Goal: Information Seeking & Learning: Compare options

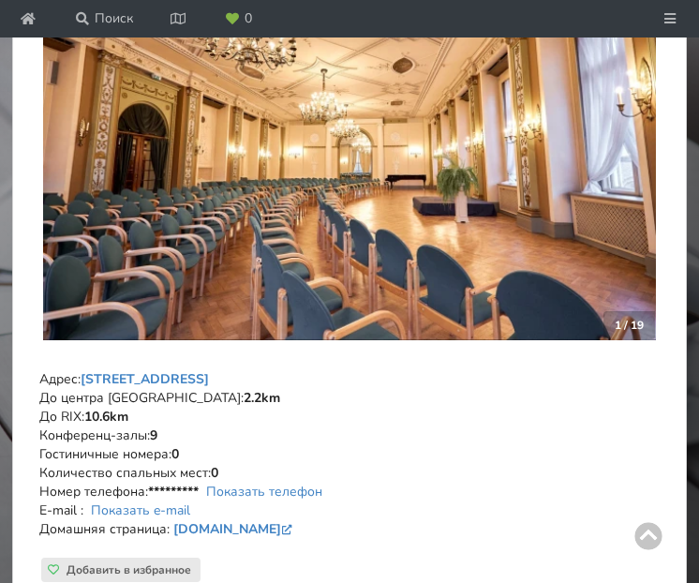
scroll to position [354, 0]
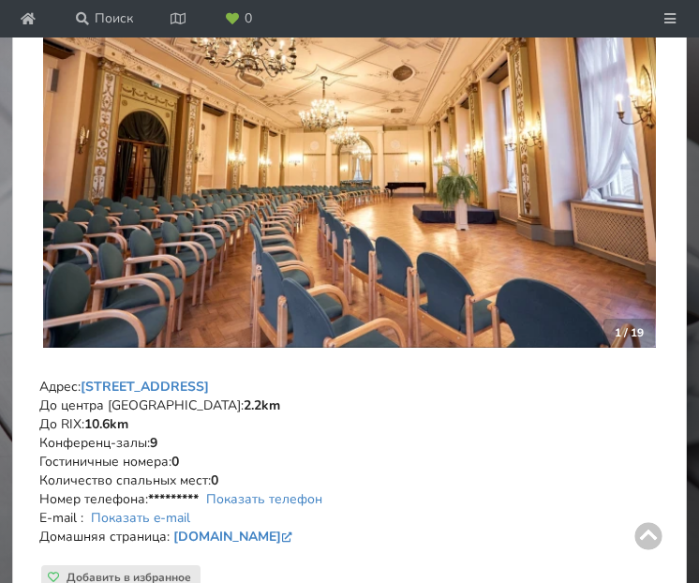
click at [543, 215] on img at bounding box center [349, 142] width 613 height 408
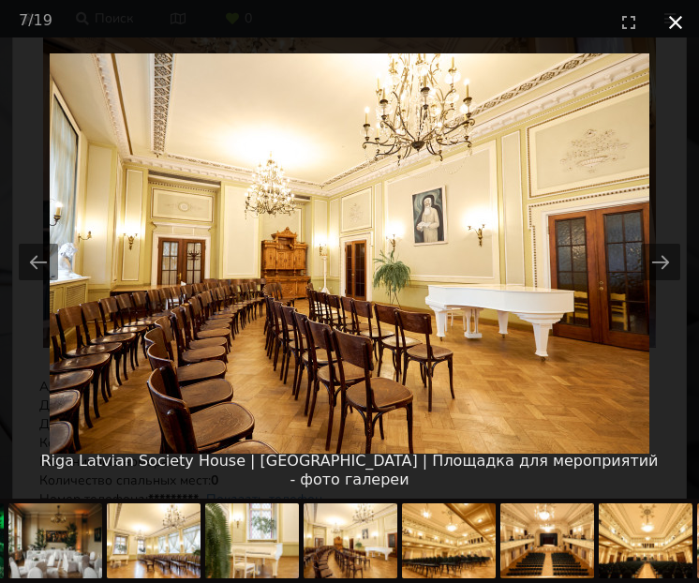
click at [683, 12] on button "Close gallery" at bounding box center [675, 22] width 47 height 44
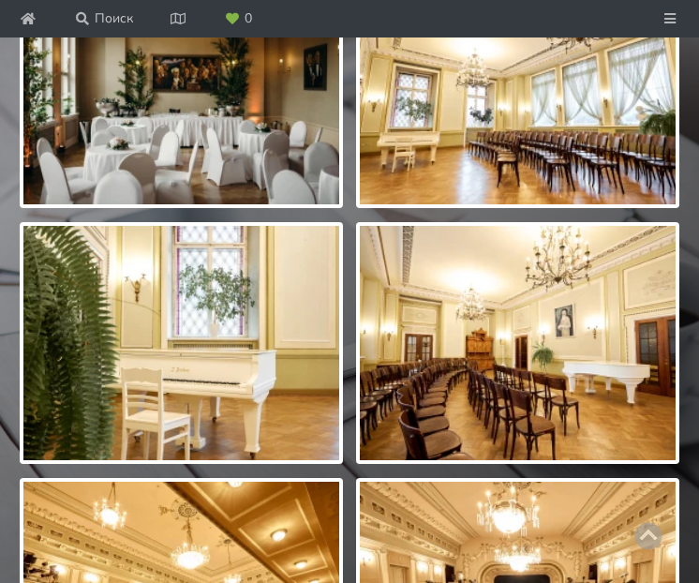
scroll to position [1860, 0]
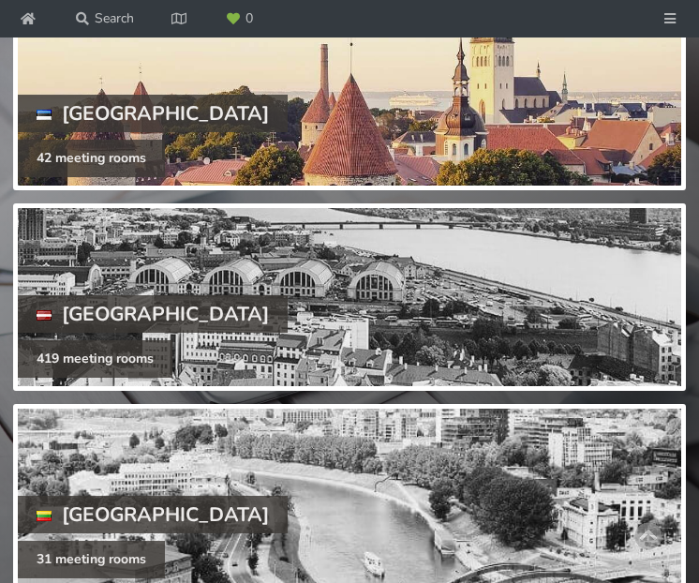
scroll to position [224, 0]
click at [234, 161] on div at bounding box center [349, 96] width 663 height 178
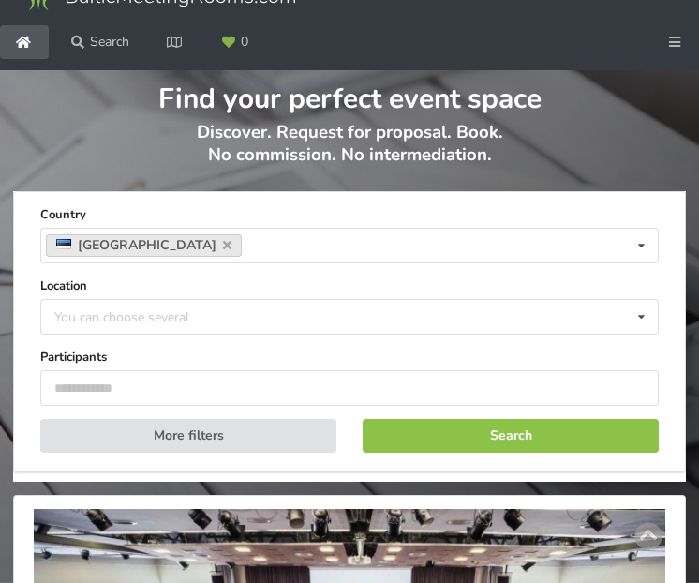
scroll to position [35, 0]
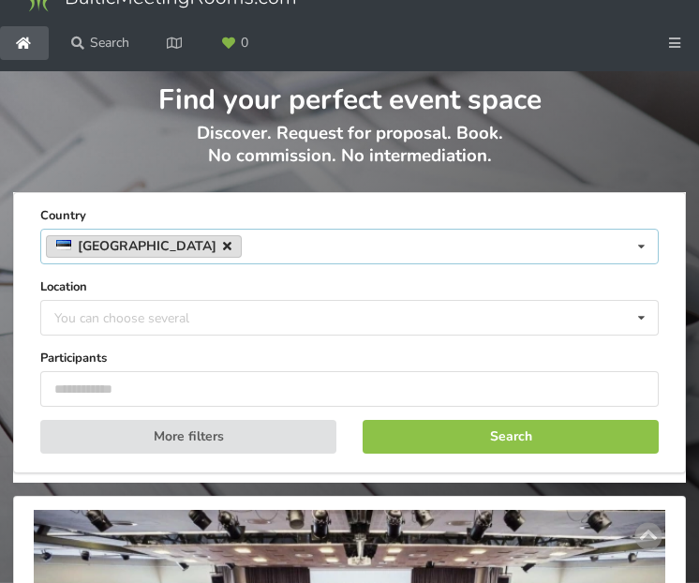
click at [223, 252] on icon at bounding box center [227, 246] width 8 height 12
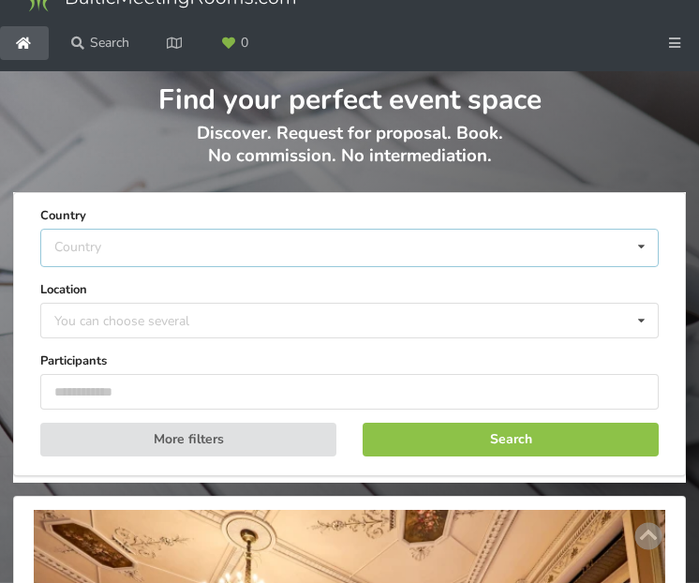
click at [157, 267] on div "Country Estonia Latvia Lithuania" at bounding box center [349, 248] width 618 height 38
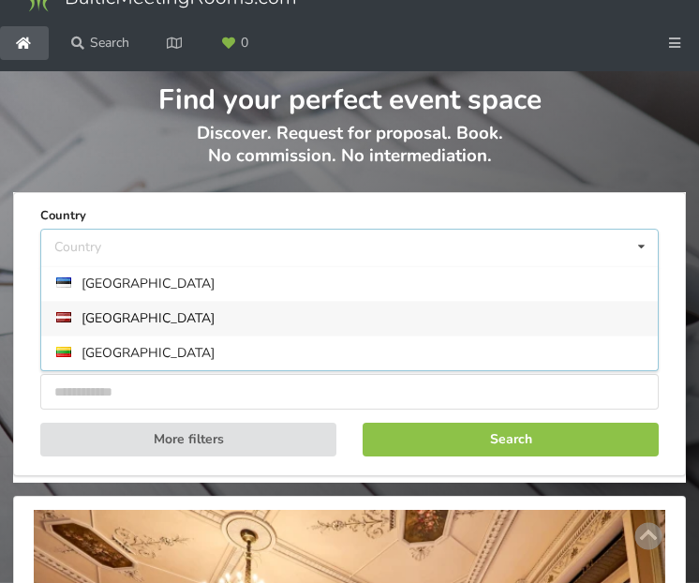
click at [111, 335] on div "[GEOGRAPHIC_DATA]" at bounding box center [349, 318] width 616 height 35
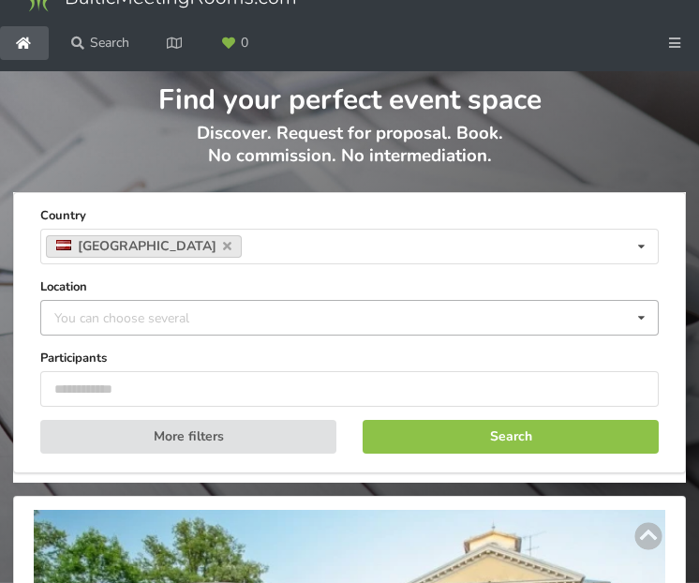
click at [136, 329] on div "You can choose several" at bounding box center [141, 318] width 182 height 22
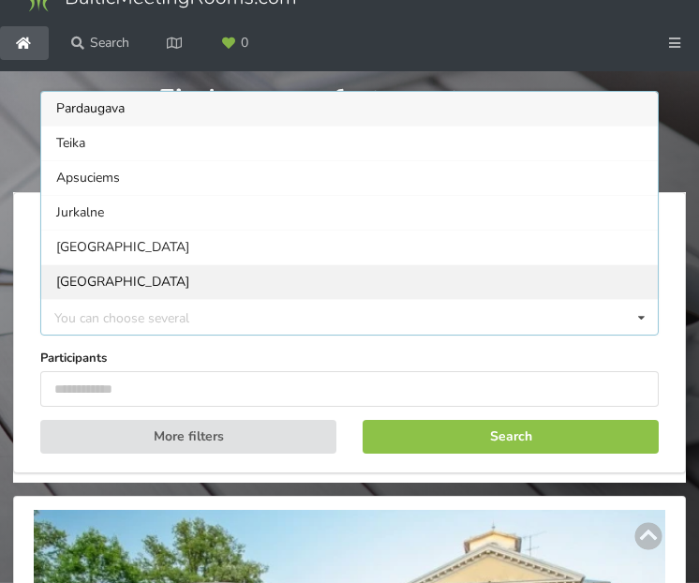
click at [146, 299] on div "Riga" at bounding box center [349, 281] width 616 height 35
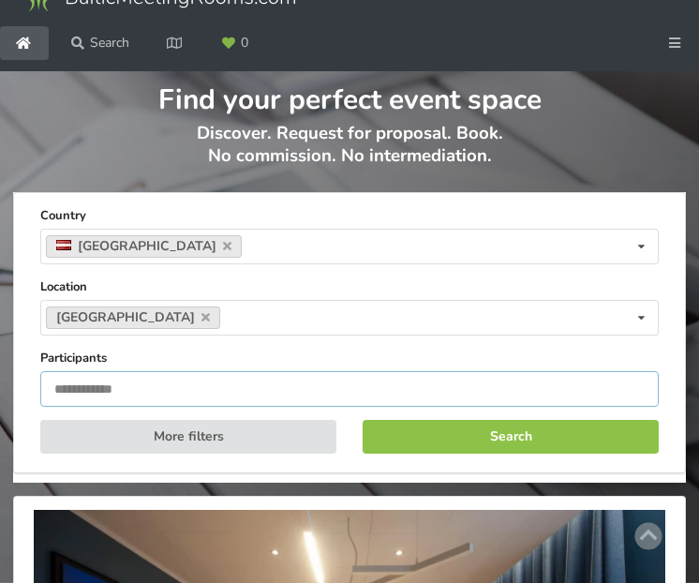
click at [126, 407] on input "number" at bounding box center [349, 389] width 618 height 36
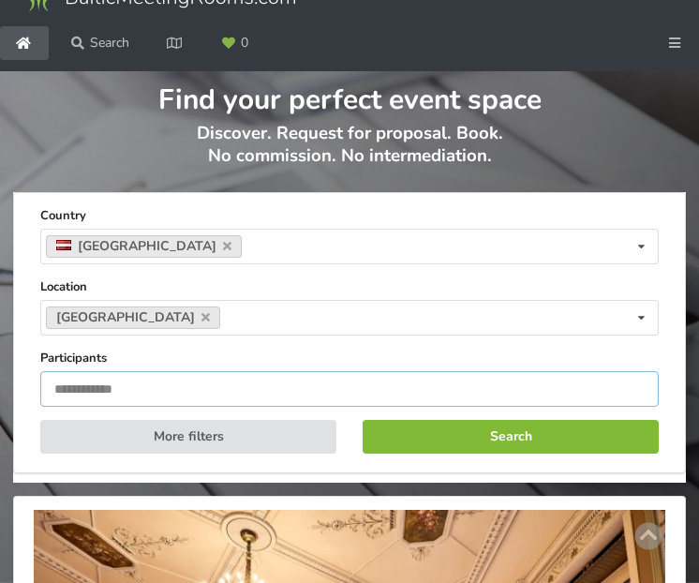
type input "***"
click at [410, 453] on button "Search" at bounding box center [511, 437] width 296 height 34
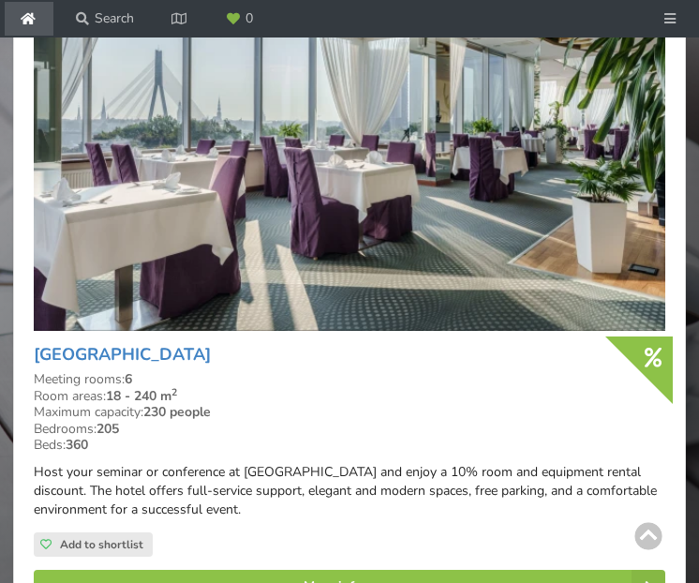
scroll to position [2795, 0]
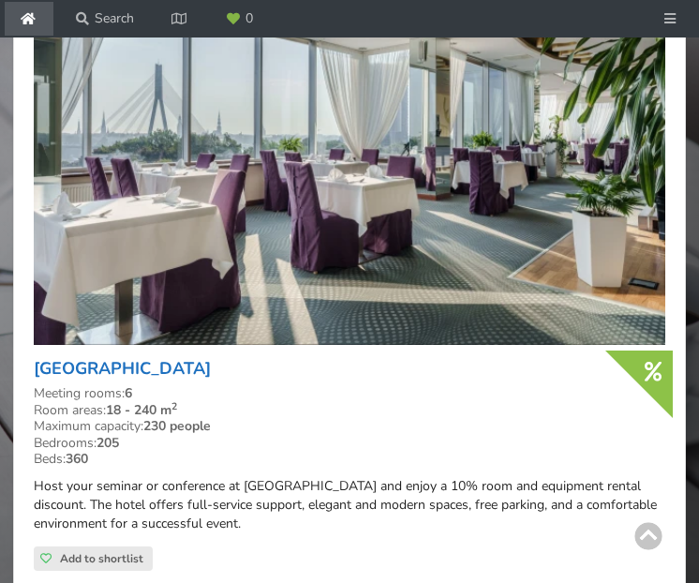
click at [150, 379] on link "[GEOGRAPHIC_DATA]" at bounding box center [122, 368] width 177 height 22
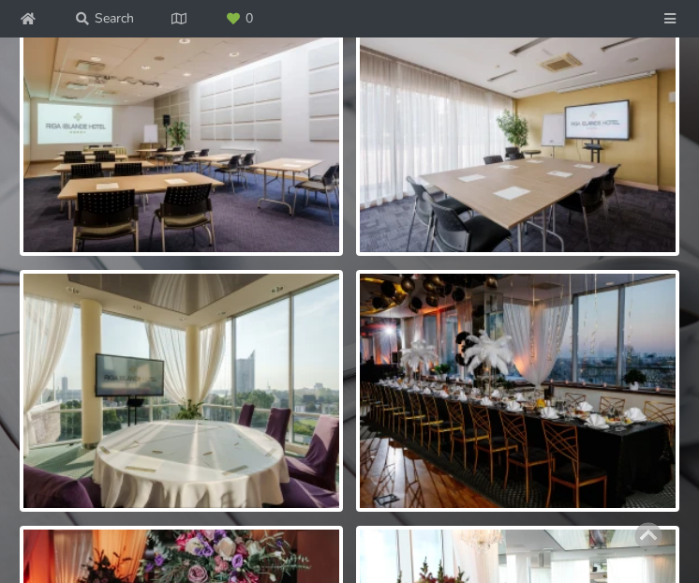
scroll to position [2195, 0]
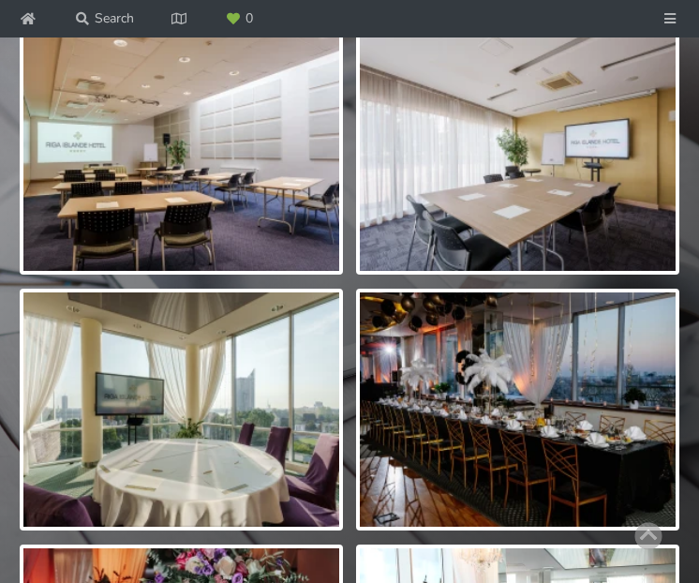
click at [386, 441] on img at bounding box center [518, 409] width 316 height 234
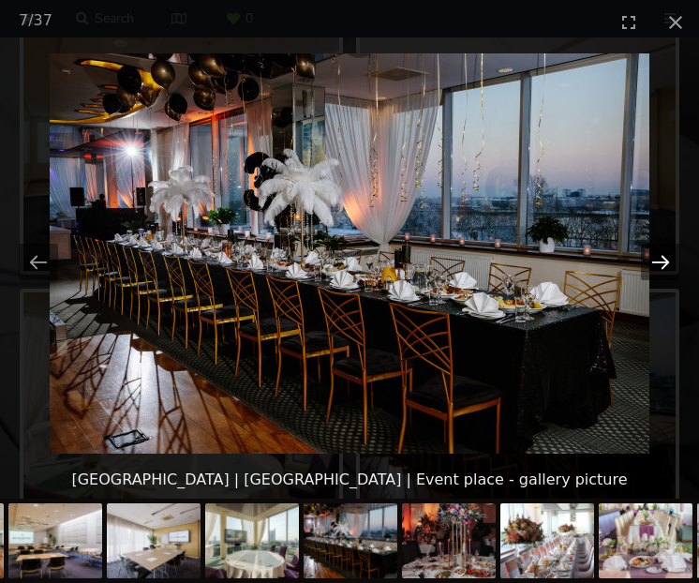
click at [659, 260] on button "Next slide" at bounding box center [660, 262] width 39 height 37
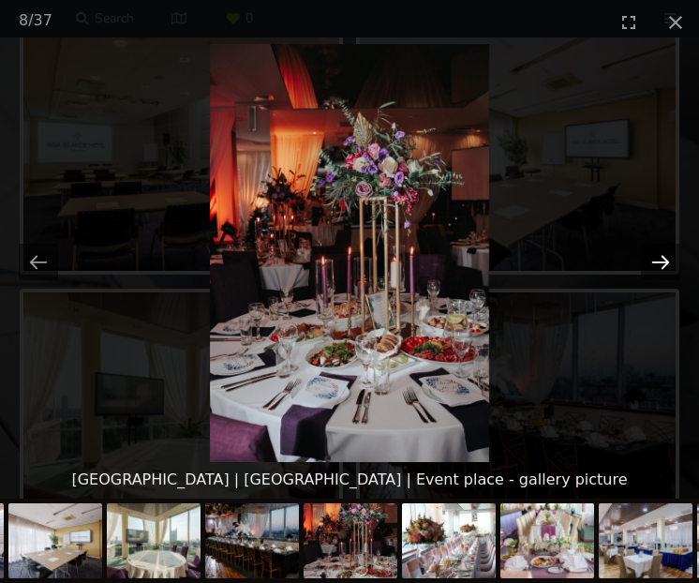
click at [659, 260] on button "Next slide" at bounding box center [660, 262] width 39 height 37
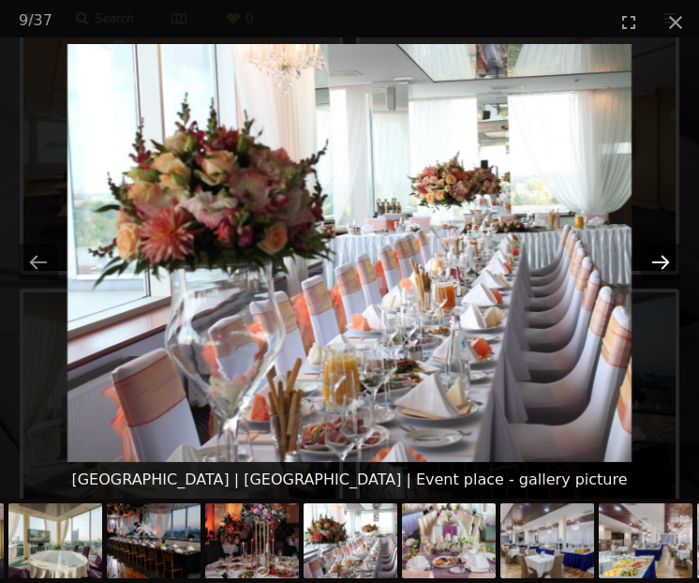
click at [659, 260] on button "Next slide" at bounding box center [660, 262] width 39 height 37
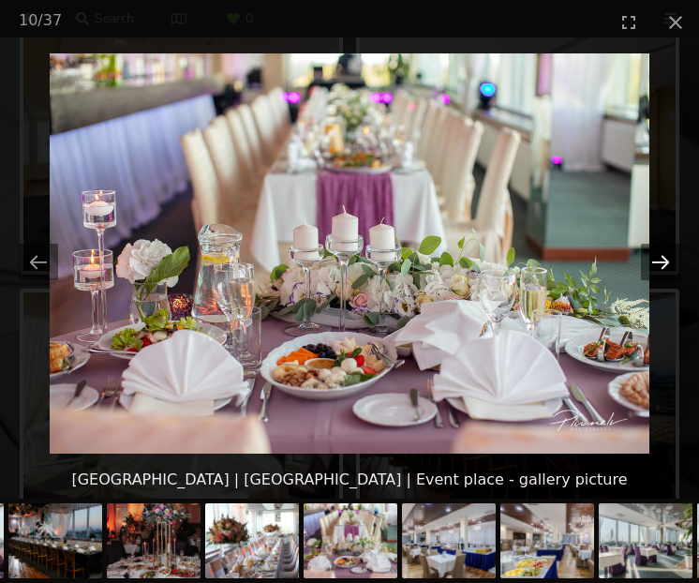
click at [659, 260] on button "Next slide" at bounding box center [660, 262] width 39 height 37
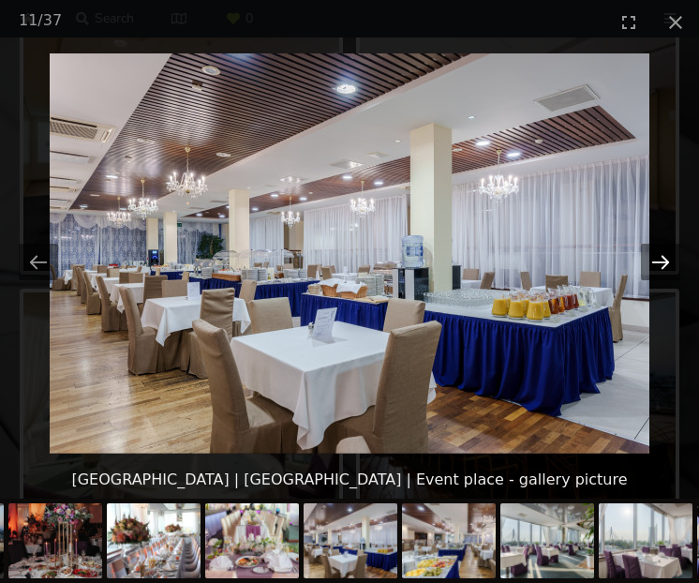
click at [660, 267] on button "Next slide" at bounding box center [660, 262] width 39 height 37
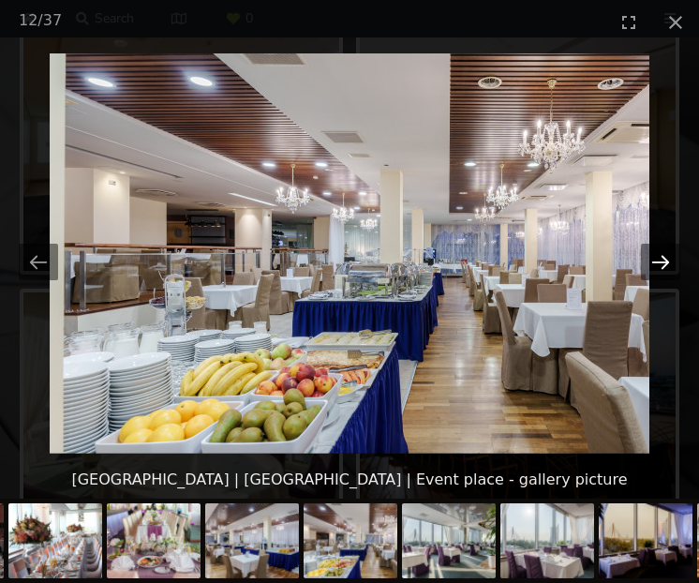
click at [660, 267] on button "Next slide" at bounding box center [660, 262] width 39 height 37
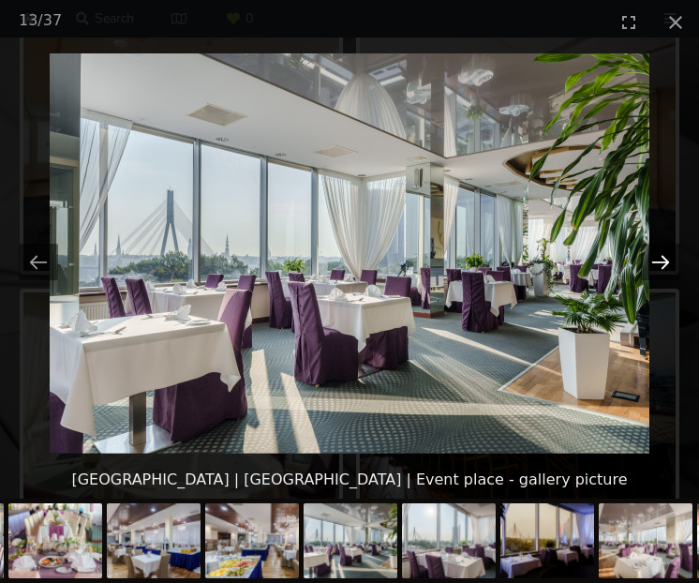
click at [660, 267] on button "Next slide" at bounding box center [660, 262] width 39 height 37
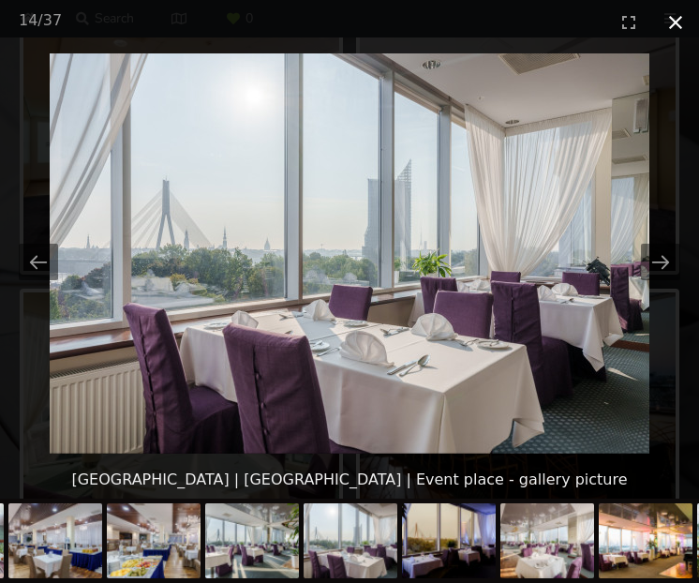
click at [671, 27] on button "Close gallery" at bounding box center [675, 22] width 47 height 44
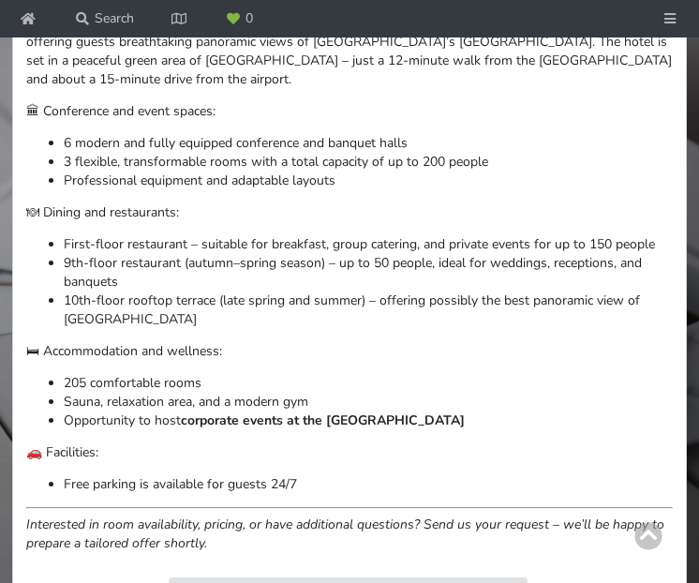
scroll to position [1119, 0]
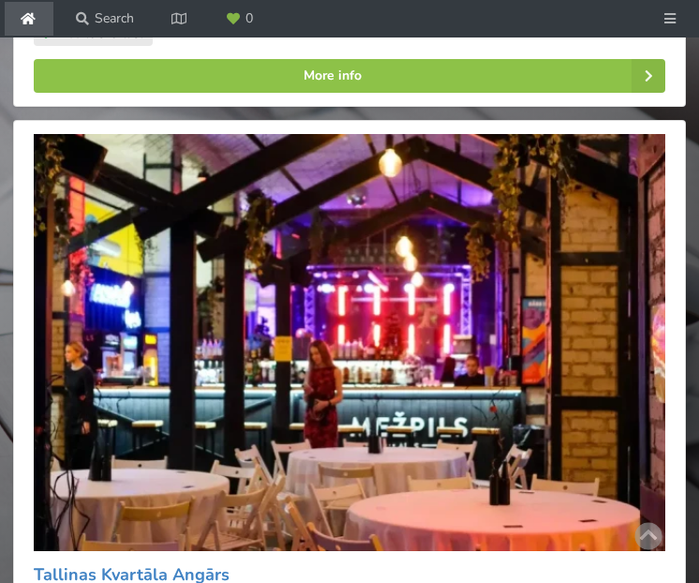
scroll to position [4083, 0]
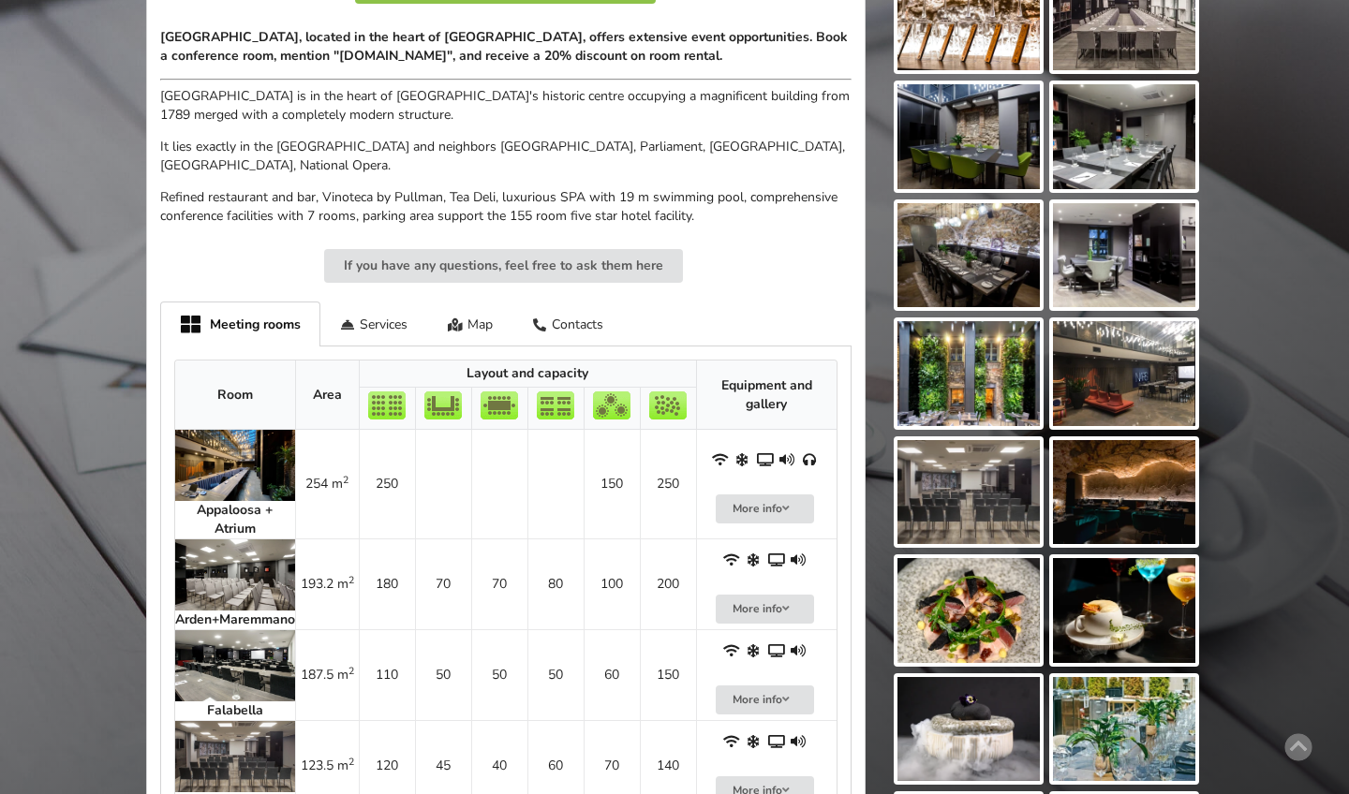
scroll to position [635, 0]
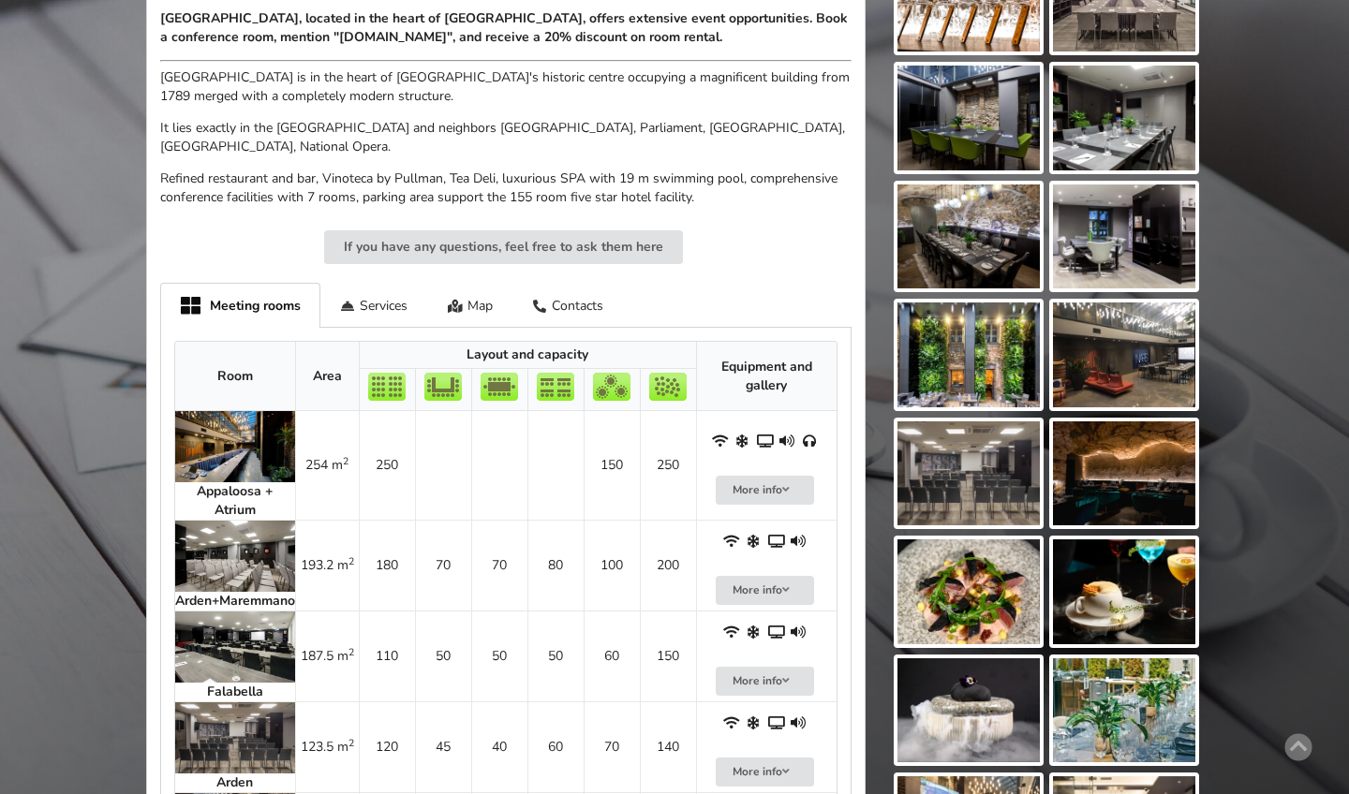
click at [215, 438] on img at bounding box center [235, 446] width 120 height 71
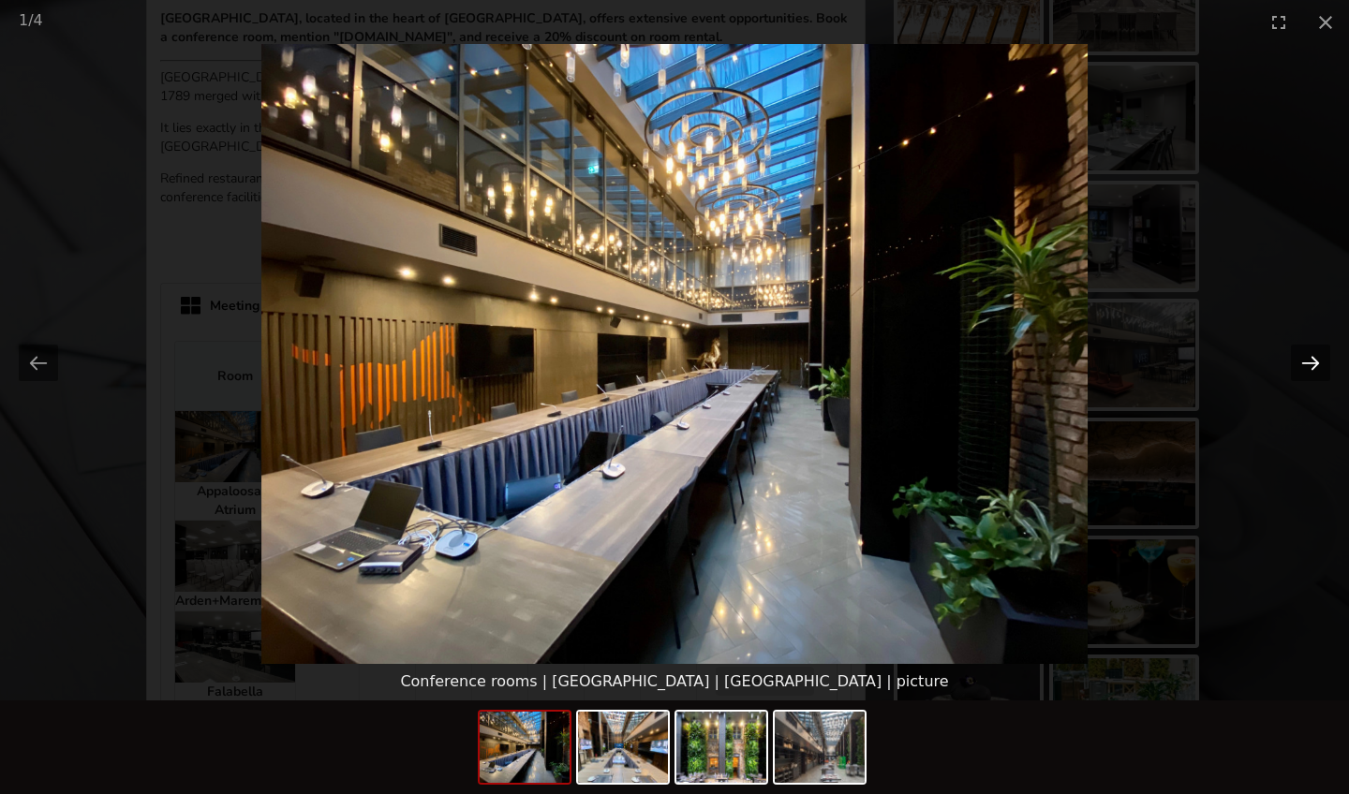
click at [698, 364] on button "Next slide" at bounding box center [1310, 363] width 39 height 37
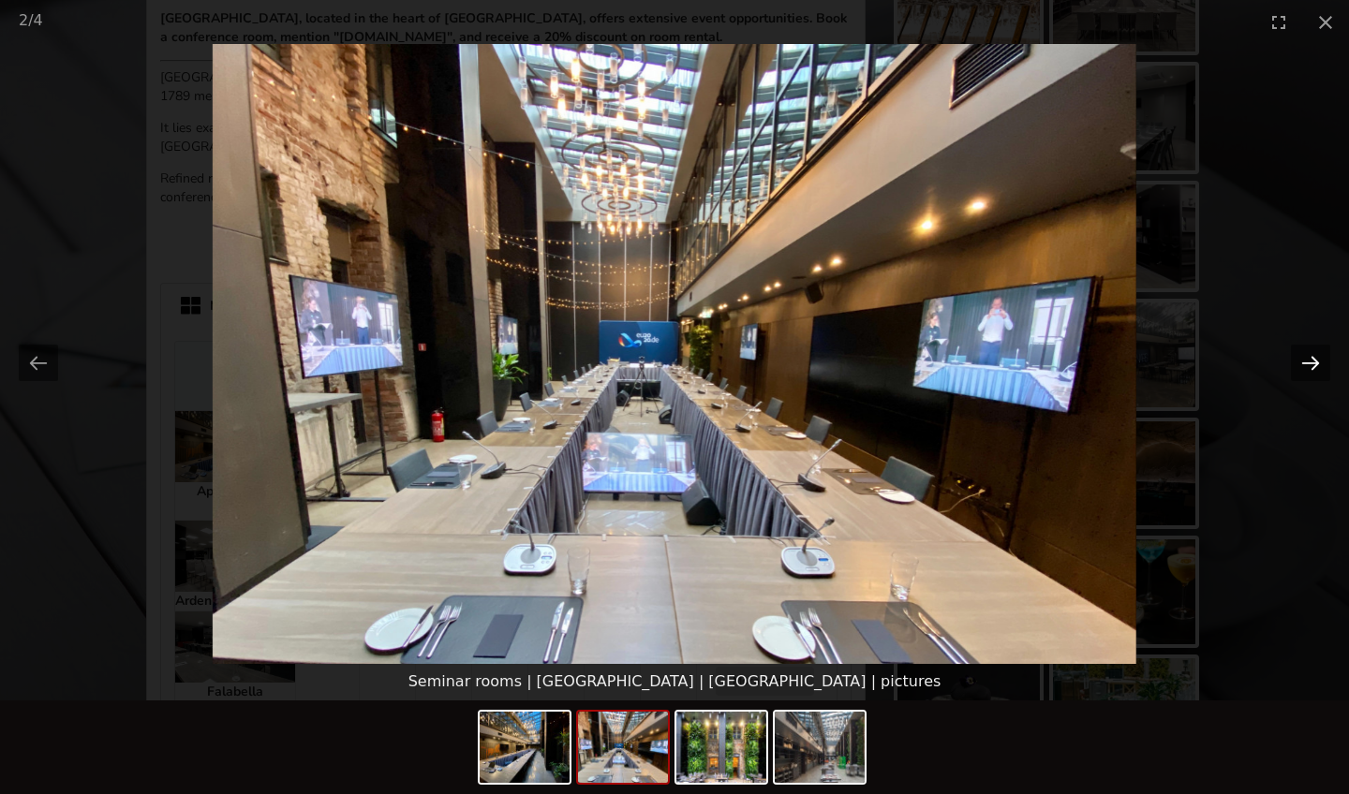
click at [698, 364] on button "Next slide" at bounding box center [1310, 363] width 39 height 37
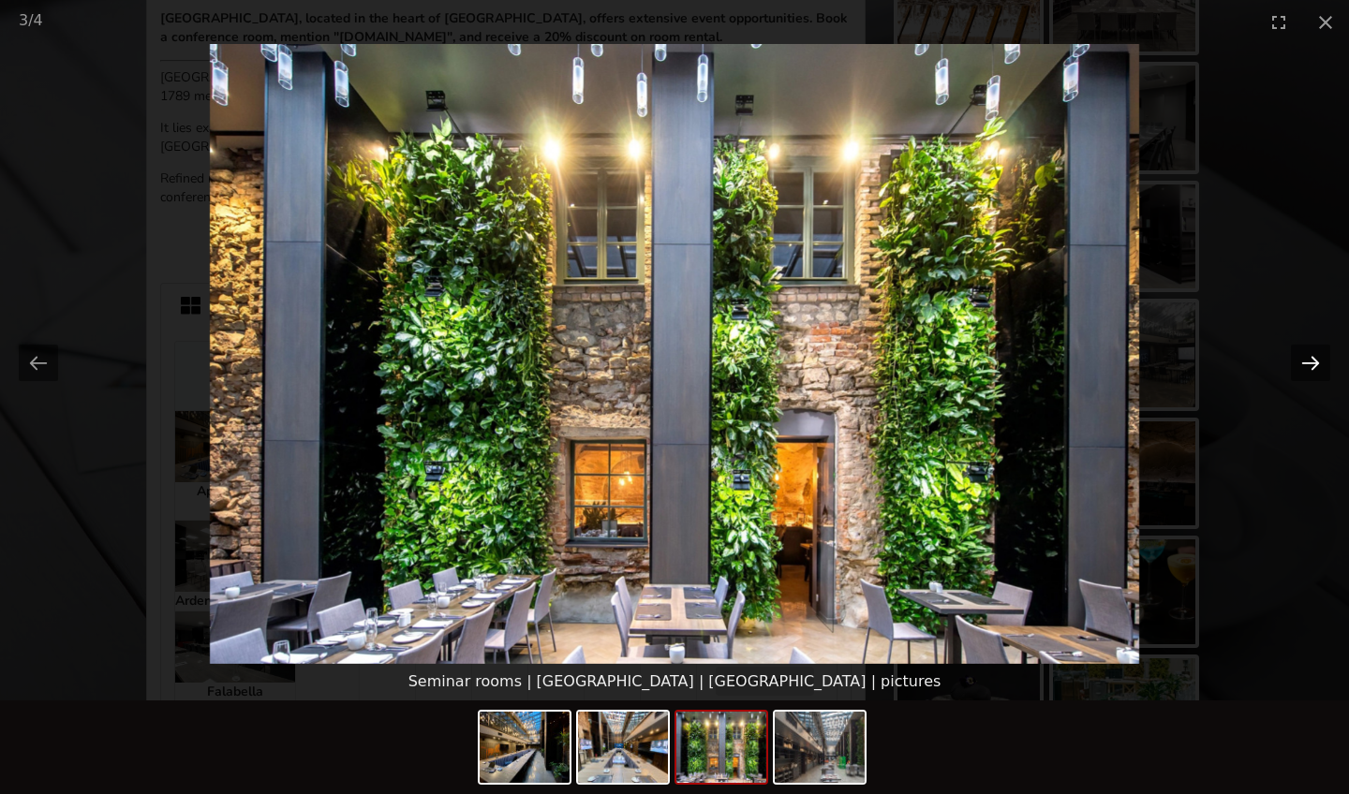
click at [698, 364] on button "Next slide" at bounding box center [1310, 363] width 39 height 37
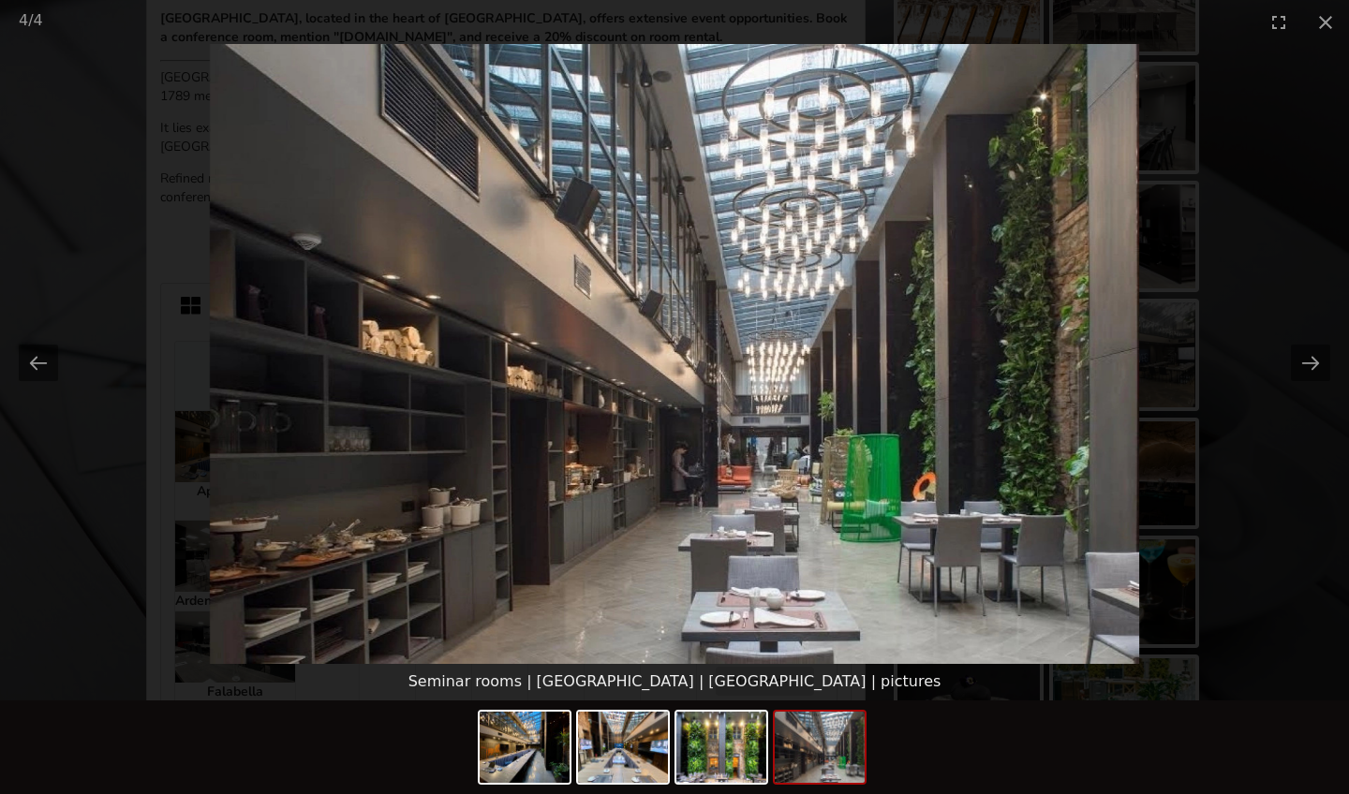
click at [698, 362] on picture at bounding box center [674, 354] width 1349 height 620
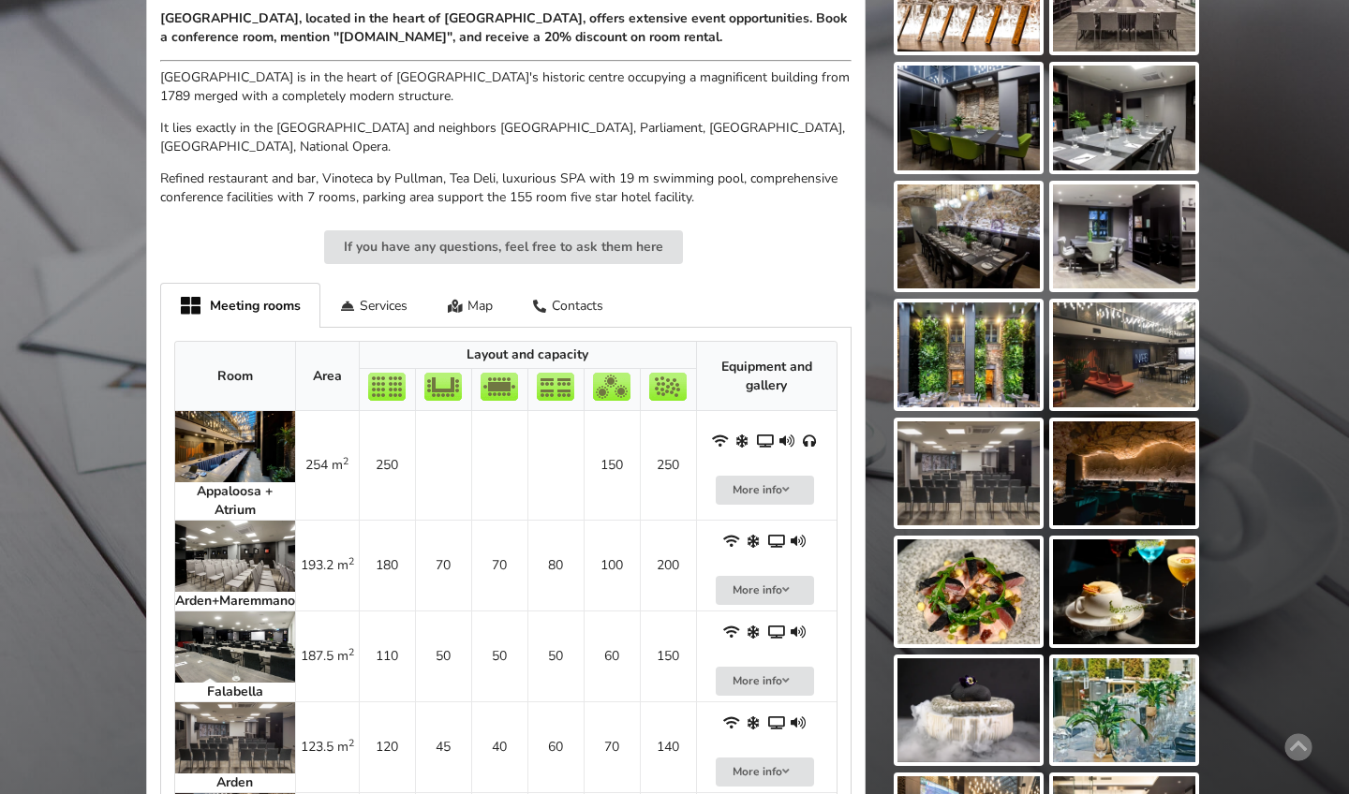
click at [241, 535] on img at bounding box center [235, 556] width 120 height 71
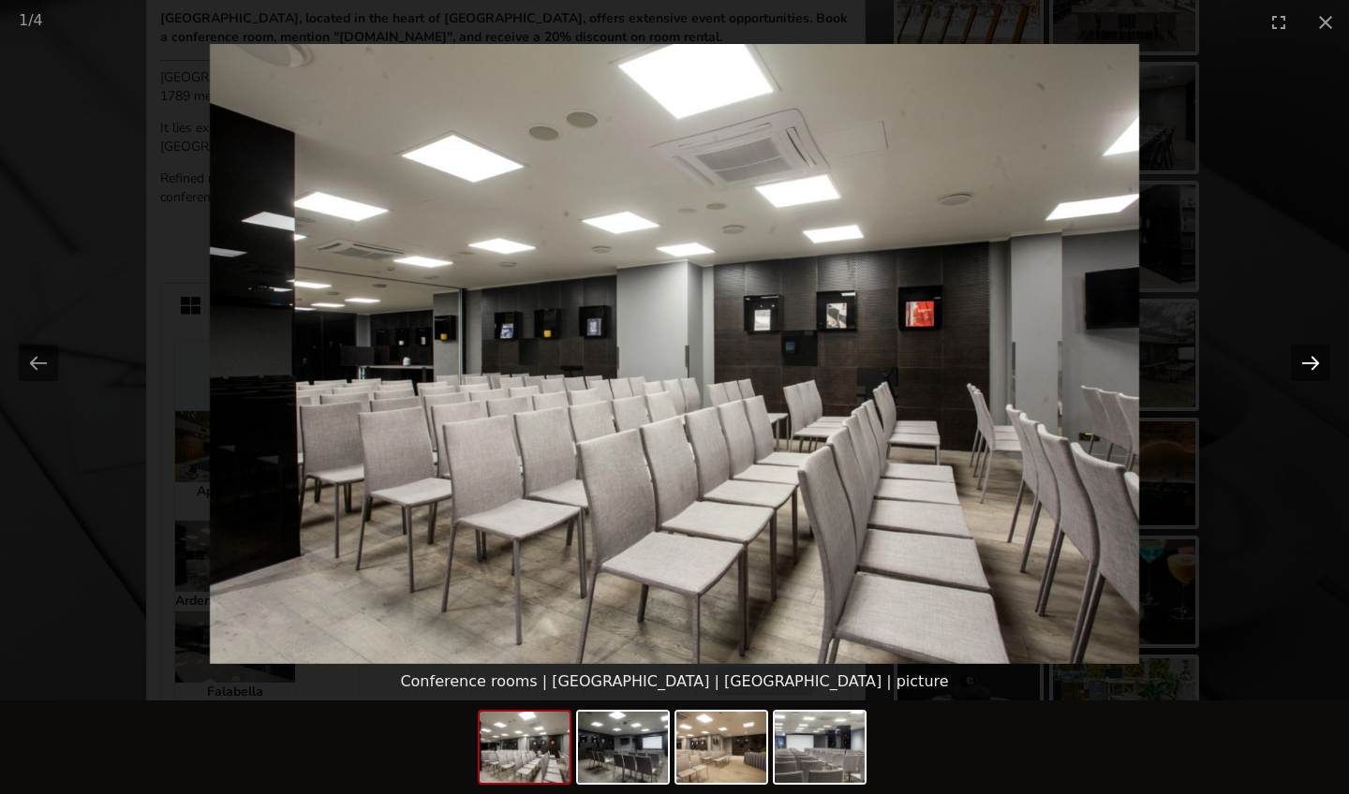
click at [698, 362] on button "Next slide" at bounding box center [1310, 363] width 39 height 37
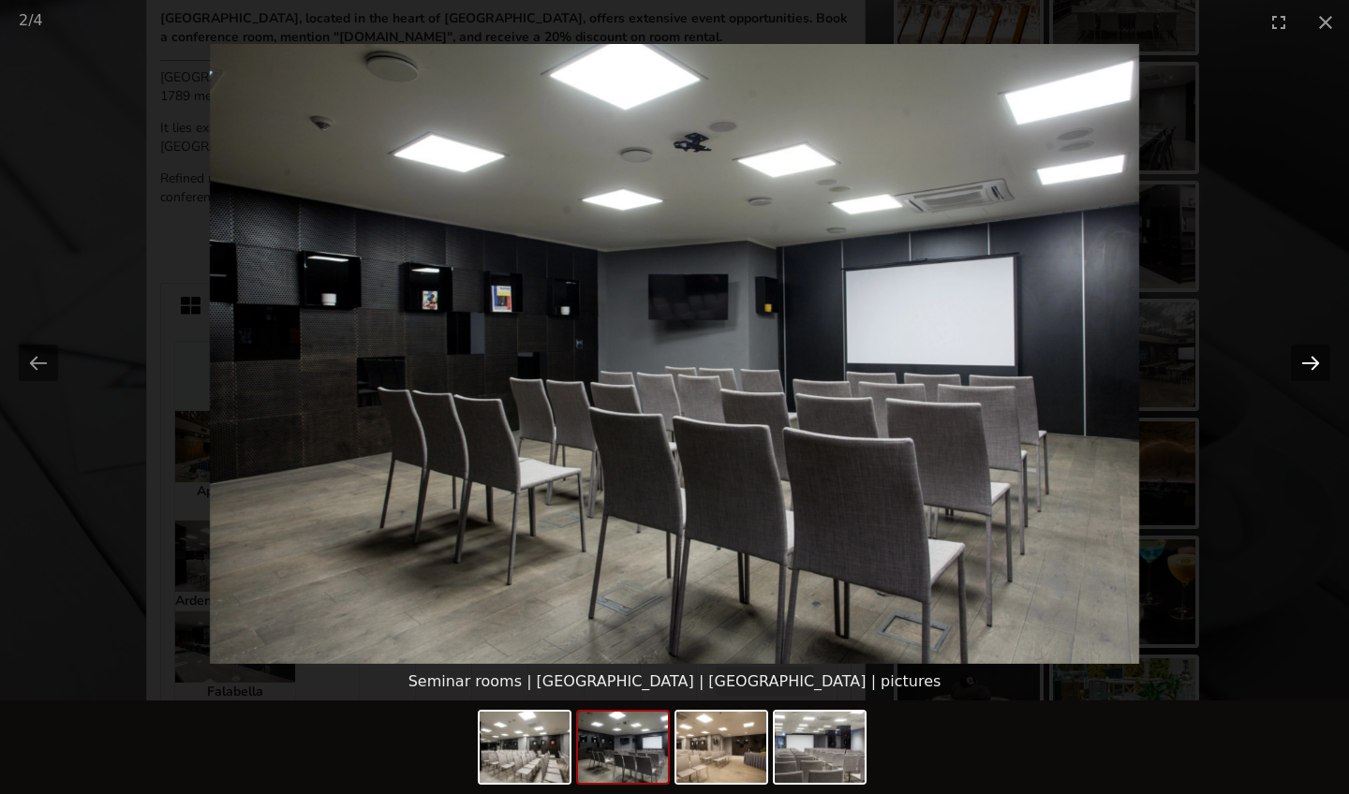
click at [698, 361] on button "Next slide" at bounding box center [1310, 363] width 39 height 37
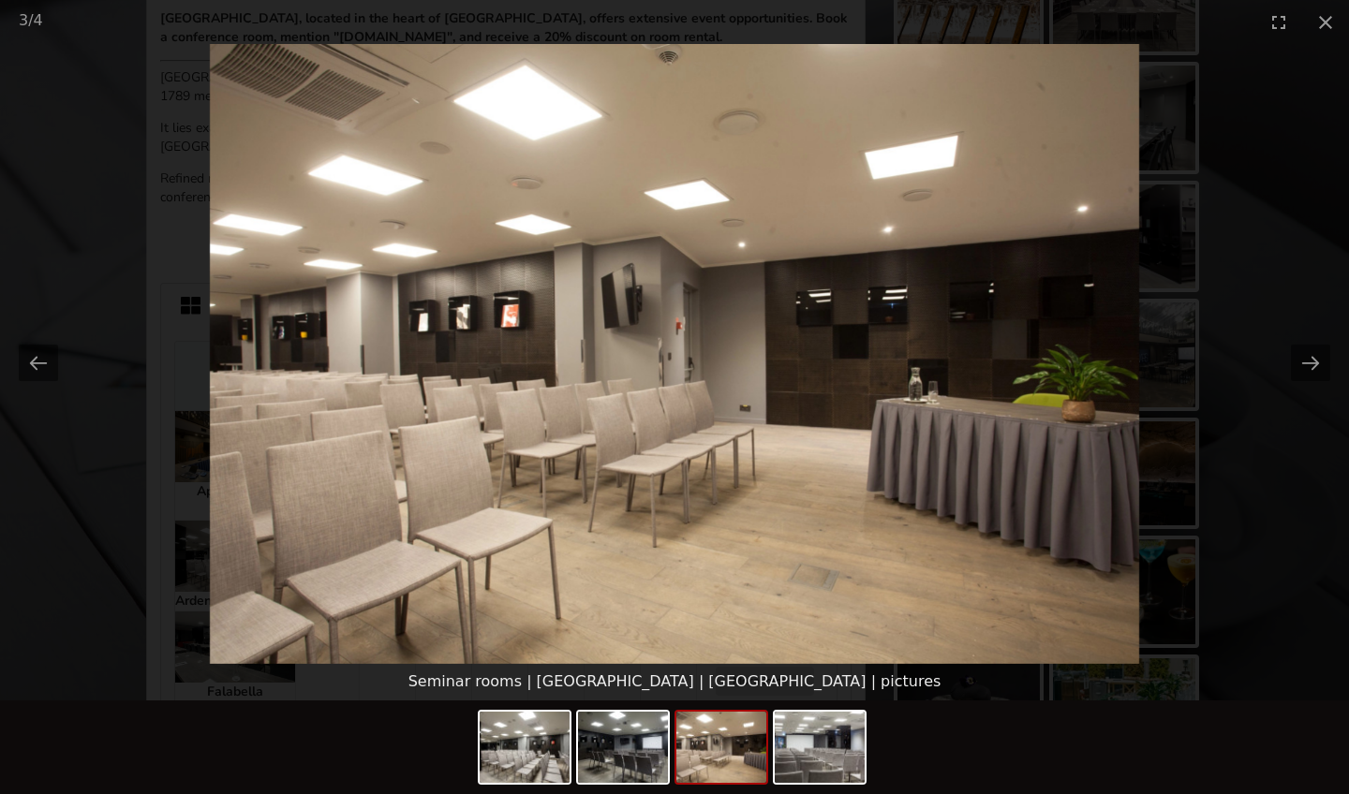
click at [698, 255] on picture at bounding box center [674, 354] width 1349 height 620
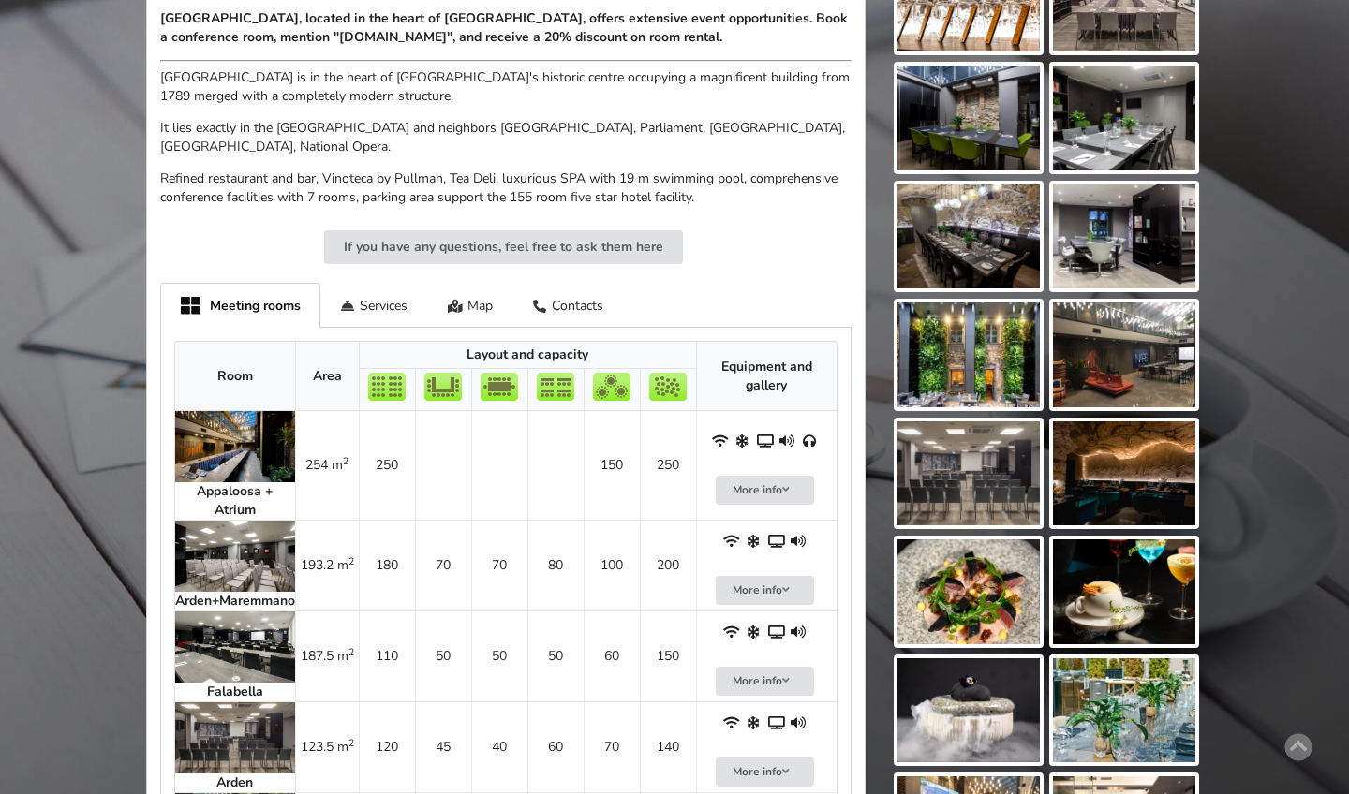
click at [231, 429] on img at bounding box center [235, 446] width 120 height 71
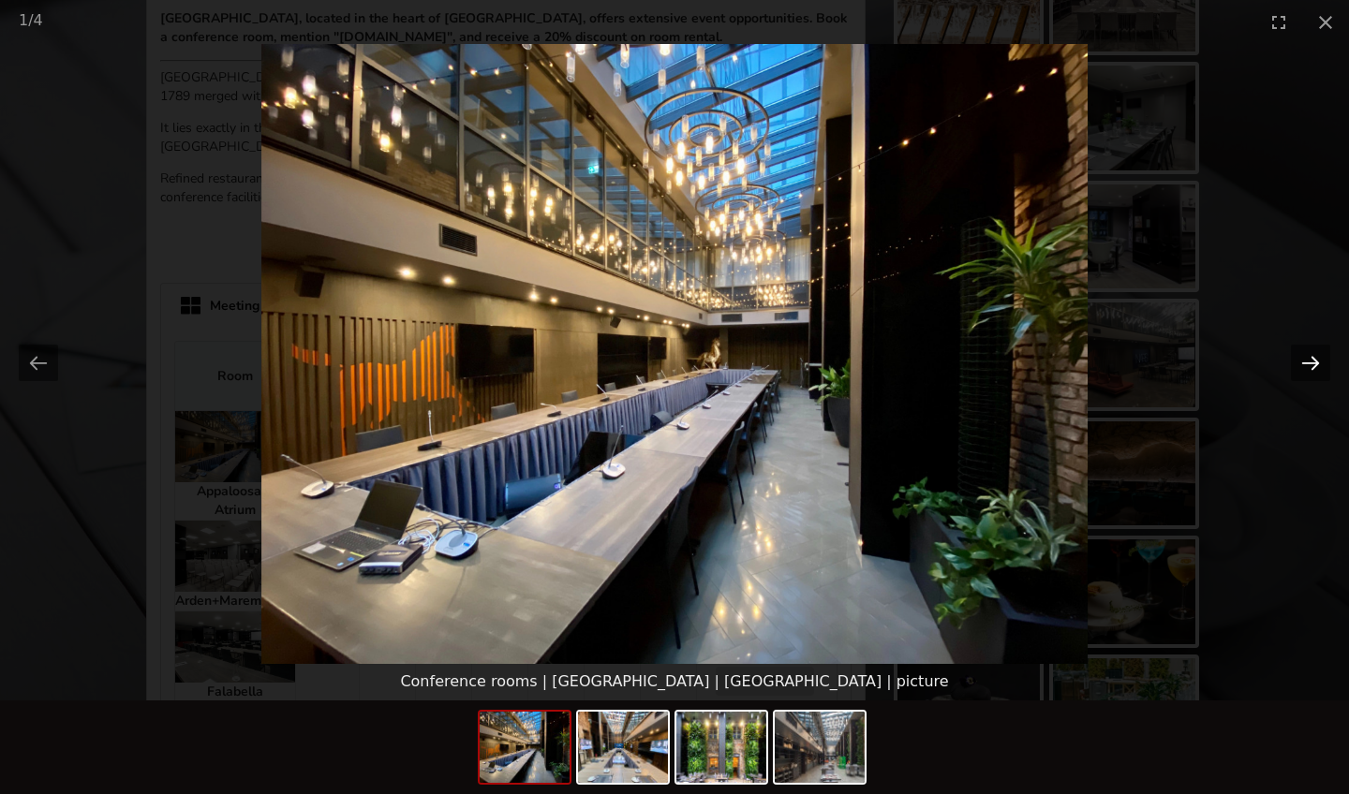
click at [698, 362] on button "Next slide" at bounding box center [1310, 363] width 39 height 37
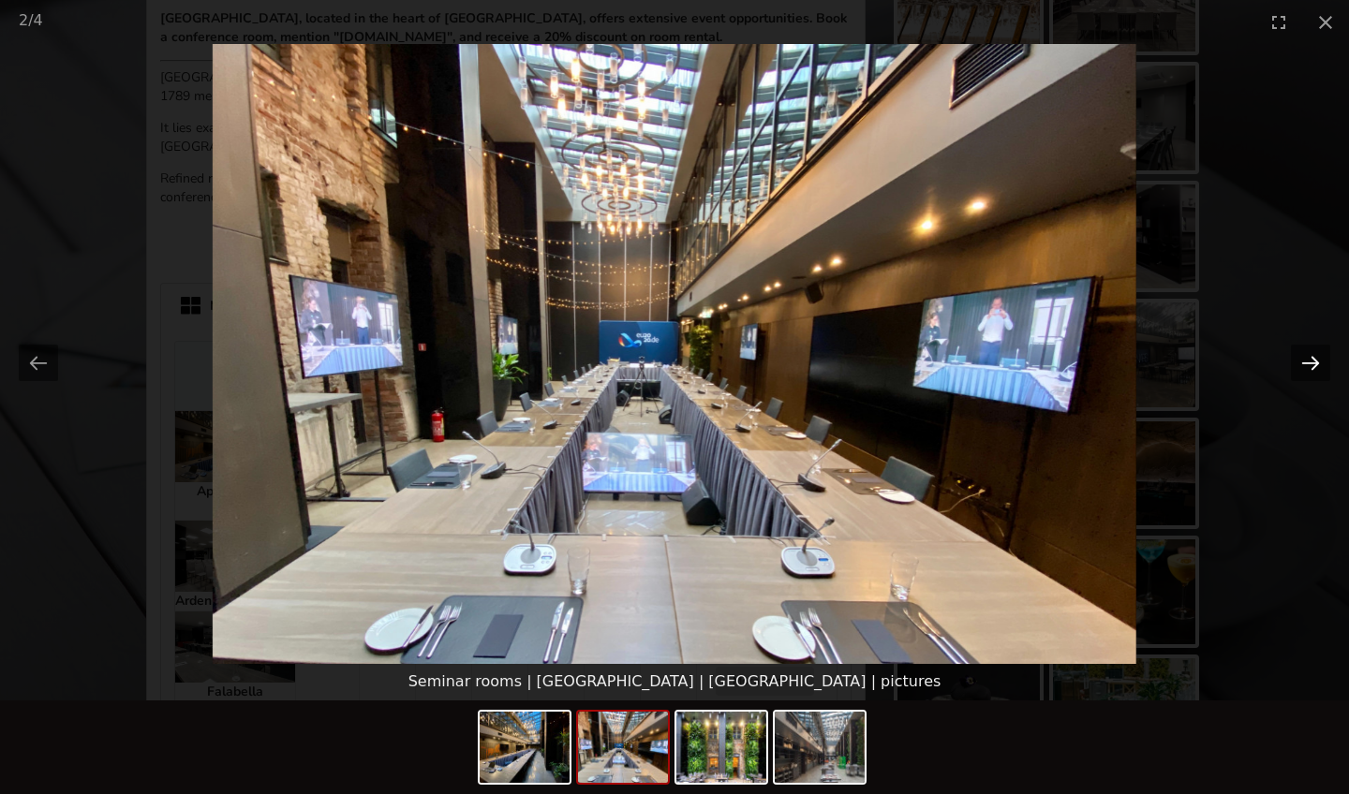
click at [698, 362] on button "Next slide" at bounding box center [1310, 363] width 39 height 37
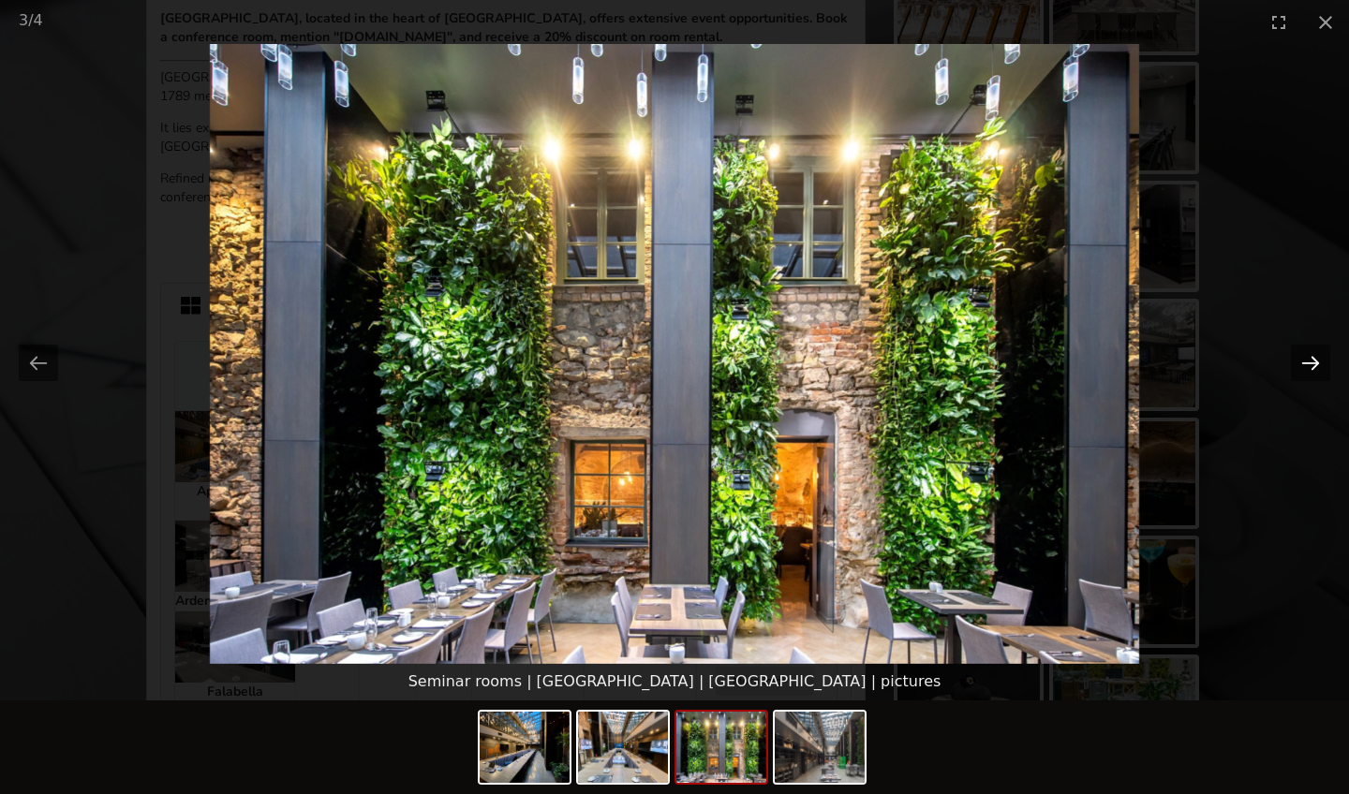
click at [698, 362] on button "Next slide" at bounding box center [1310, 363] width 39 height 37
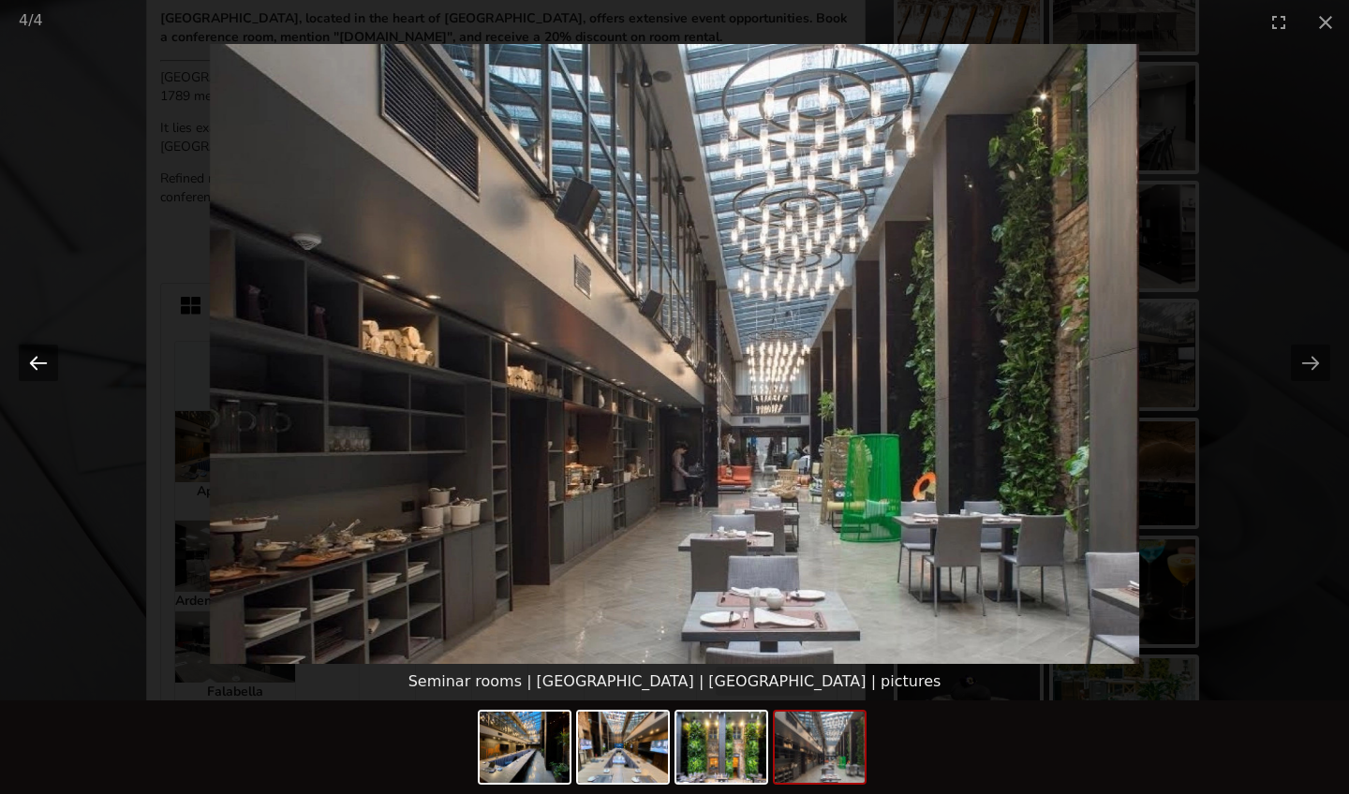
click at [32, 363] on button "Previous slide" at bounding box center [38, 363] width 39 height 37
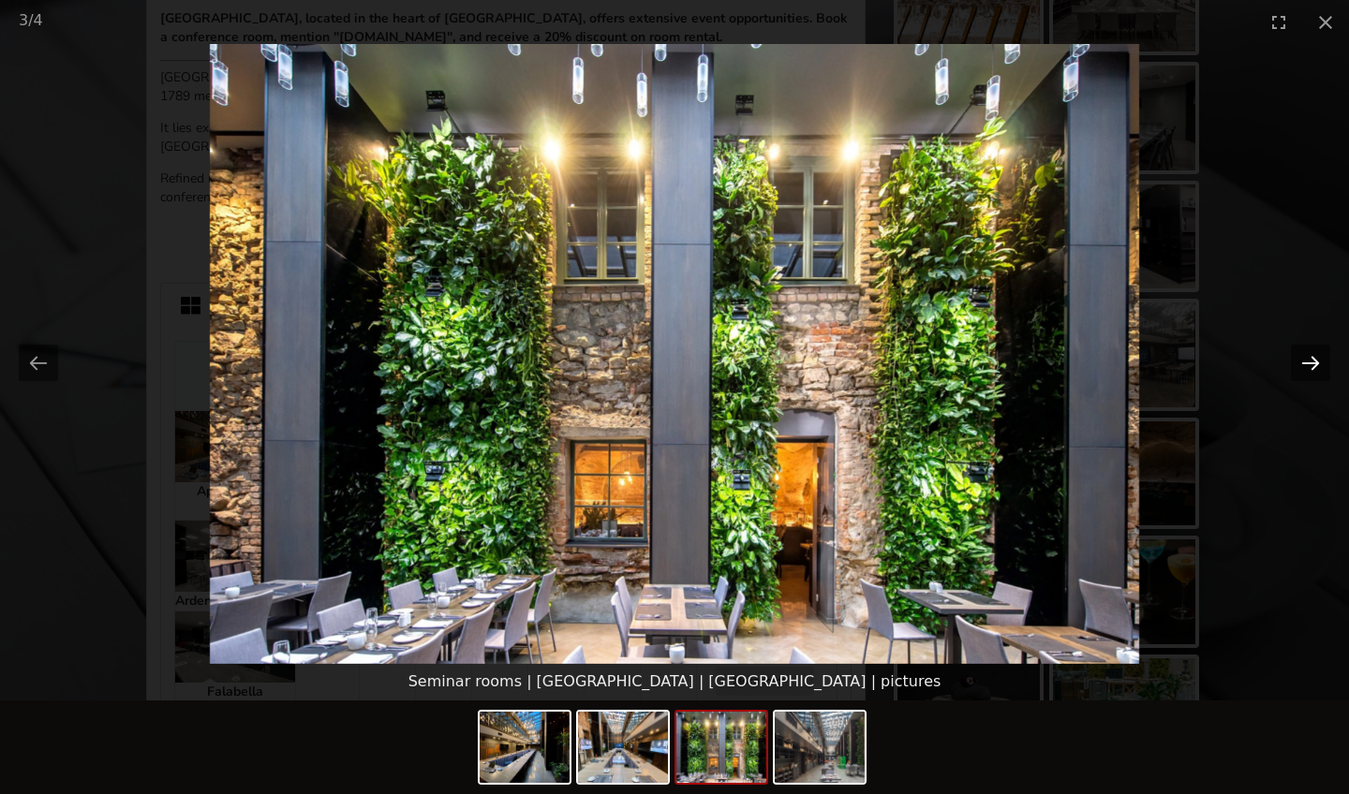
click at [698, 363] on button "Next slide" at bounding box center [1310, 363] width 39 height 37
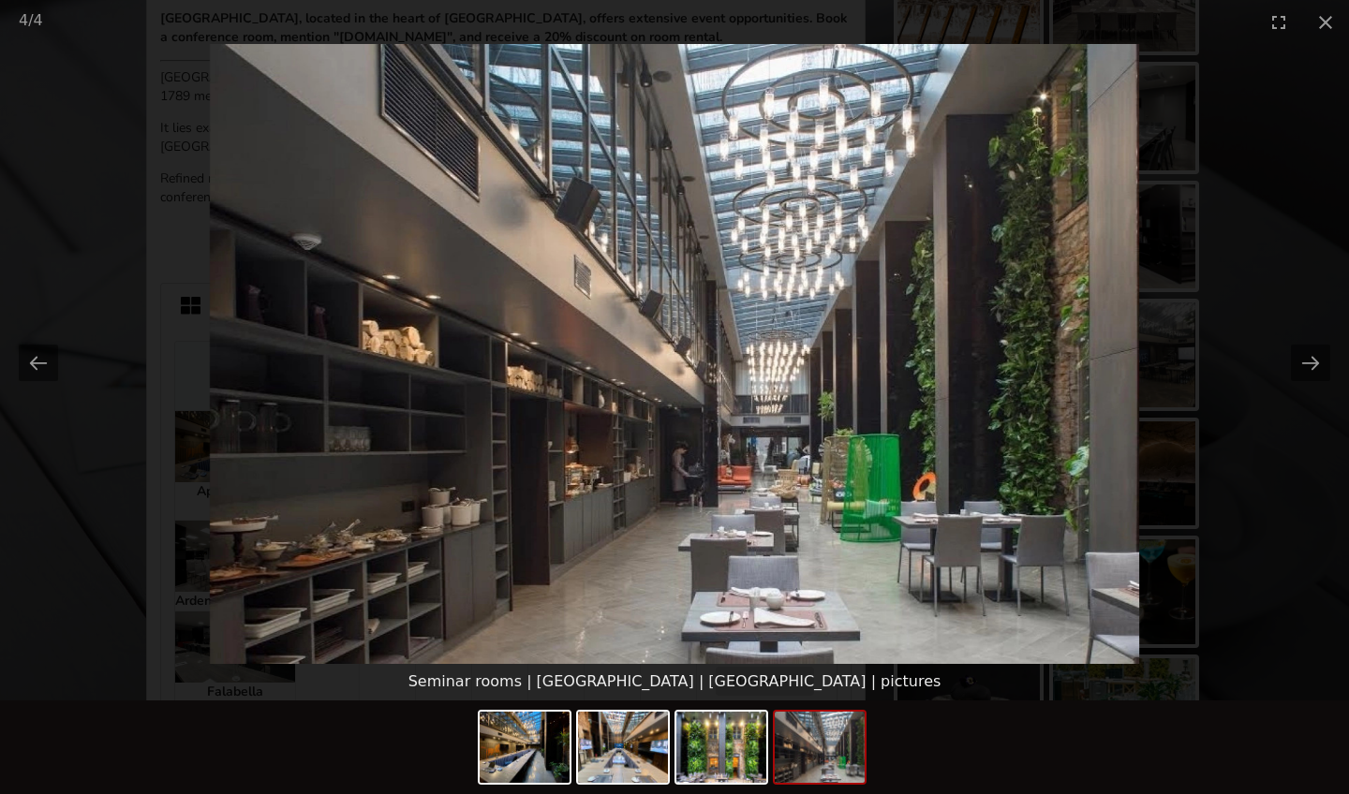
click at [698, 427] on picture at bounding box center [674, 354] width 1349 height 620
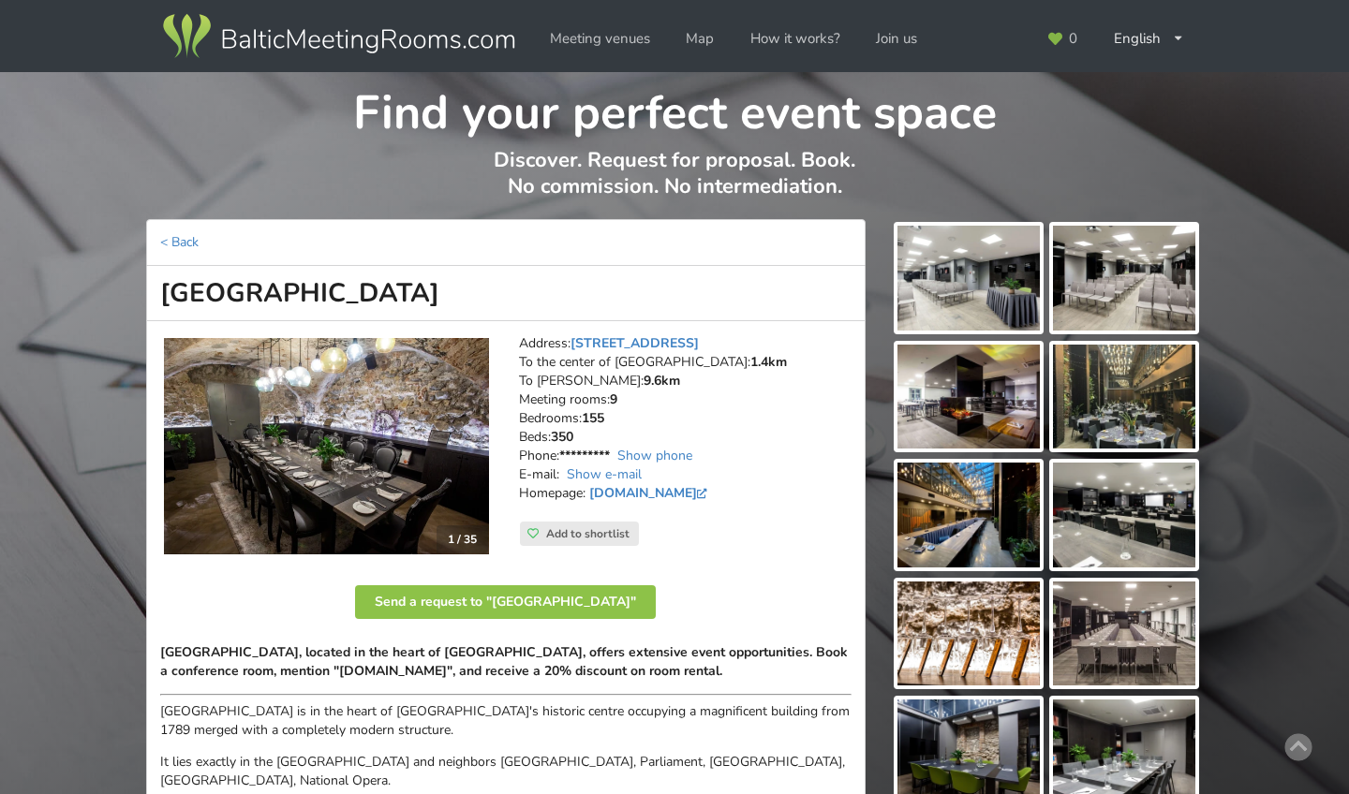
scroll to position [8, 0]
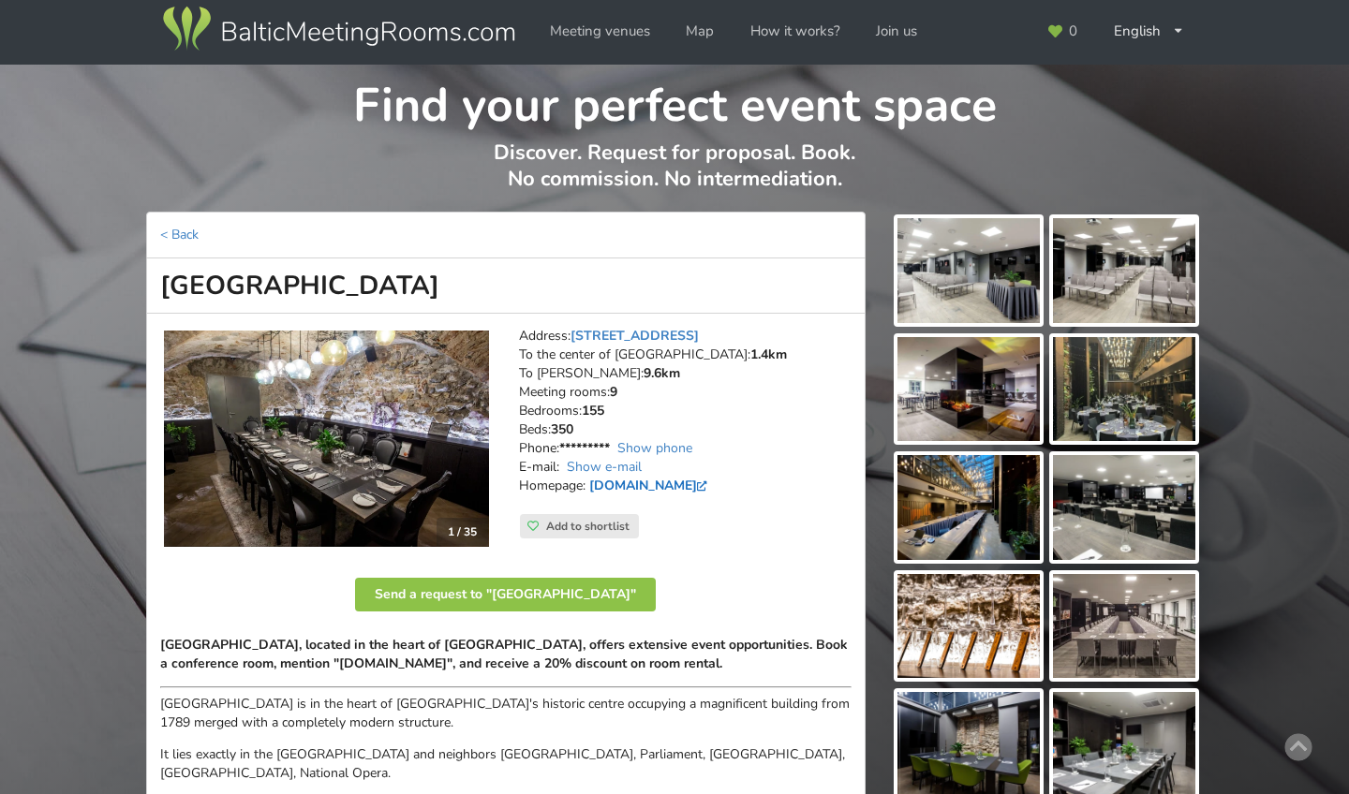
click at [650, 477] on link "www.pullmanriga.lv" at bounding box center [650, 486] width 123 height 18
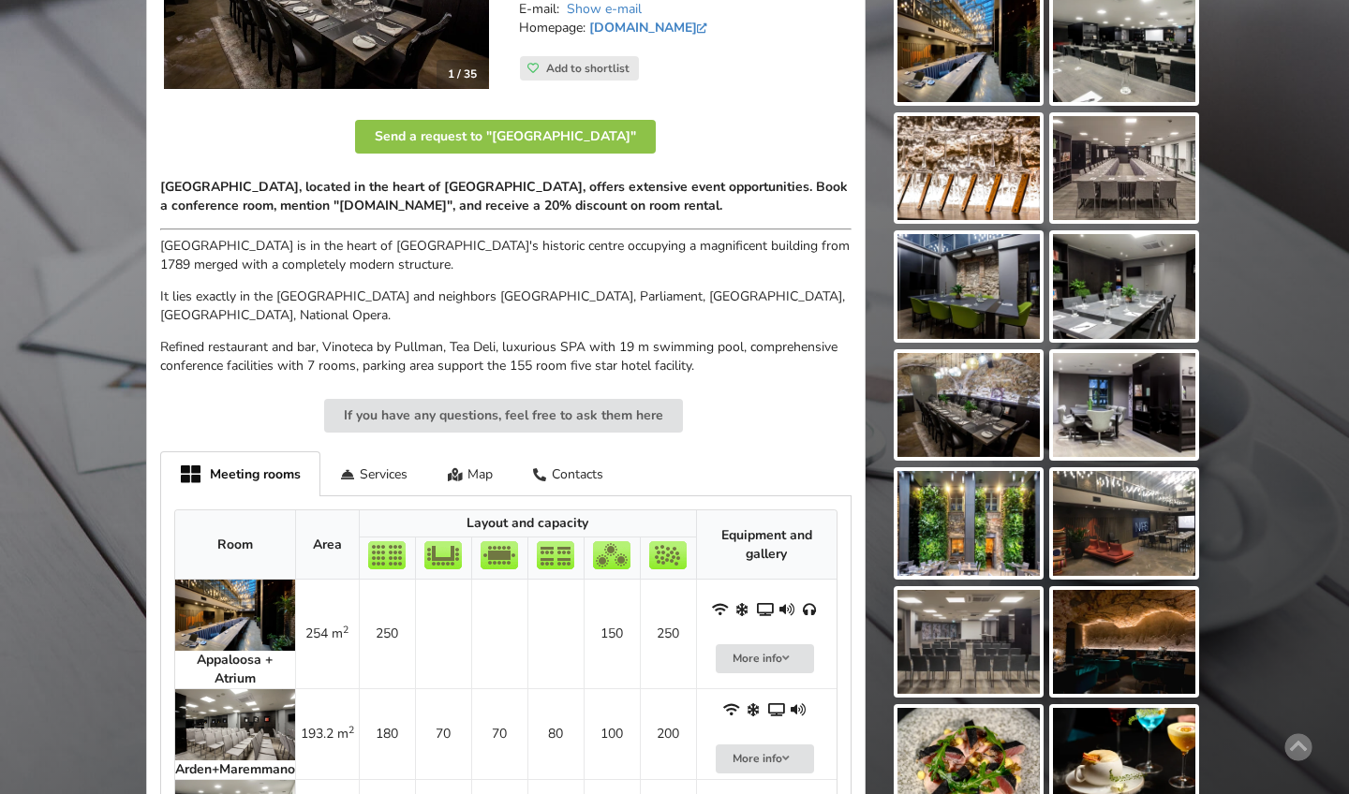
scroll to position [464, 0]
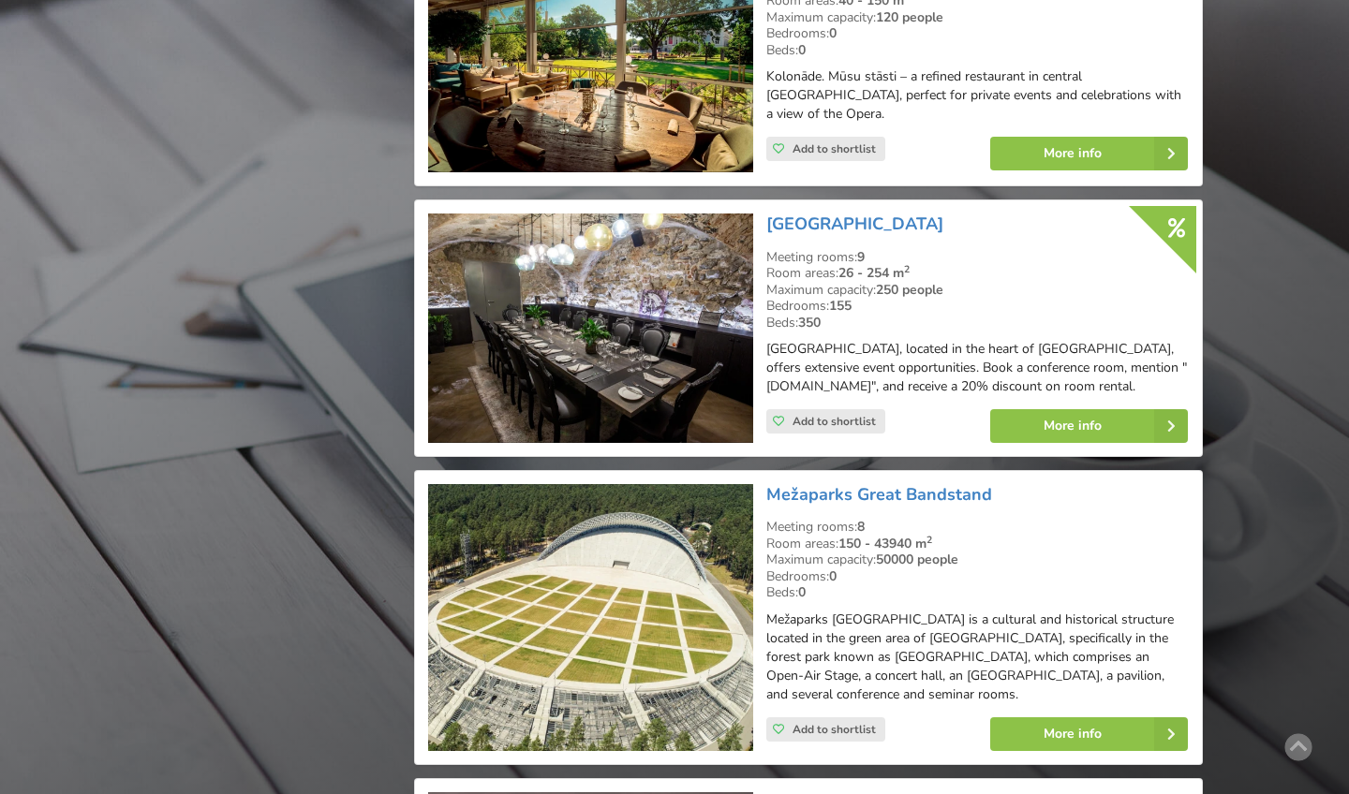
scroll to position [2286, 0]
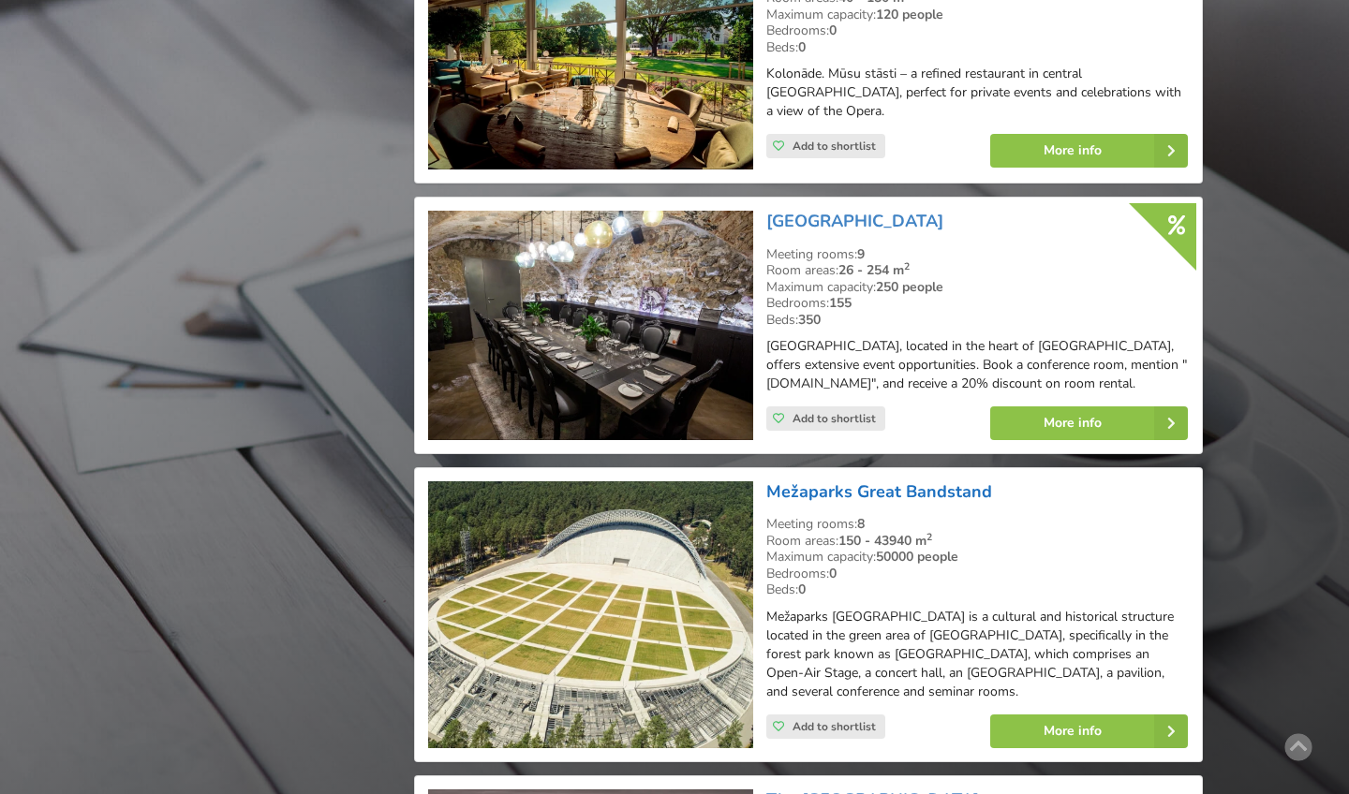
click at [810, 481] on link "Mežaparks Great Bandstand" at bounding box center [879, 492] width 226 height 22
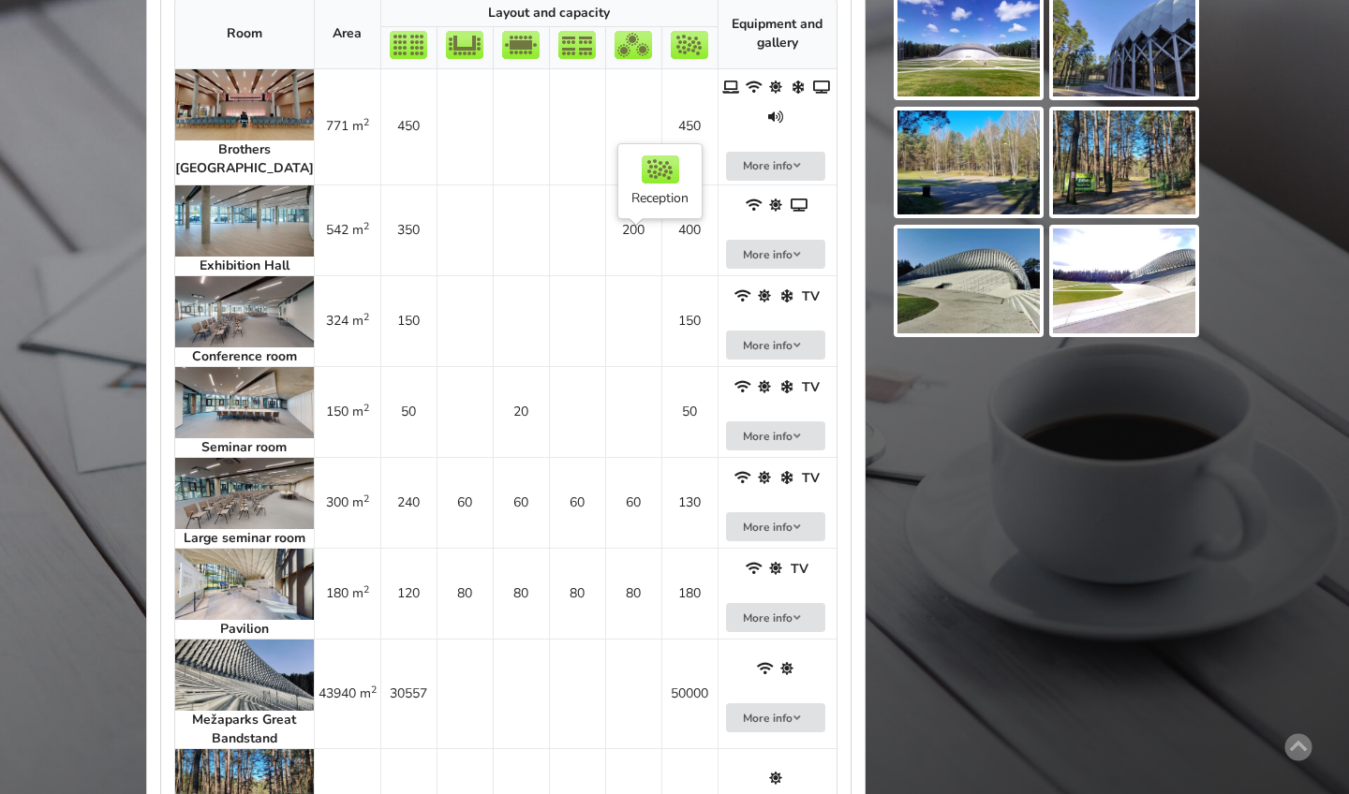
scroll to position [980, 0]
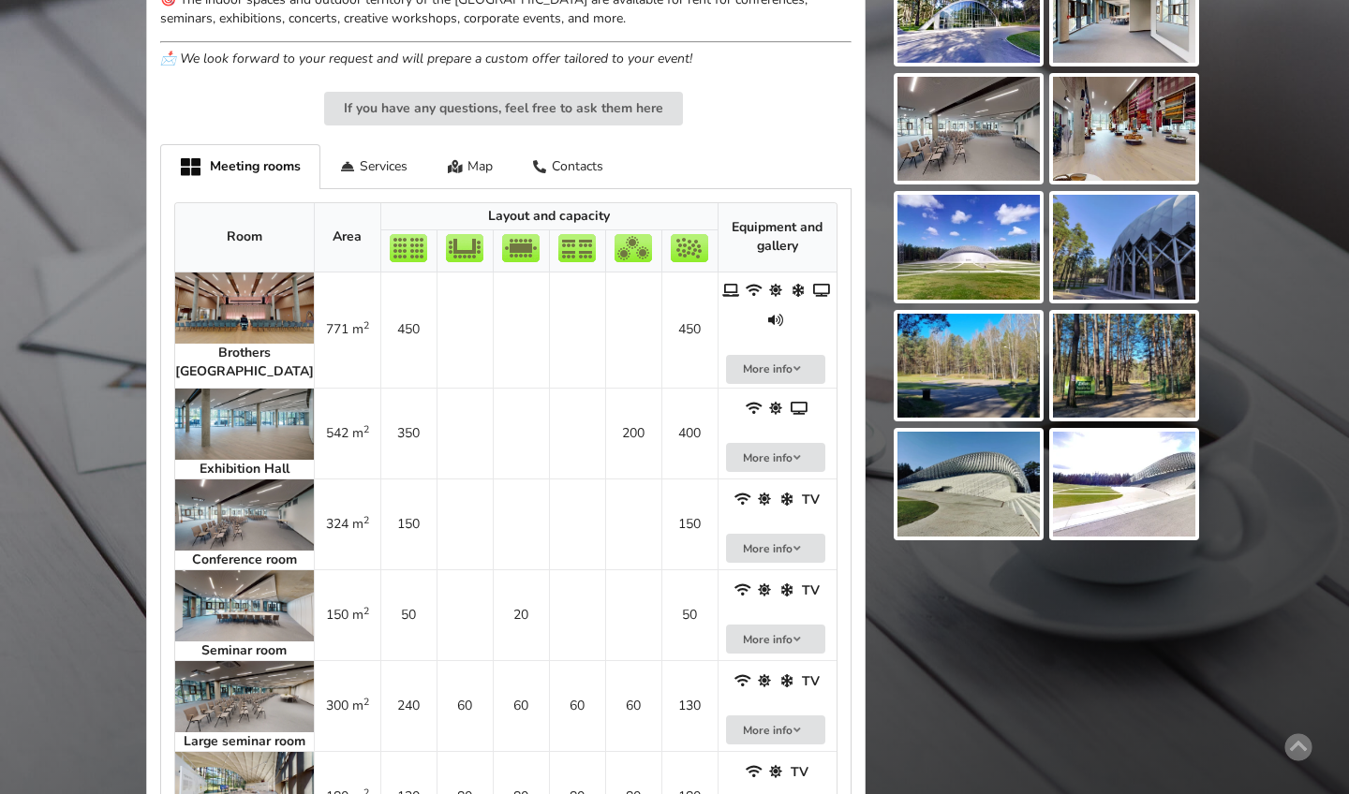
click at [225, 273] on img at bounding box center [244, 308] width 139 height 71
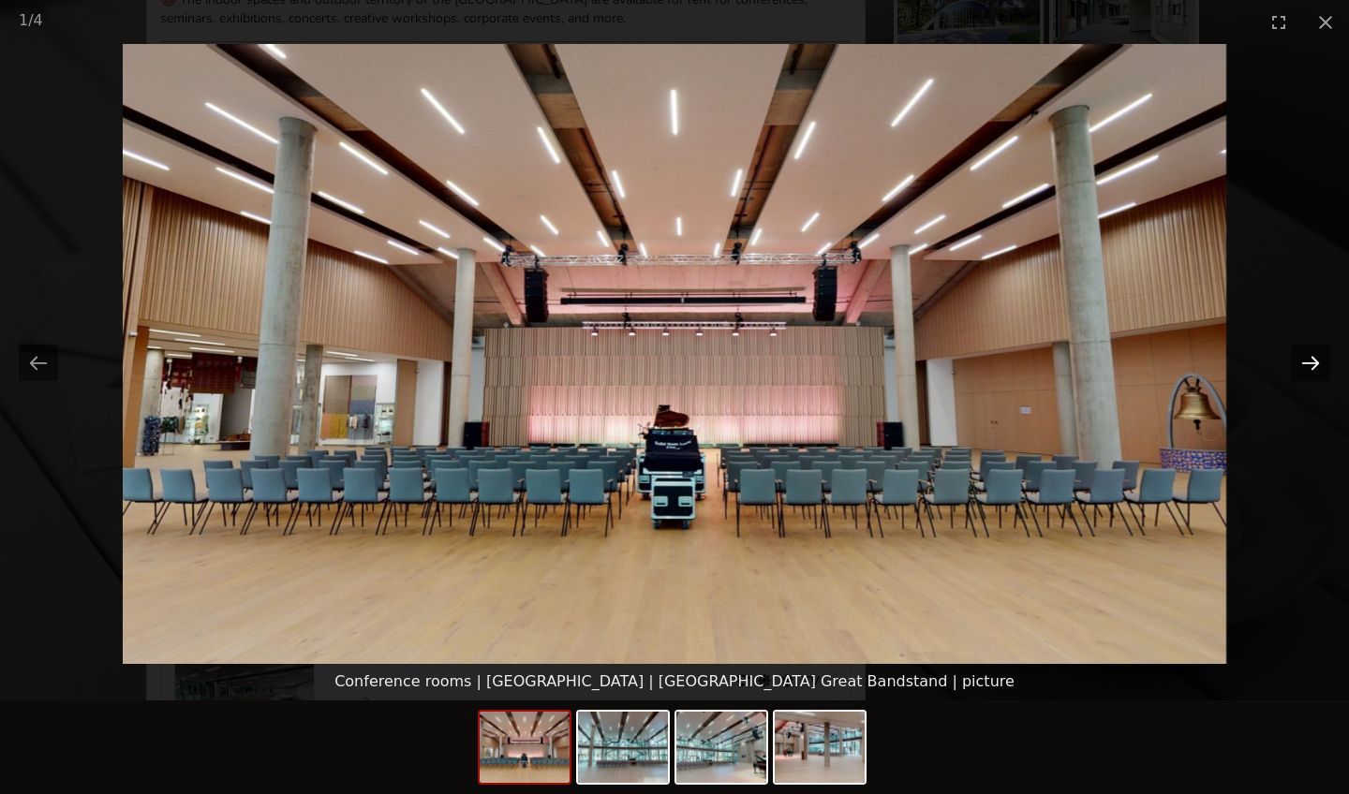
click at [1304, 354] on button "Next slide" at bounding box center [1310, 363] width 39 height 37
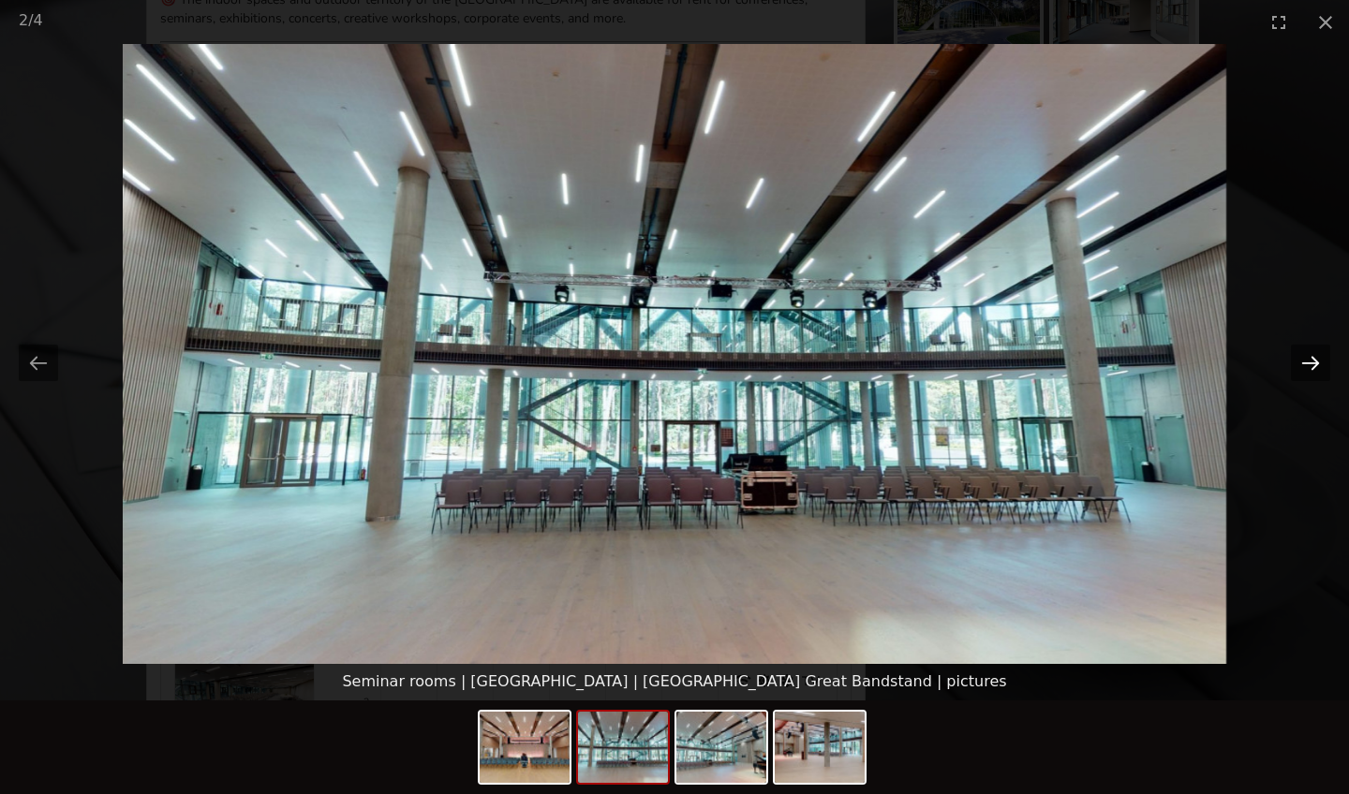
click at [1304, 354] on button "Next slide" at bounding box center [1310, 363] width 39 height 37
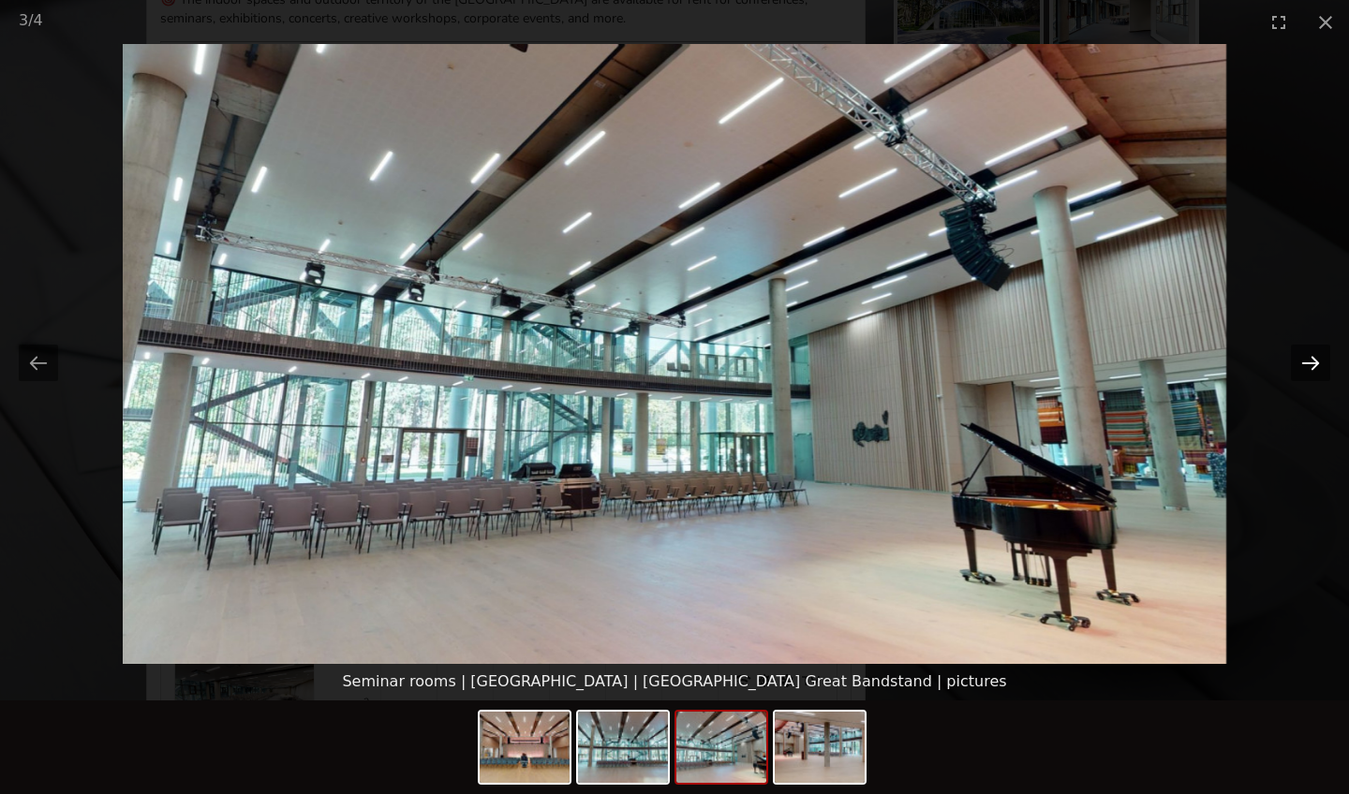
click at [1304, 354] on button "Next slide" at bounding box center [1310, 363] width 39 height 37
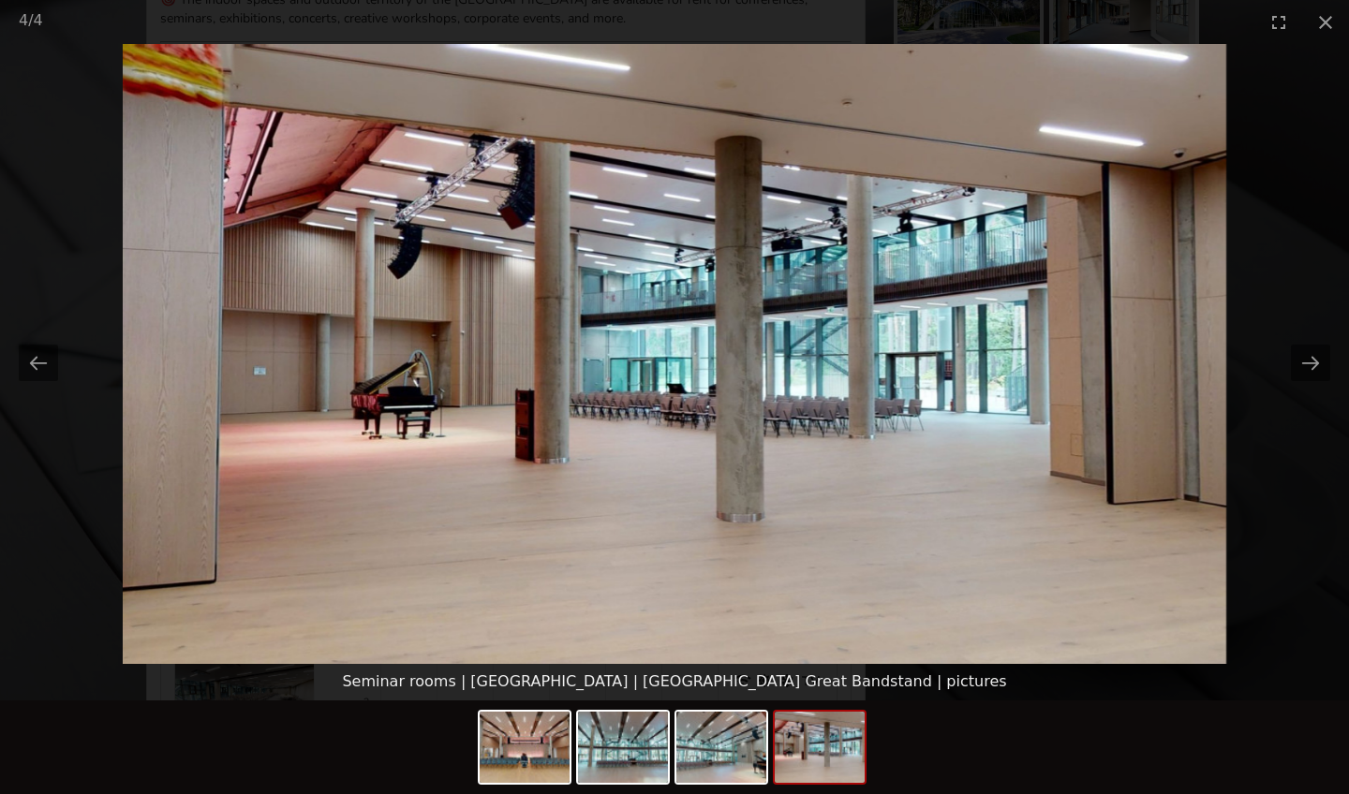
click at [654, 139] on picture at bounding box center [674, 354] width 1349 height 620
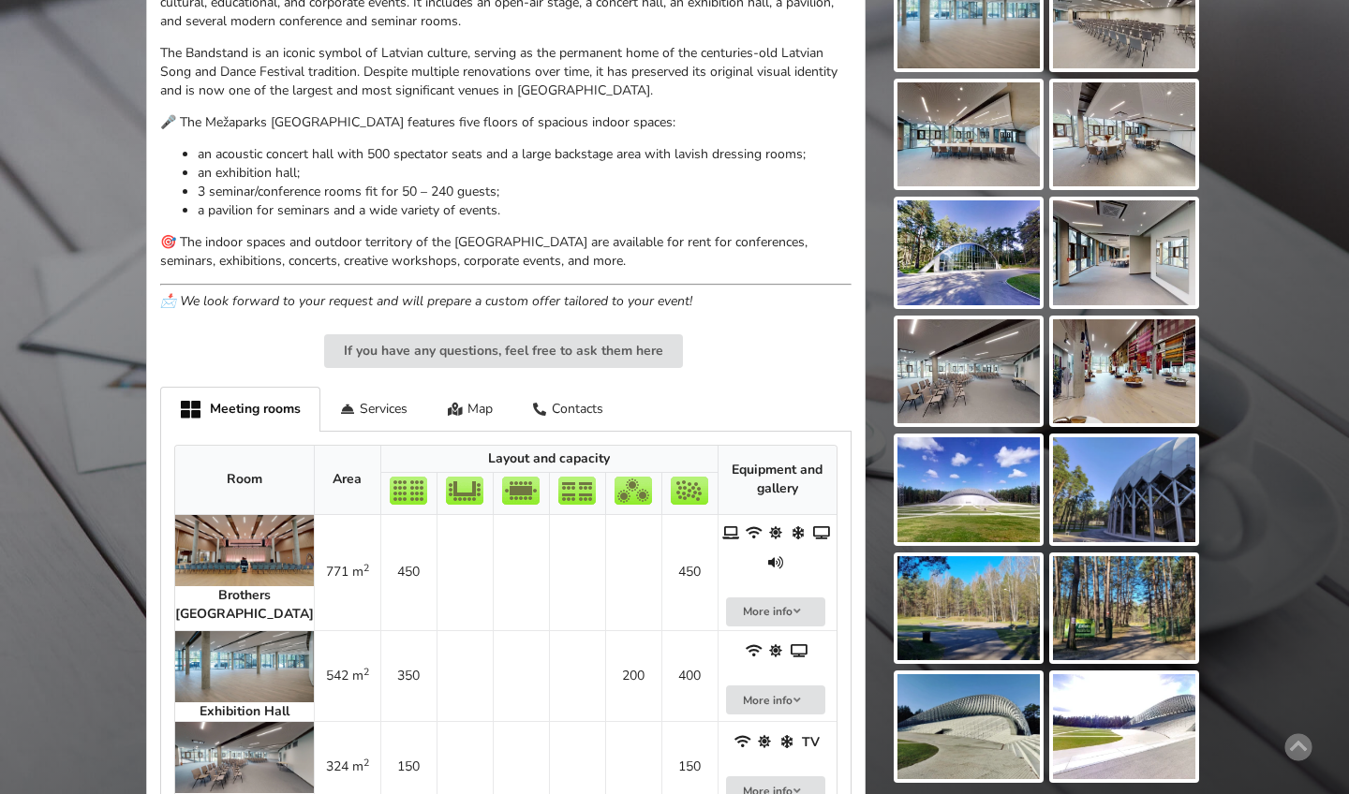
scroll to position [946, 0]
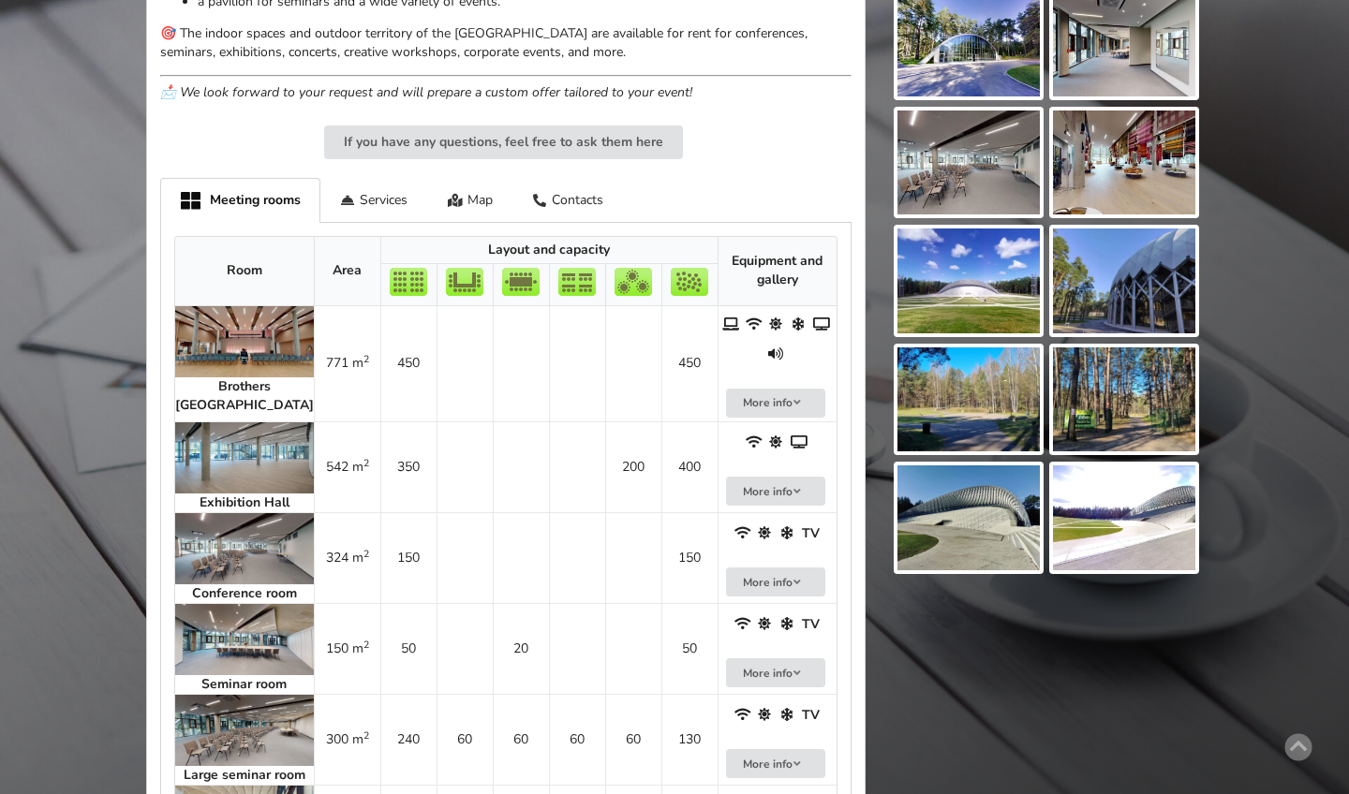
click at [202, 422] on img at bounding box center [244, 457] width 139 height 71
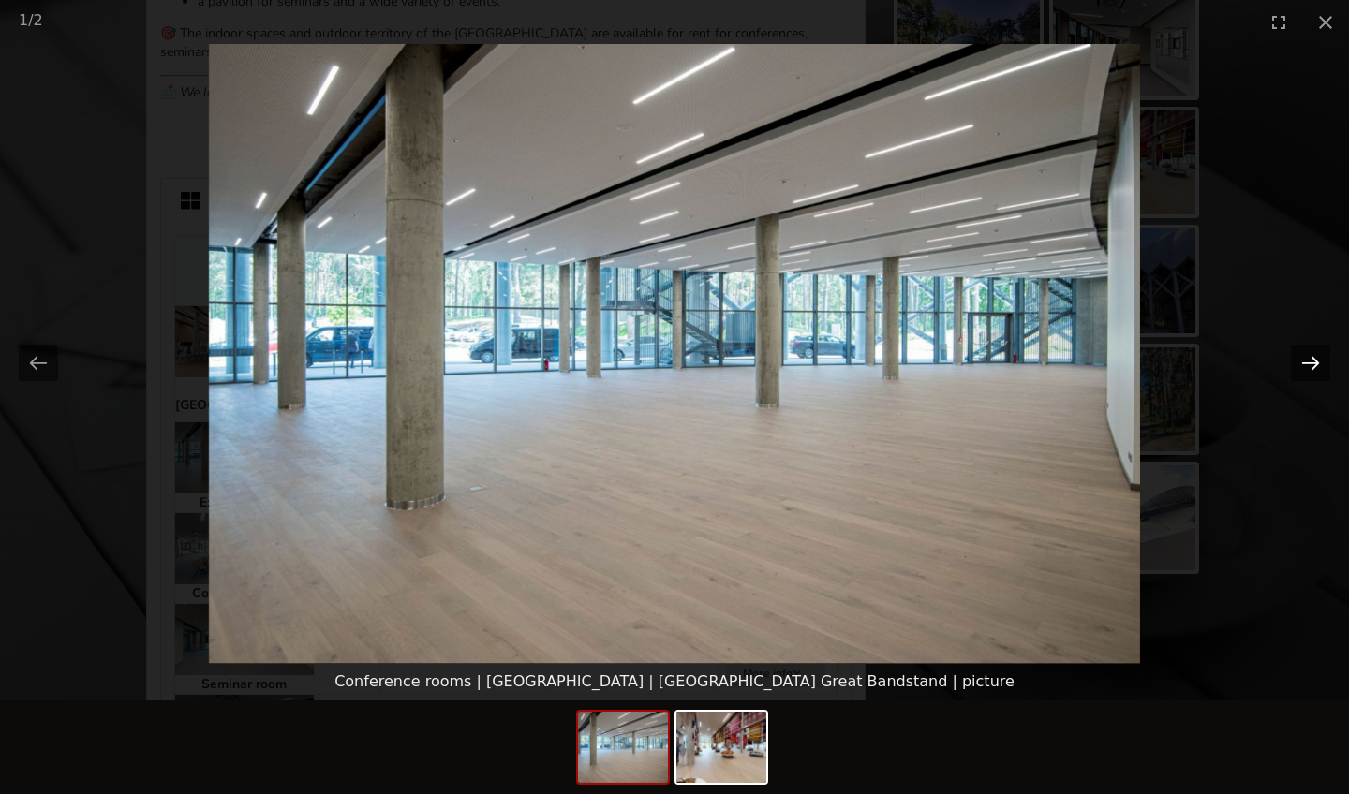
click at [1321, 363] on button "Next slide" at bounding box center [1310, 363] width 39 height 37
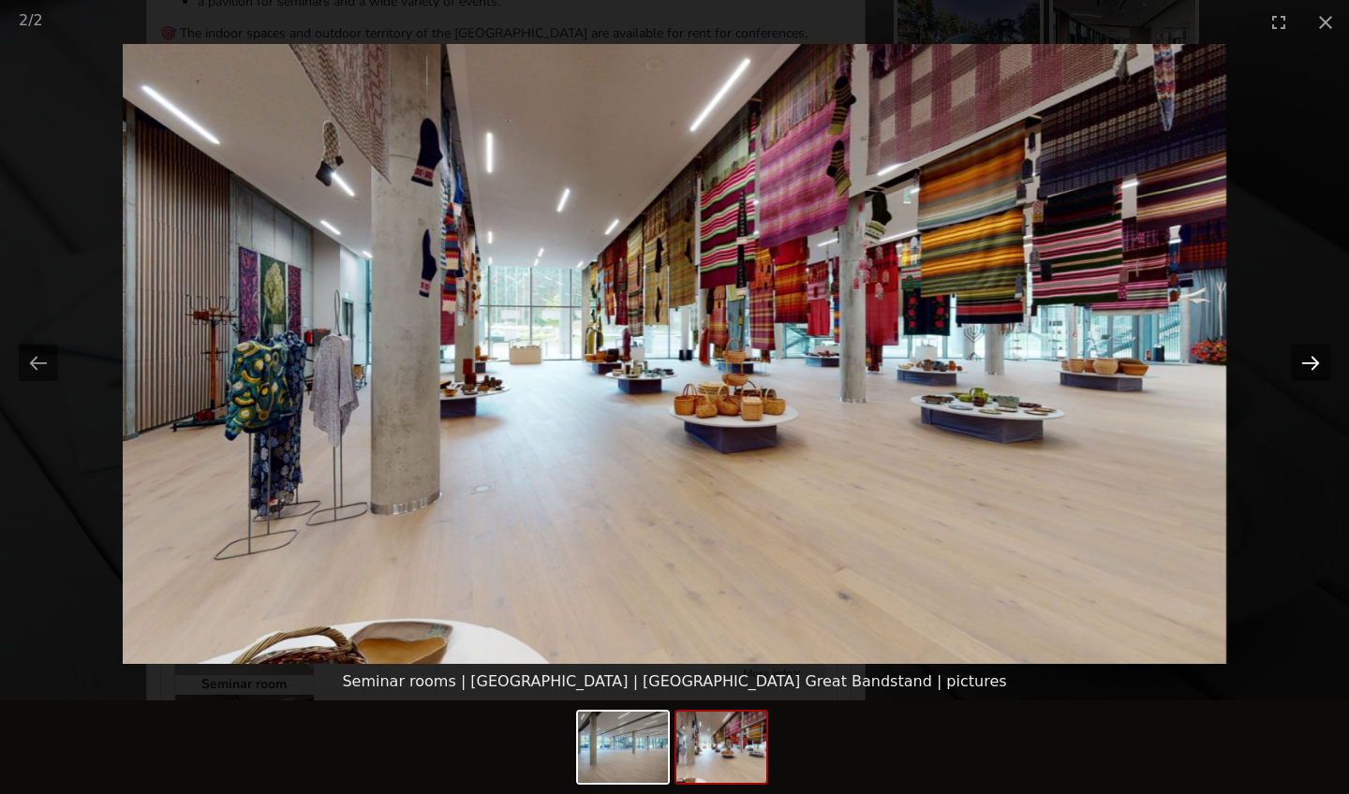
click at [1321, 363] on button "Next slide" at bounding box center [1310, 363] width 39 height 37
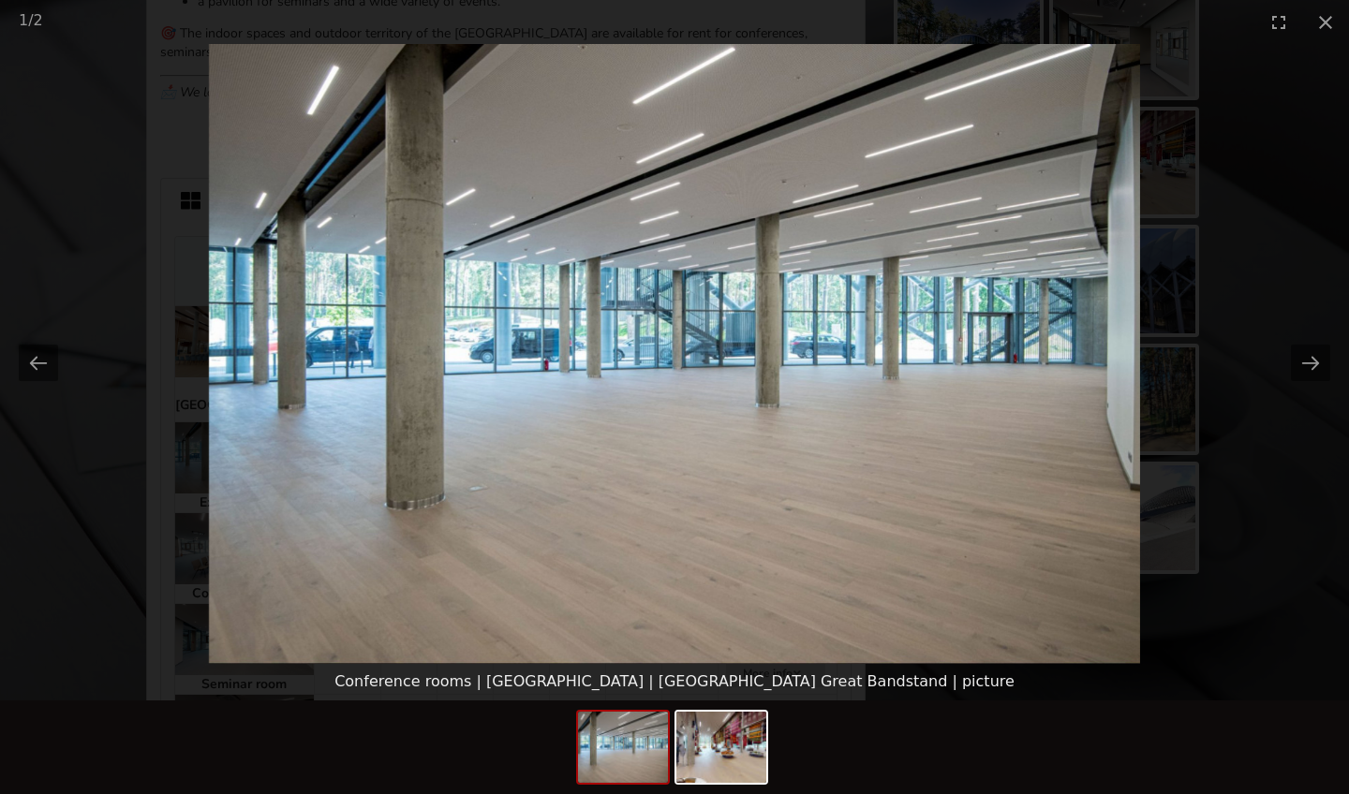
click at [1046, 399] on picture at bounding box center [674, 354] width 1349 height 620
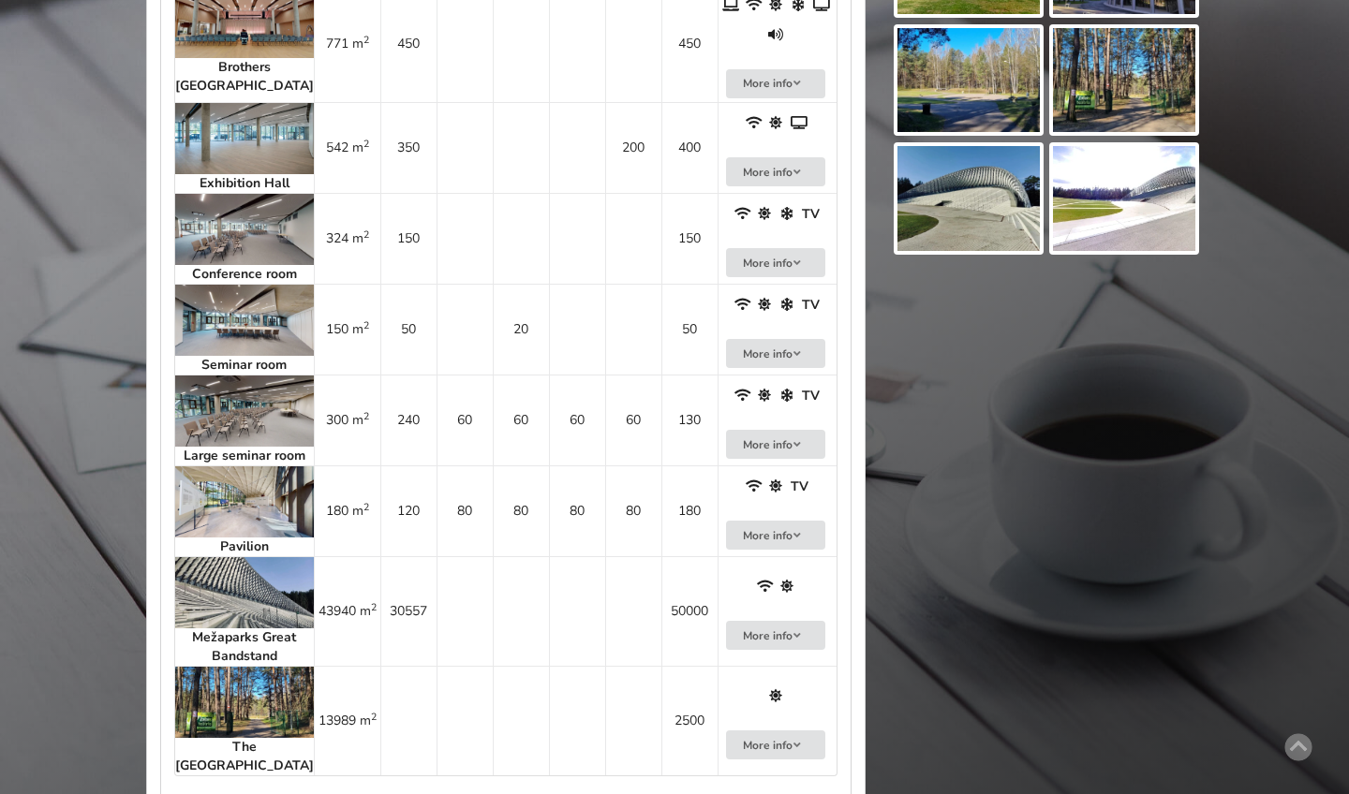
scroll to position [1185, 0]
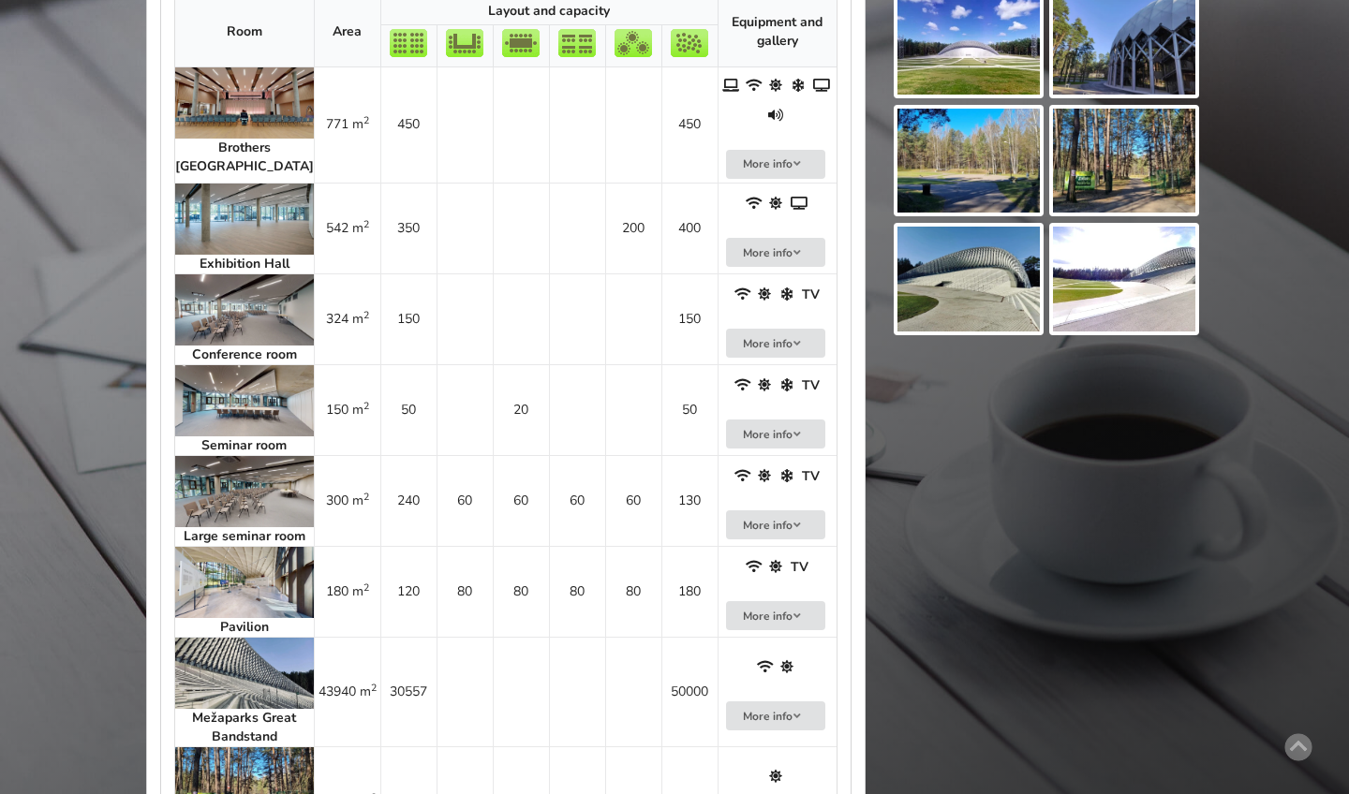
click at [222, 477] on img at bounding box center [244, 491] width 139 height 71
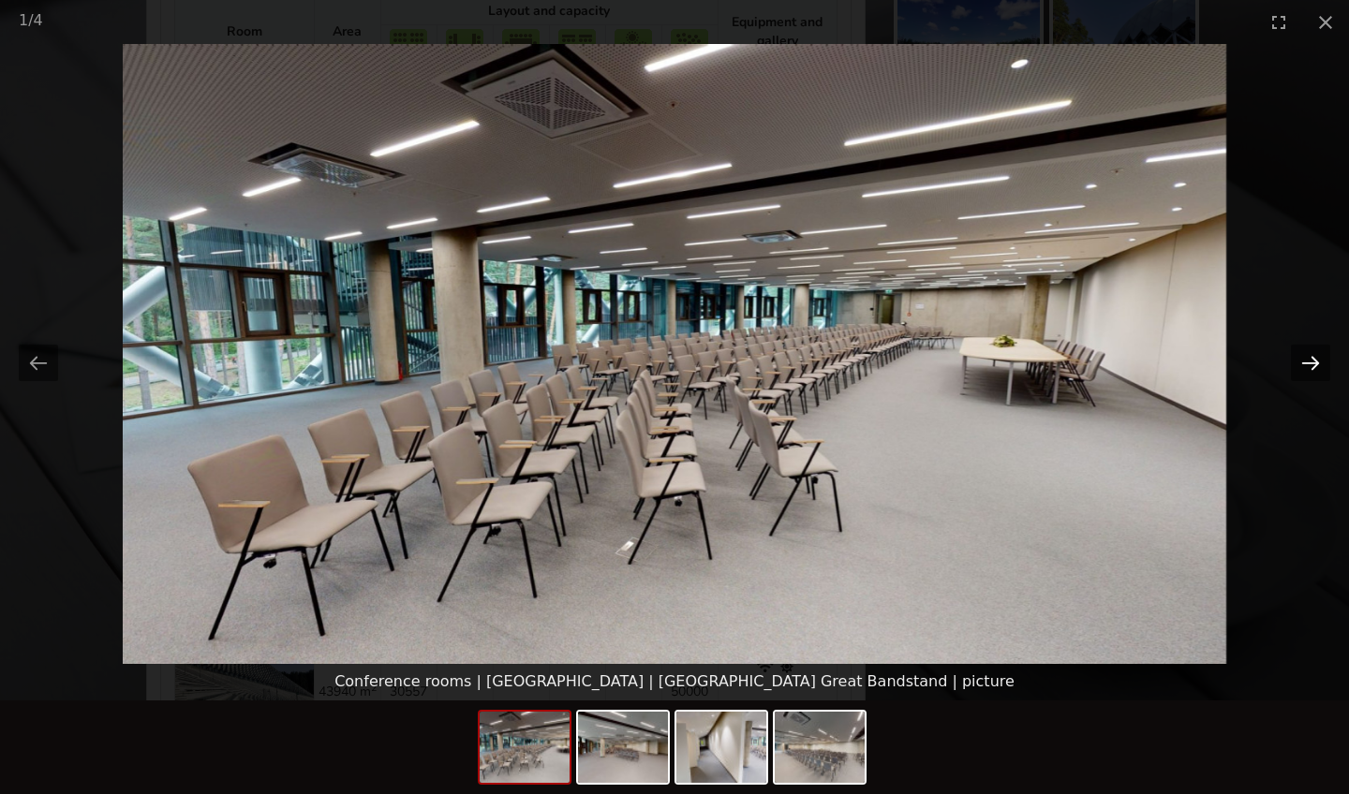
click at [1325, 368] on button "Next slide" at bounding box center [1310, 363] width 39 height 37
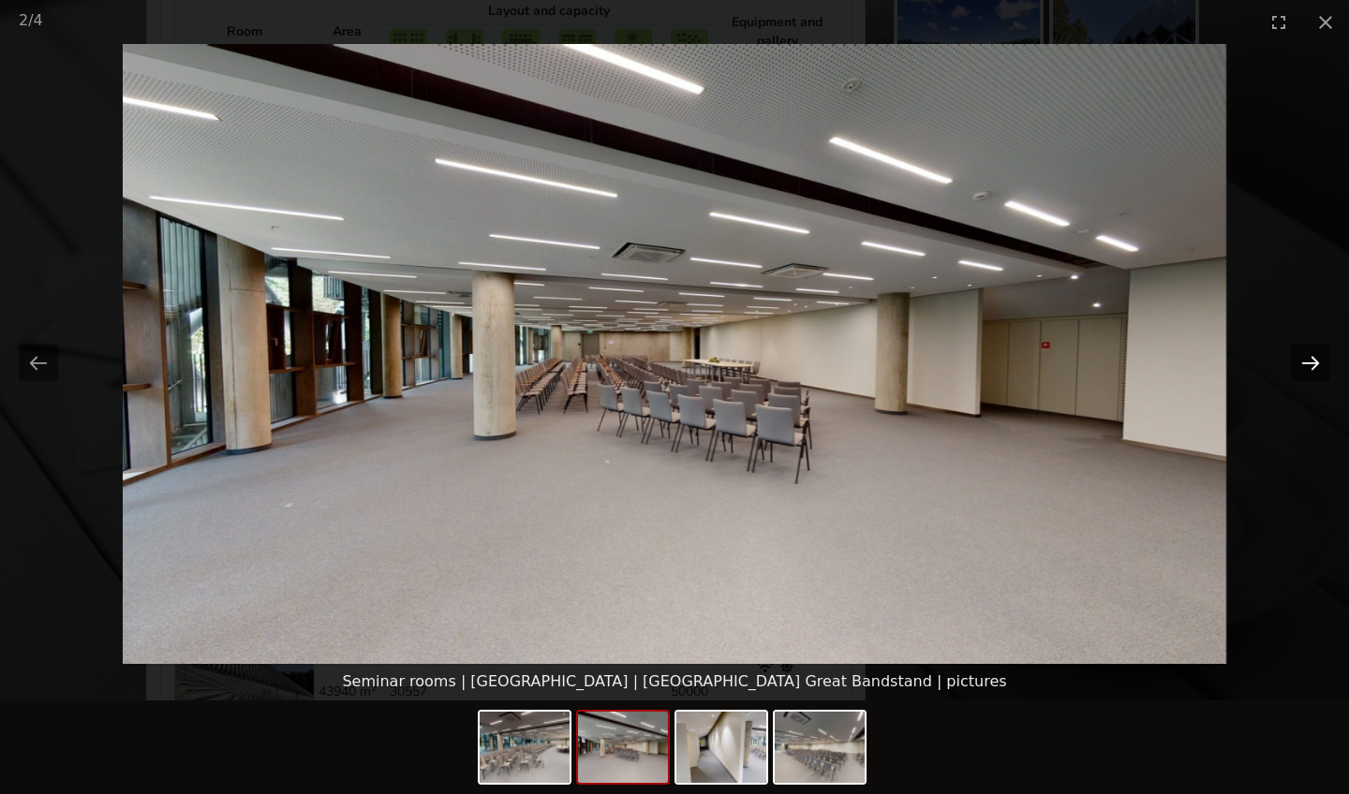
click at [1325, 368] on button "Next slide" at bounding box center [1310, 363] width 39 height 37
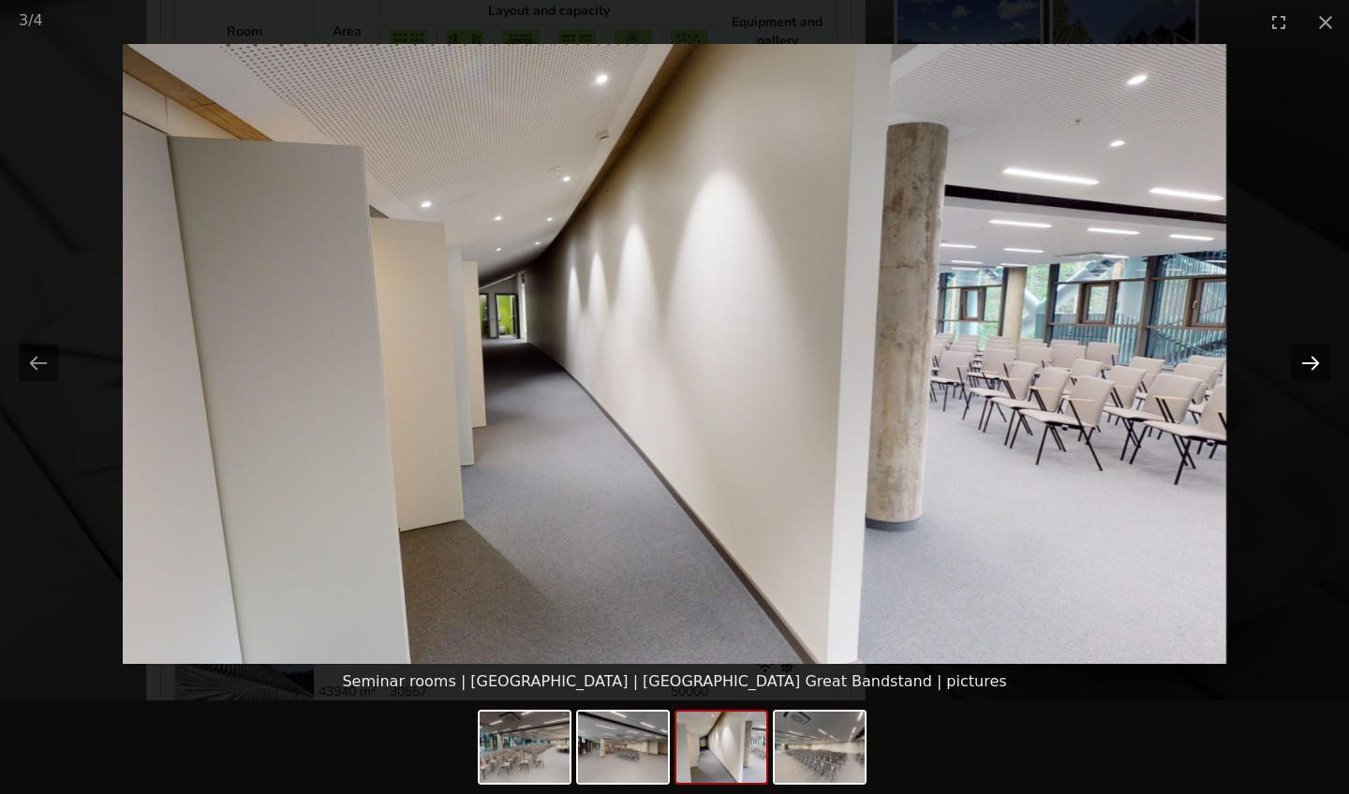
click at [1325, 368] on button "Next slide" at bounding box center [1310, 363] width 39 height 37
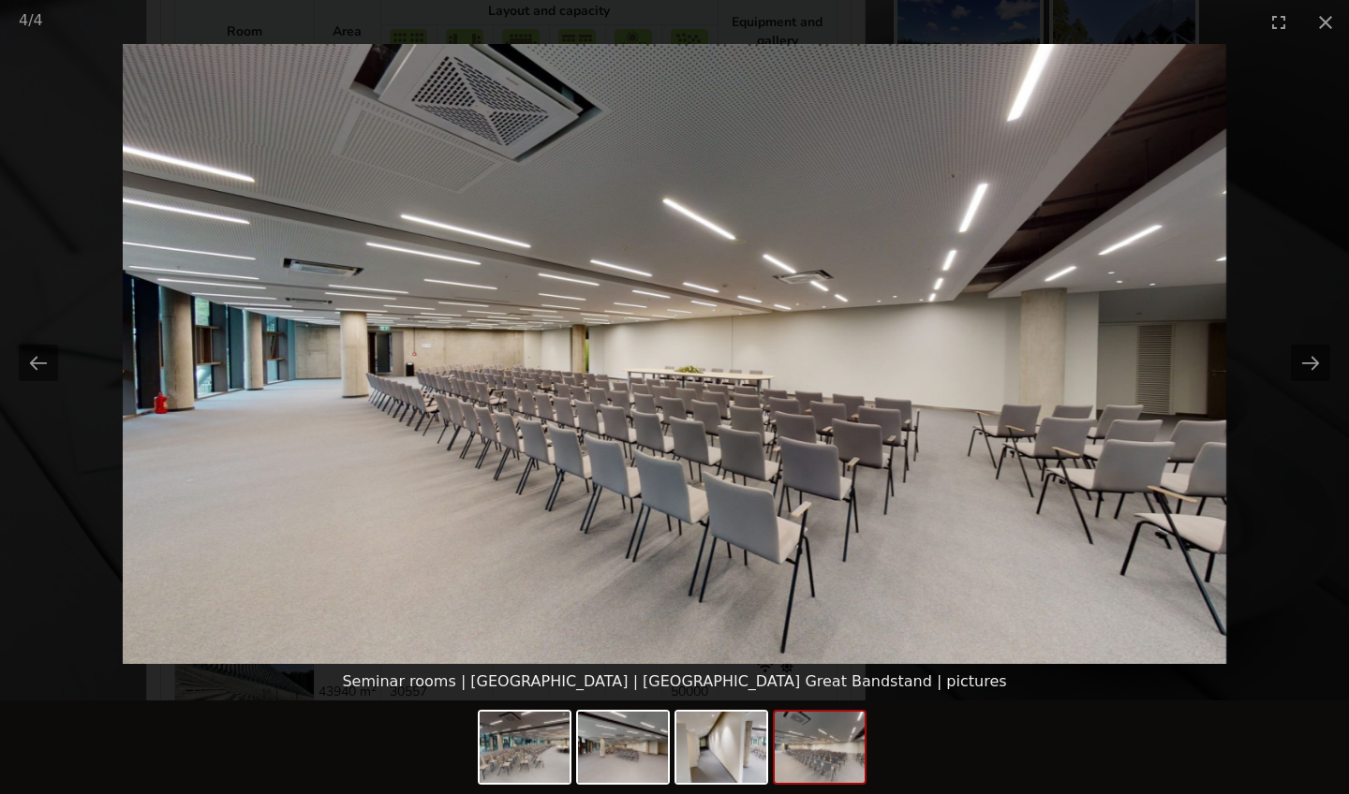
click at [1011, 622] on picture at bounding box center [674, 354] width 1349 height 620
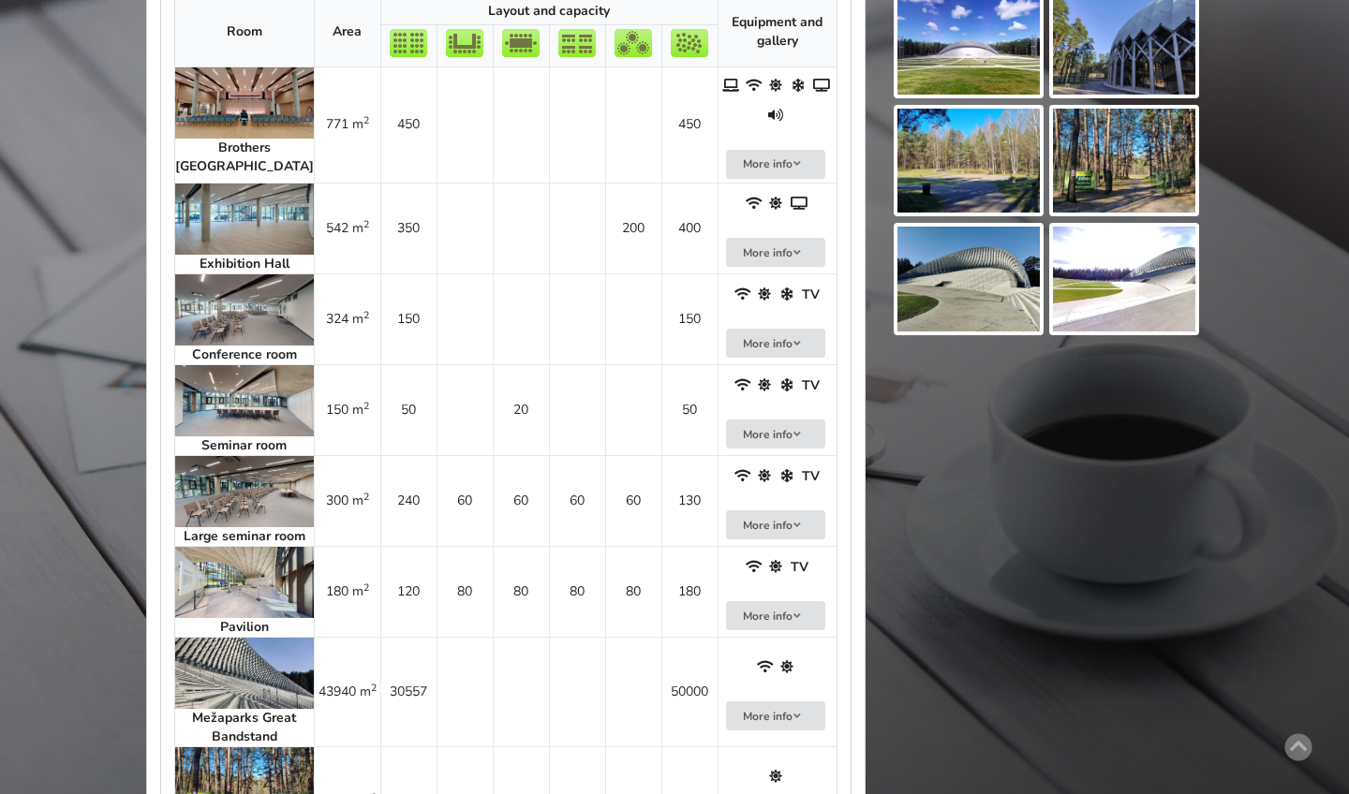
scroll to position [1037, 0]
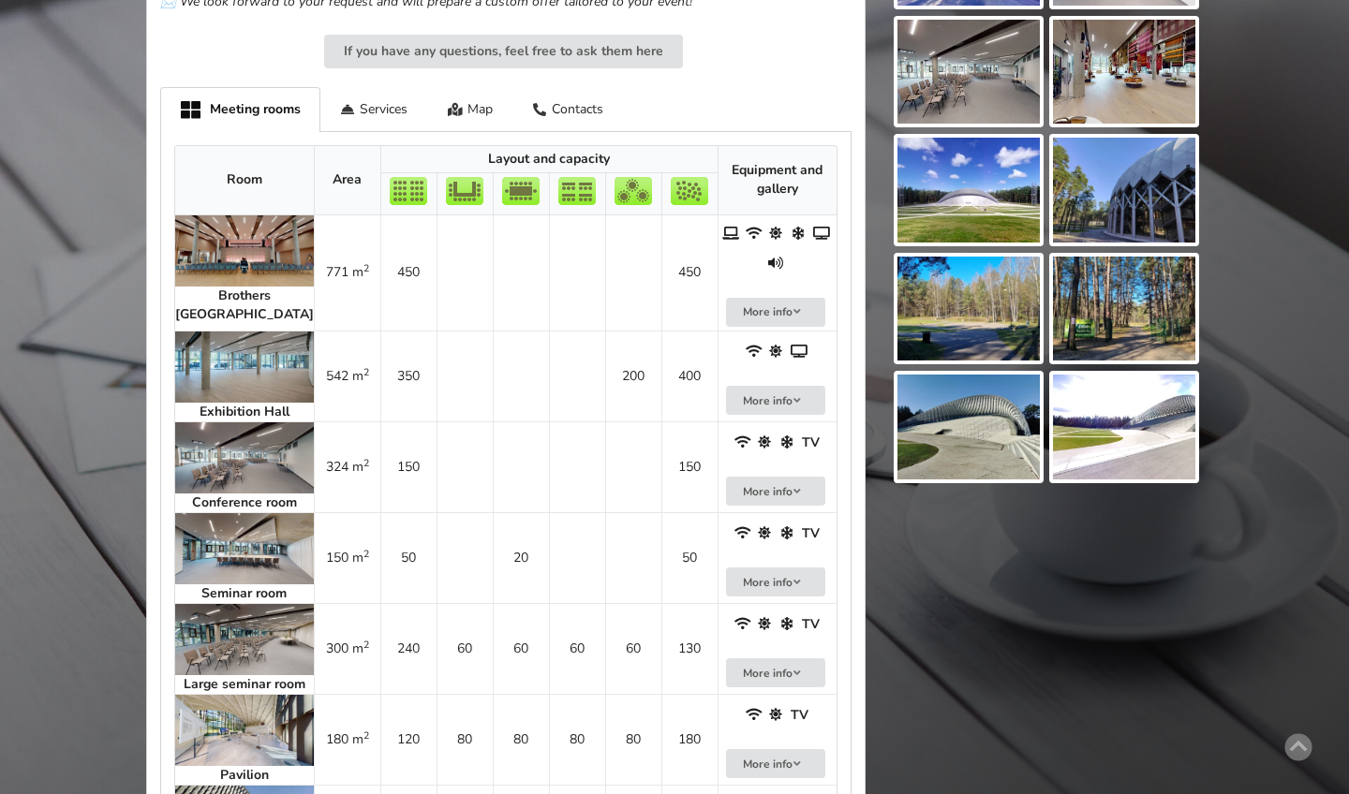
click at [210, 422] on img at bounding box center [244, 457] width 139 height 71
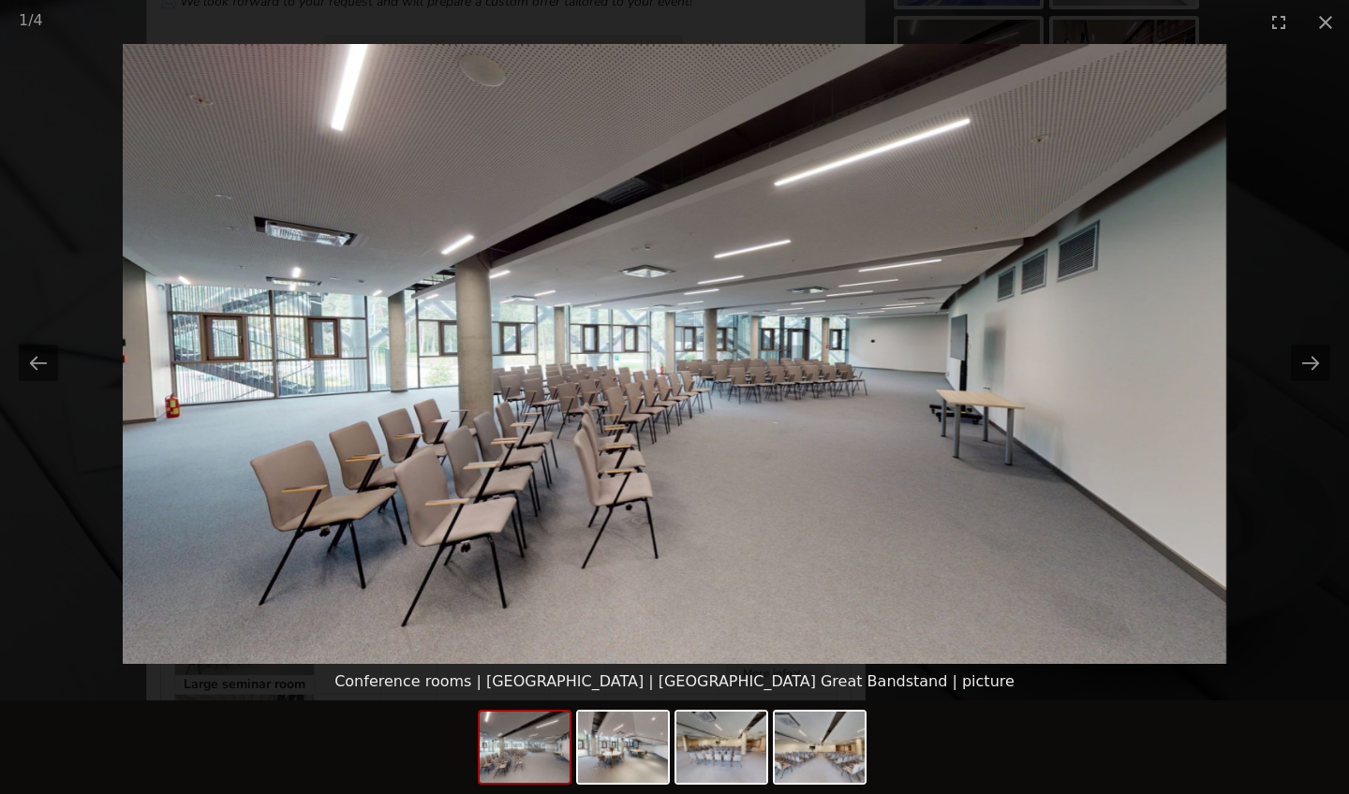
click at [1080, 467] on picture at bounding box center [674, 354] width 1349 height 620
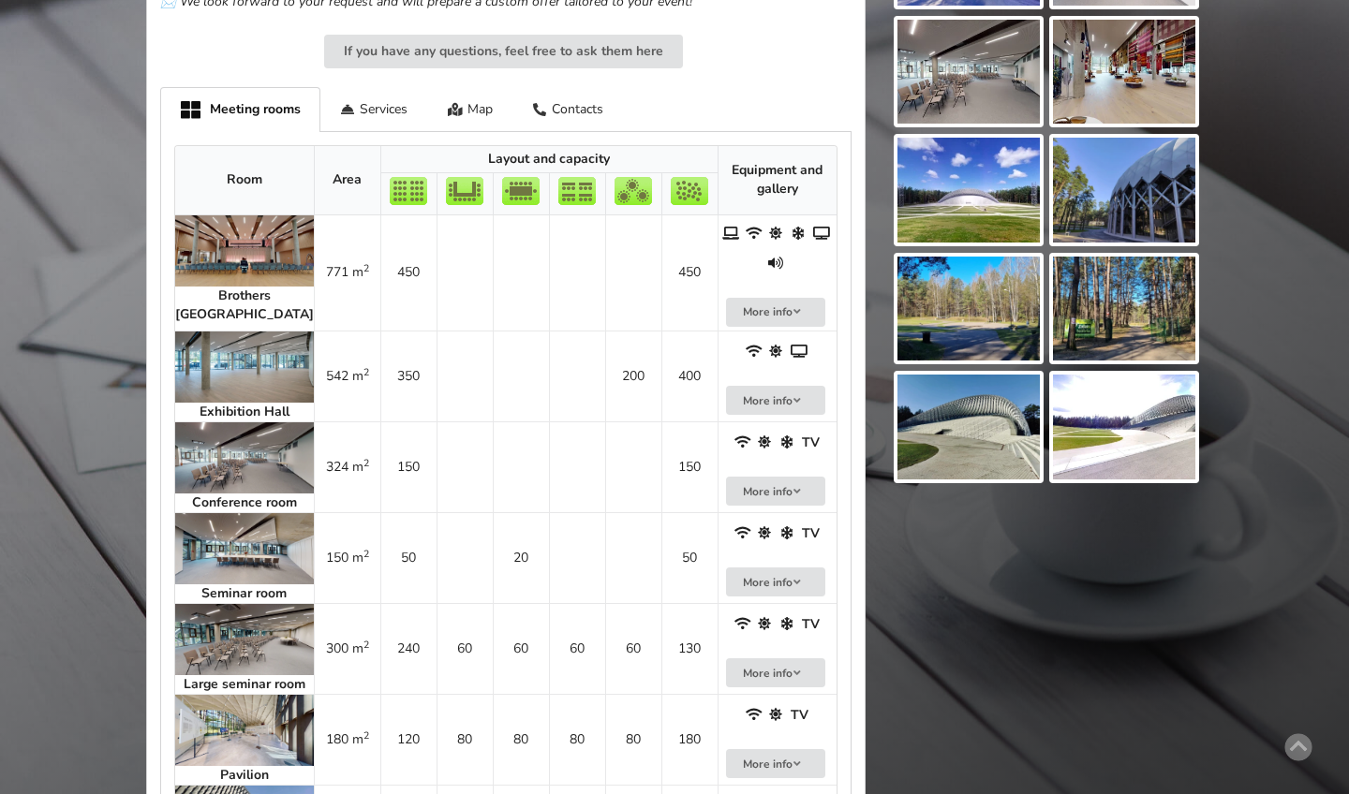
click at [231, 422] on img at bounding box center [244, 457] width 139 height 71
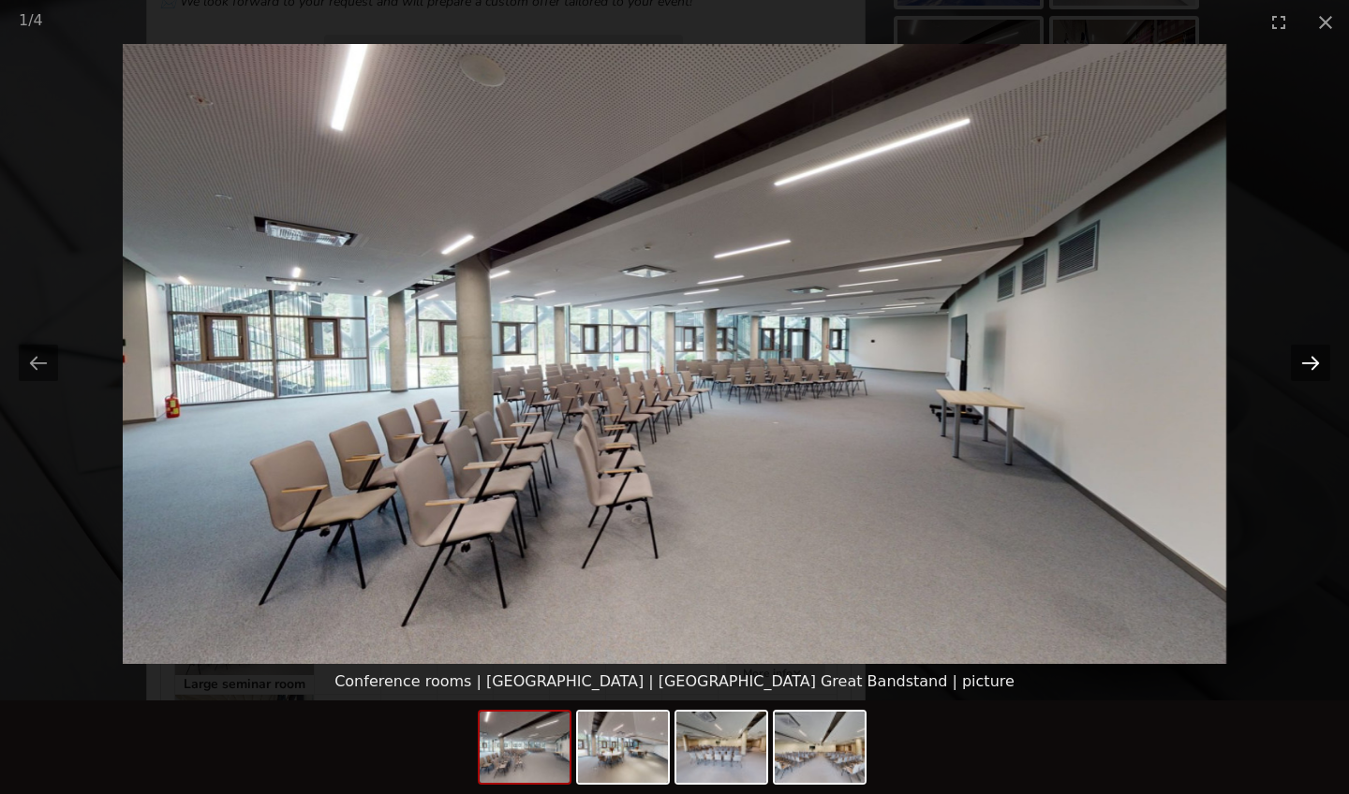
click at [1326, 359] on button "Next slide" at bounding box center [1310, 363] width 39 height 37
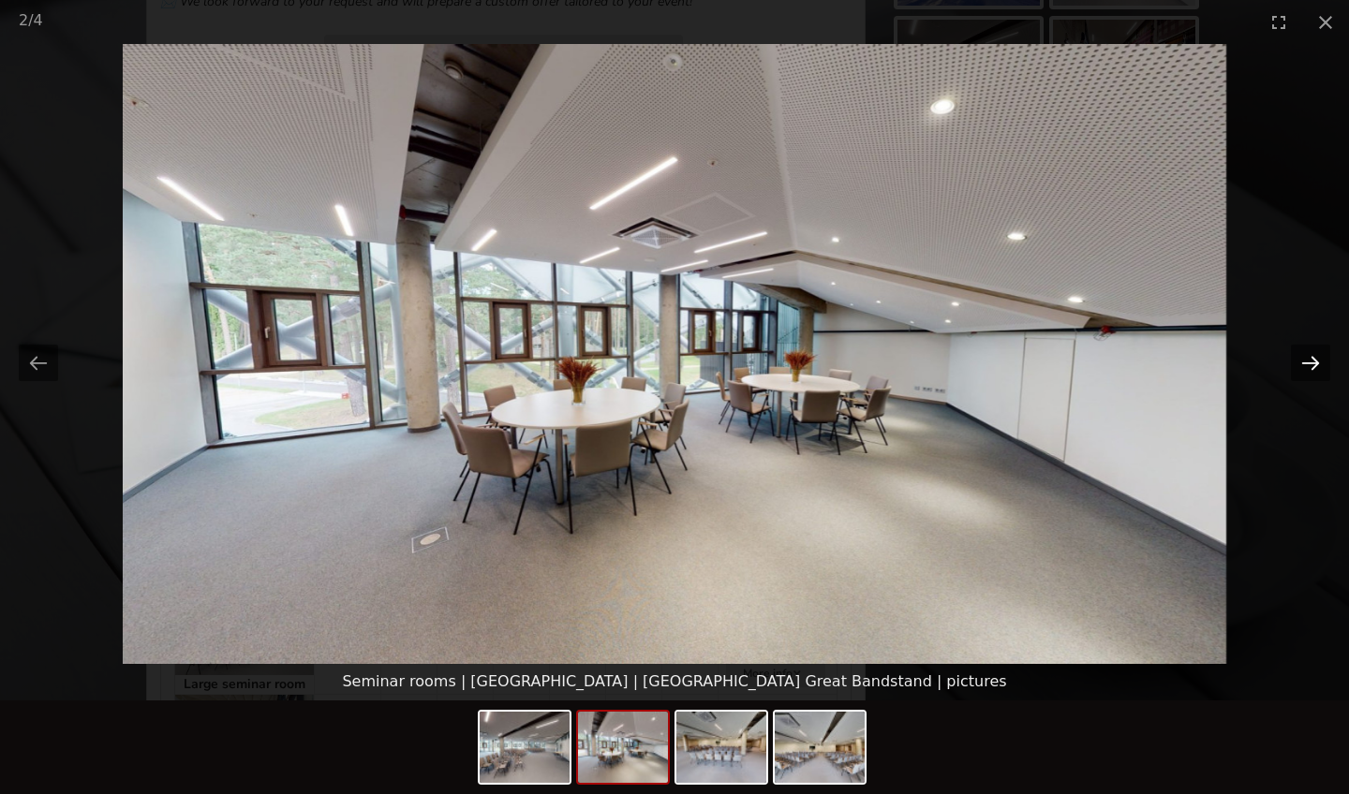
click at [1326, 359] on button "Next slide" at bounding box center [1310, 363] width 39 height 37
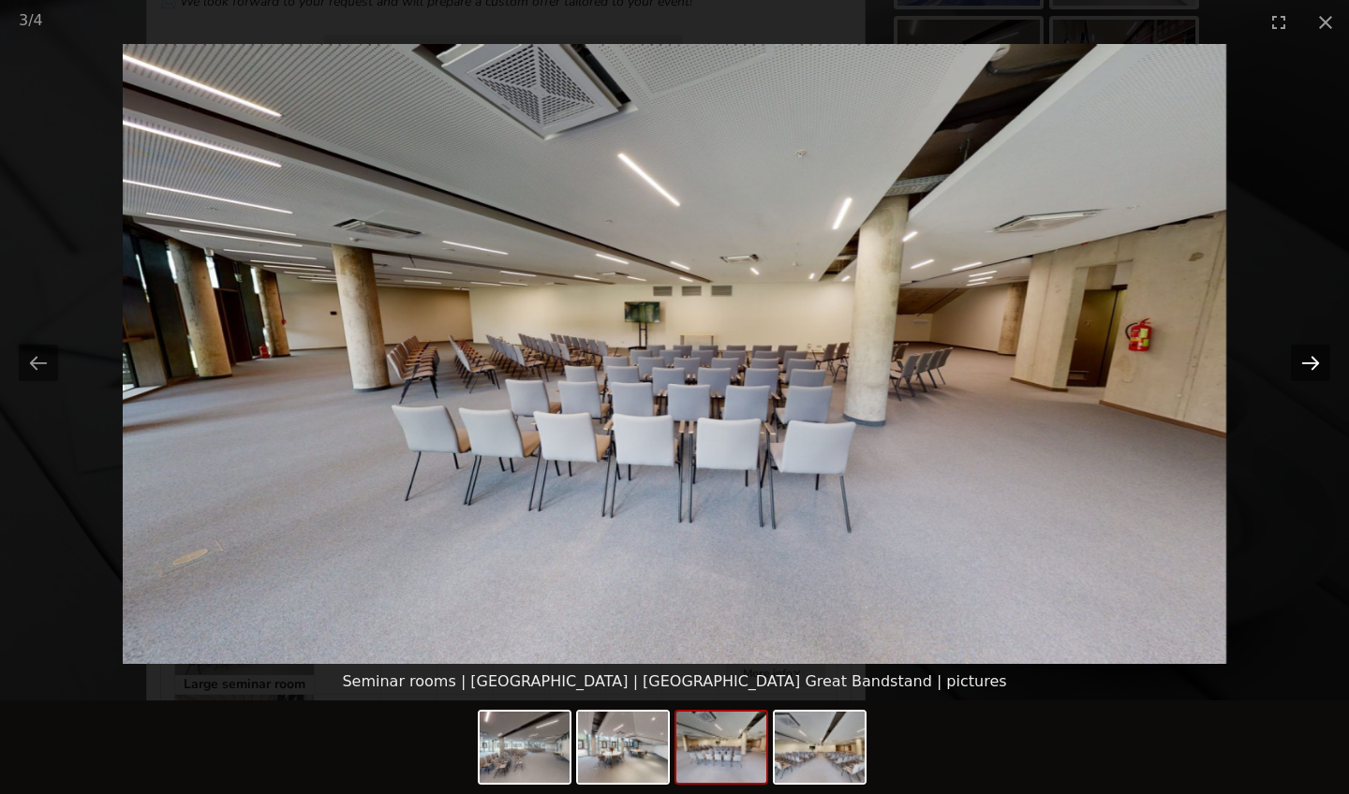
click at [1326, 359] on button "Next slide" at bounding box center [1310, 363] width 39 height 37
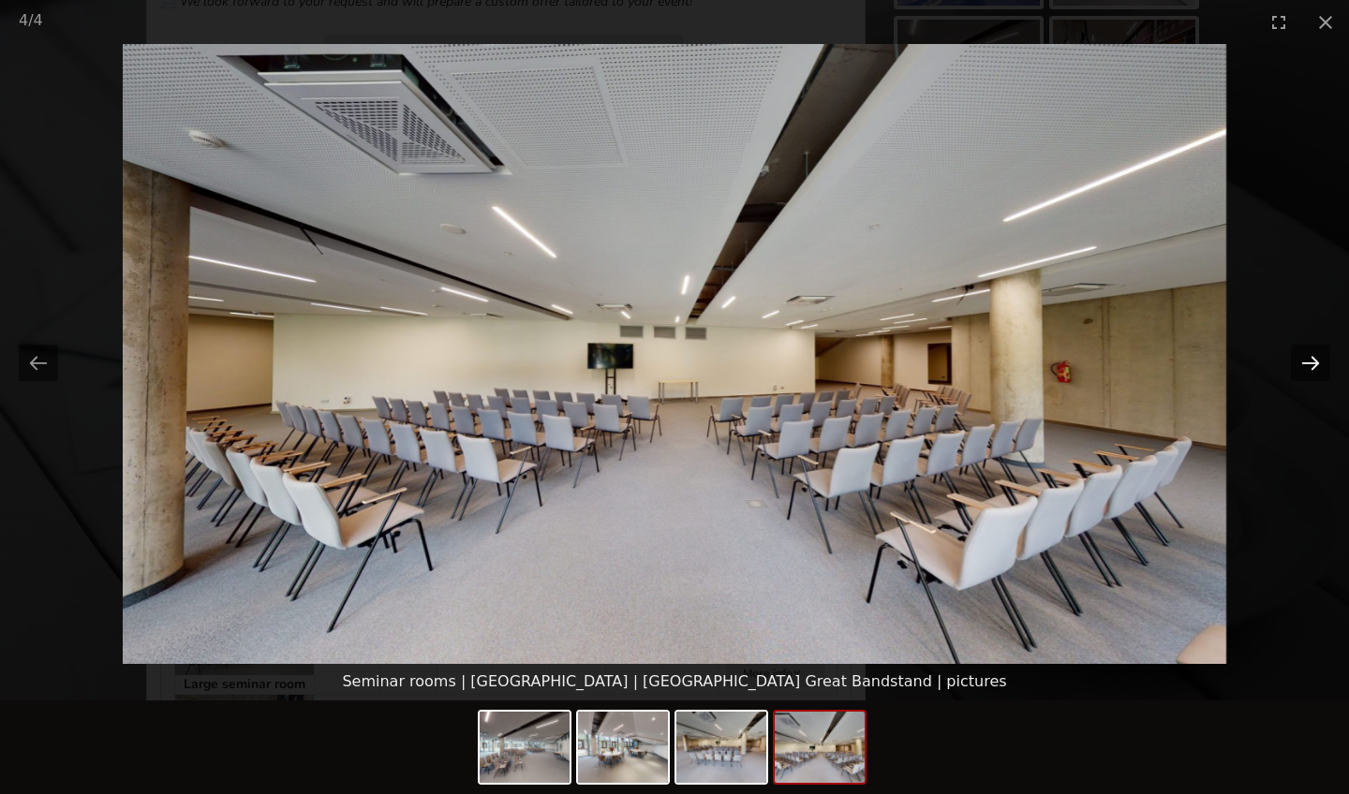
click at [1326, 359] on button "Next slide" at bounding box center [1310, 363] width 39 height 37
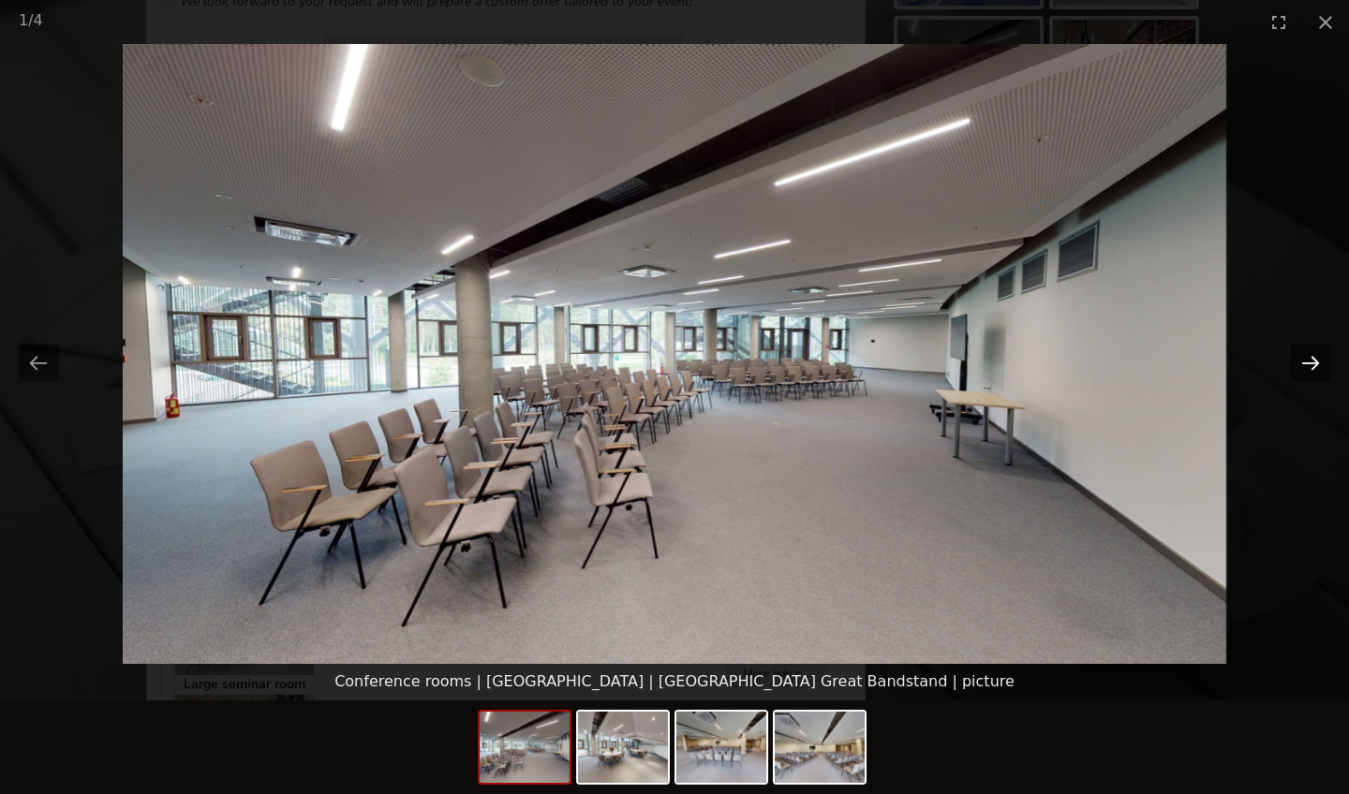
click at [1326, 359] on button "Next slide" at bounding box center [1310, 363] width 39 height 37
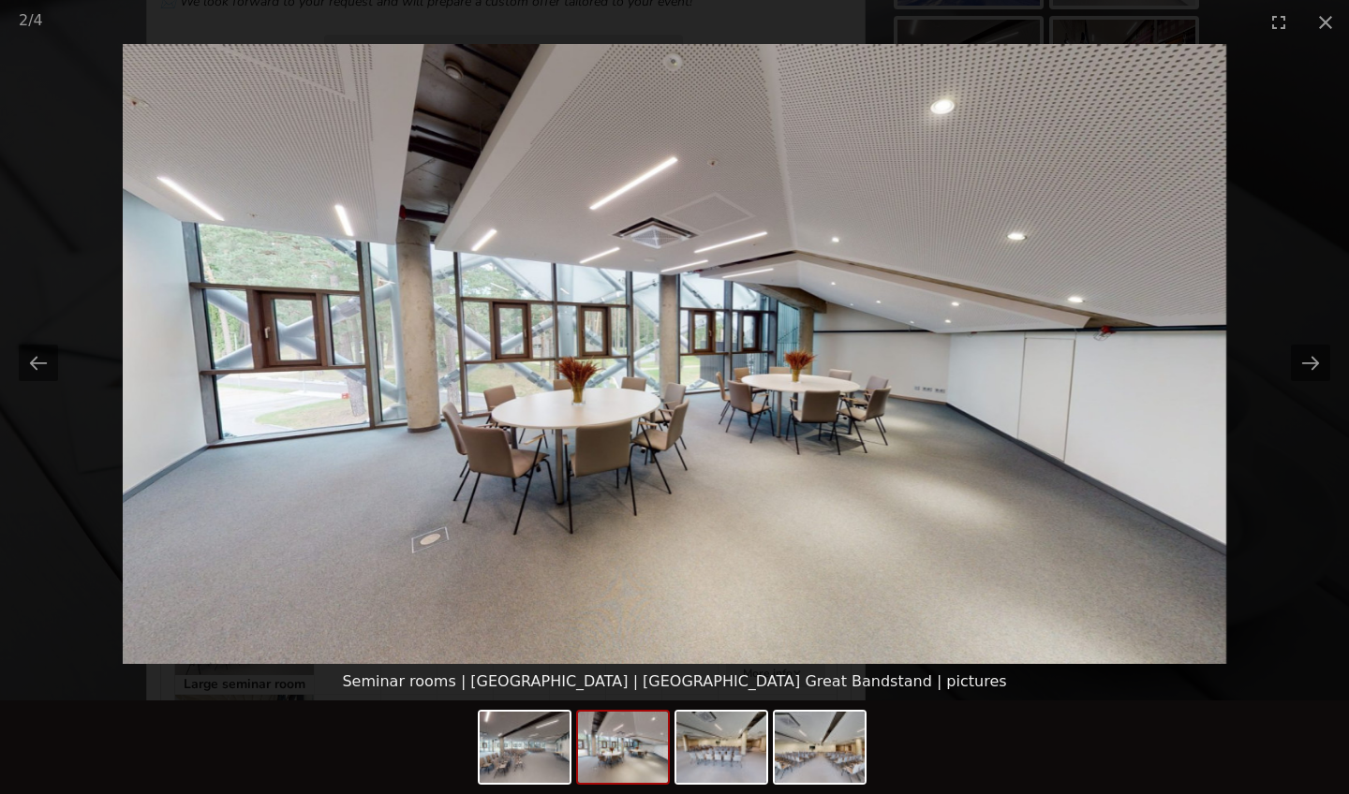
click at [775, 618] on picture at bounding box center [674, 354] width 1349 height 620
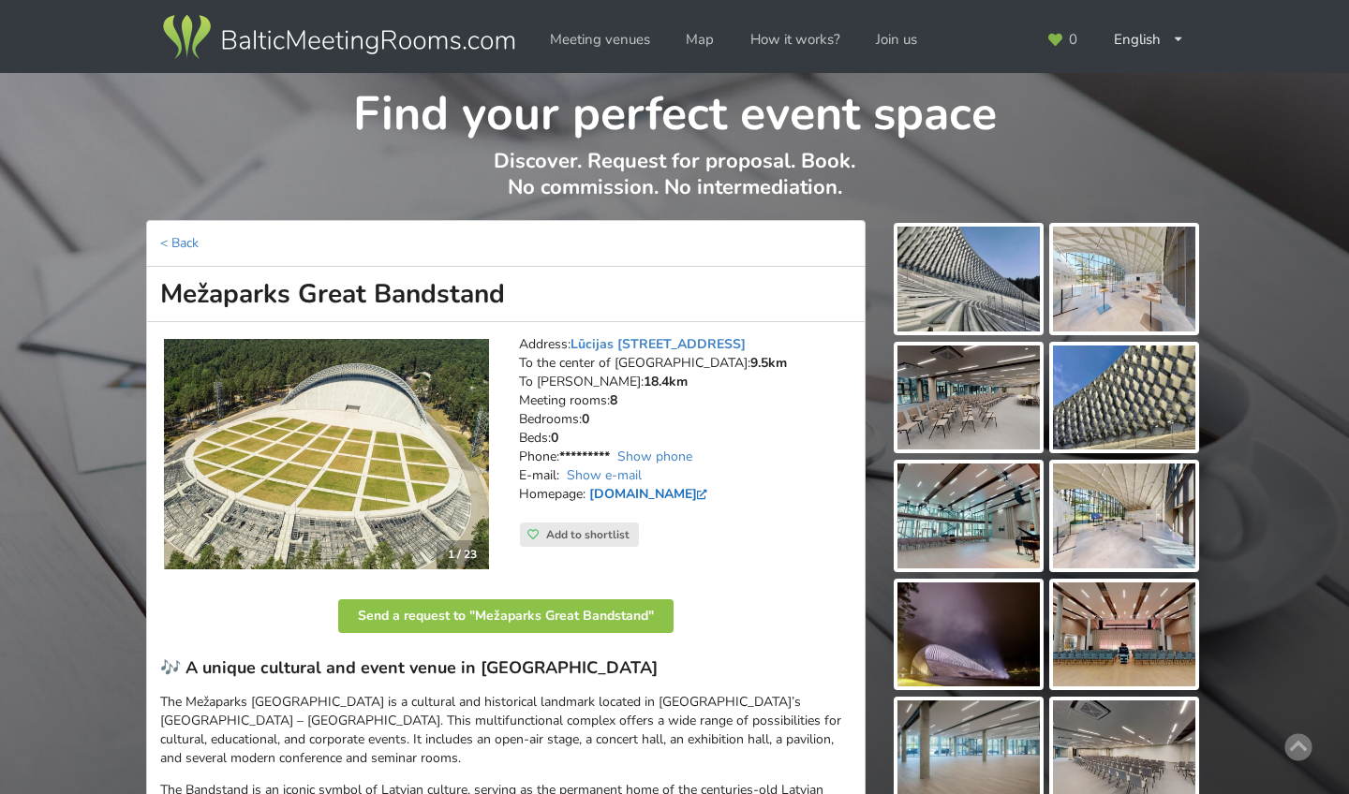
click at [612, 485] on link "estrade.riga.lv" at bounding box center [650, 494] width 123 height 18
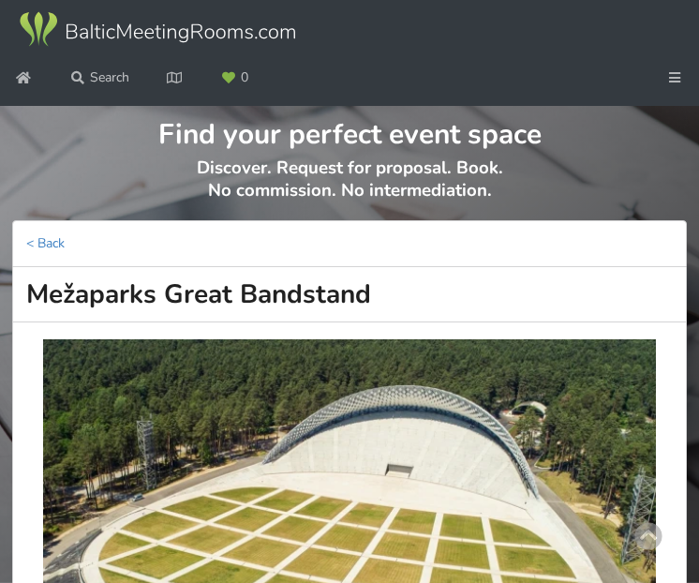
drag, startPoint x: 42, startPoint y: 326, endPoint x: 399, endPoint y: 346, distance: 357.5
click at [399, 322] on h1 "Mežaparks Great Bandstand" at bounding box center [349, 294] width 674 height 55
copy h1 "Mežaparks Great Bandstand"
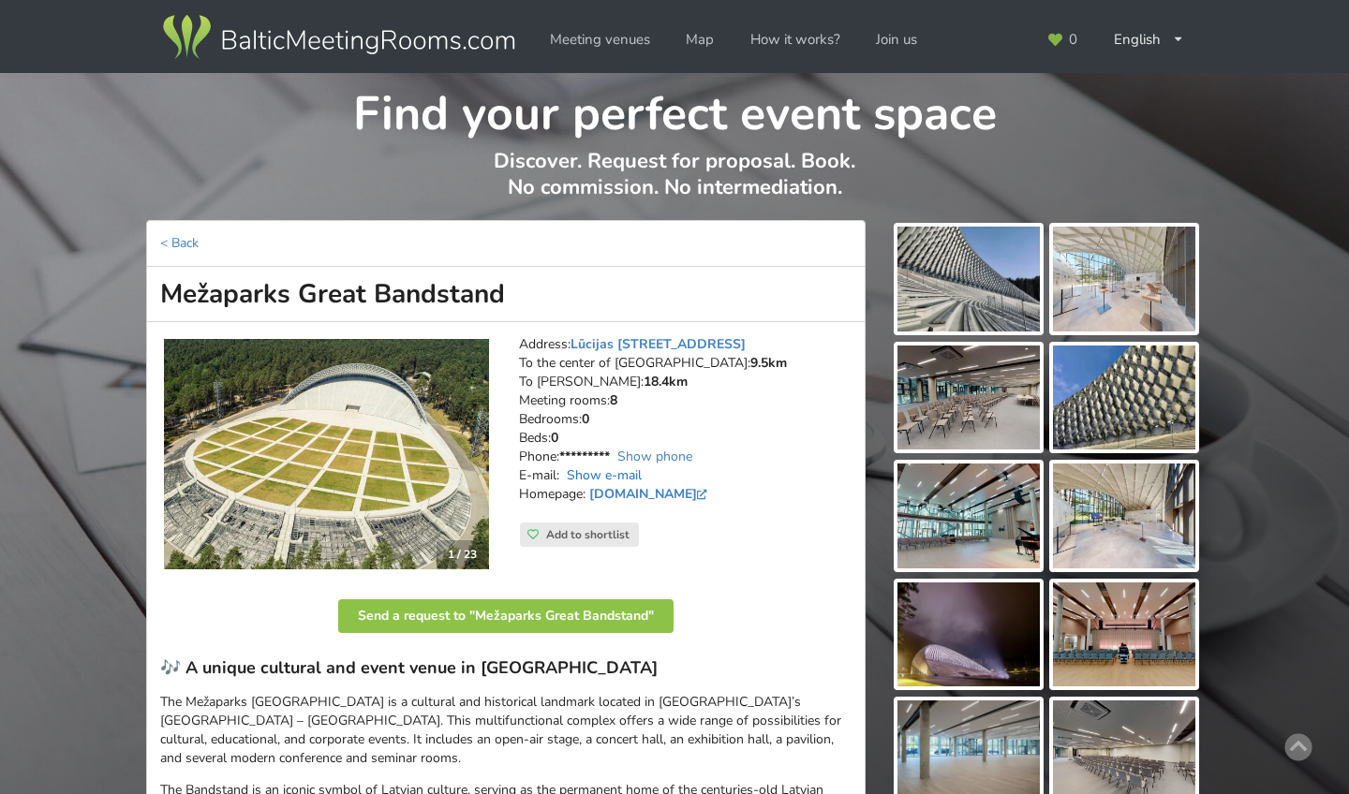
click at [612, 467] on link "Show e-mail" at bounding box center [604, 476] width 75 height 18
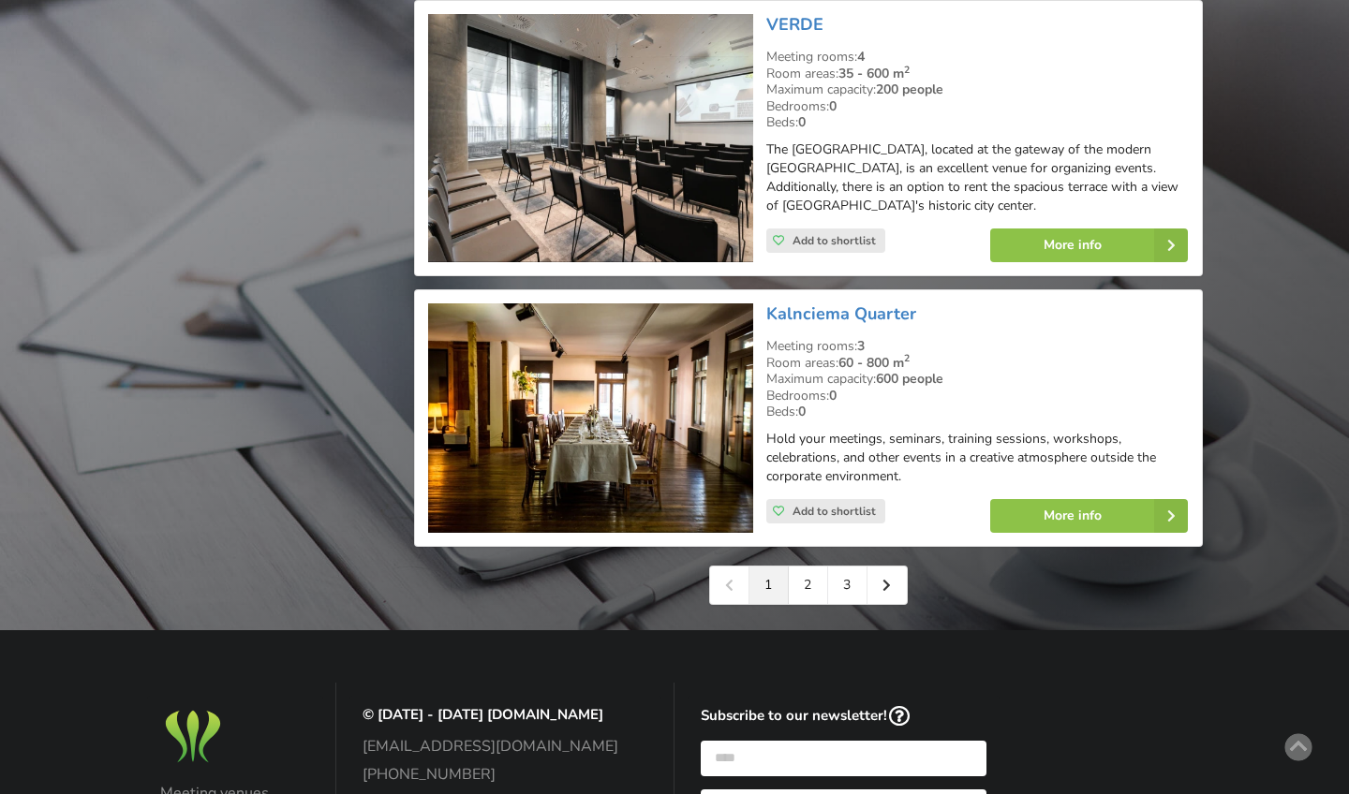
scroll to position [4194, 0]
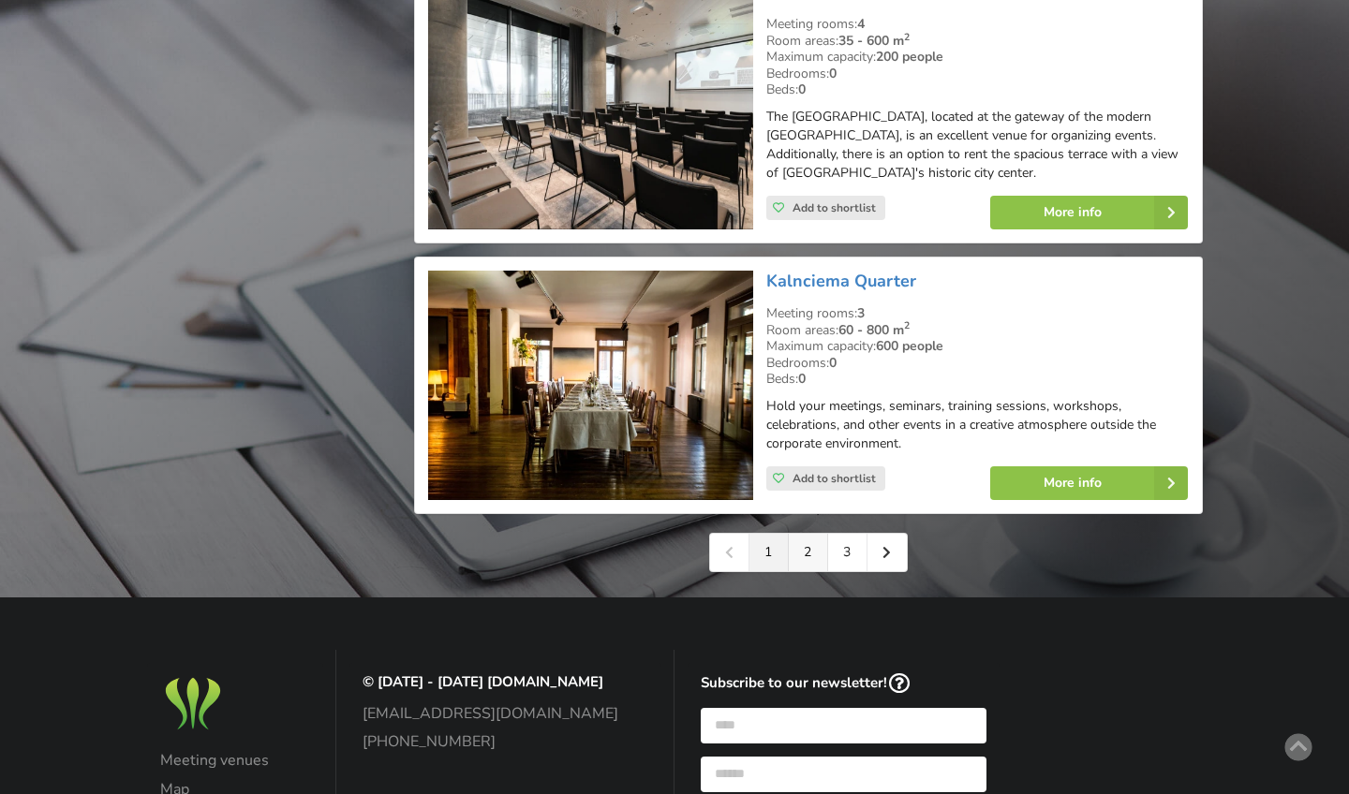
click at [807, 534] on link "2" at bounding box center [808, 552] width 39 height 37
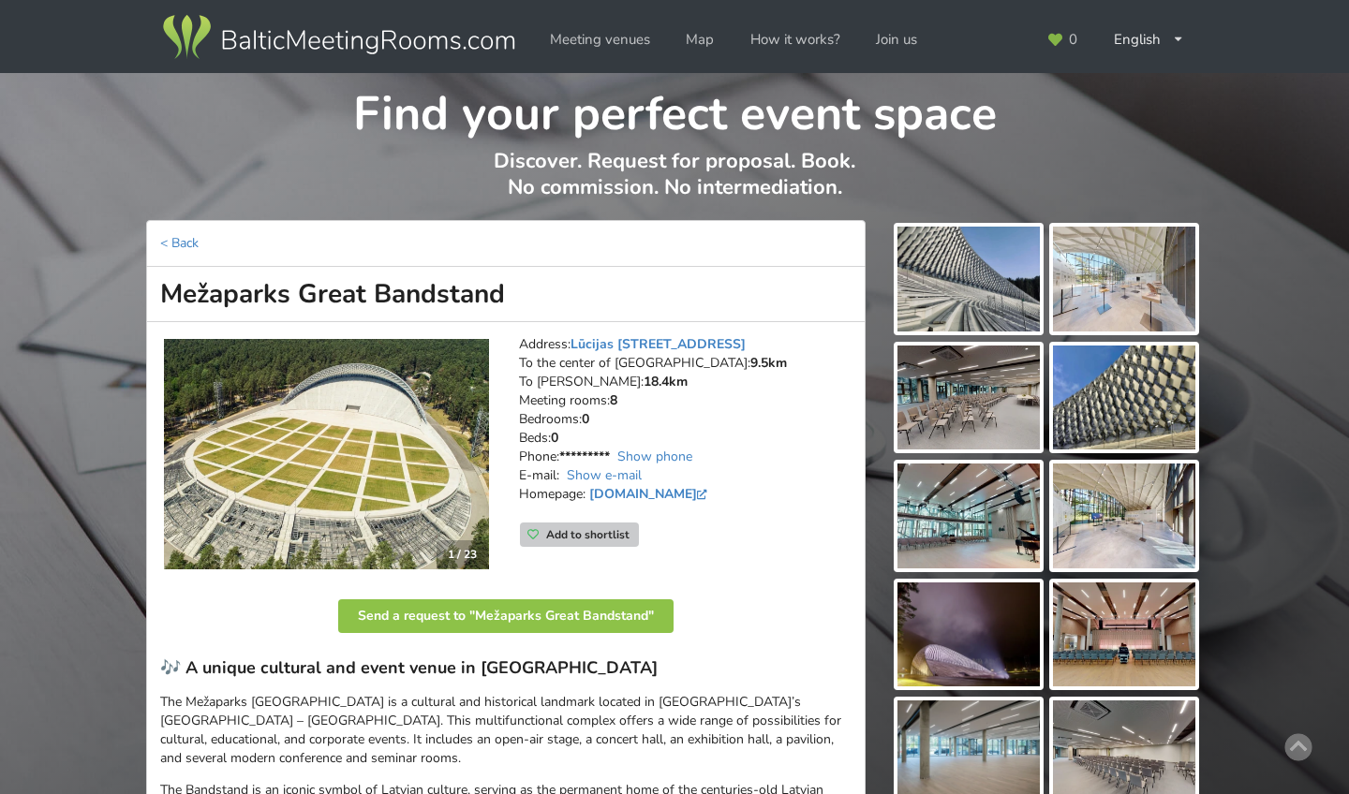
click at [538, 529] on div "Add to shortlist" at bounding box center [579, 535] width 119 height 24
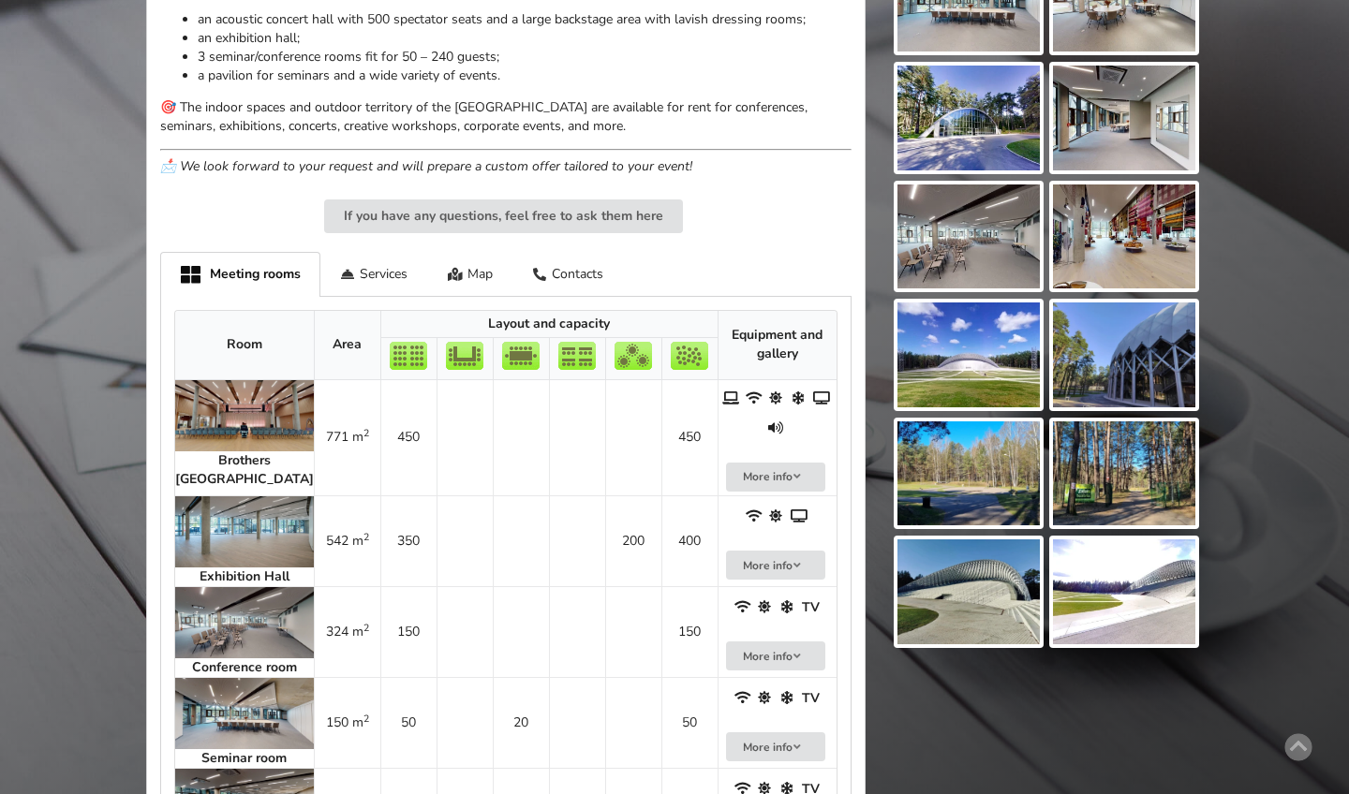
scroll to position [876, 0]
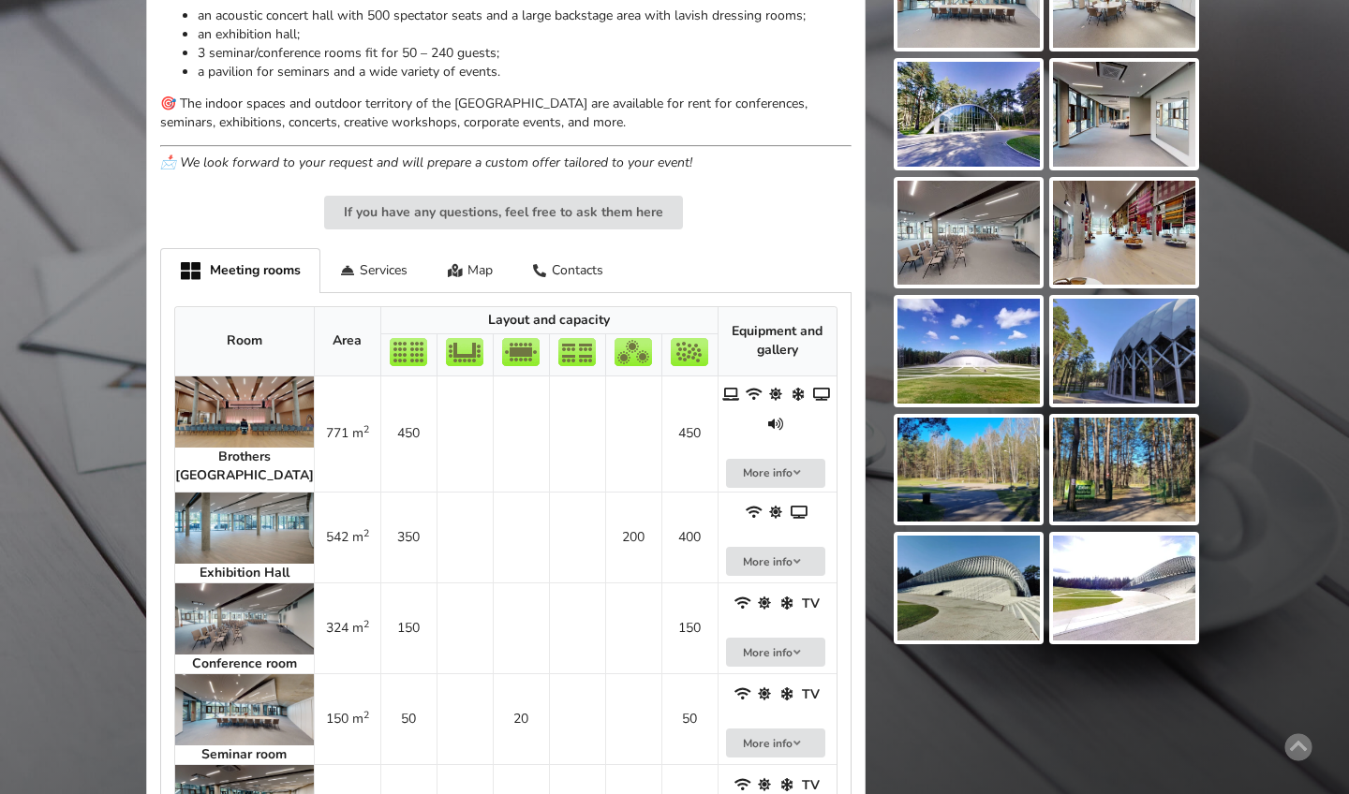
click at [242, 448] on strong "Brothers Kokari Hall" at bounding box center [244, 466] width 139 height 37
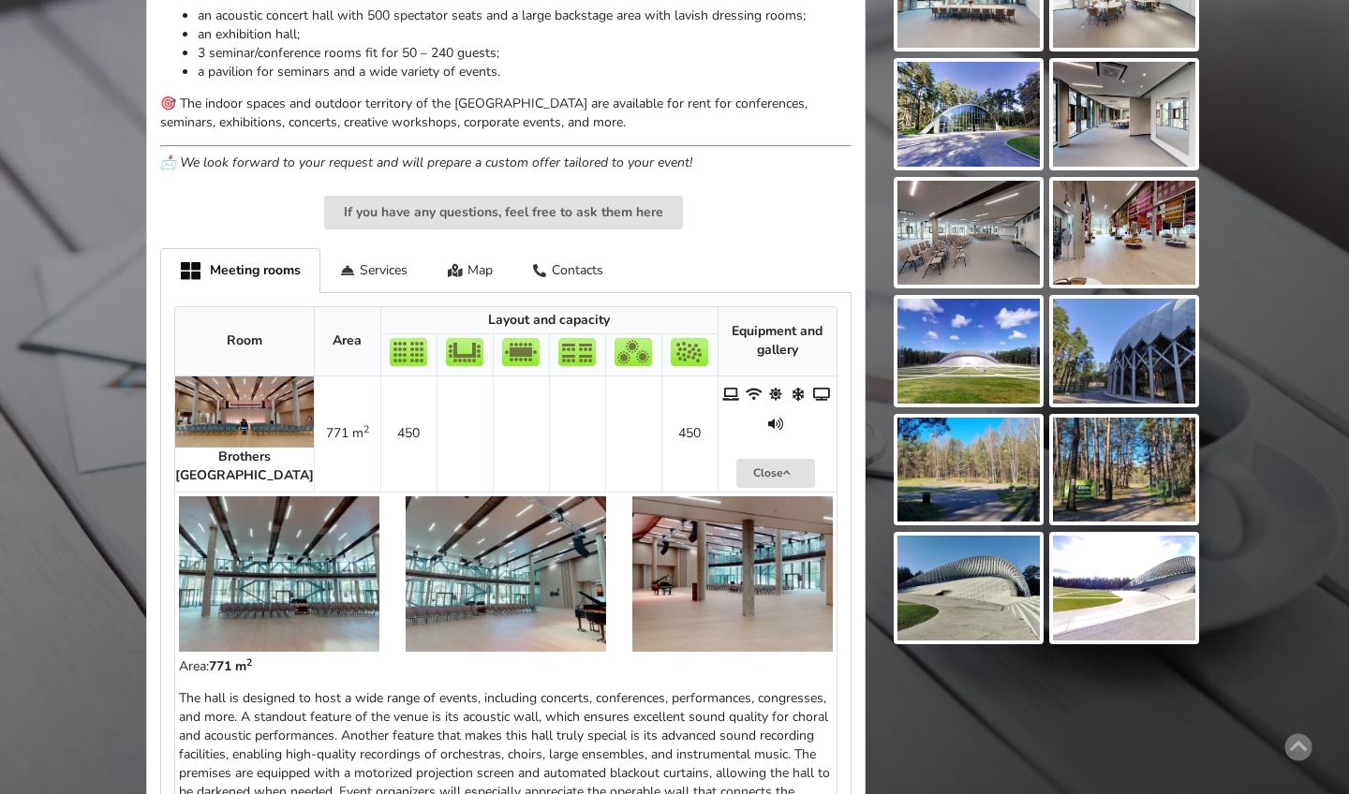
click at [222, 448] on strong "Brothers Kokari Hall" at bounding box center [244, 466] width 139 height 37
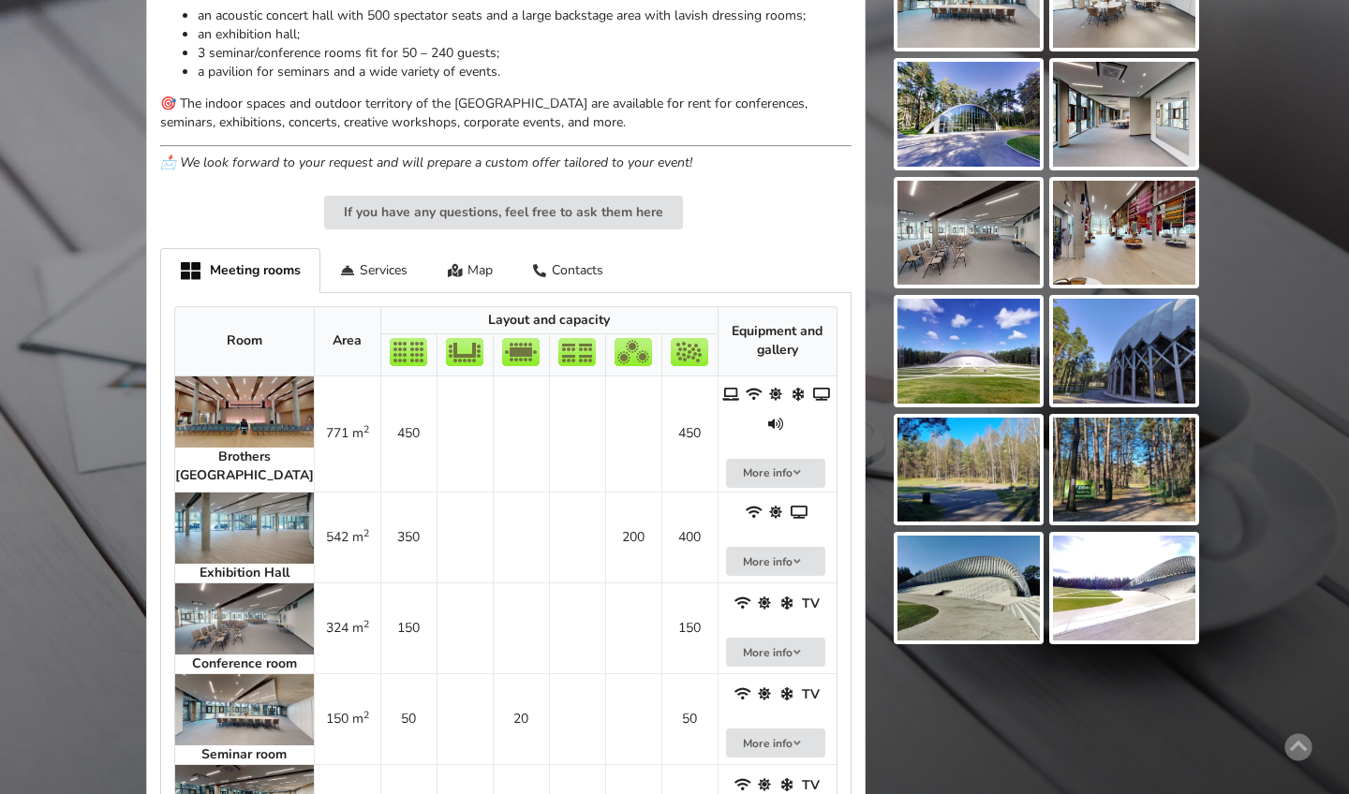
click at [216, 493] on img at bounding box center [244, 528] width 139 height 71
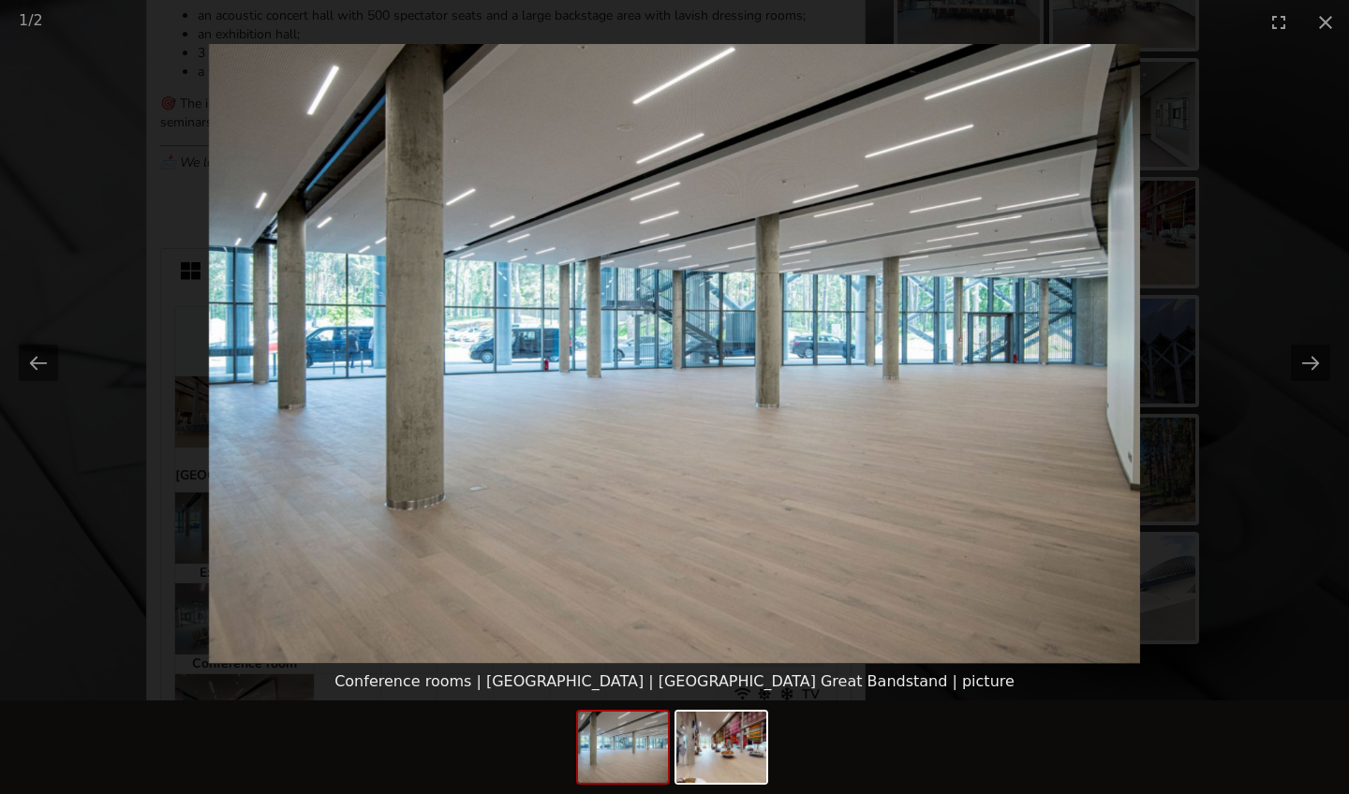
click at [216, 470] on picture at bounding box center [674, 354] width 1349 height 620
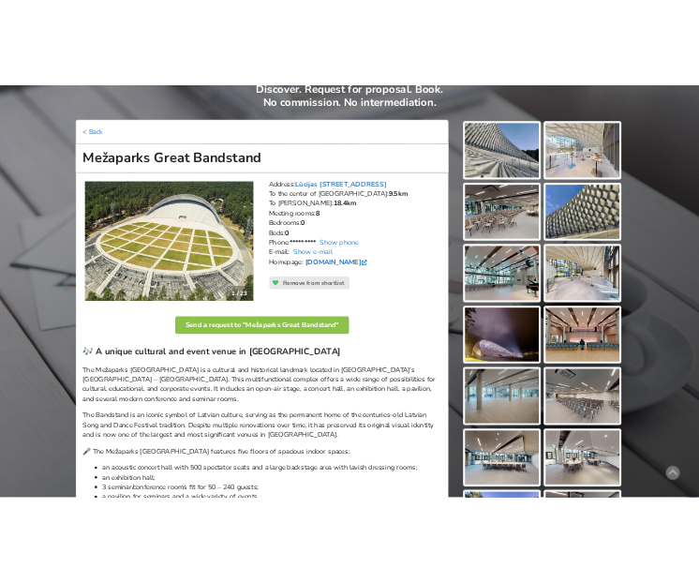
scroll to position [120, 0]
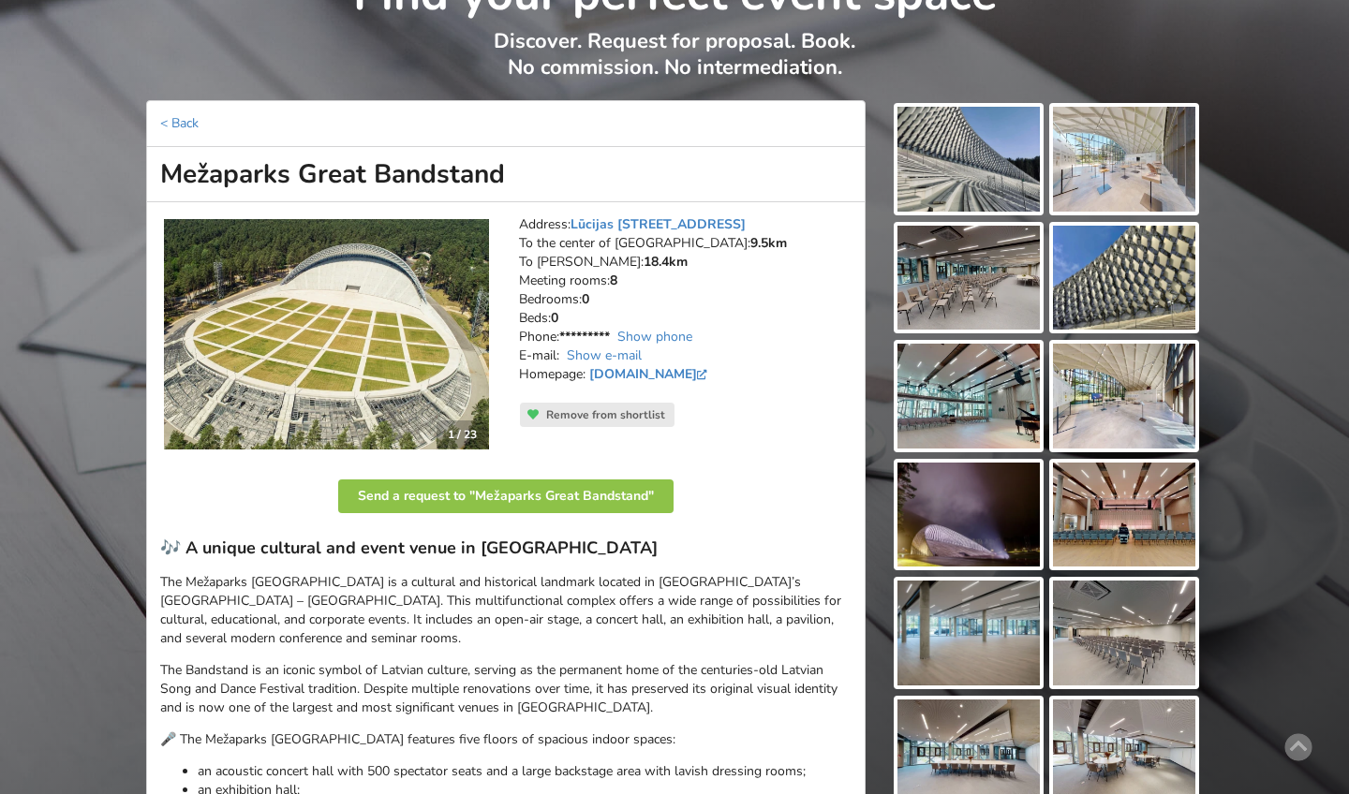
drag, startPoint x: 167, startPoint y: 167, endPoint x: 570, endPoint y: 156, distance: 403.0
click at [570, 156] on h1 "Mežaparks Great Bandstand" at bounding box center [505, 174] width 719 height 55
copy h1 "Mežaparks Great Bandstand"
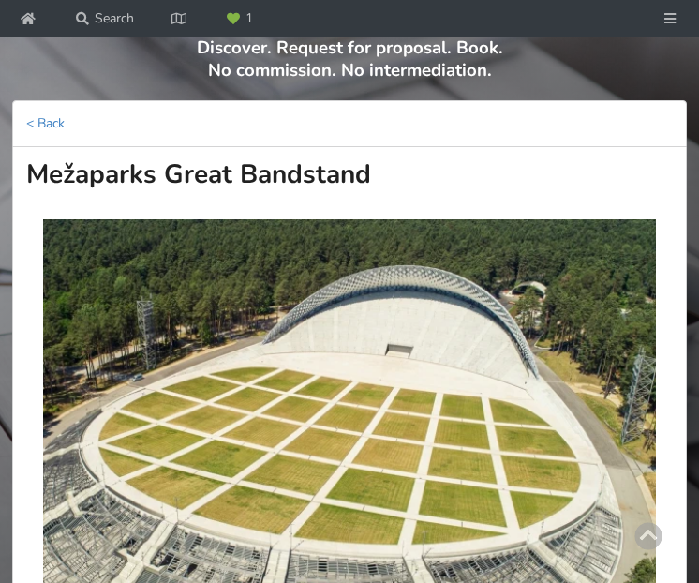
copy h1 "Mežaparks Great Bandstand"
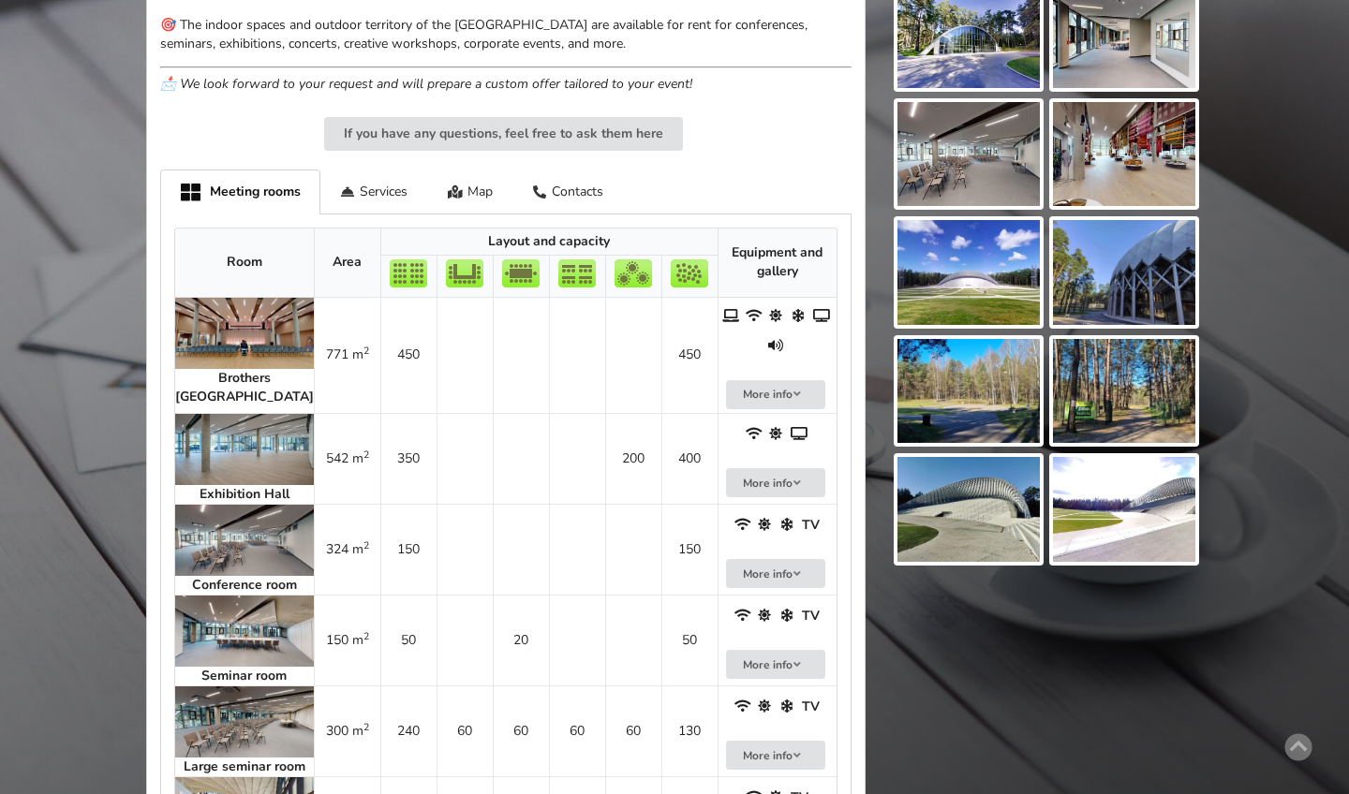
scroll to position [954, 0]
click at [224, 370] on strong "Brothers Kokari Hall" at bounding box center [244, 388] width 139 height 37
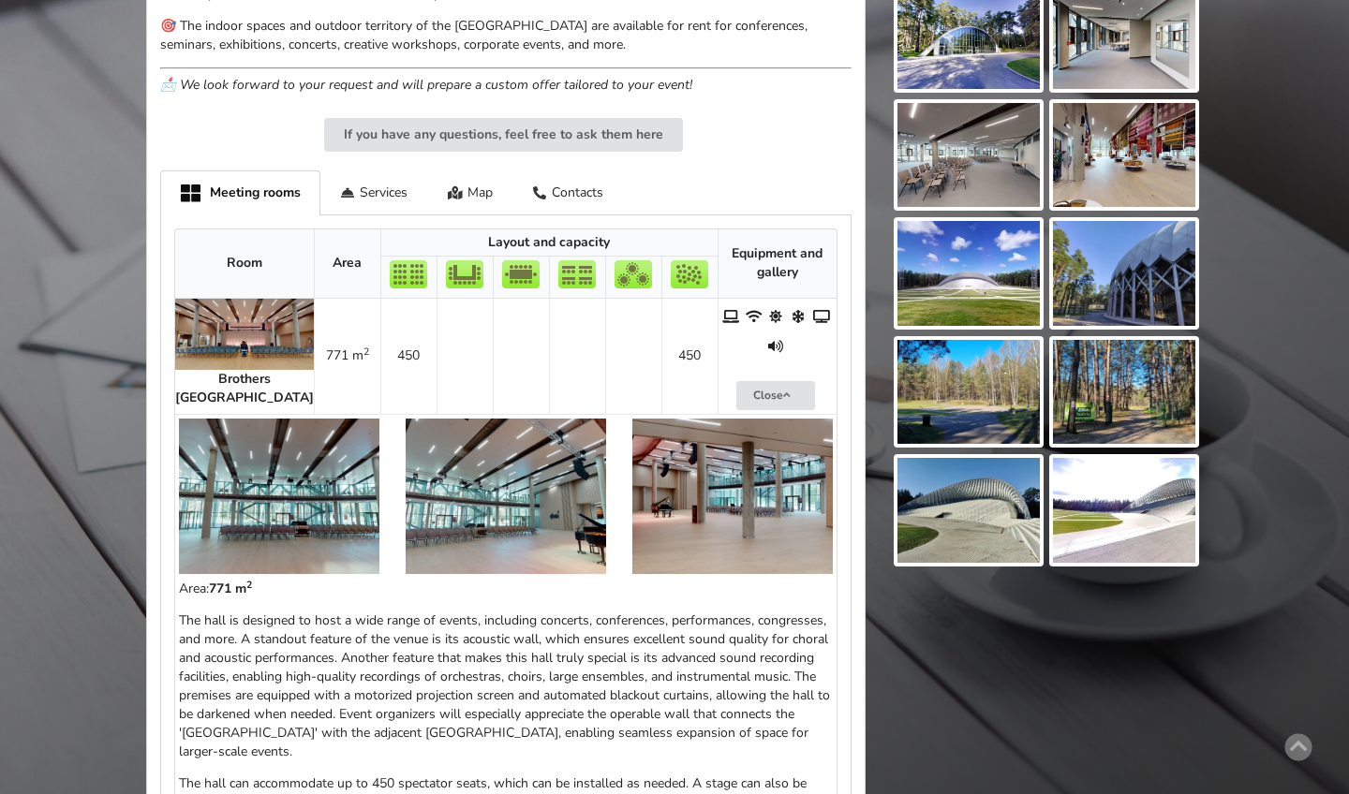
click at [224, 406] on div at bounding box center [279, 499] width 227 height 187
click at [216, 370] on strong "Brothers Kokari Hall" at bounding box center [244, 388] width 139 height 37
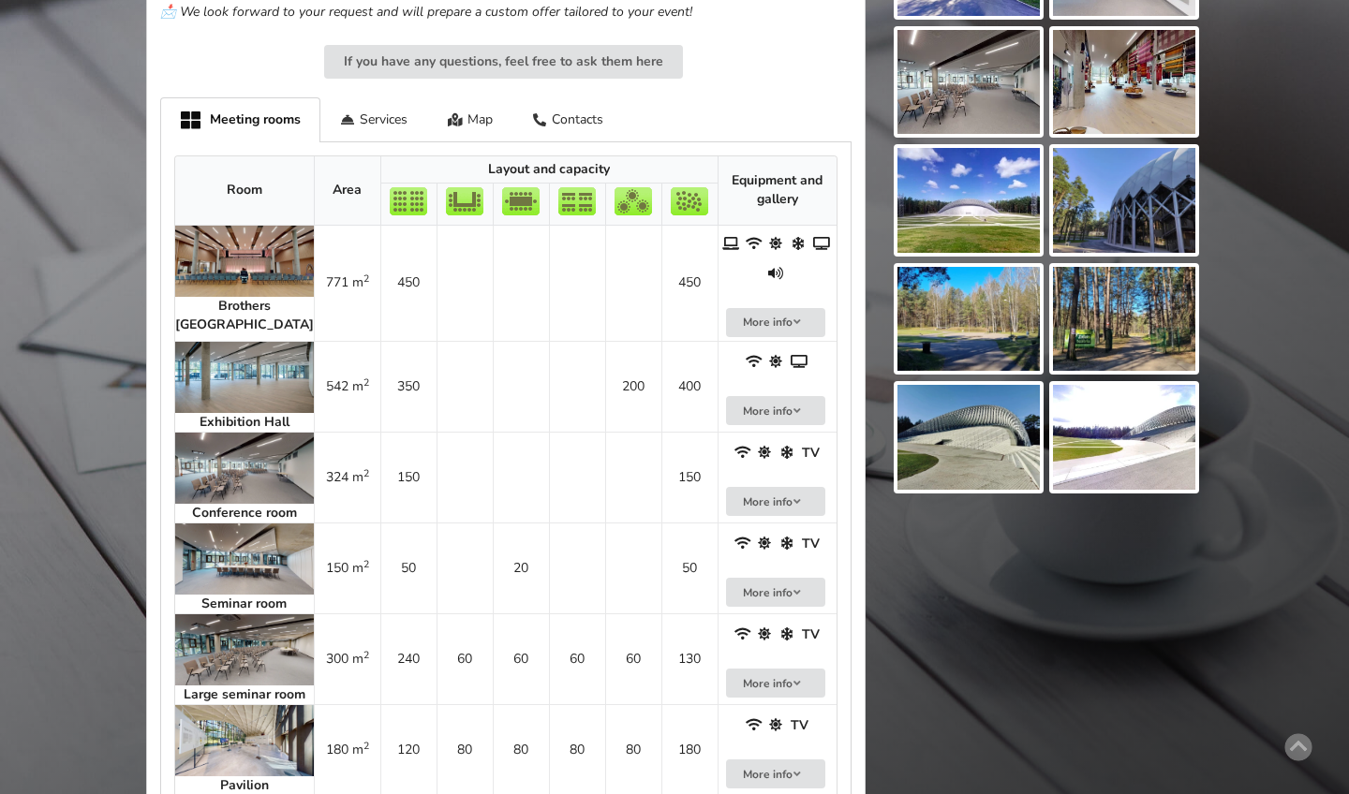
scroll to position [1060, 0]
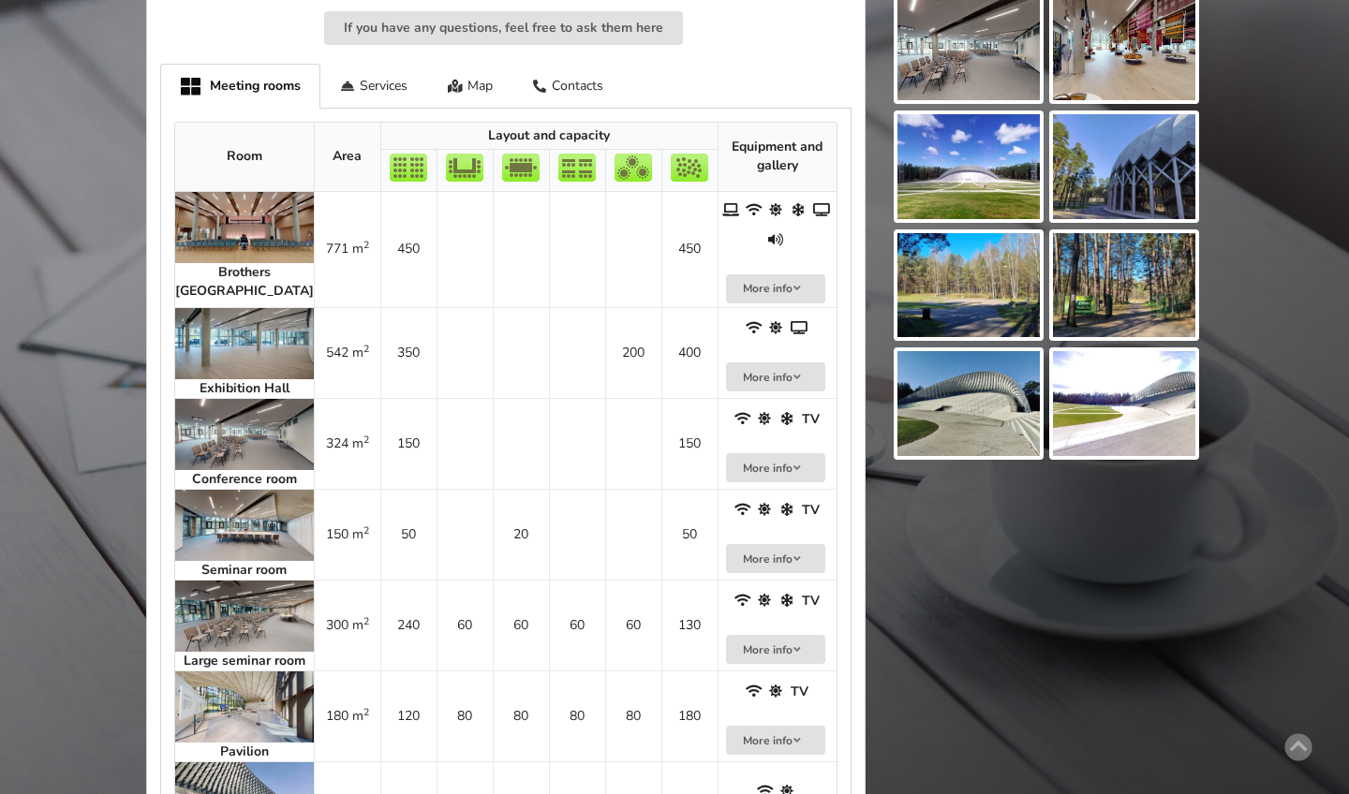
click at [218, 581] on img at bounding box center [244, 616] width 139 height 71
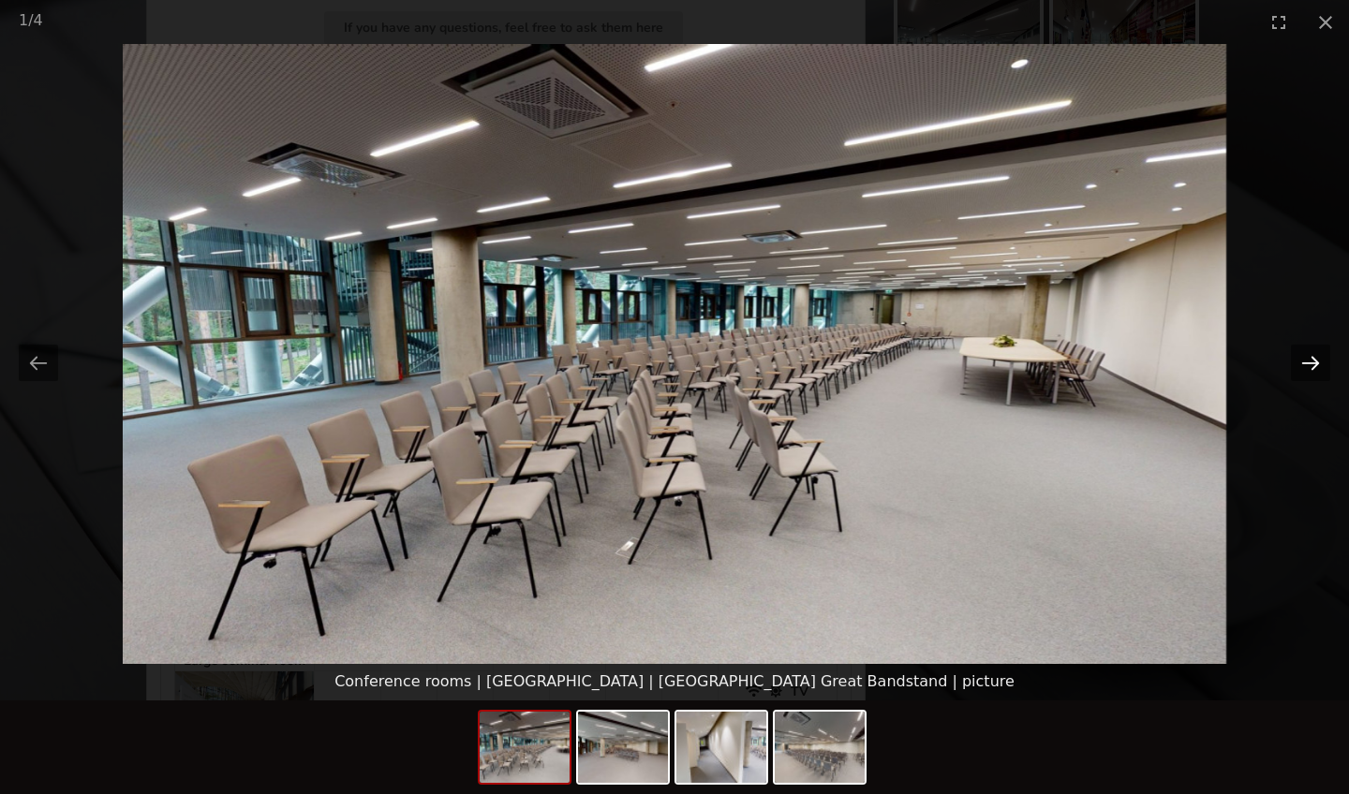
click at [1309, 353] on button "Next slide" at bounding box center [1310, 363] width 39 height 37
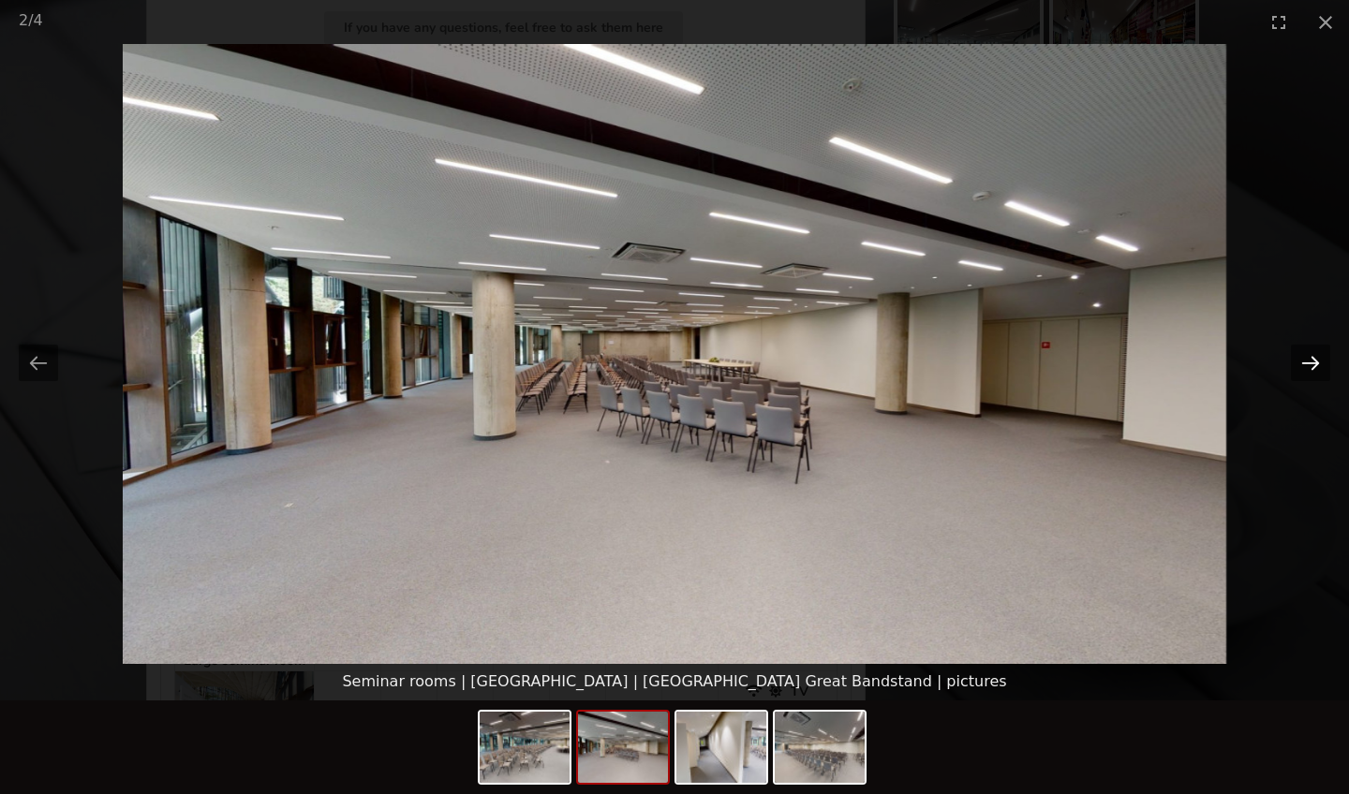
click at [1309, 353] on button "Next slide" at bounding box center [1310, 363] width 39 height 37
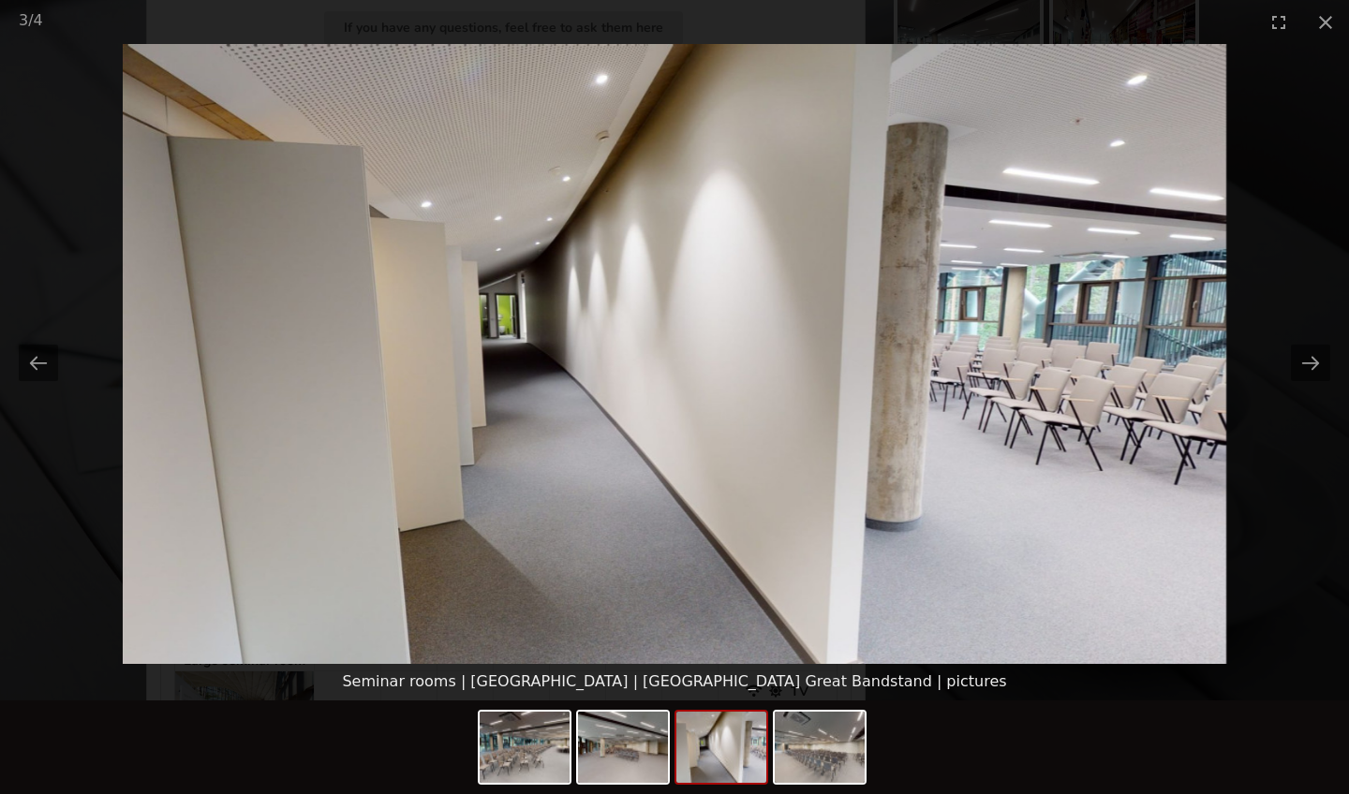
click at [1340, 357] on picture at bounding box center [674, 354] width 1349 height 620
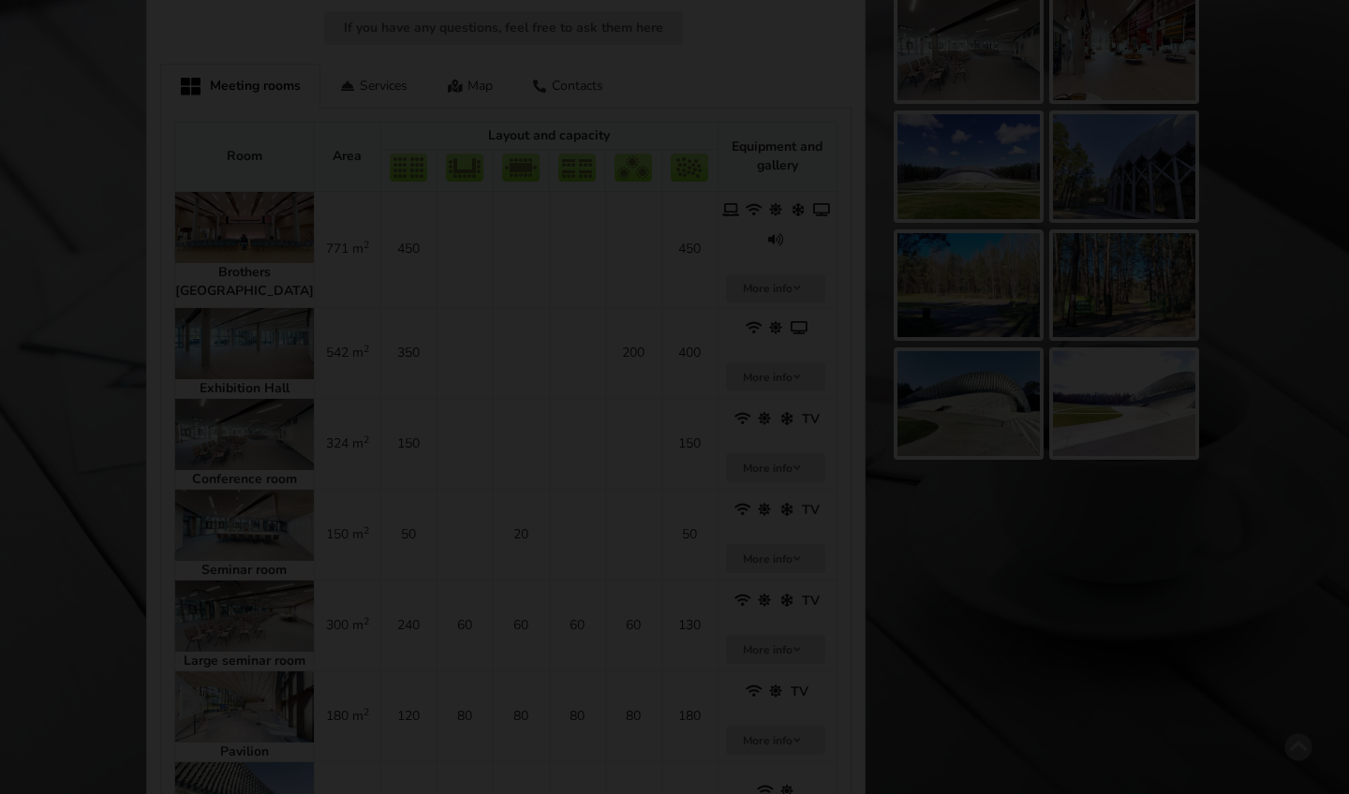
scroll to position [0, 0]
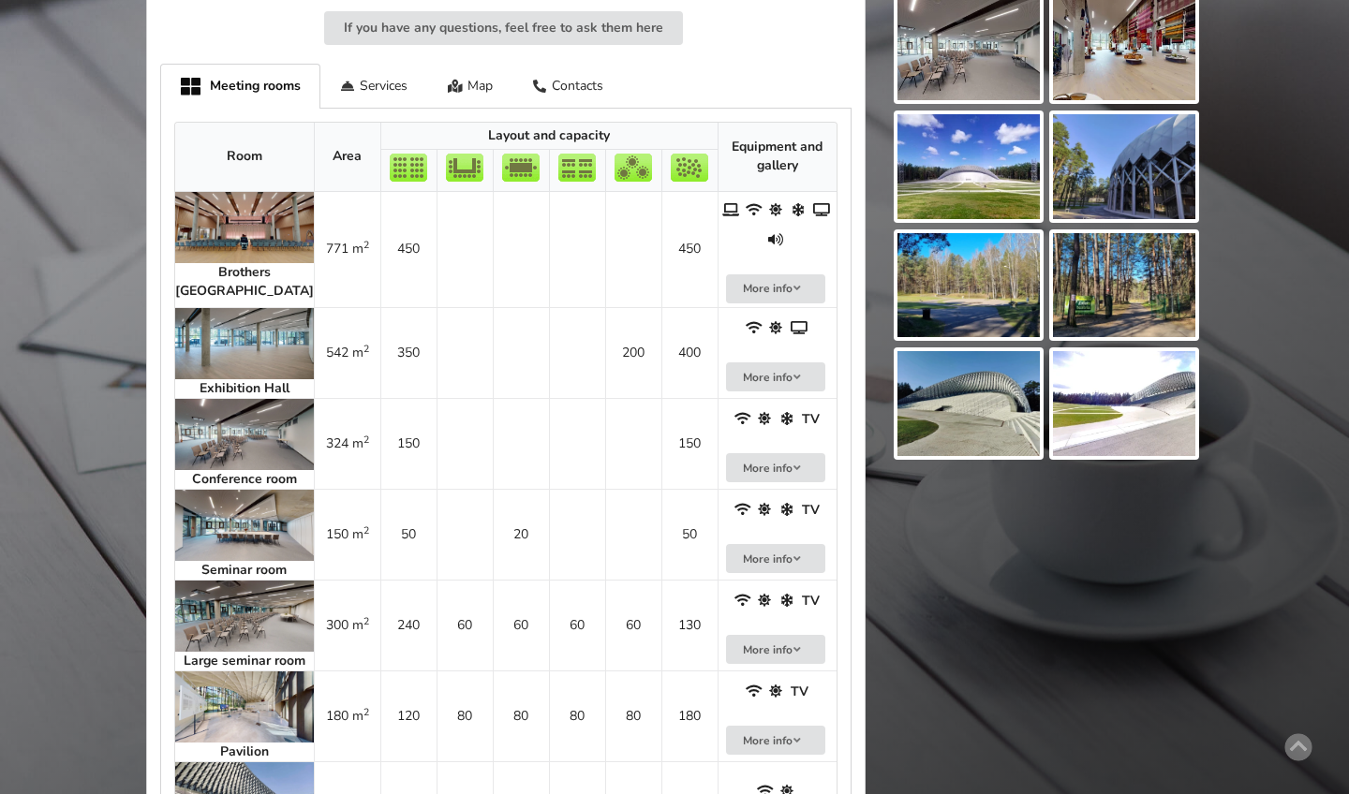
click at [235, 308] on img at bounding box center [244, 343] width 139 height 71
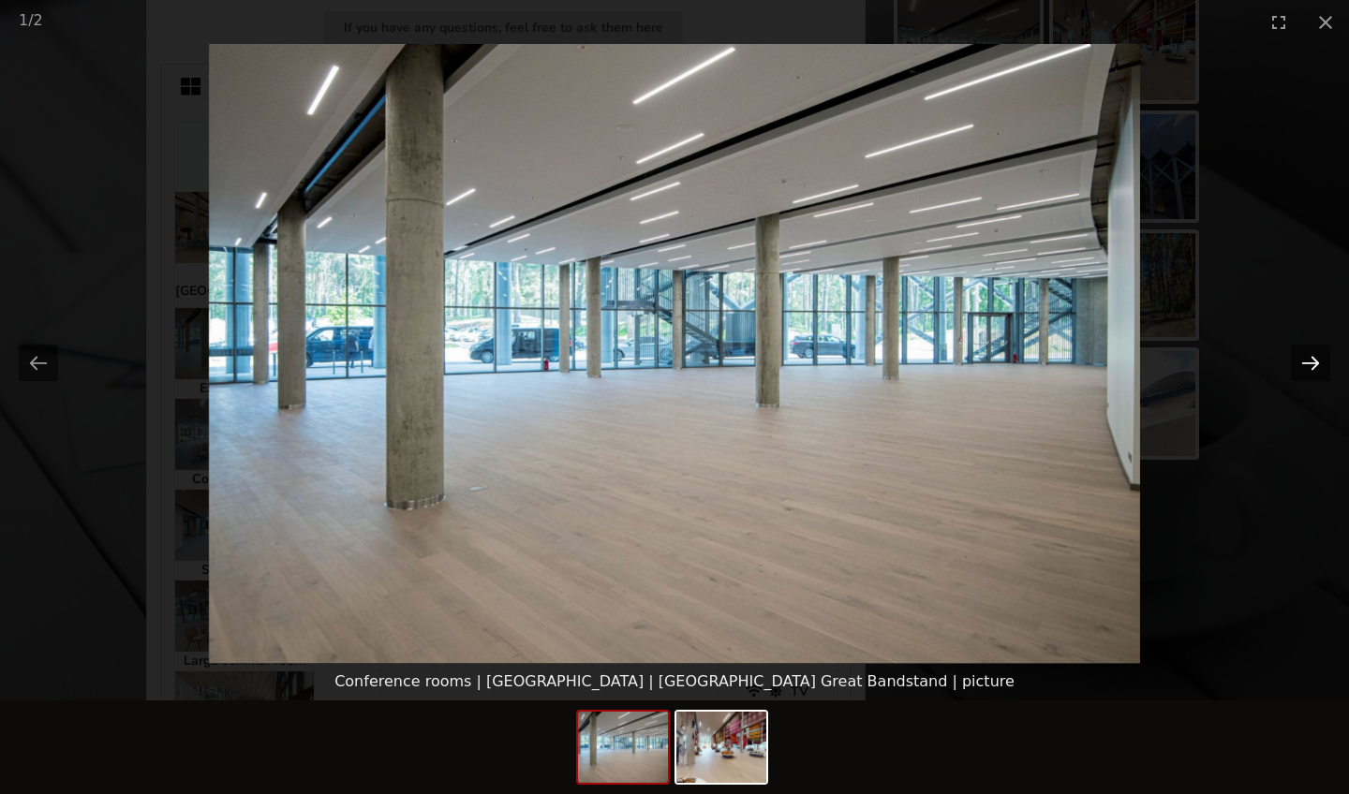
click at [1321, 375] on button "Next slide" at bounding box center [1310, 363] width 39 height 37
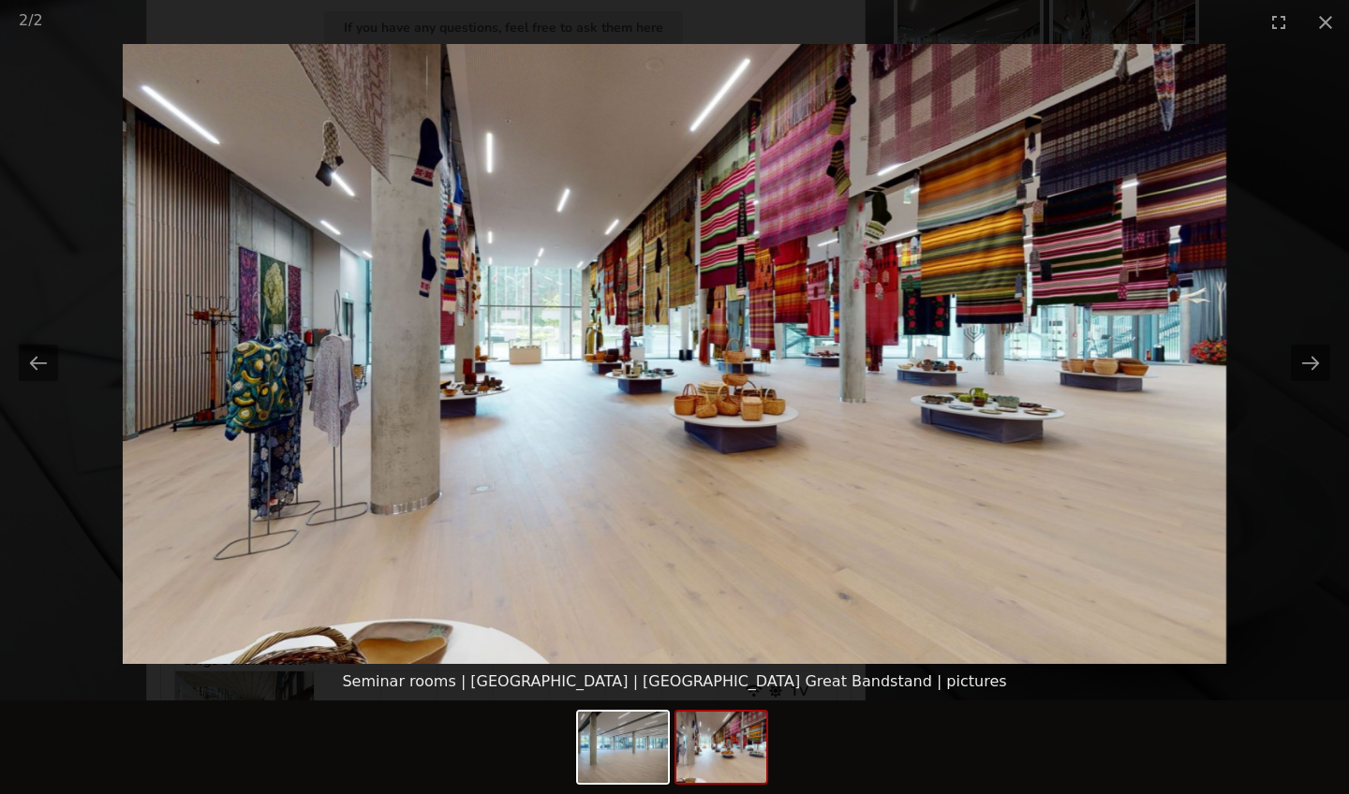
click at [1164, 478] on picture at bounding box center [674, 354] width 1349 height 620
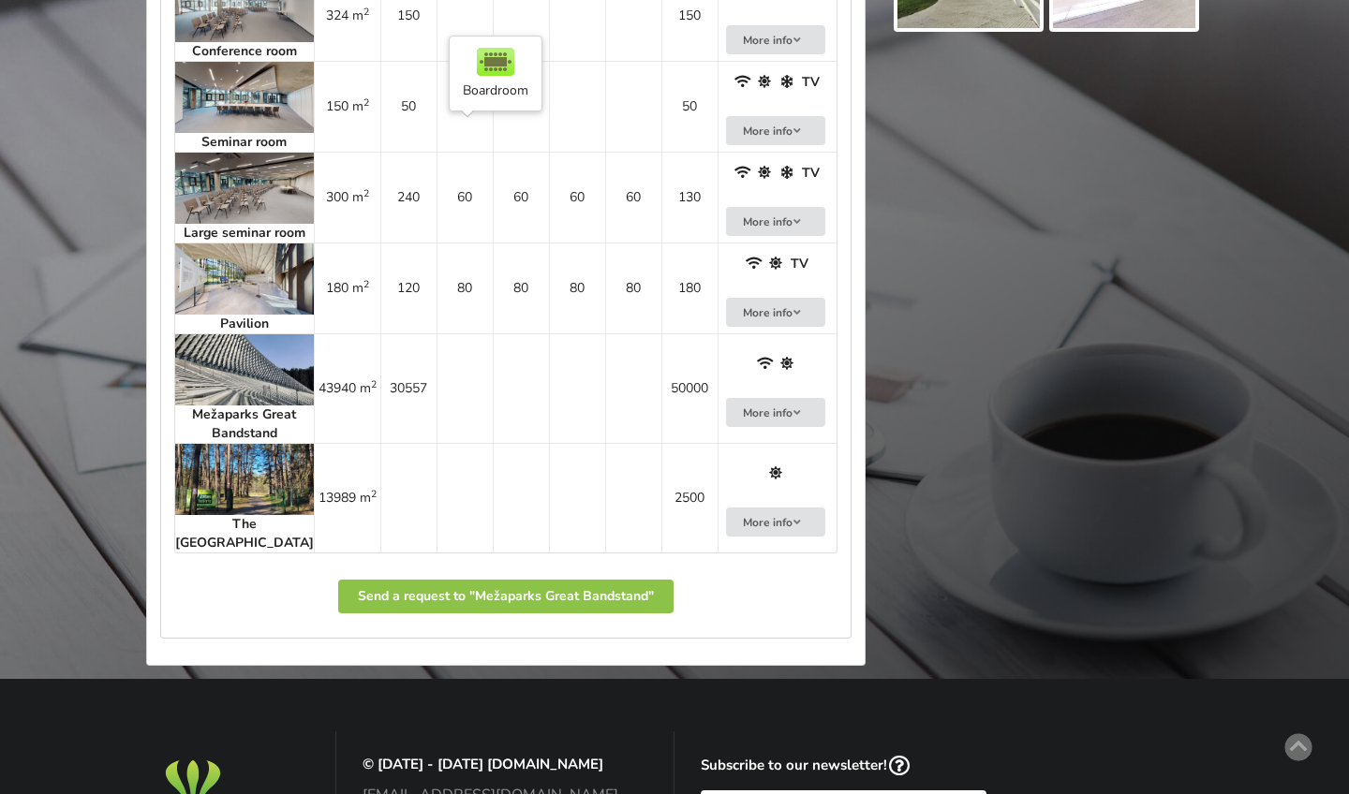
scroll to position [1481, 0]
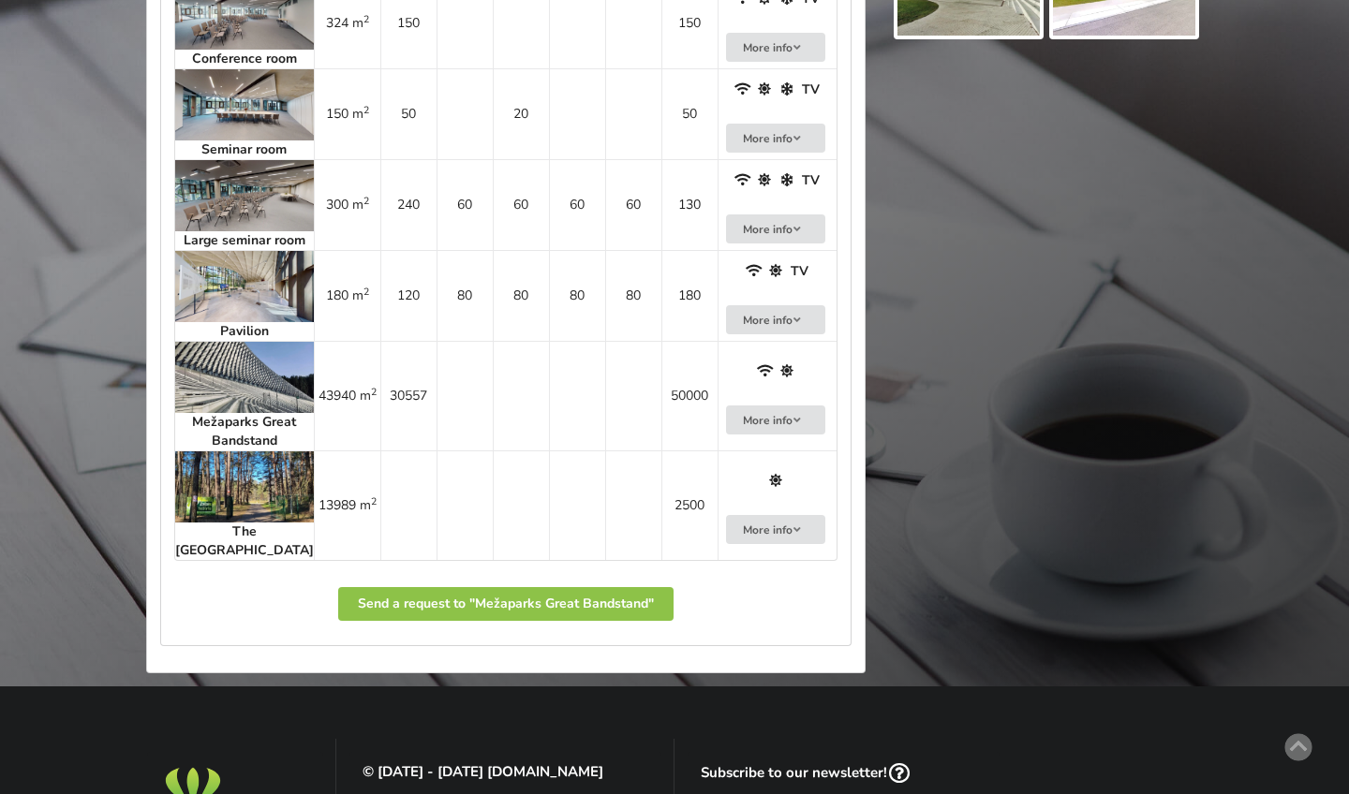
click at [232, 363] on img at bounding box center [244, 377] width 139 height 71
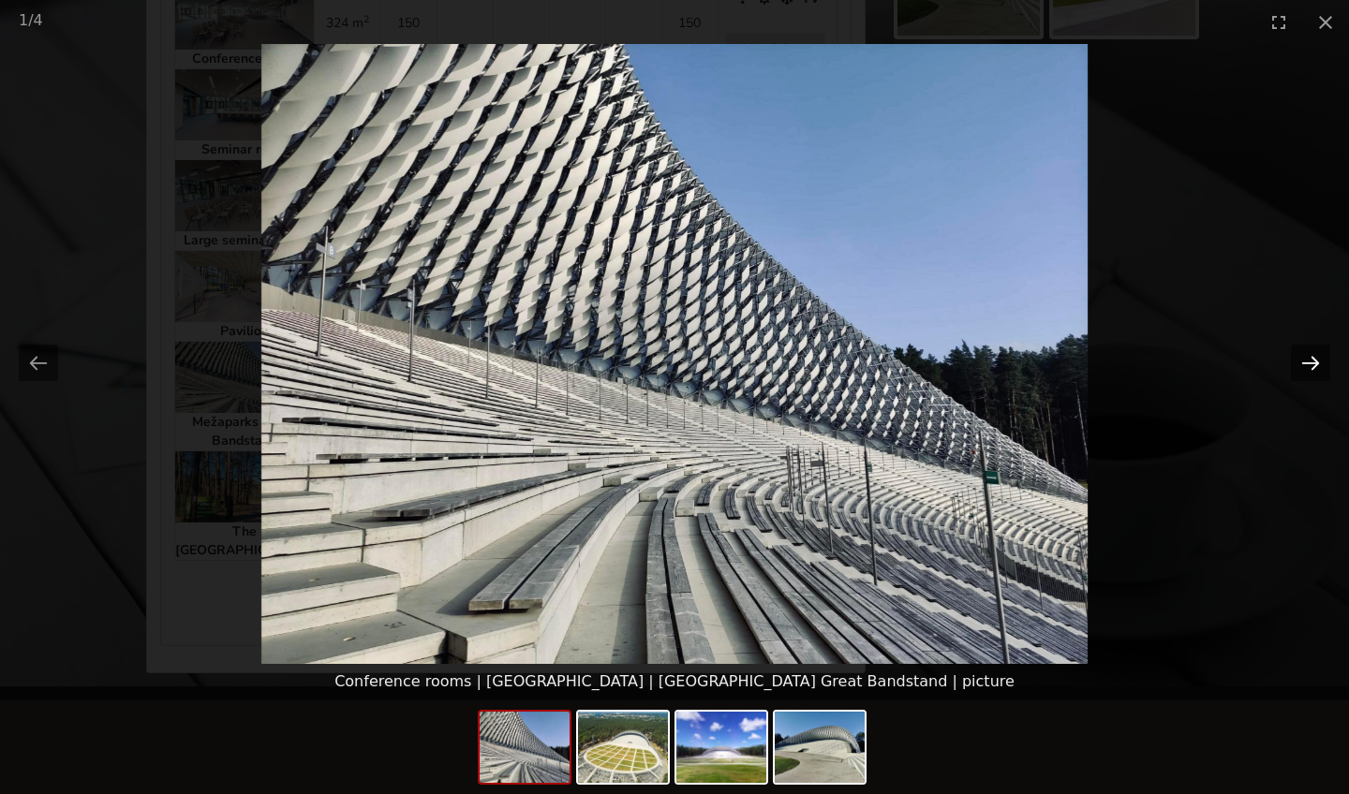
click at [1300, 363] on button "Next slide" at bounding box center [1310, 363] width 39 height 37
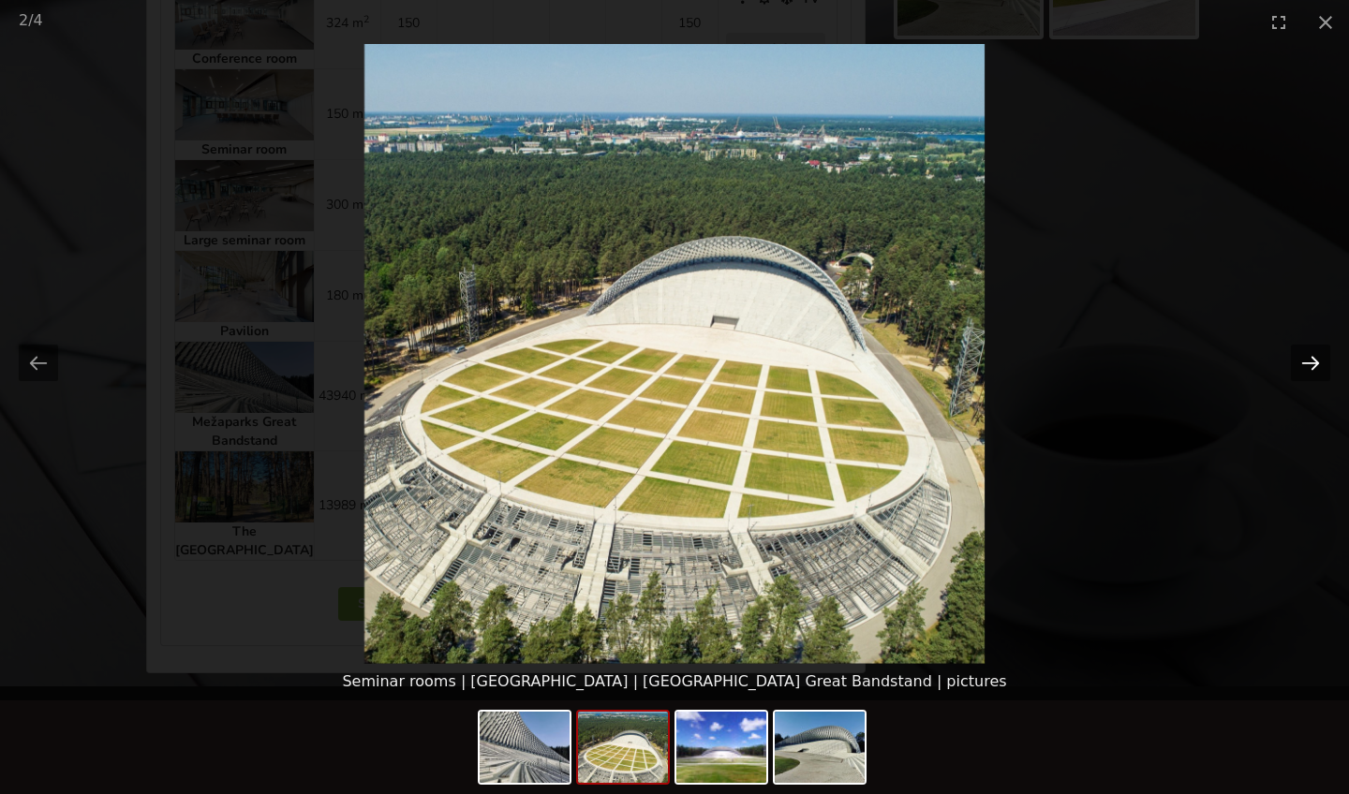
click at [1300, 363] on button "Next slide" at bounding box center [1310, 363] width 39 height 37
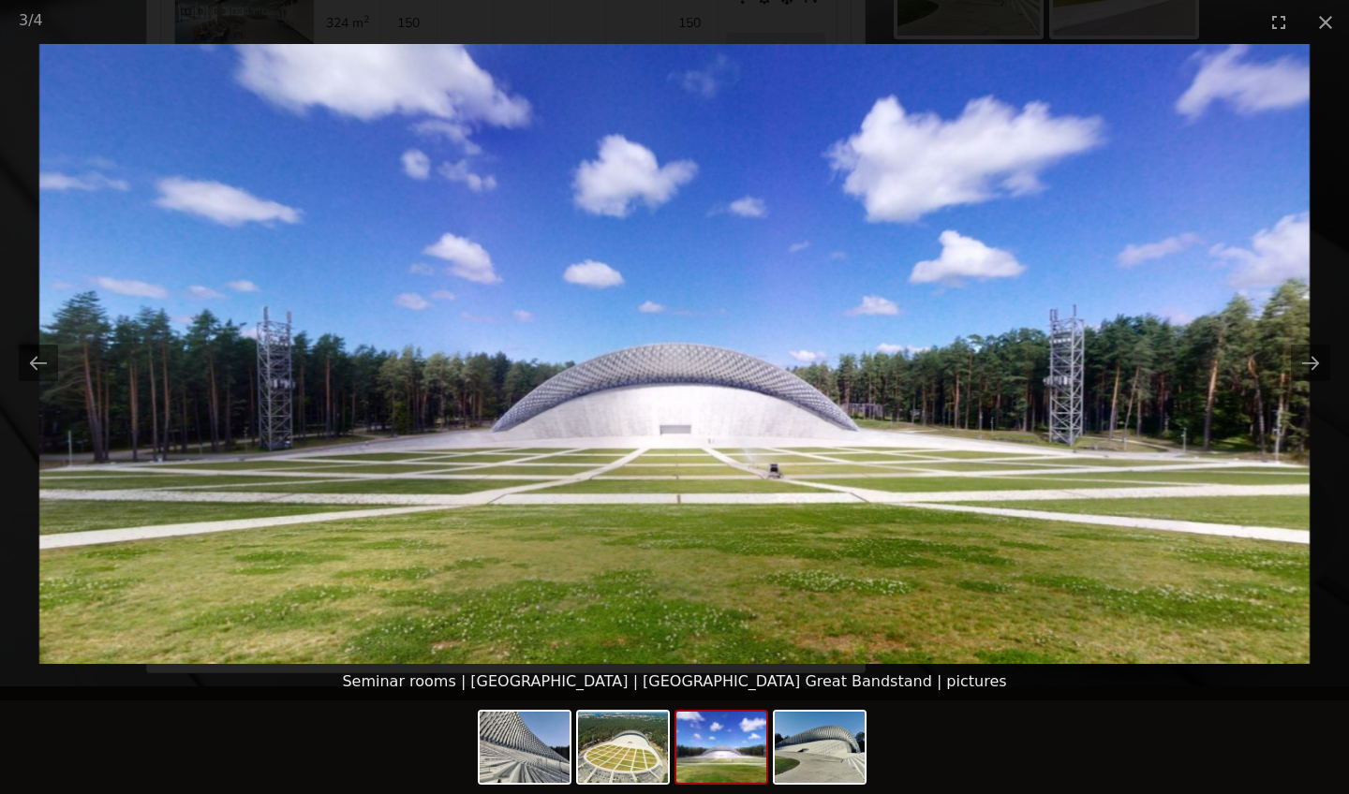
click at [1127, 422] on picture at bounding box center [674, 354] width 1349 height 620
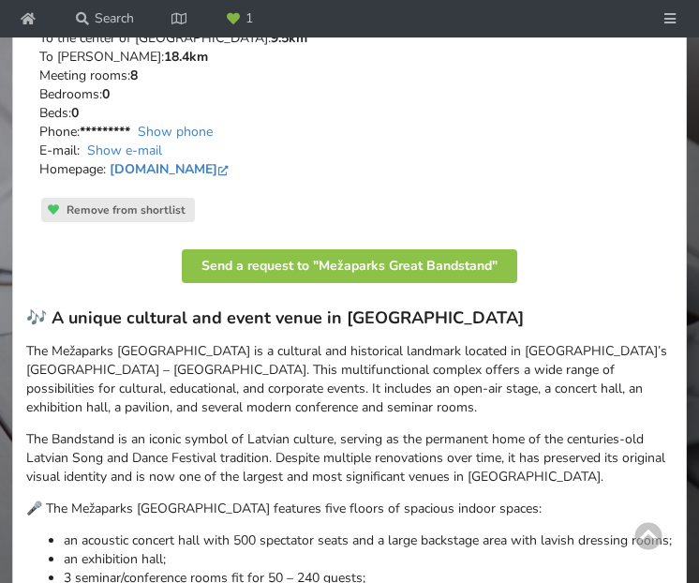
scroll to position [798, 0]
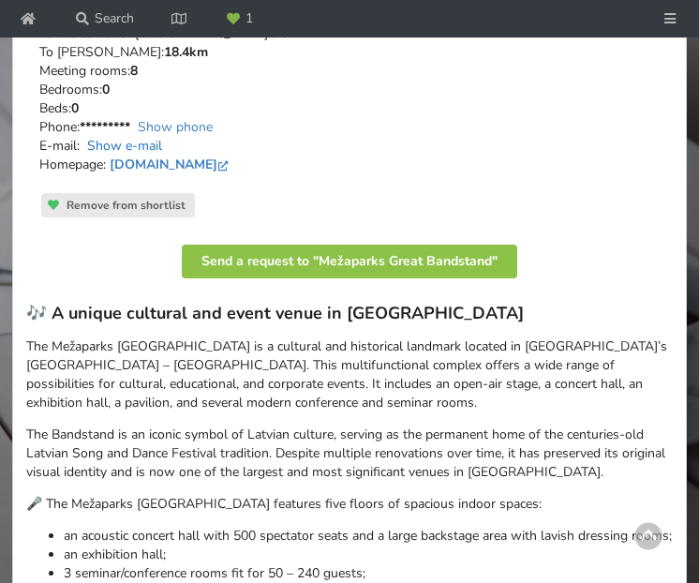
click at [148, 155] on link "Show e-mail" at bounding box center [124, 146] width 75 height 18
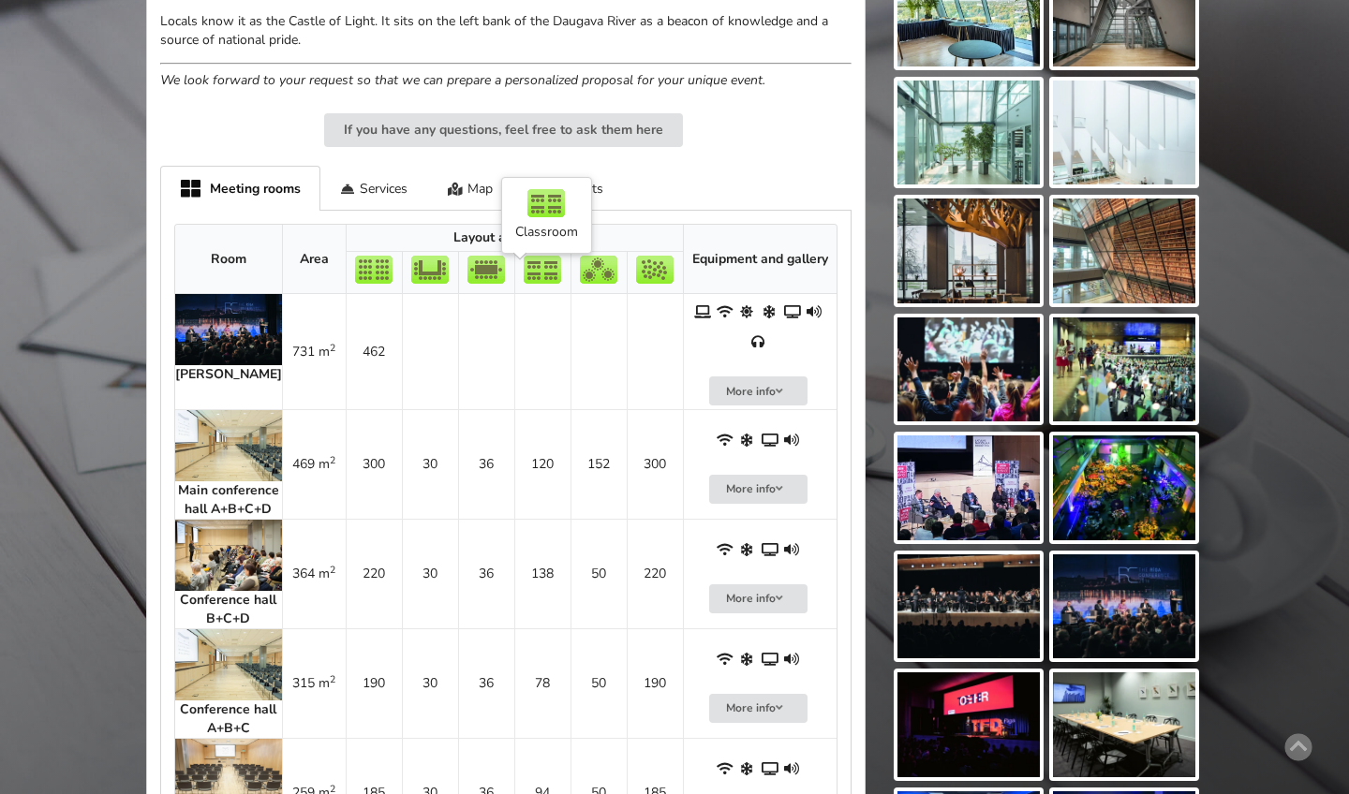
scroll to position [752, 0]
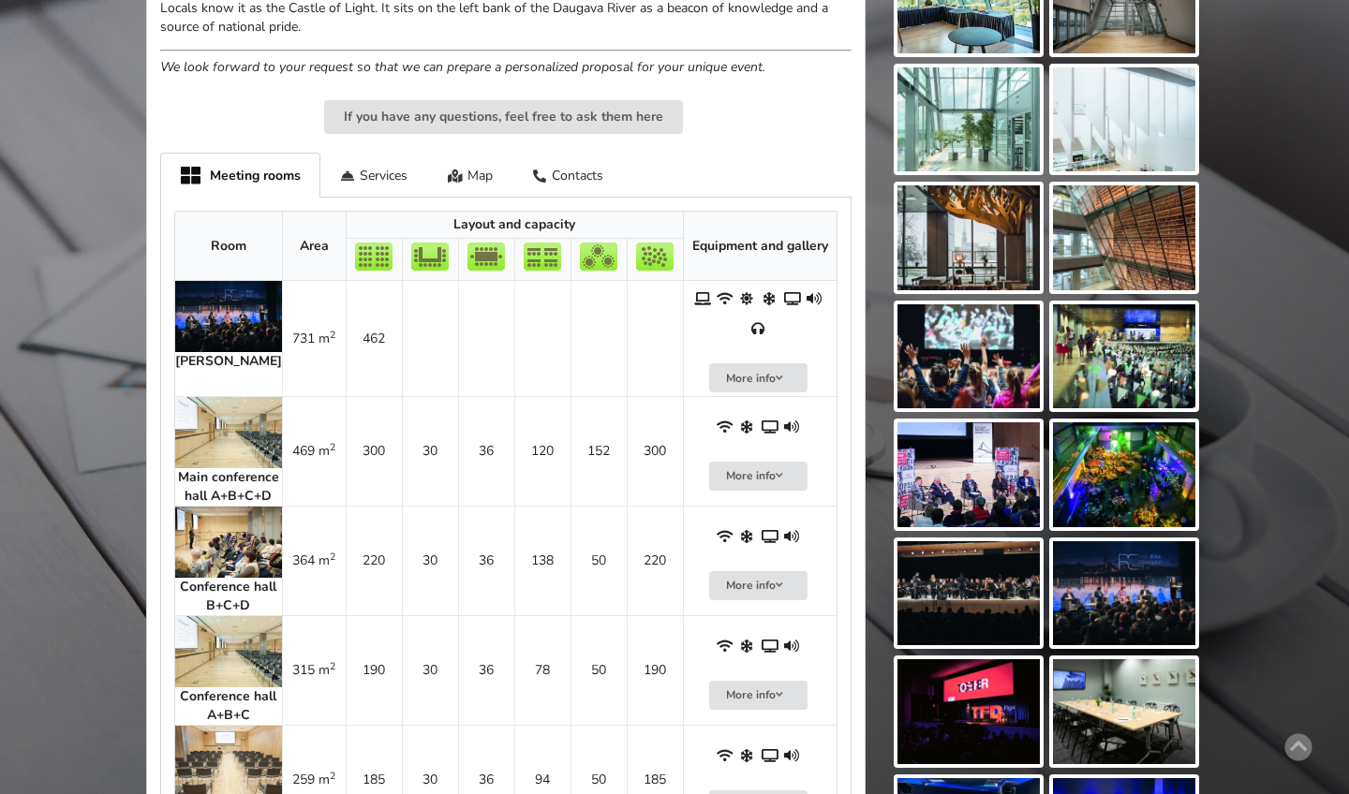
click at [216, 397] on img at bounding box center [228, 432] width 107 height 71
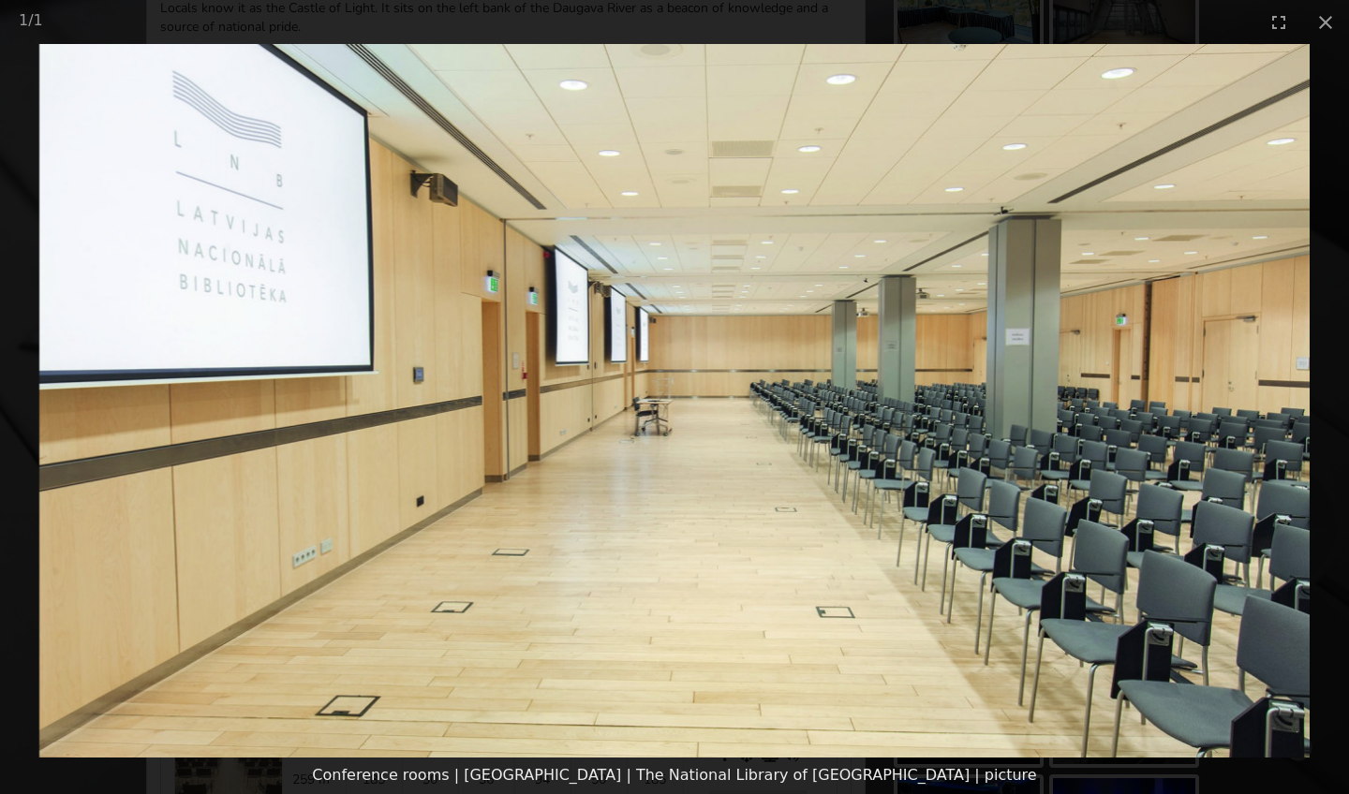
click at [726, 96] on picture at bounding box center [674, 401] width 1349 height 714
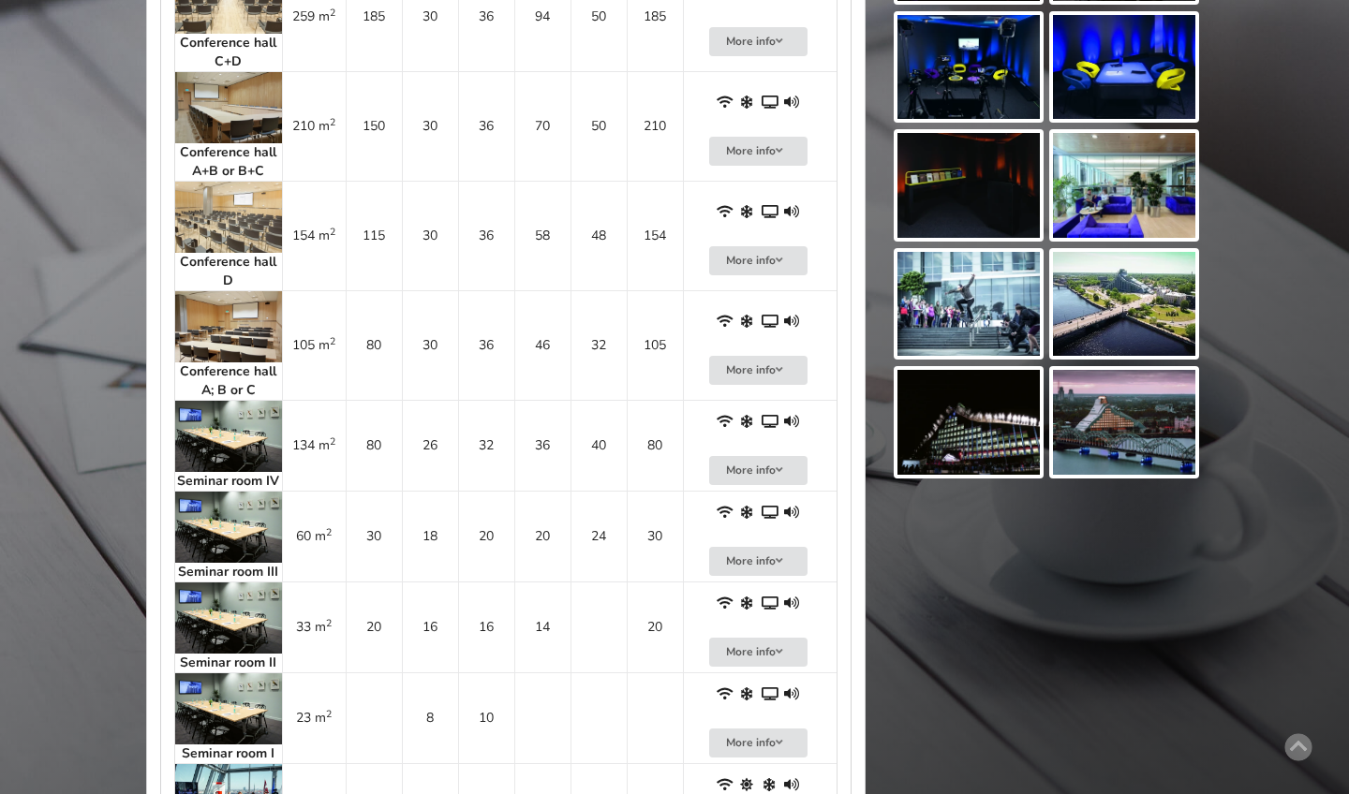
scroll to position [1544, 0]
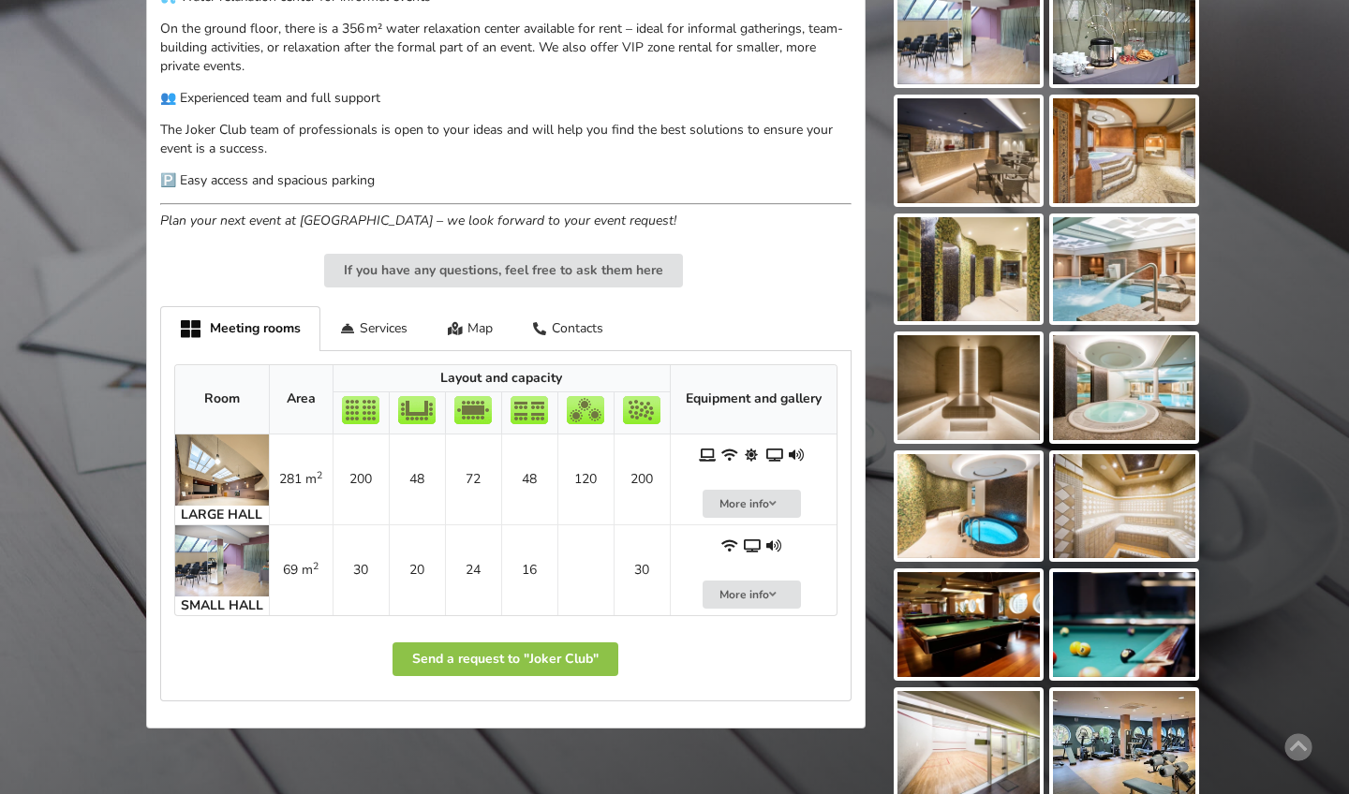
scroll to position [879, 0]
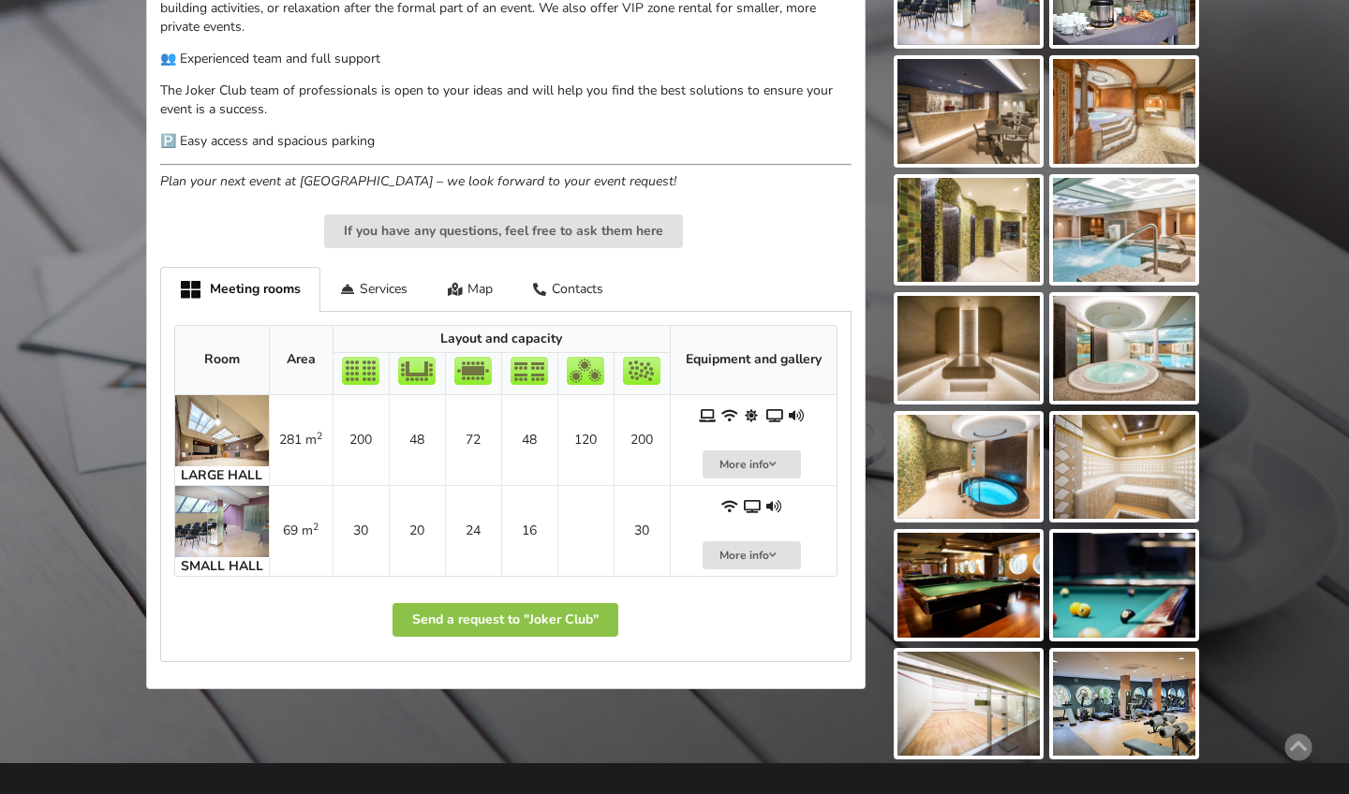
click at [190, 400] on img at bounding box center [222, 430] width 94 height 71
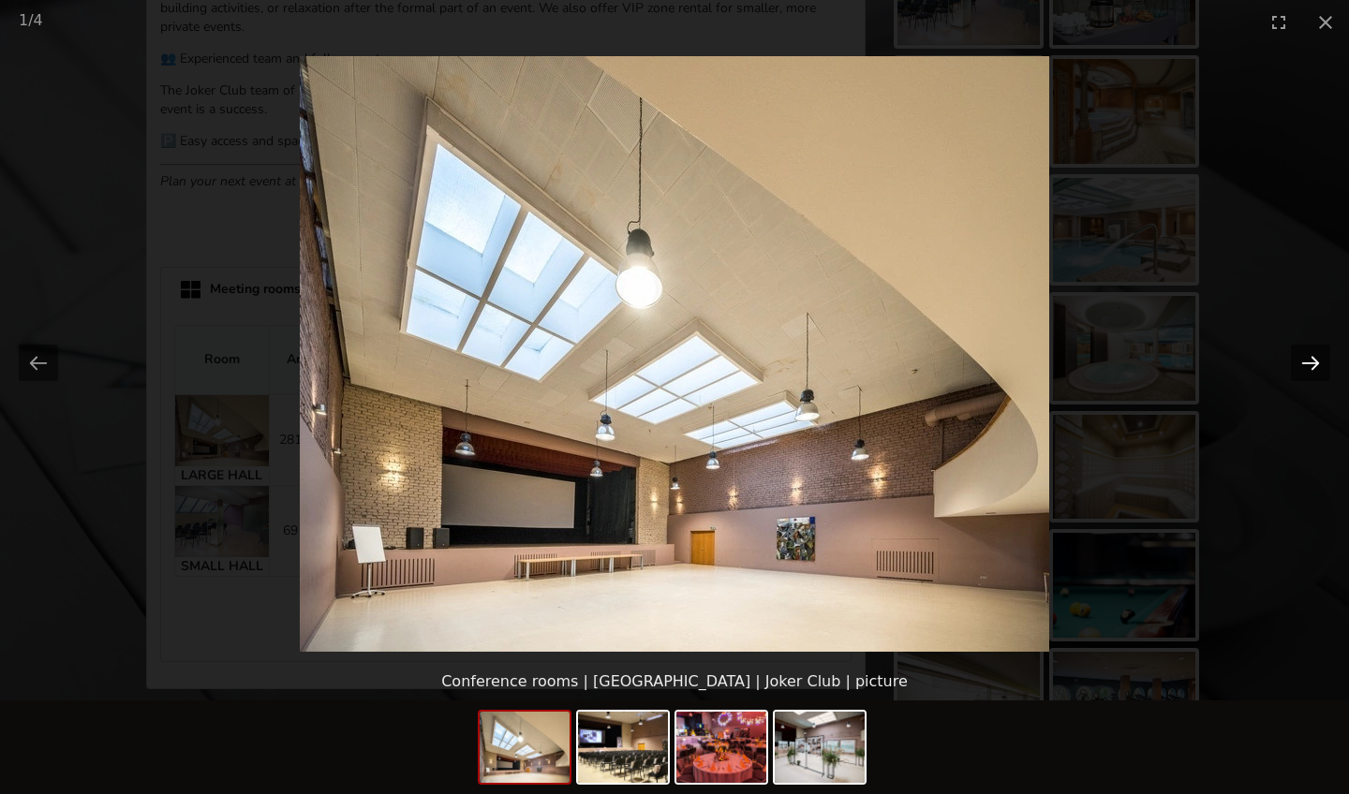
click at [1304, 361] on button "Next slide" at bounding box center [1310, 363] width 39 height 37
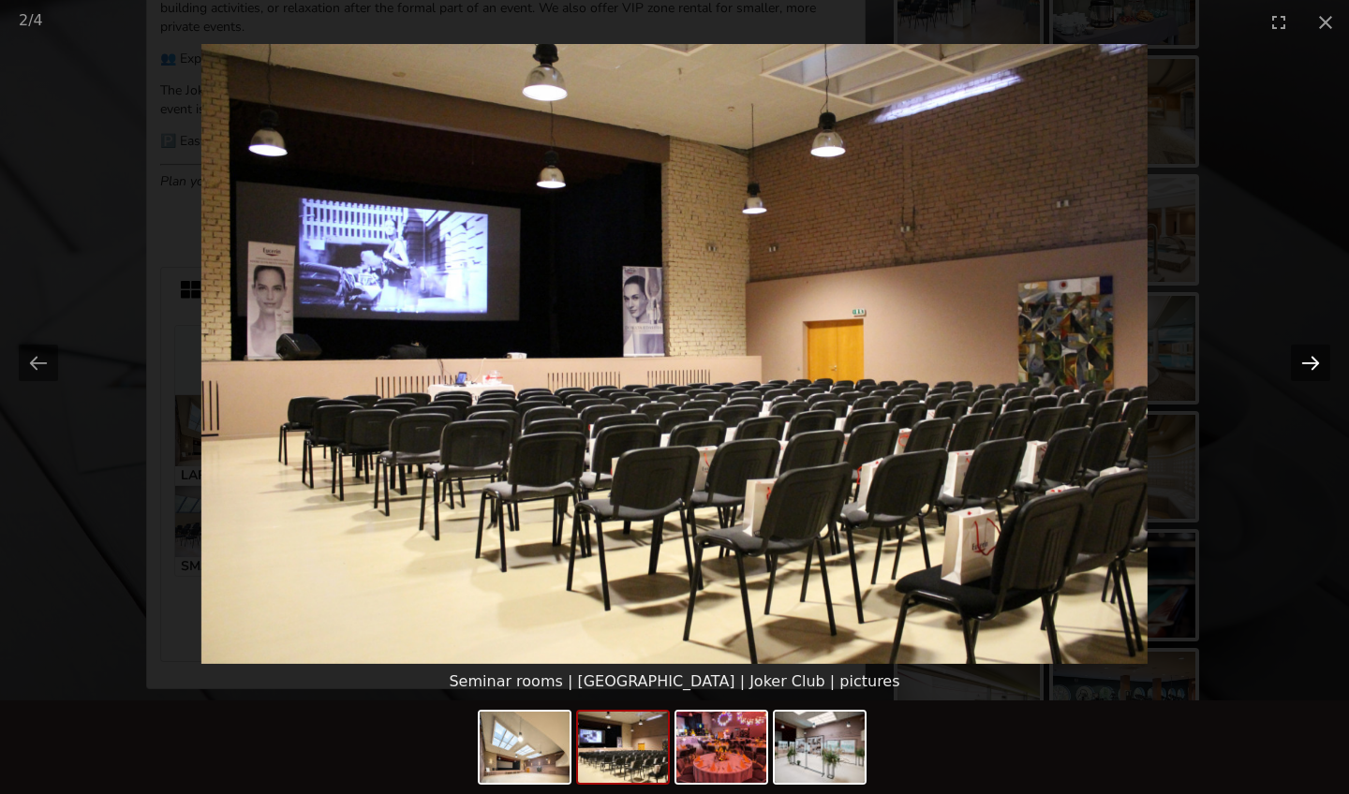
click at [1304, 361] on button "Next slide" at bounding box center [1310, 363] width 39 height 37
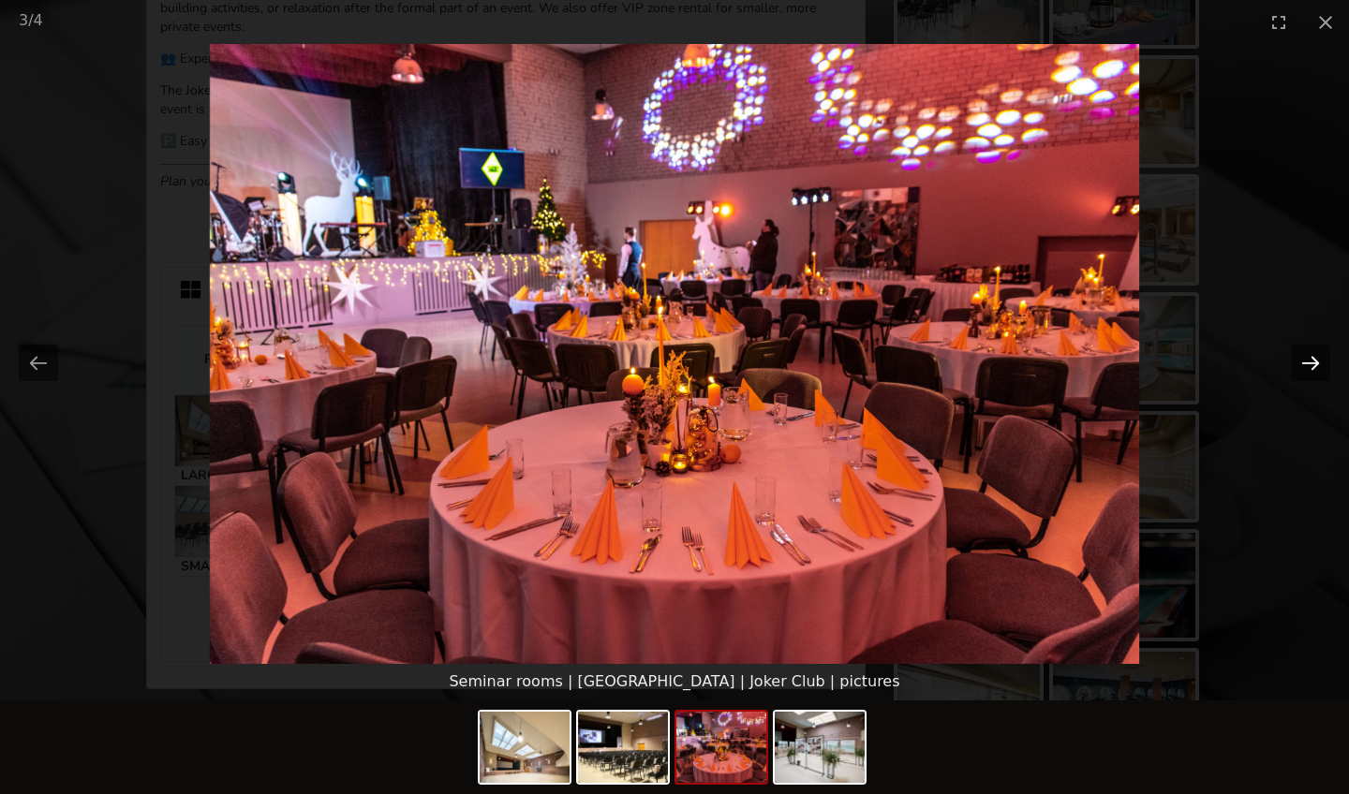
click at [1304, 361] on button "Next slide" at bounding box center [1310, 363] width 39 height 37
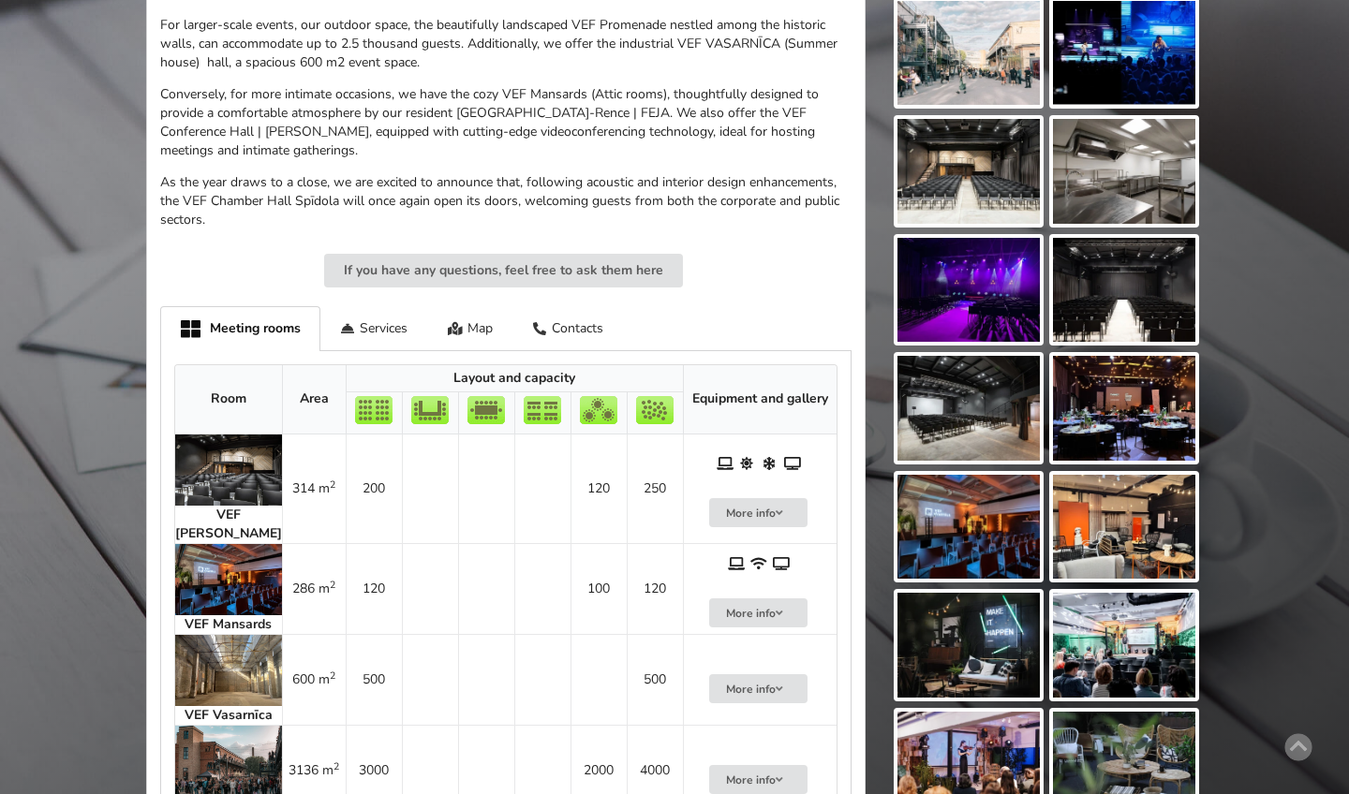
scroll to position [1050, 0]
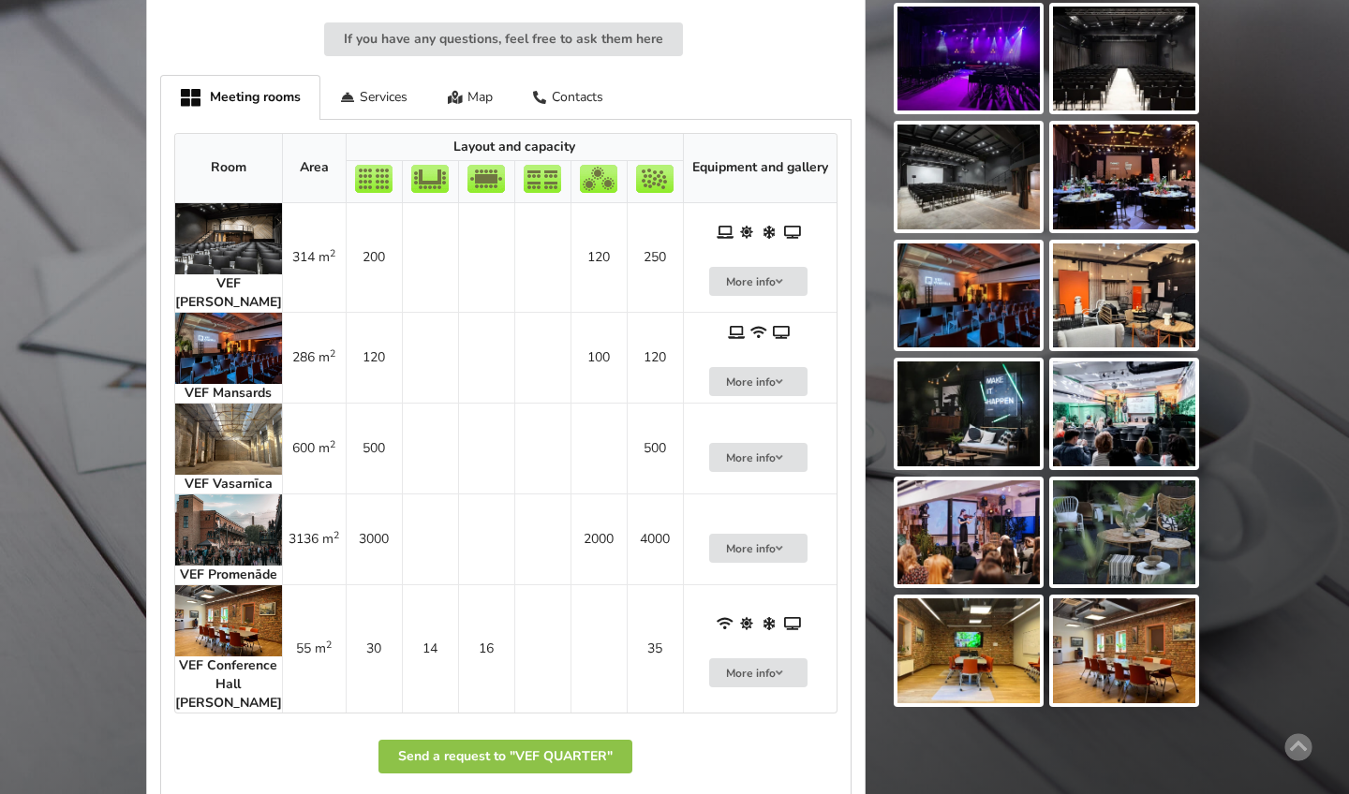
click at [249, 231] on img at bounding box center [228, 238] width 107 height 71
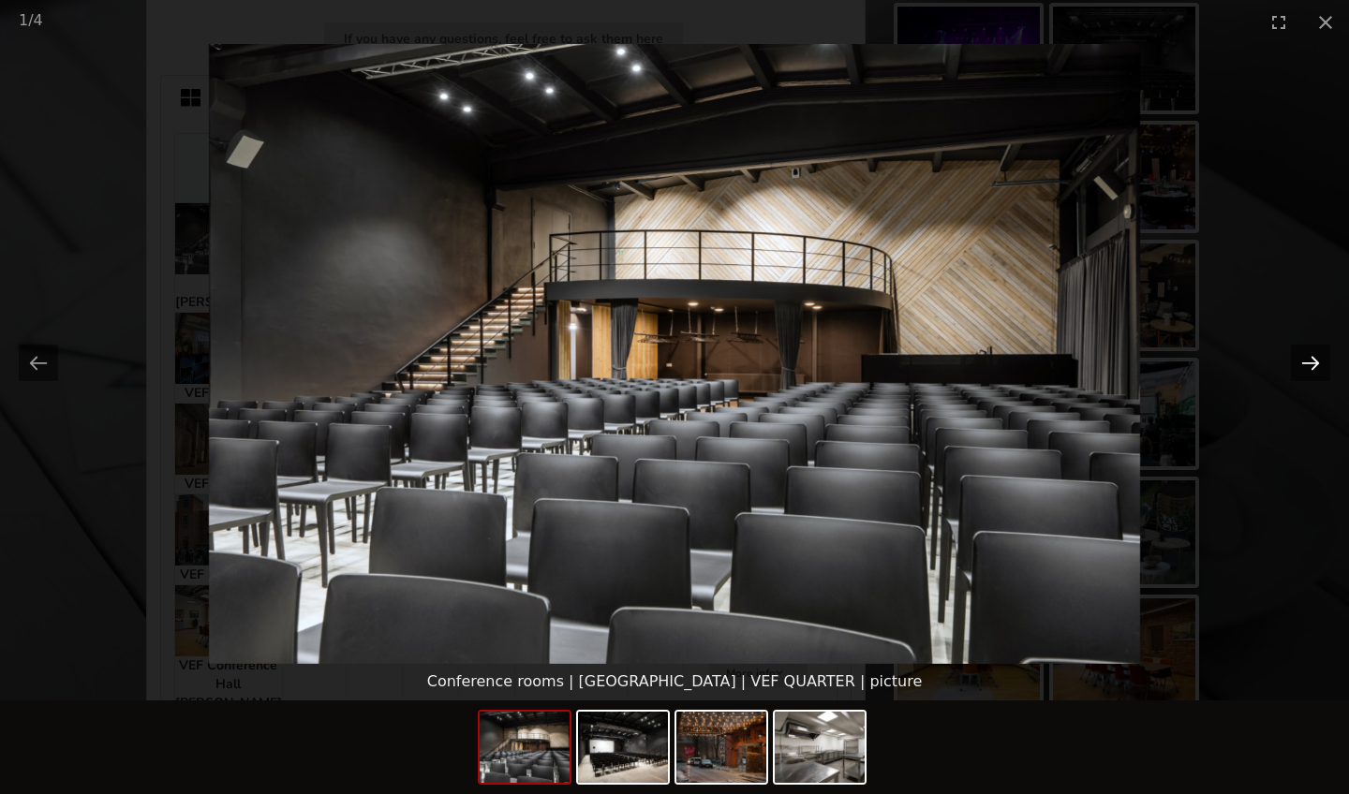
click at [1304, 361] on button "Next slide" at bounding box center [1310, 363] width 39 height 37
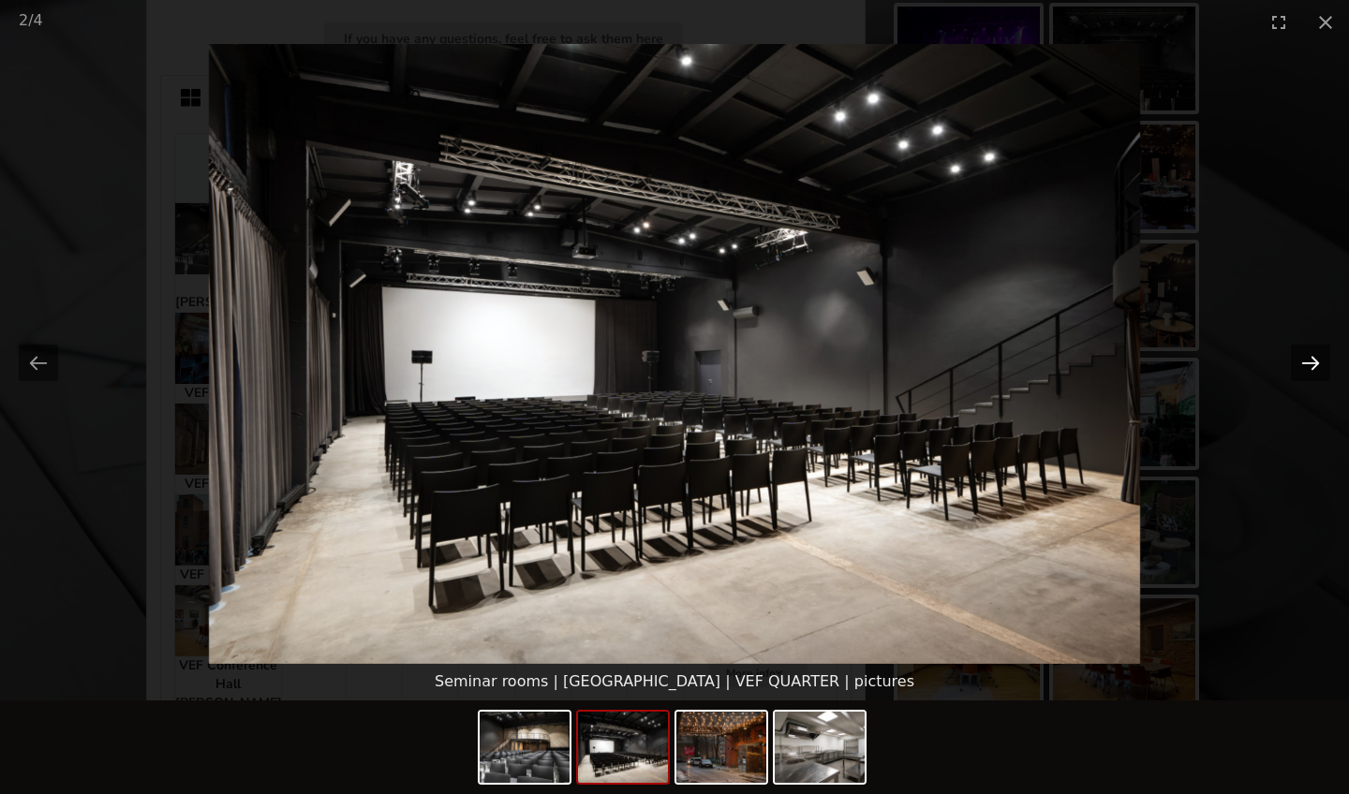
click at [1304, 361] on button "Next slide" at bounding box center [1310, 363] width 39 height 37
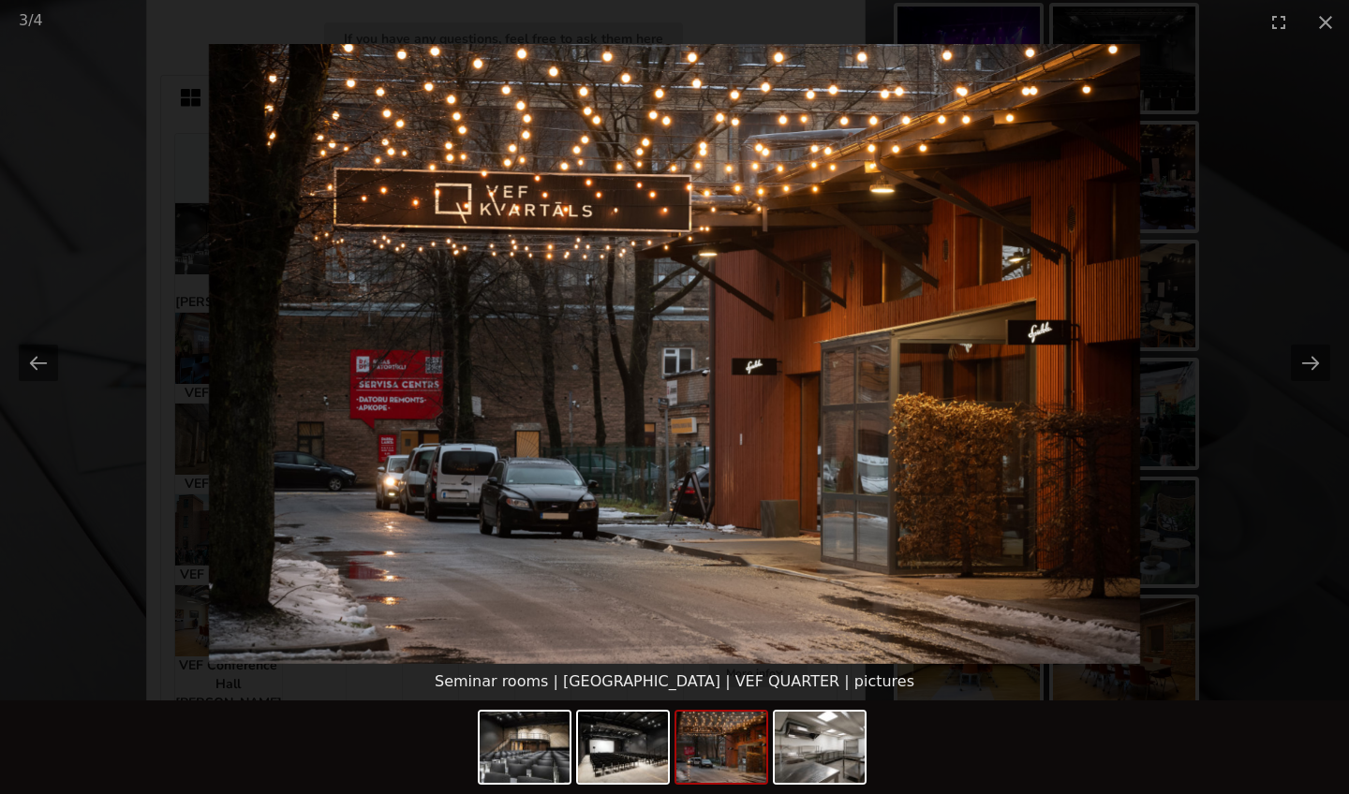
click at [1252, 409] on picture at bounding box center [674, 354] width 1349 height 620
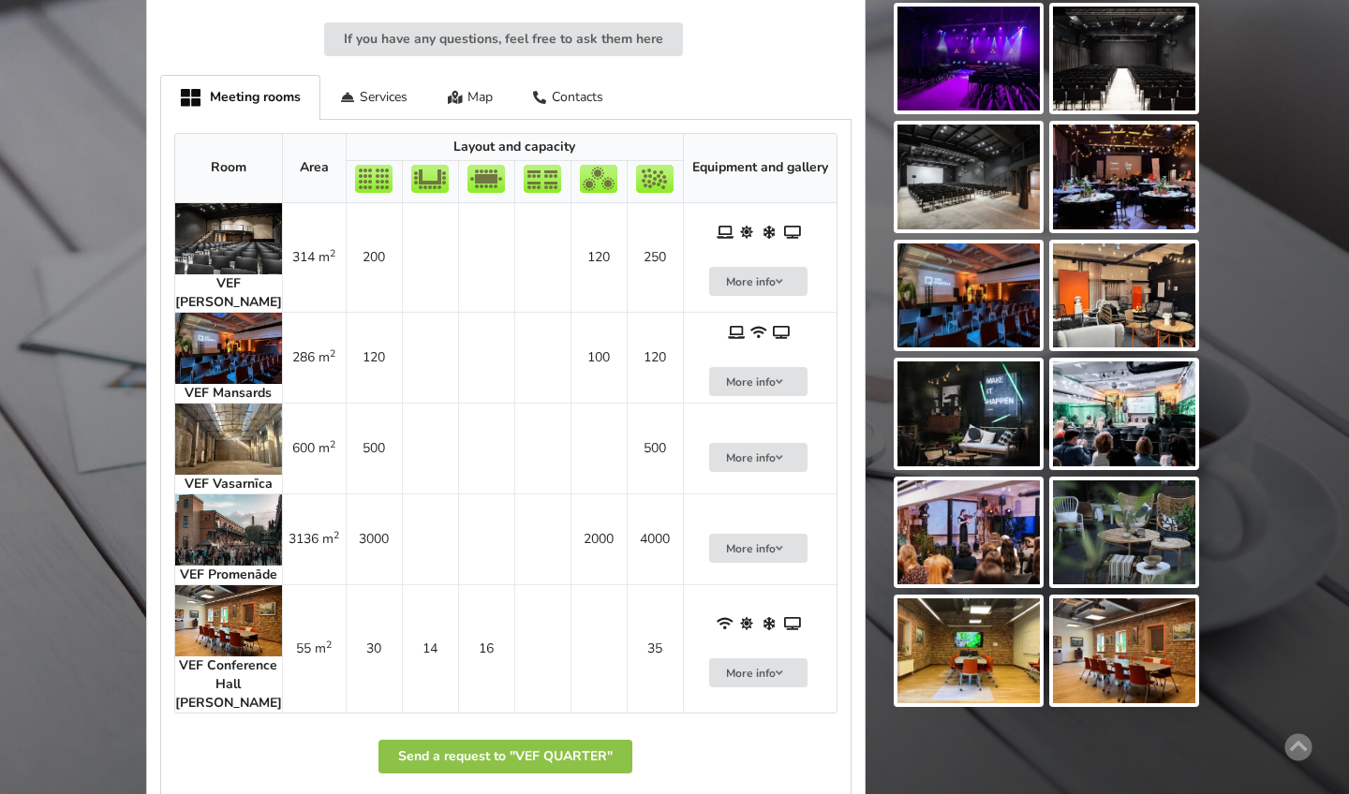
click at [245, 513] on img at bounding box center [228, 530] width 107 height 71
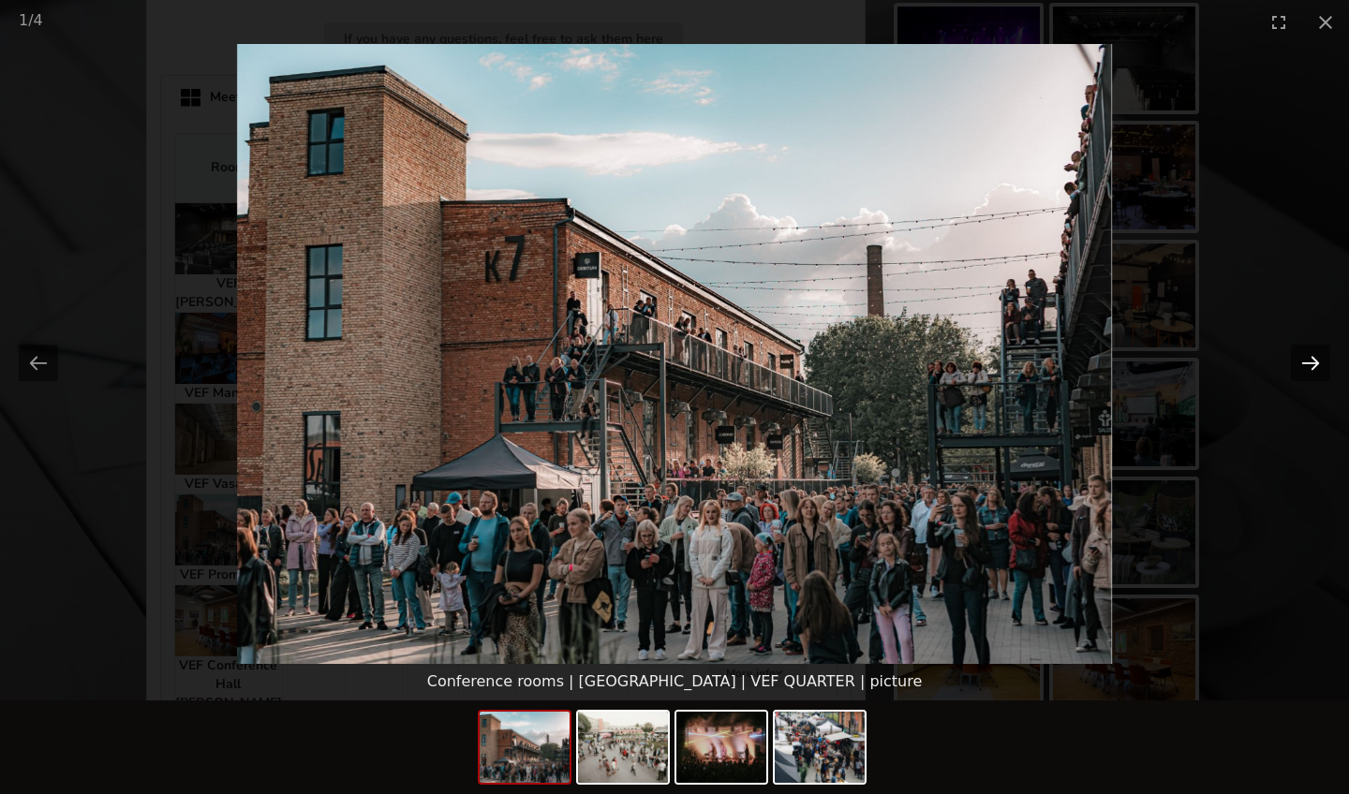
click at [1306, 351] on button "Next slide" at bounding box center [1310, 363] width 39 height 37
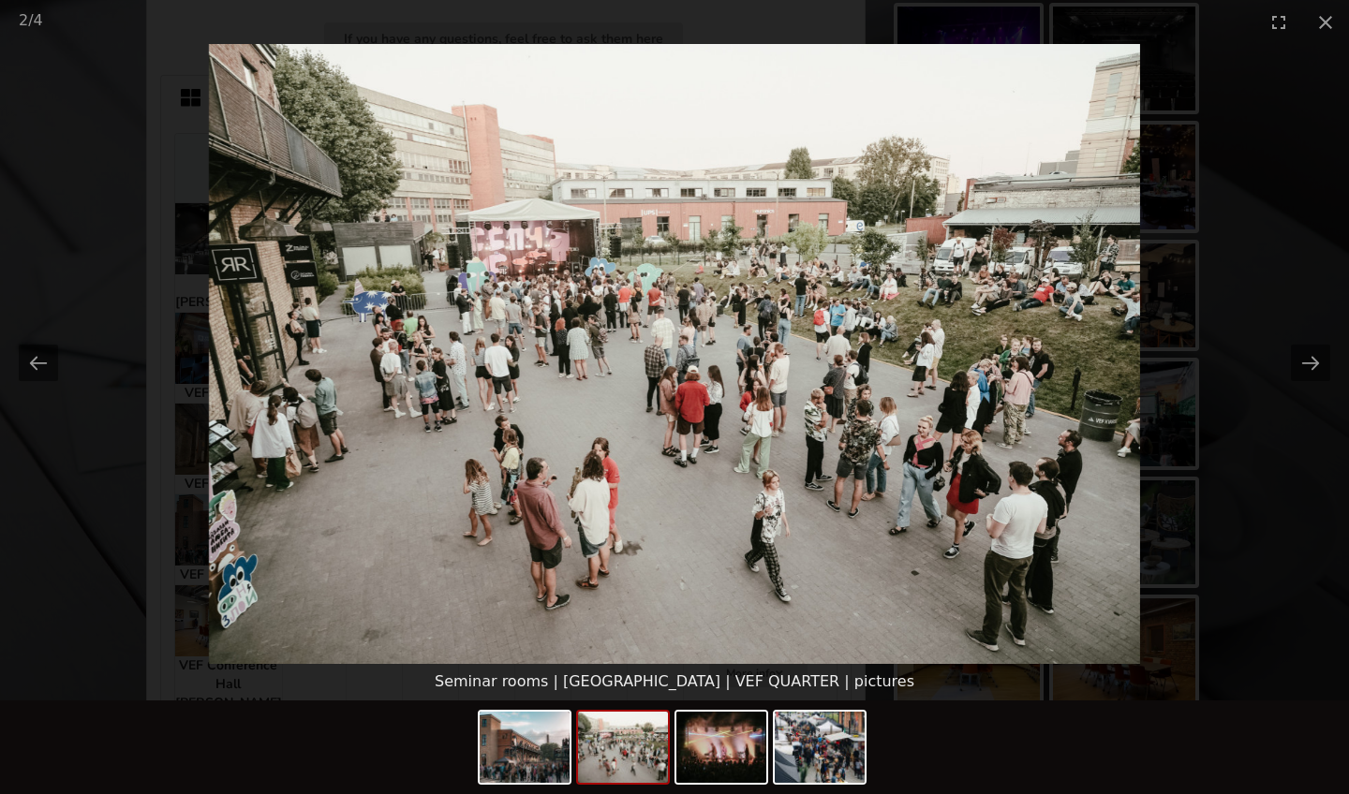
click at [1203, 455] on picture at bounding box center [674, 354] width 1349 height 620
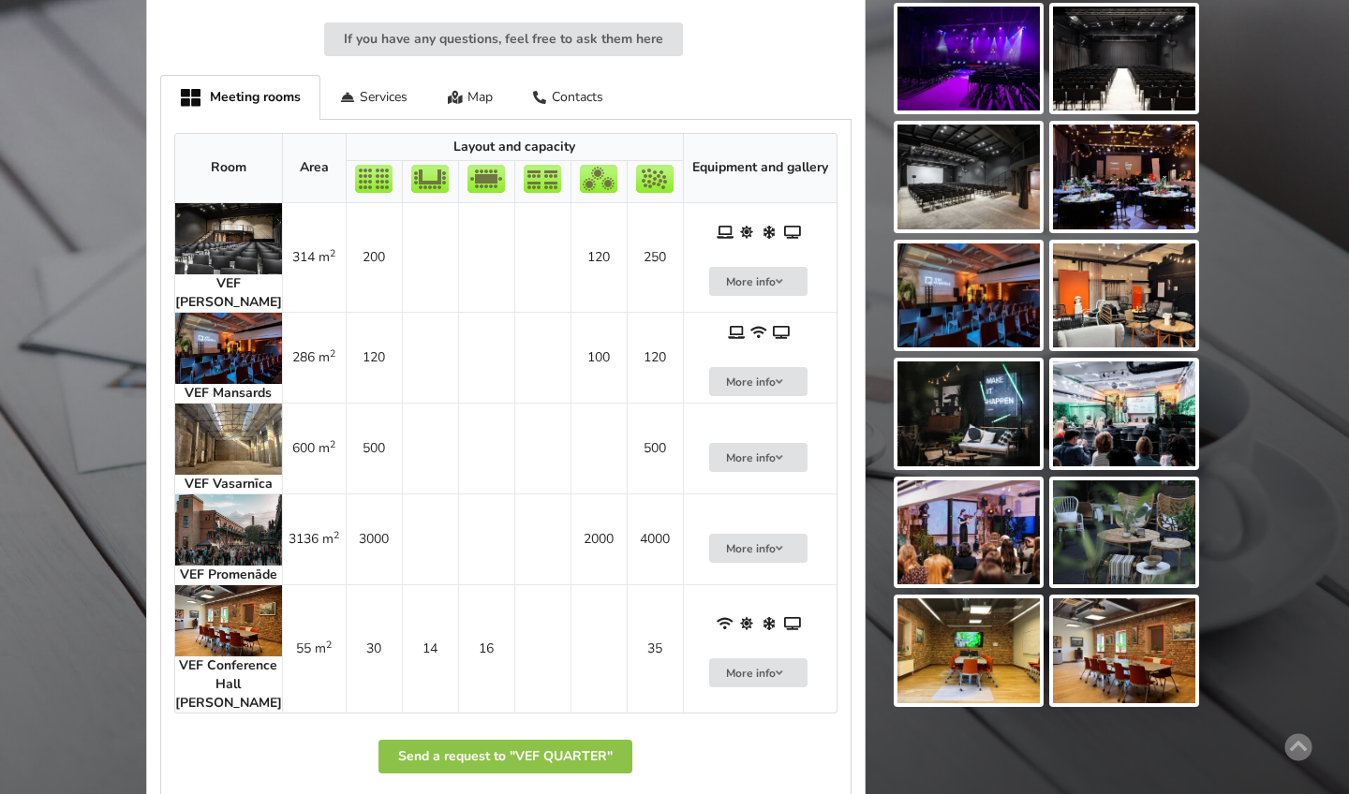
click at [238, 605] on img at bounding box center [228, 620] width 107 height 71
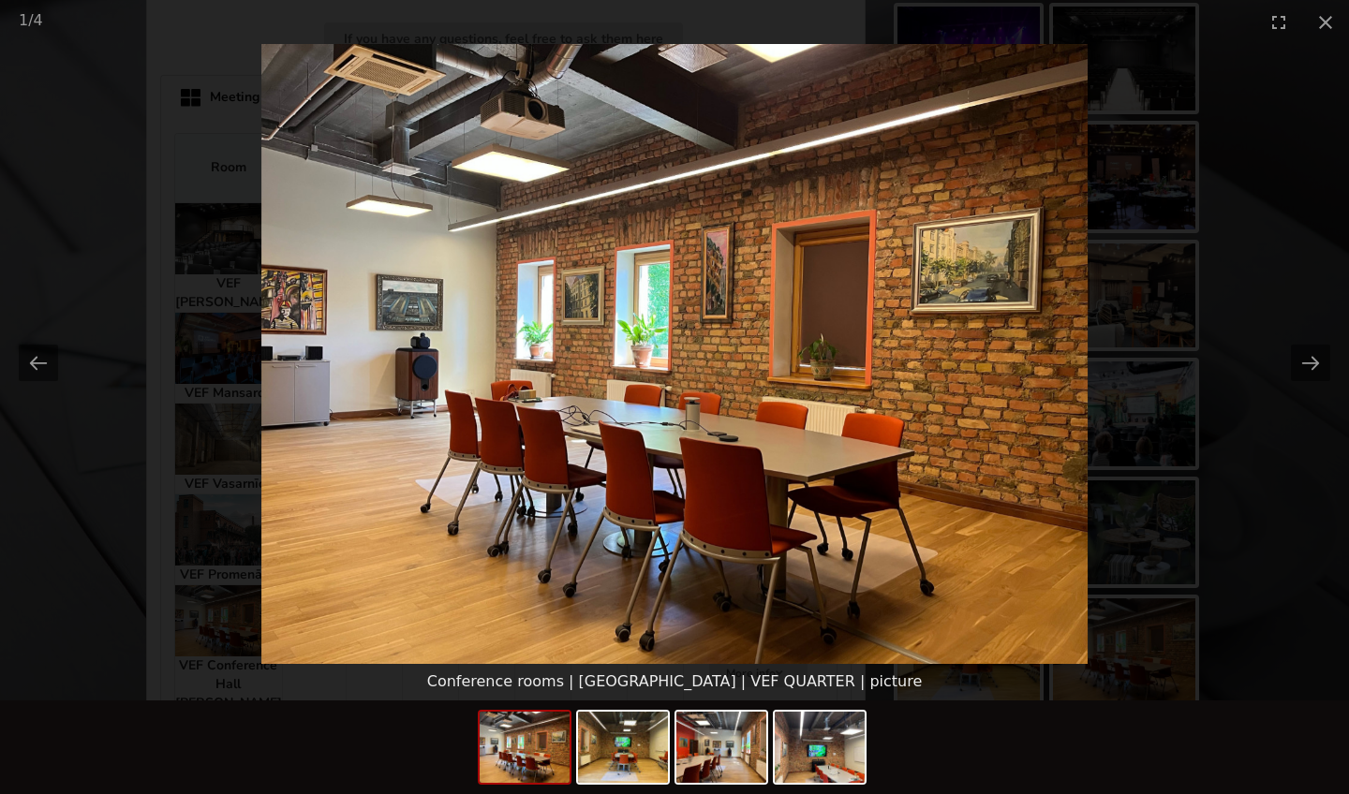
click at [182, 591] on picture at bounding box center [674, 354] width 1349 height 620
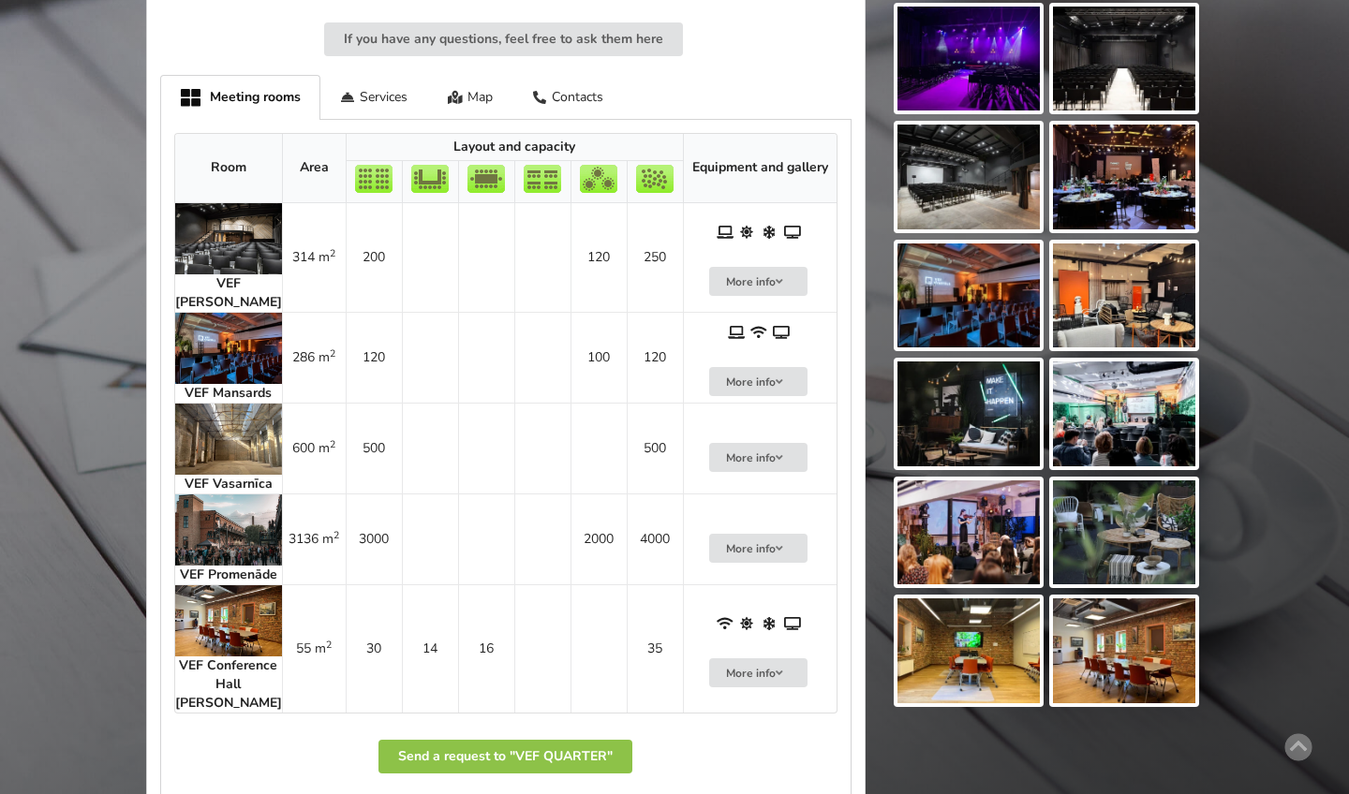
click at [229, 412] on img at bounding box center [228, 439] width 107 height 71
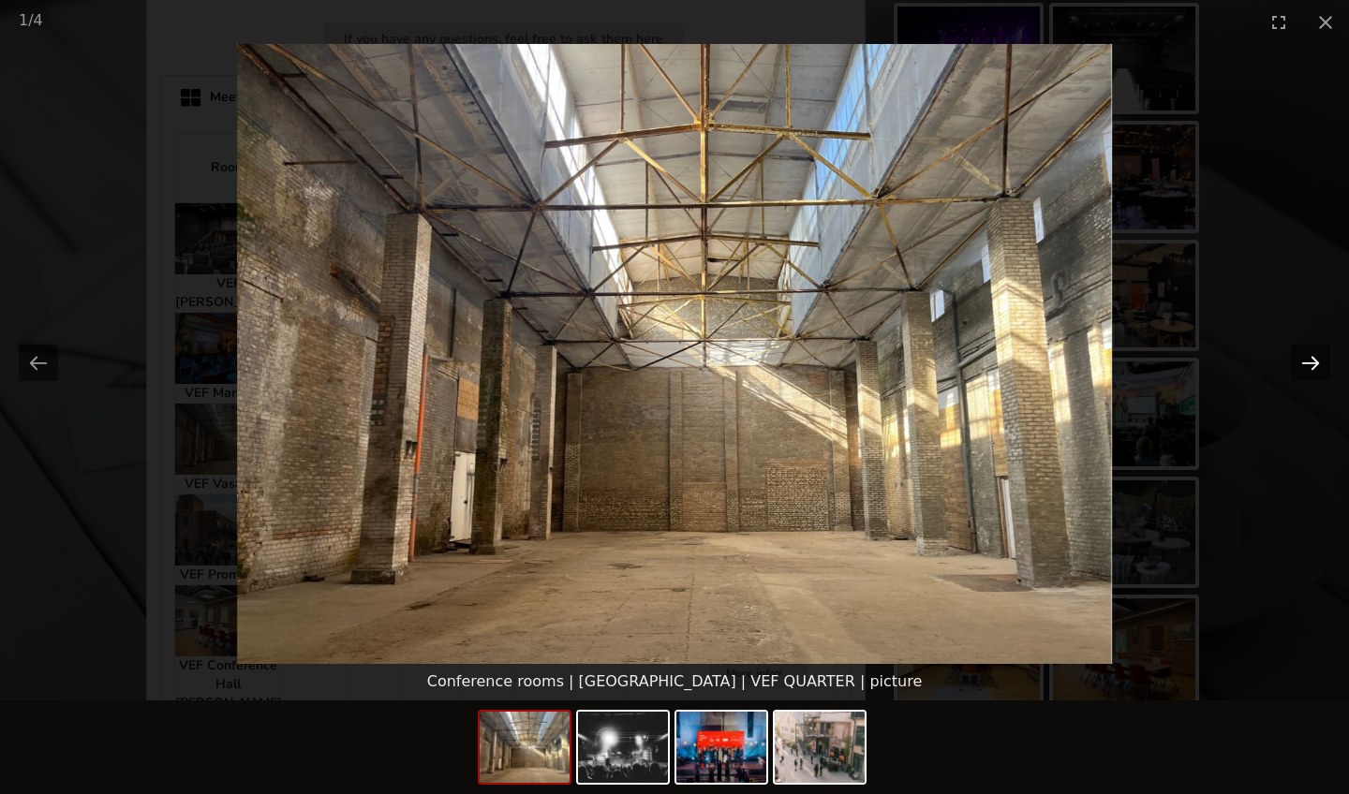
click at [1312, 362] on button "Next slide" at bounding box center [1310, 363] width 39 height 37
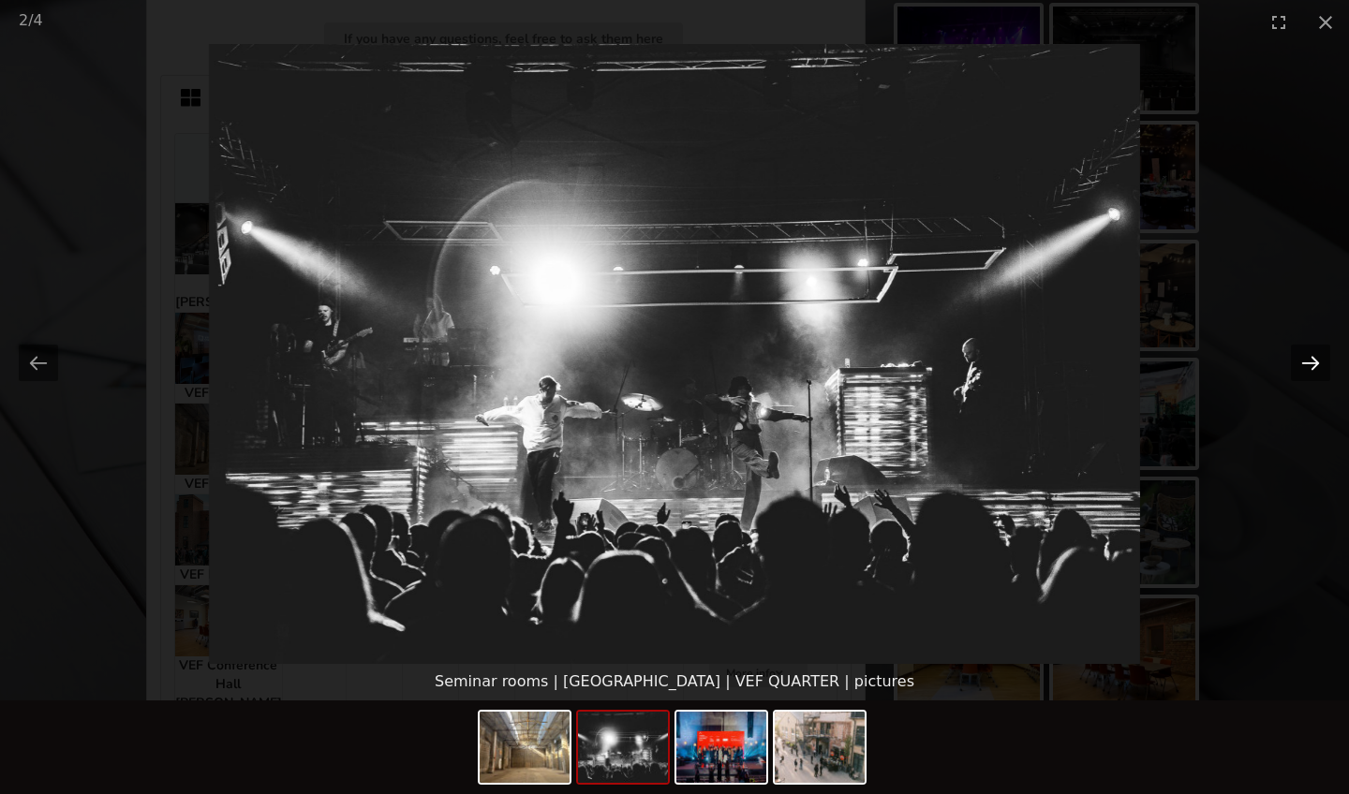
click at [1312, 362] on button "Next slide" at bounding box center [1310, 363] width 39 height 37
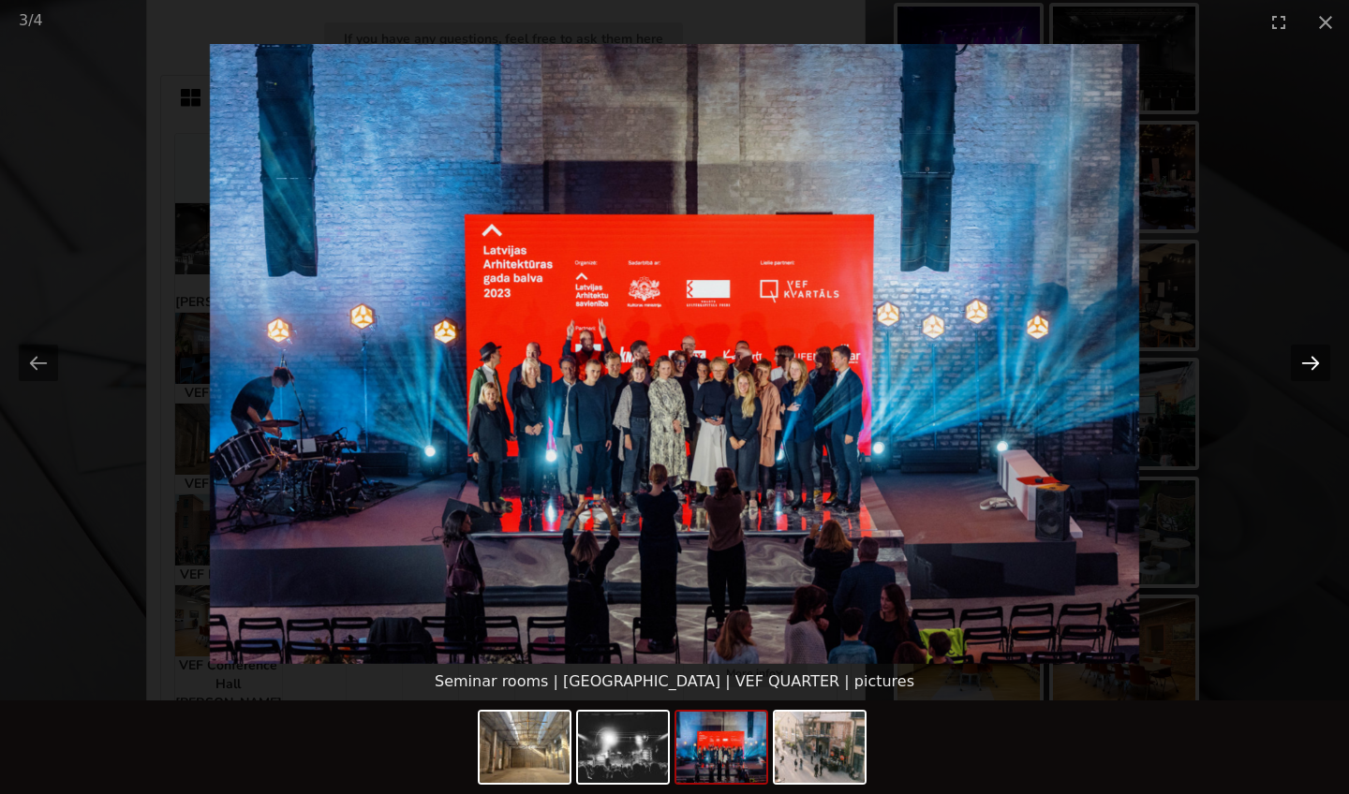
click at [1312, 362] on button "Next slide" at bounding box center [1310, 363] width 39 height 37
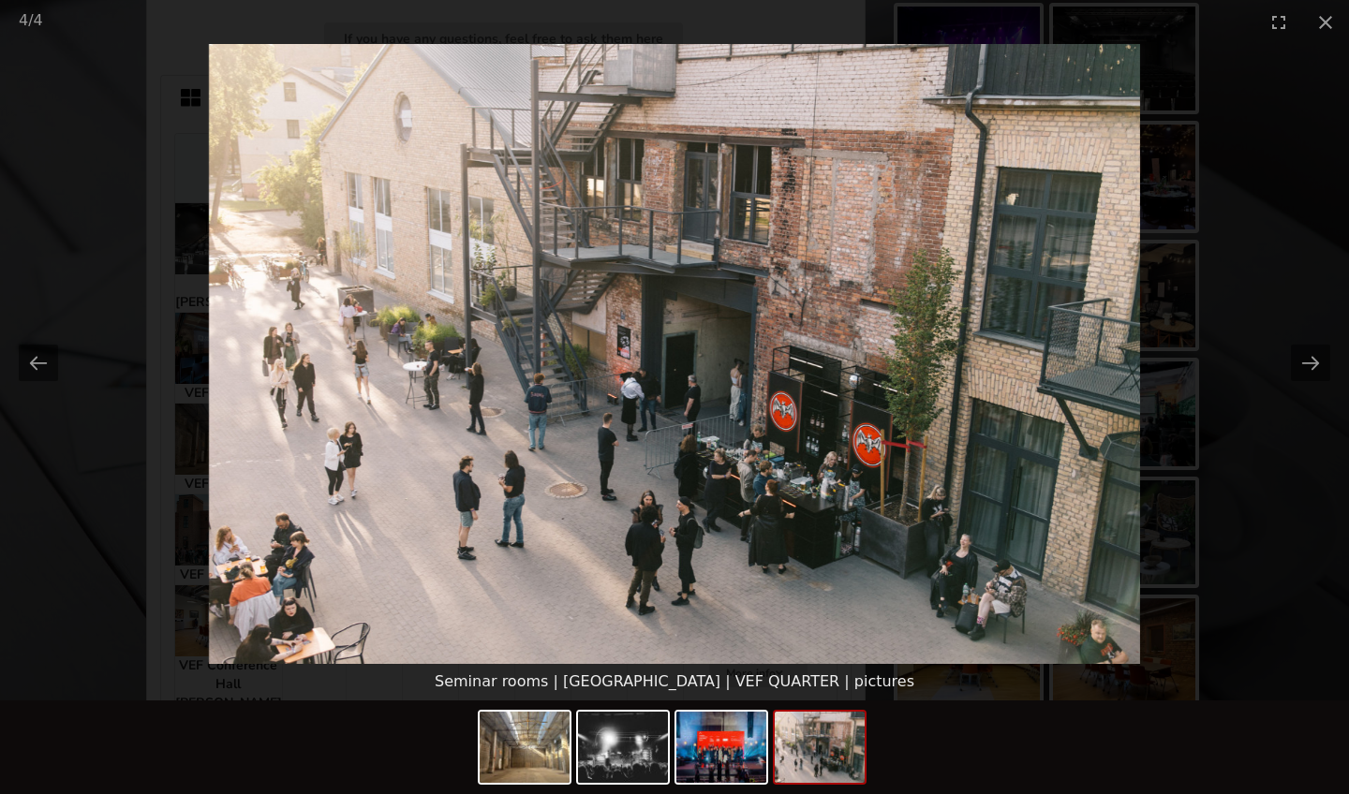
click at [257, 294] on picture at bounding box center [674, 354] width 1349 height 620
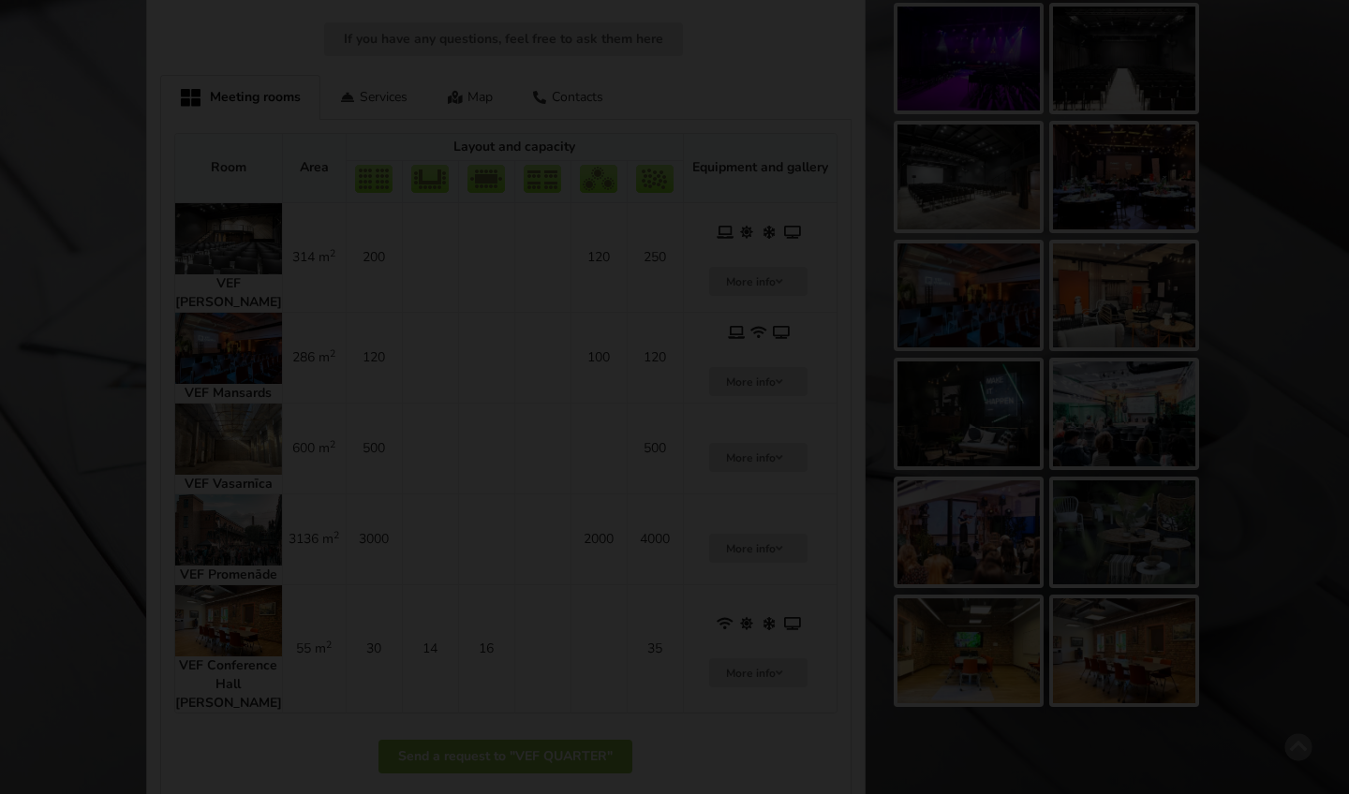
click at [227, 315] on img at bounding box center [228, 348] width 107 height 71
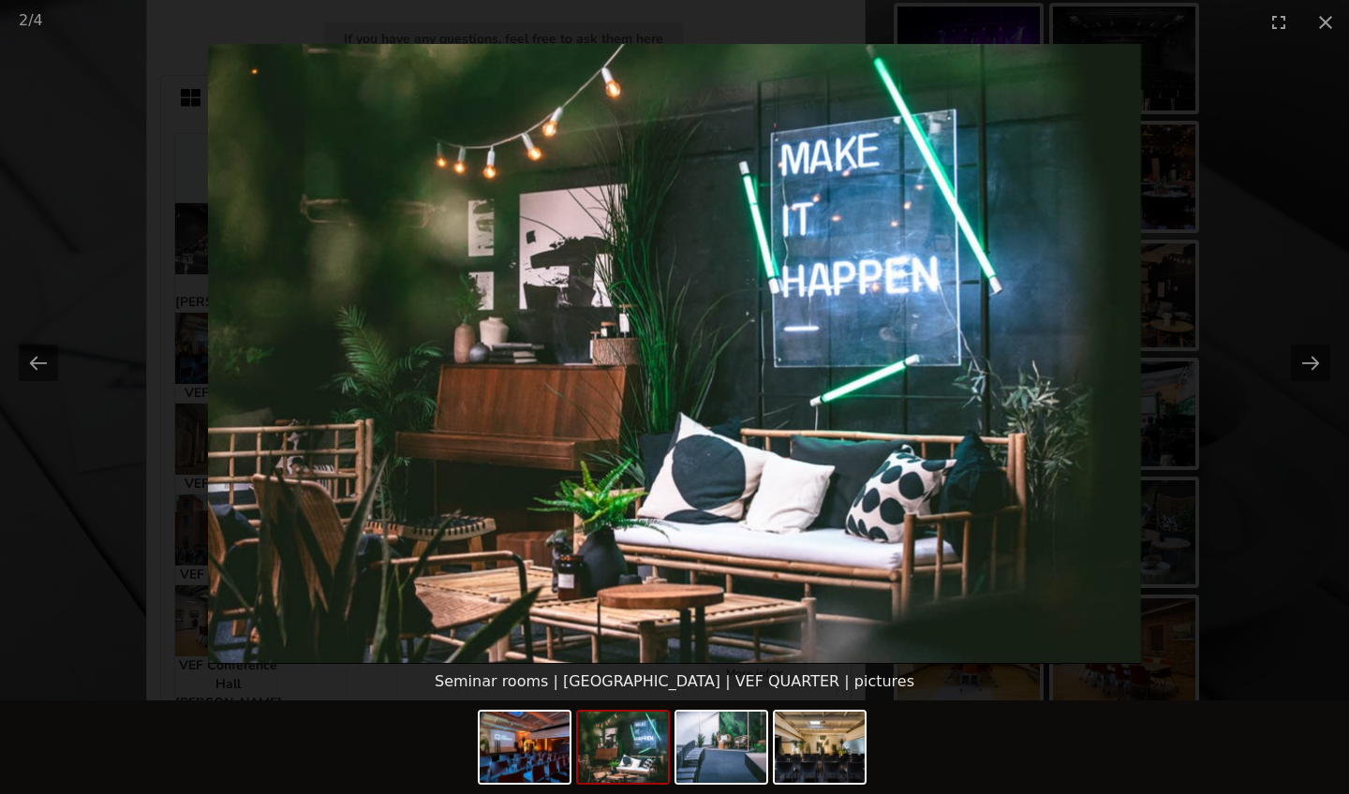
click at [424, 489] on picture at bounding box center [674, 354] width 1349 height 620
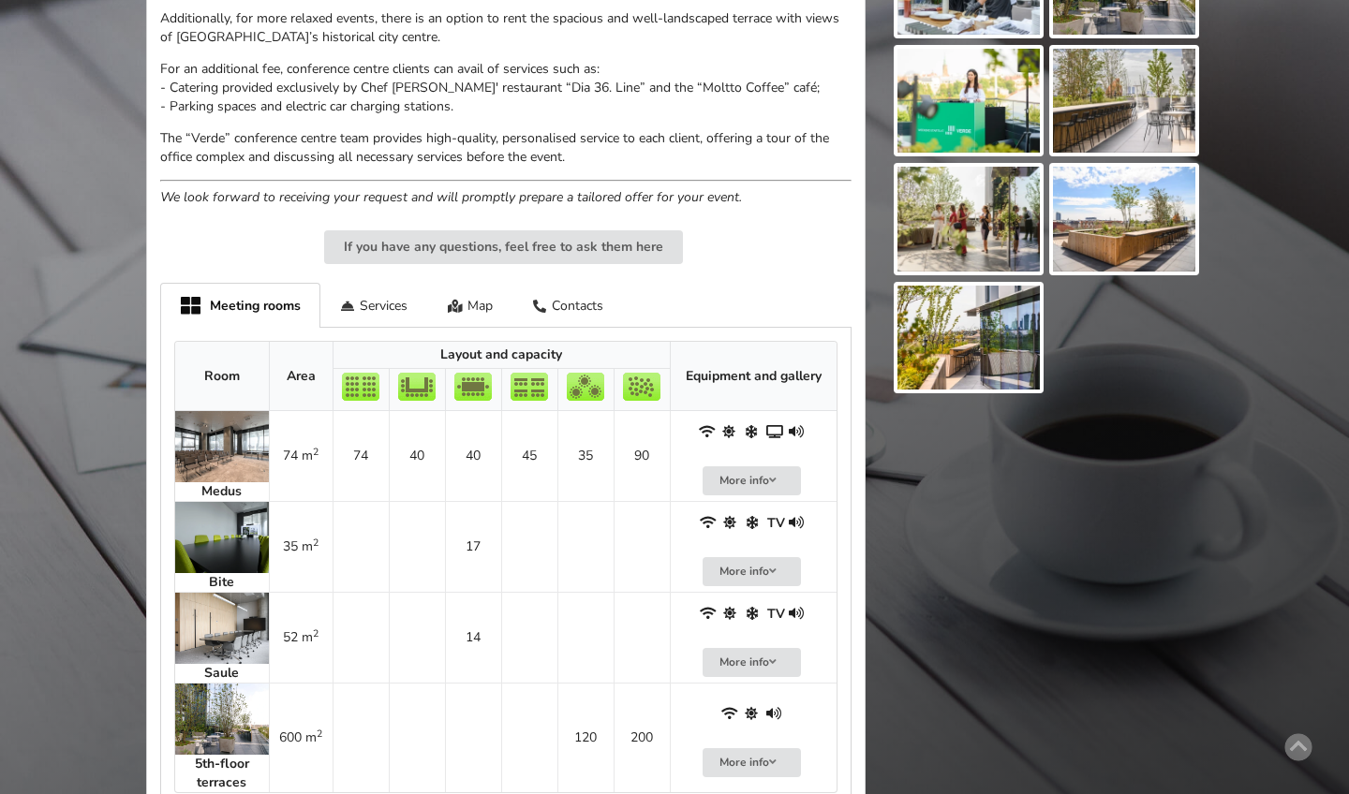
scroll to position [791, 0]
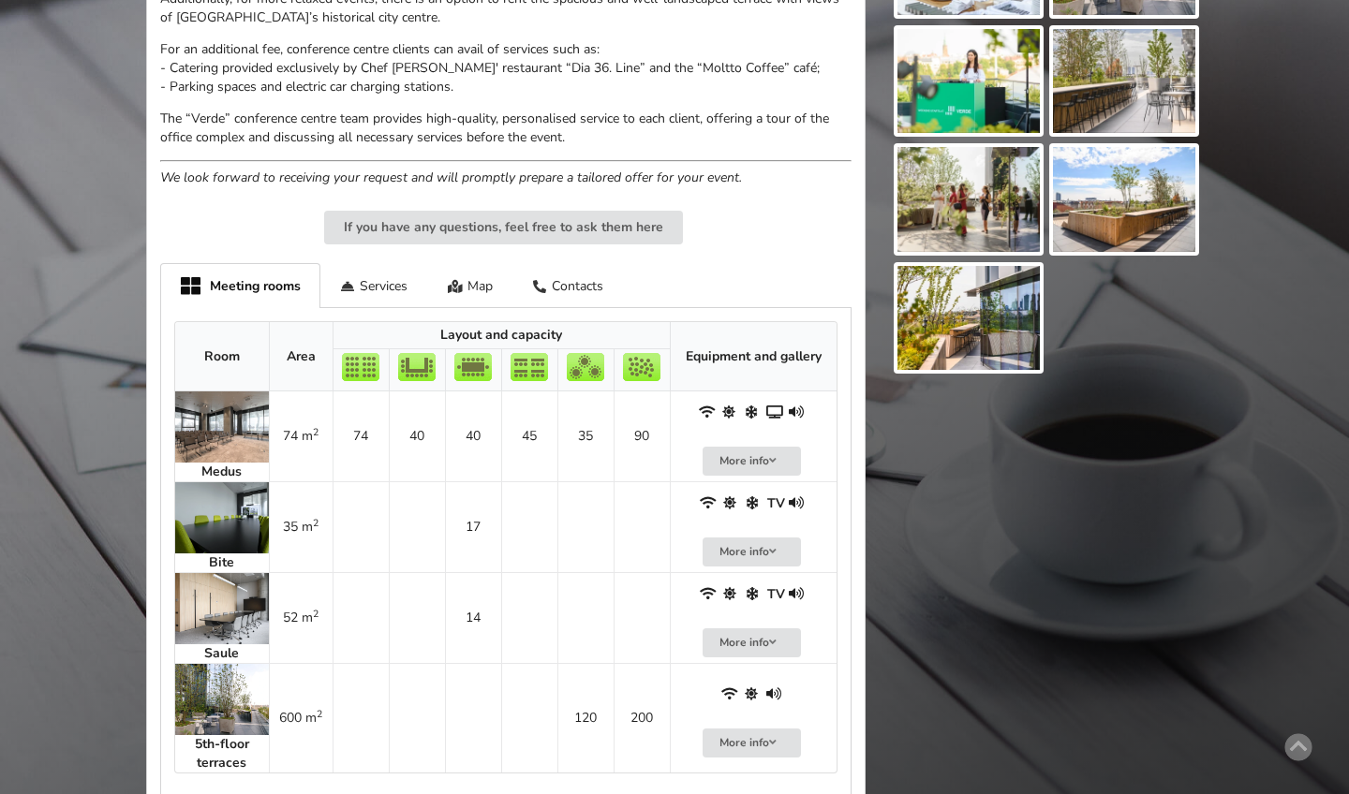
click at [215, 709] on img at bounding box center [222, 699] width 94 height 71
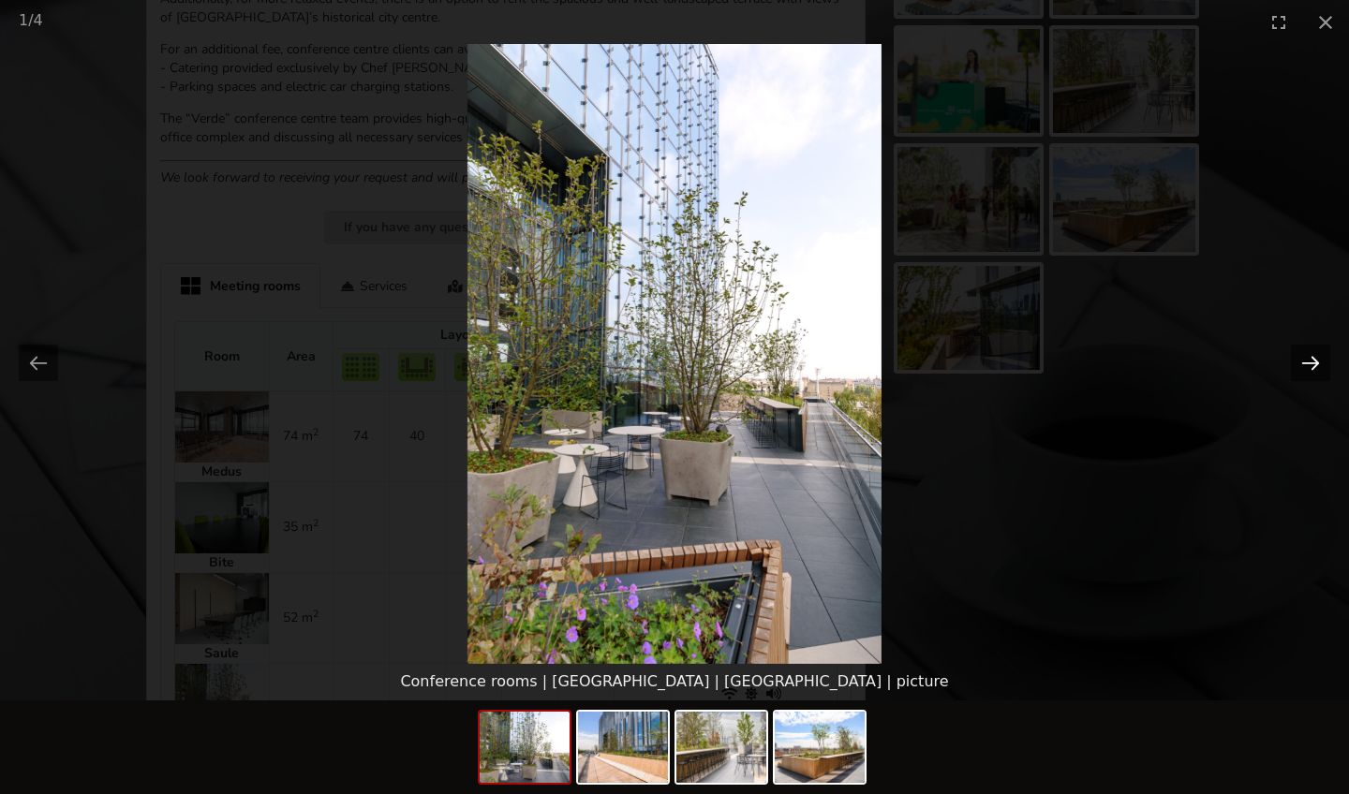
click at [1309, 363] on button "Next slide" at bounding box center [1310, 363] width 39 height 37
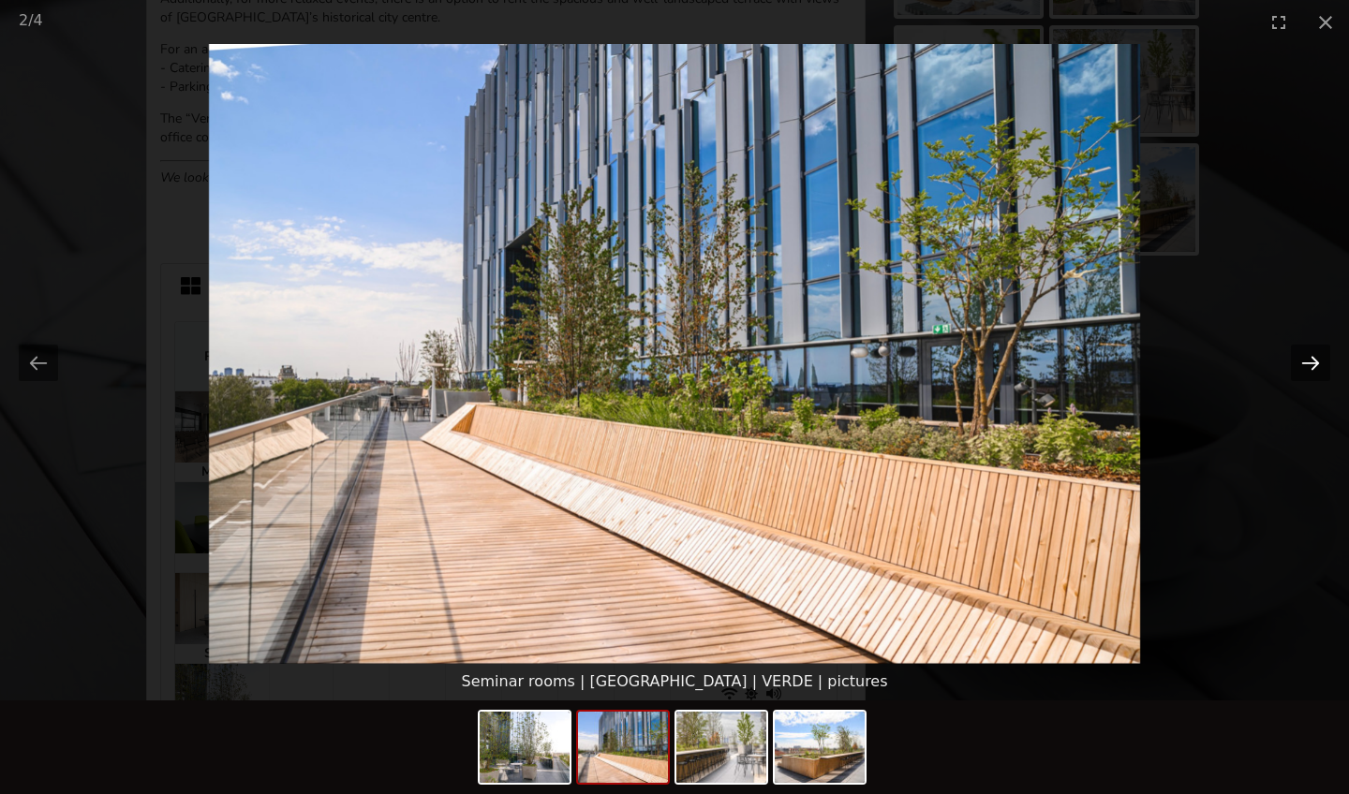
click at [1309, 363] on button "Next slide" at bounding box center [1310, 363] width 39 height 37
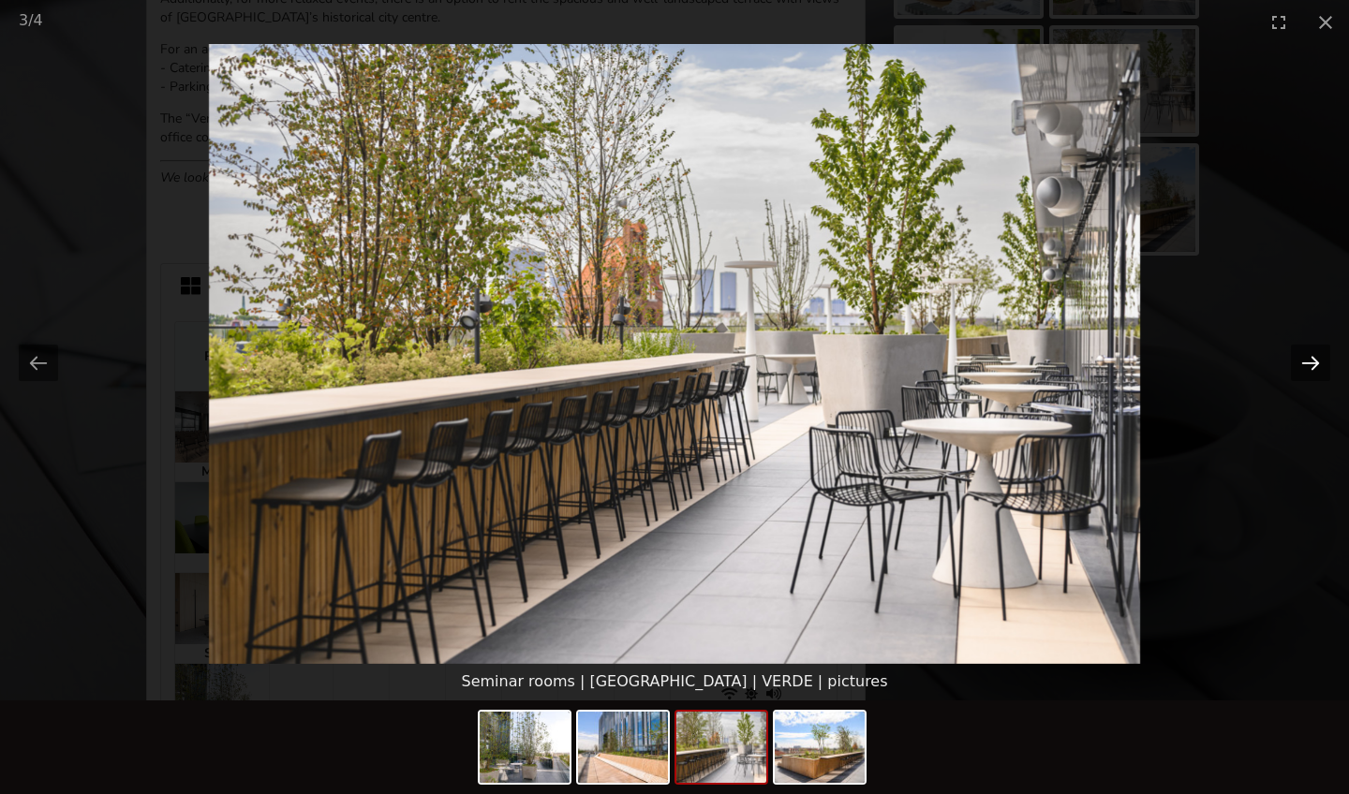
click at [1309, 363] on button "Next slide" at bounding box center [1310, 363] width 39 height 37
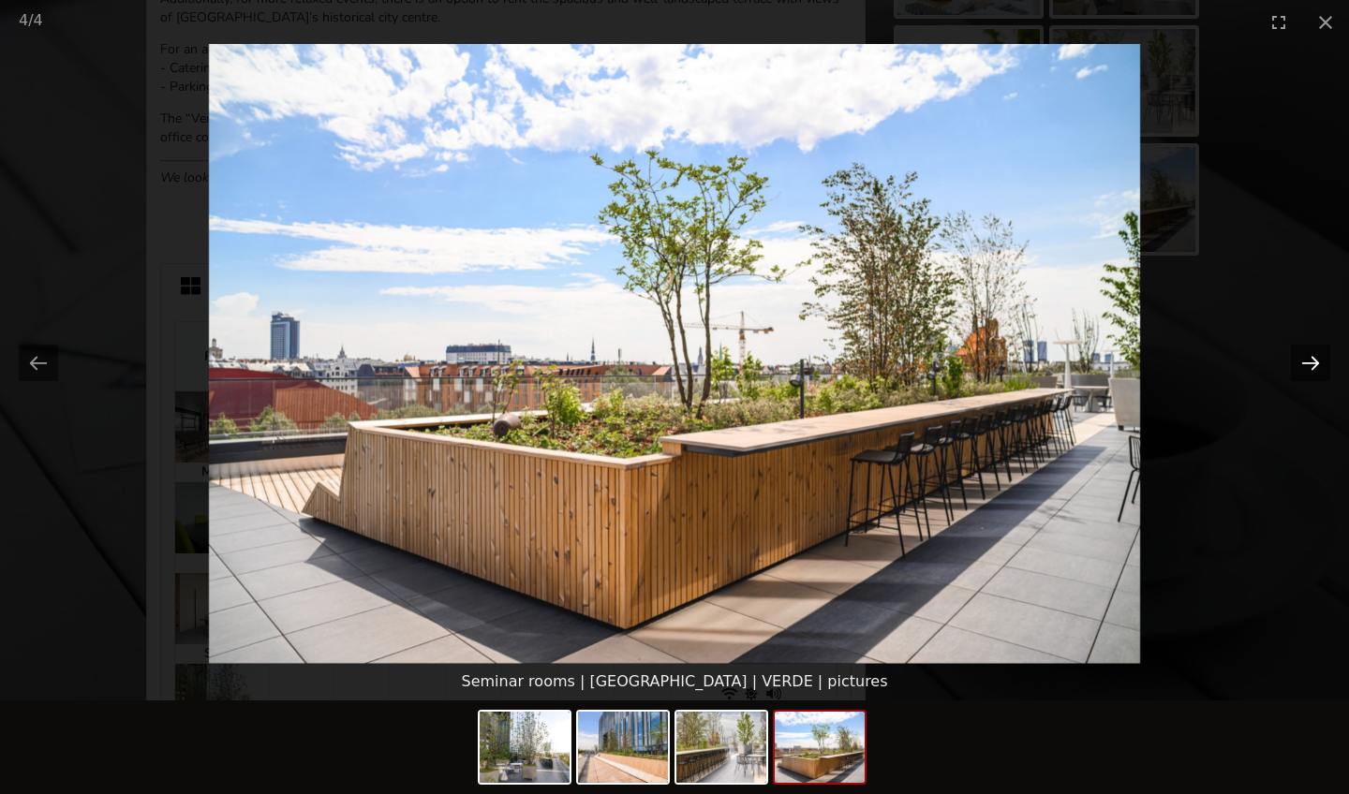
click at [1309, 363] on button "Next slide" at bounding box center [1310, 363] width 39 height 37
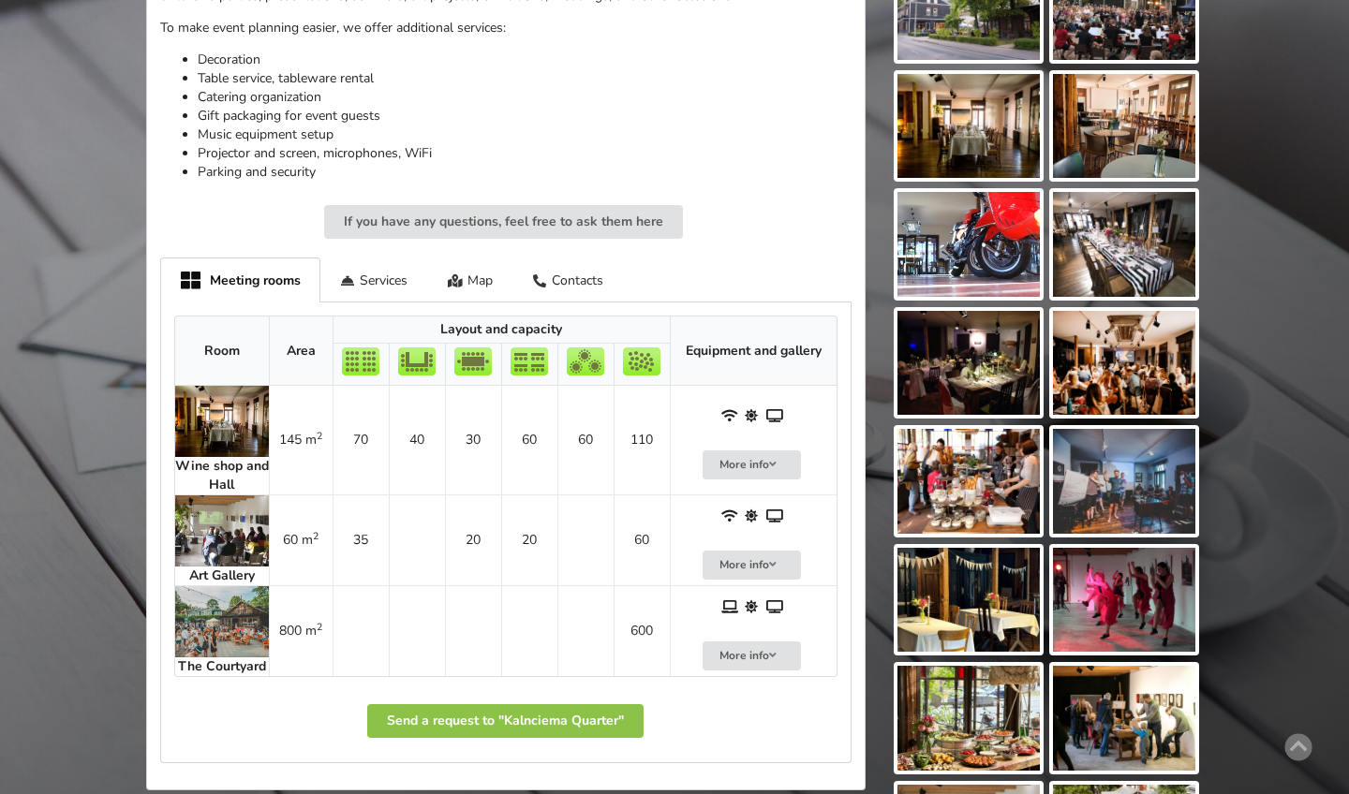
scroll to position [763, 0]
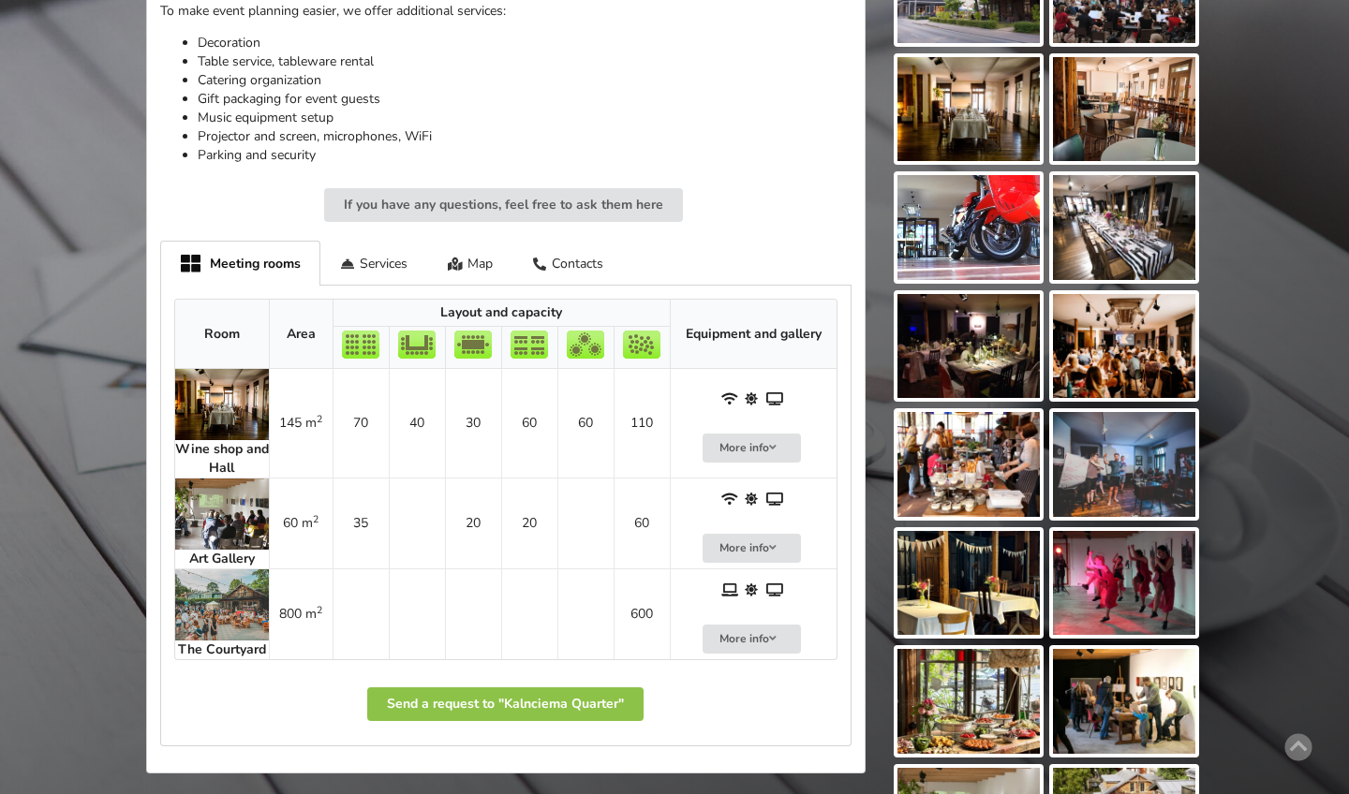
click at [202, 401] on img at bounding box center [222, 404] width 94 height 71
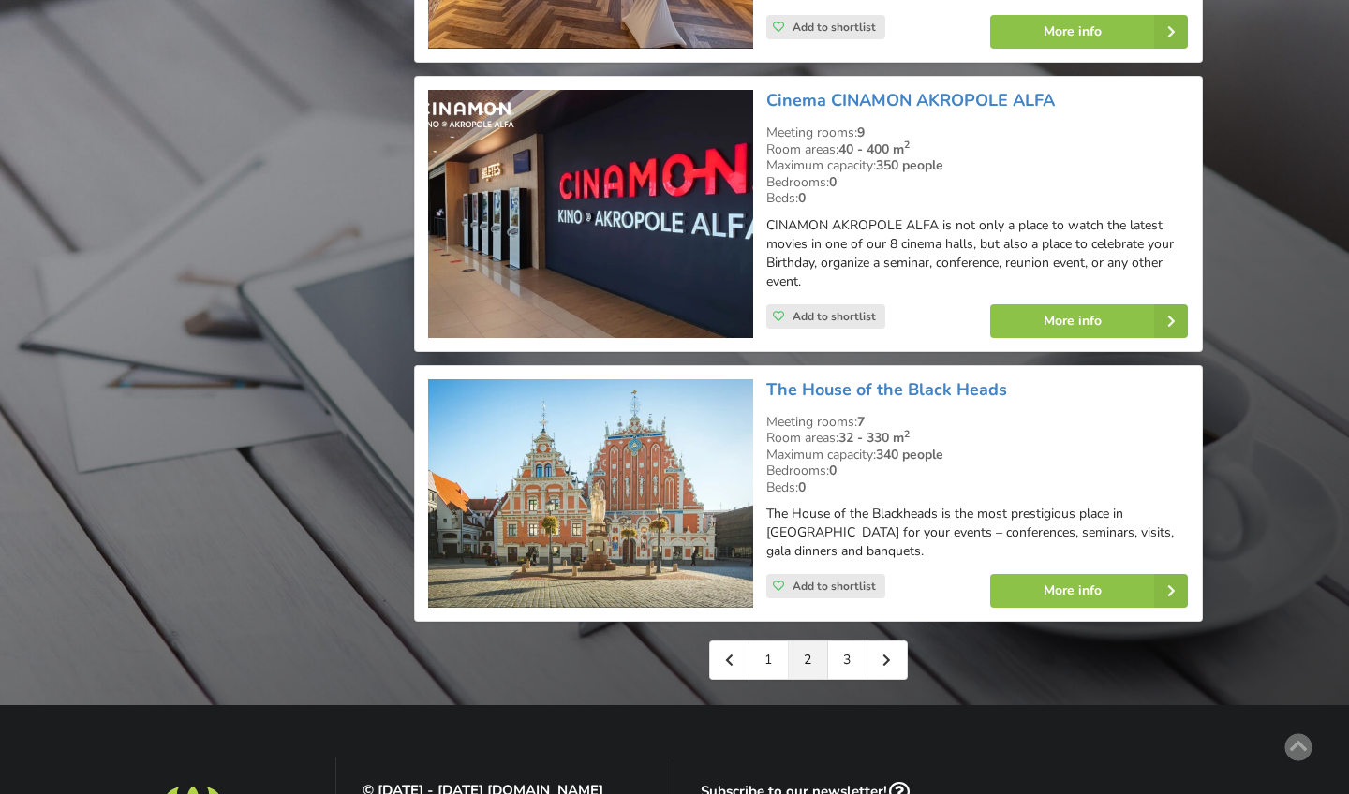
scroll to position [4171, 0]
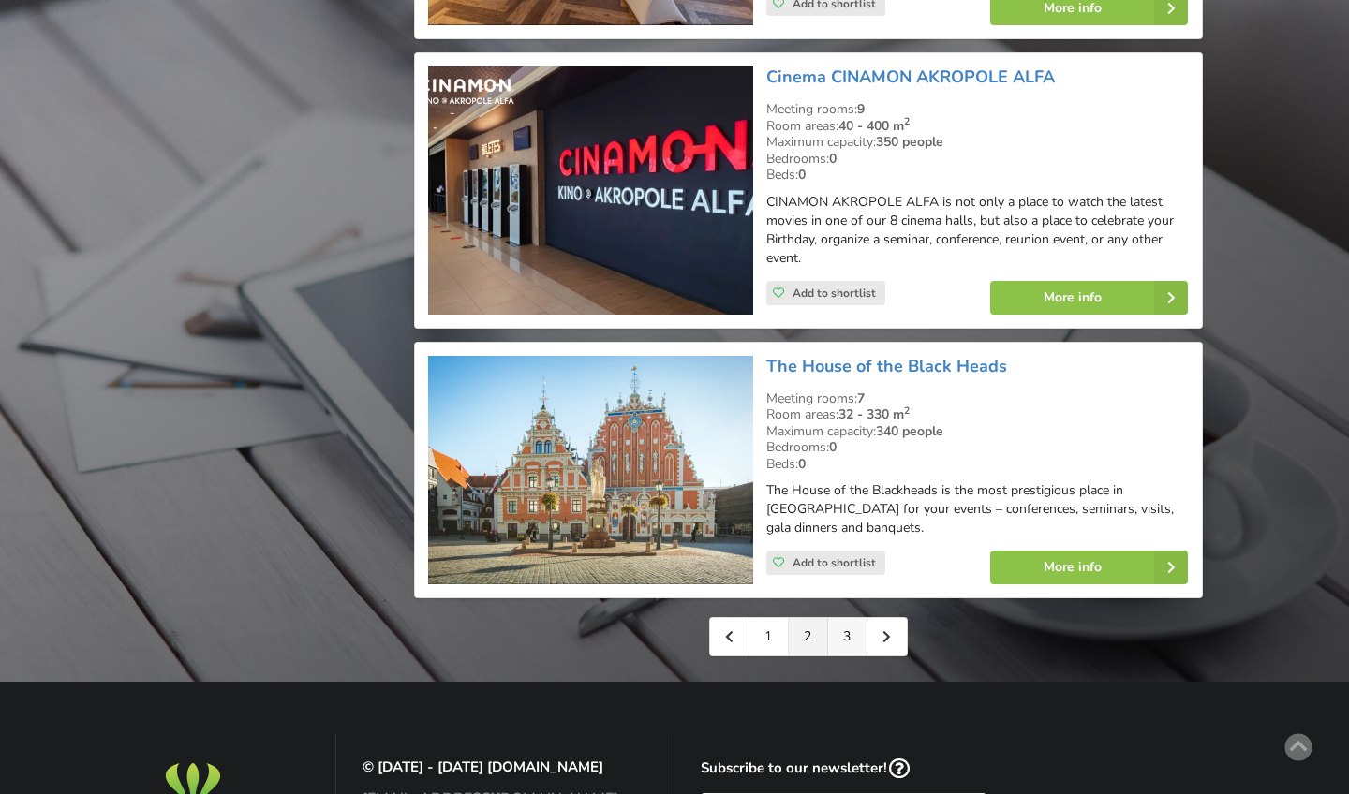
click at [837, 618] on link "3" at bounding box center [847, 636] width 39 height 37
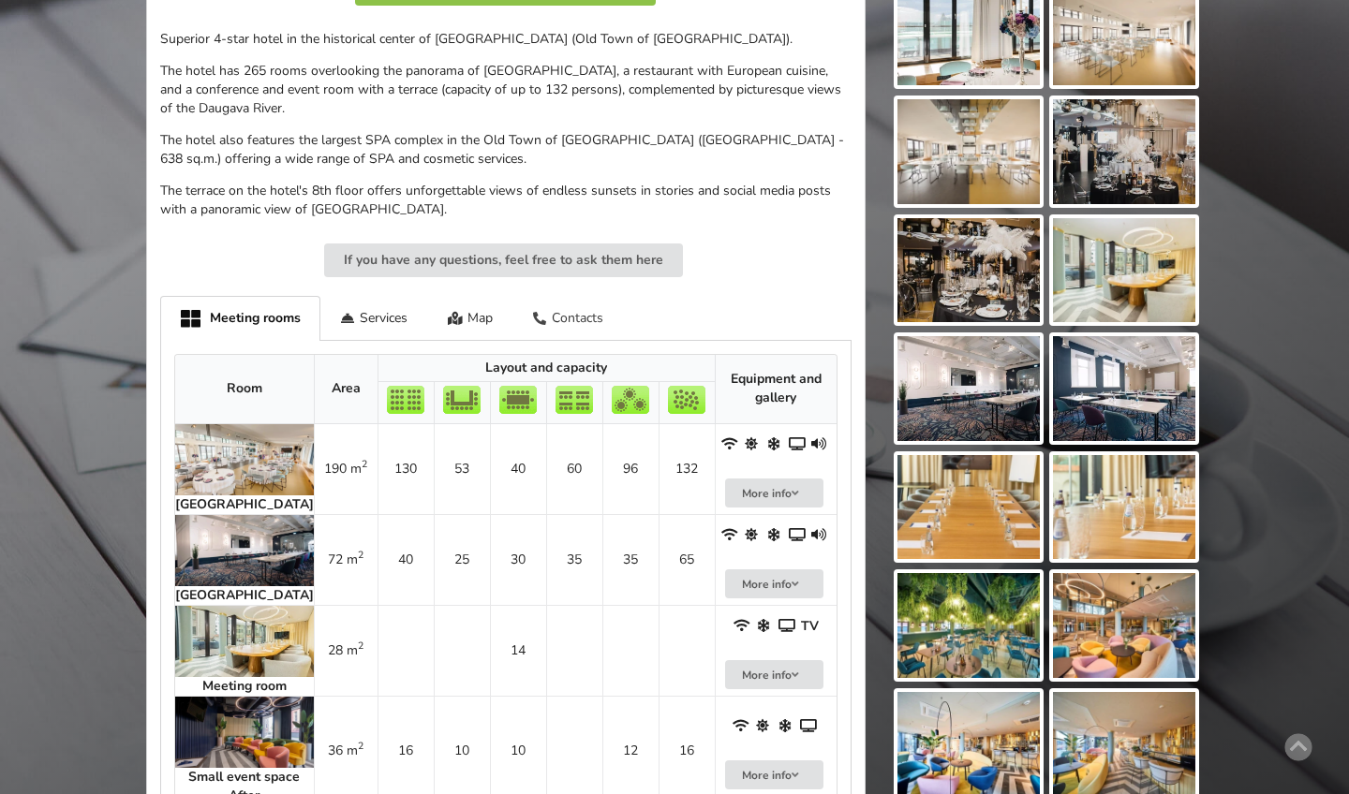
scroll to position [608, 0]
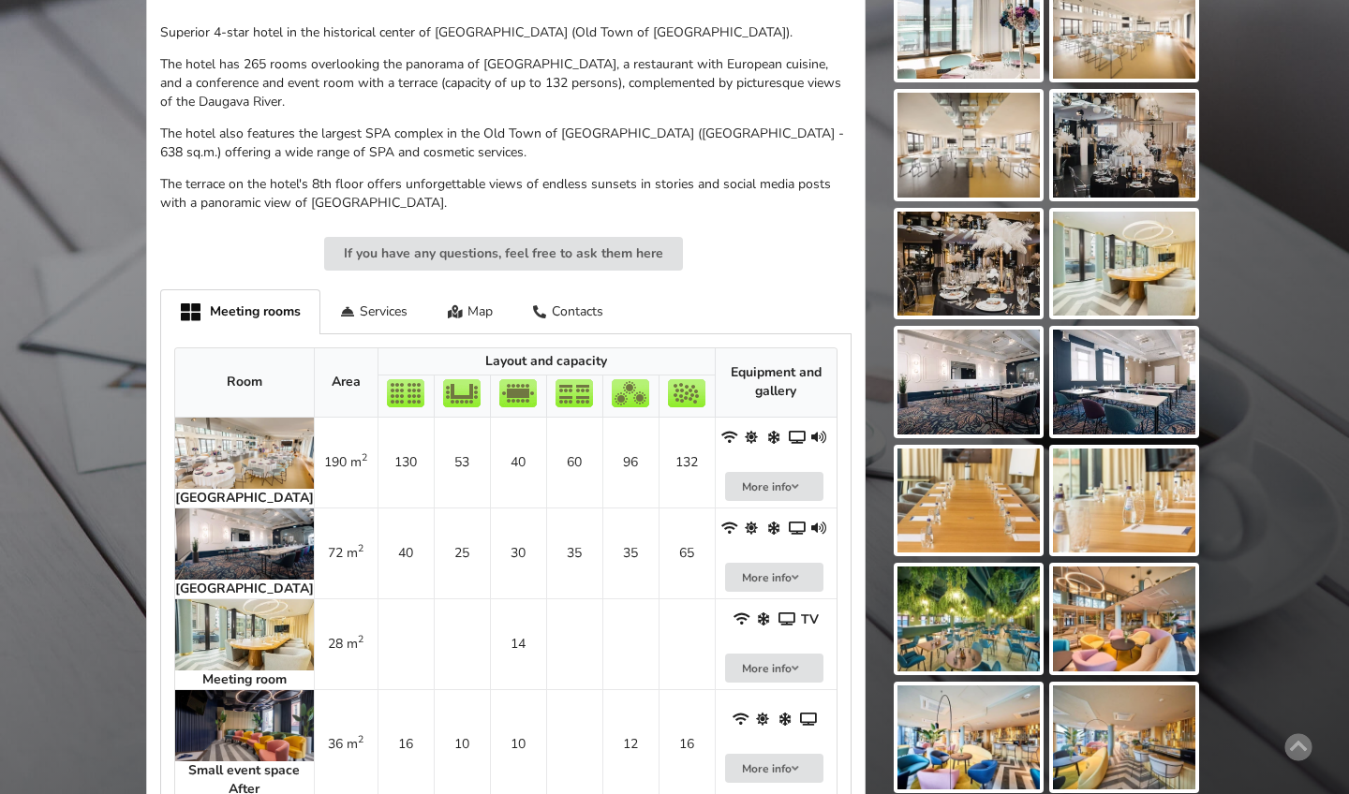
click at [221, 433] on img at bounding box center [244, 453] width 139 height 71
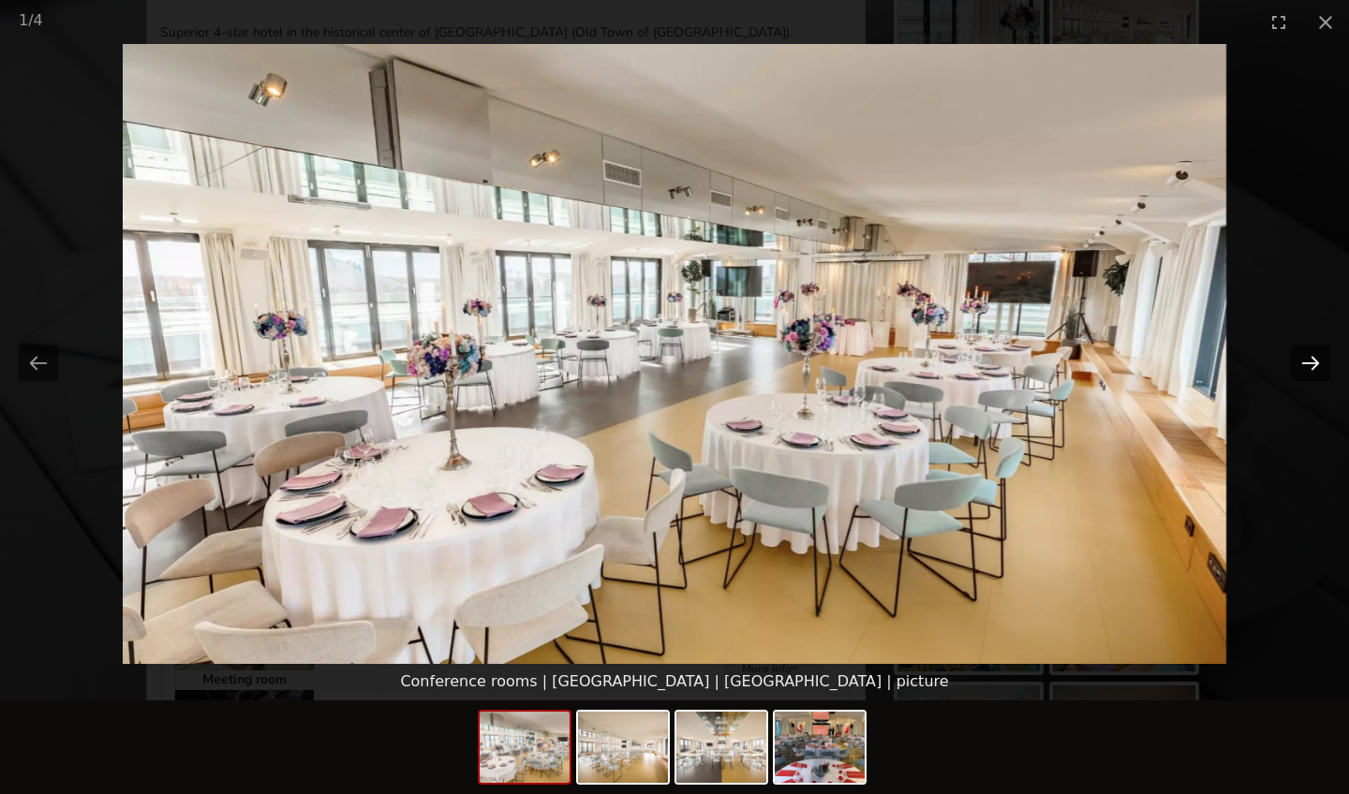
click at [1310, 365] on button "Next slide" at bounding box center [1310, 363] width 39 height 37
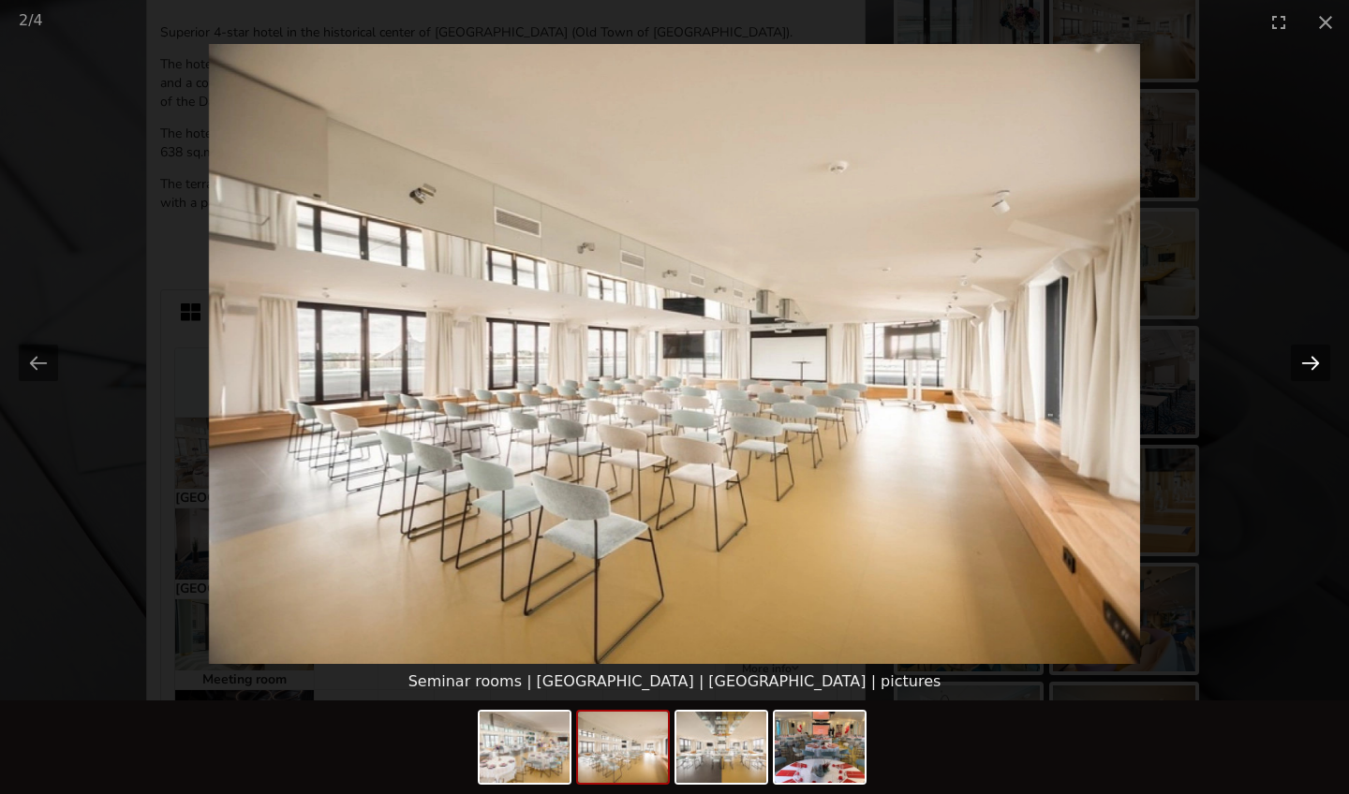
click at [1310, 365] on button "Next slide" at bounding box center [1310, 363] width 39 height 37
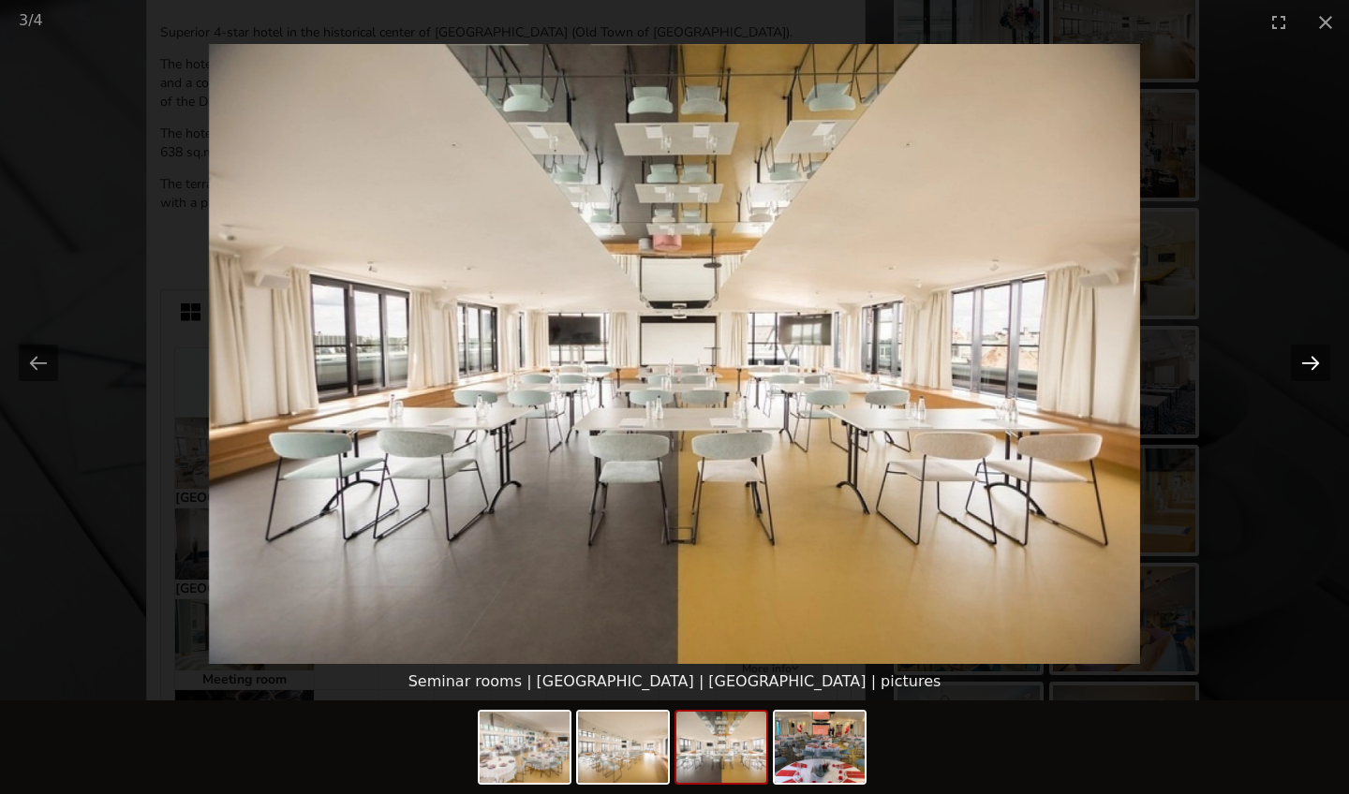
click at [1310, 365] on button "Next slide" at bounding box center [1310, 363] width 39 height 37
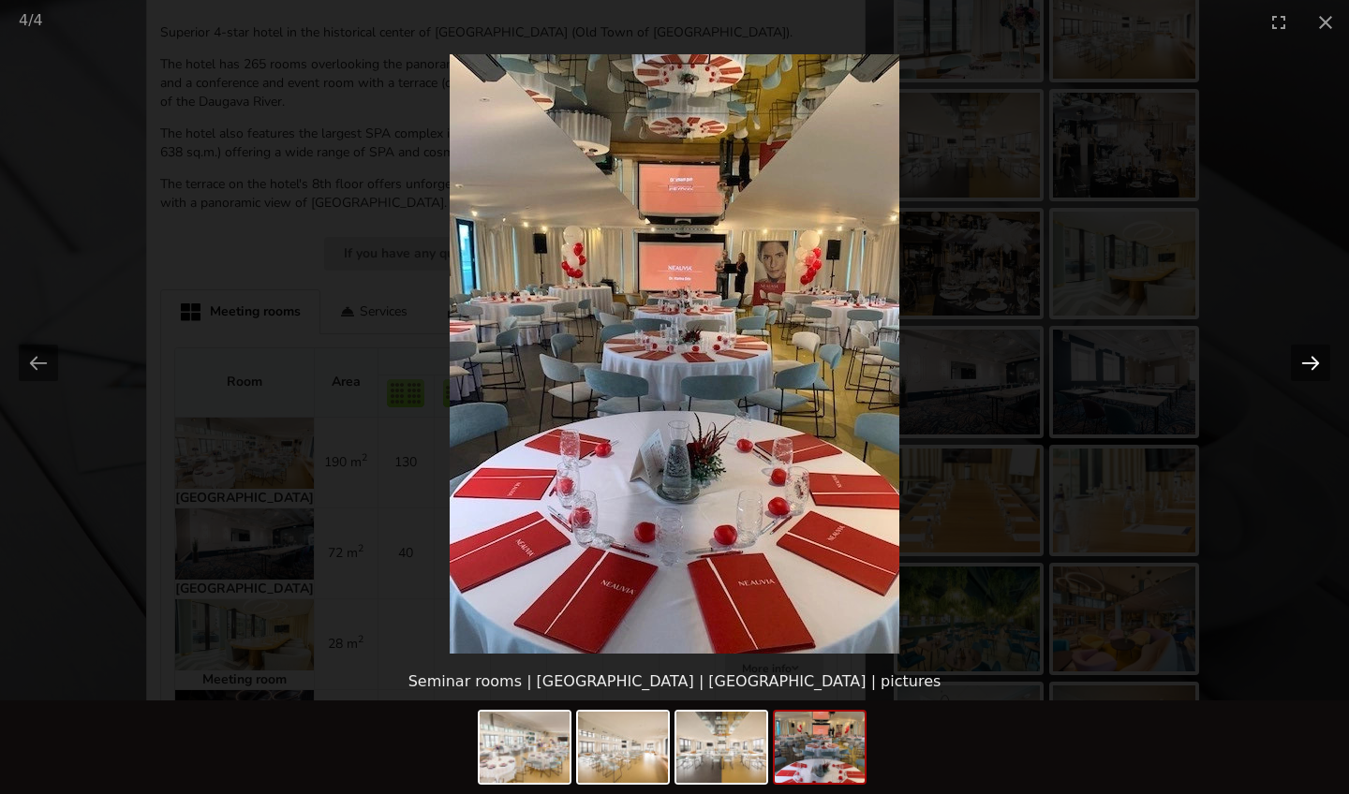
click at [1310, 365] on button "Next slide" at bounding box center [1310, 363] width 39 height 37
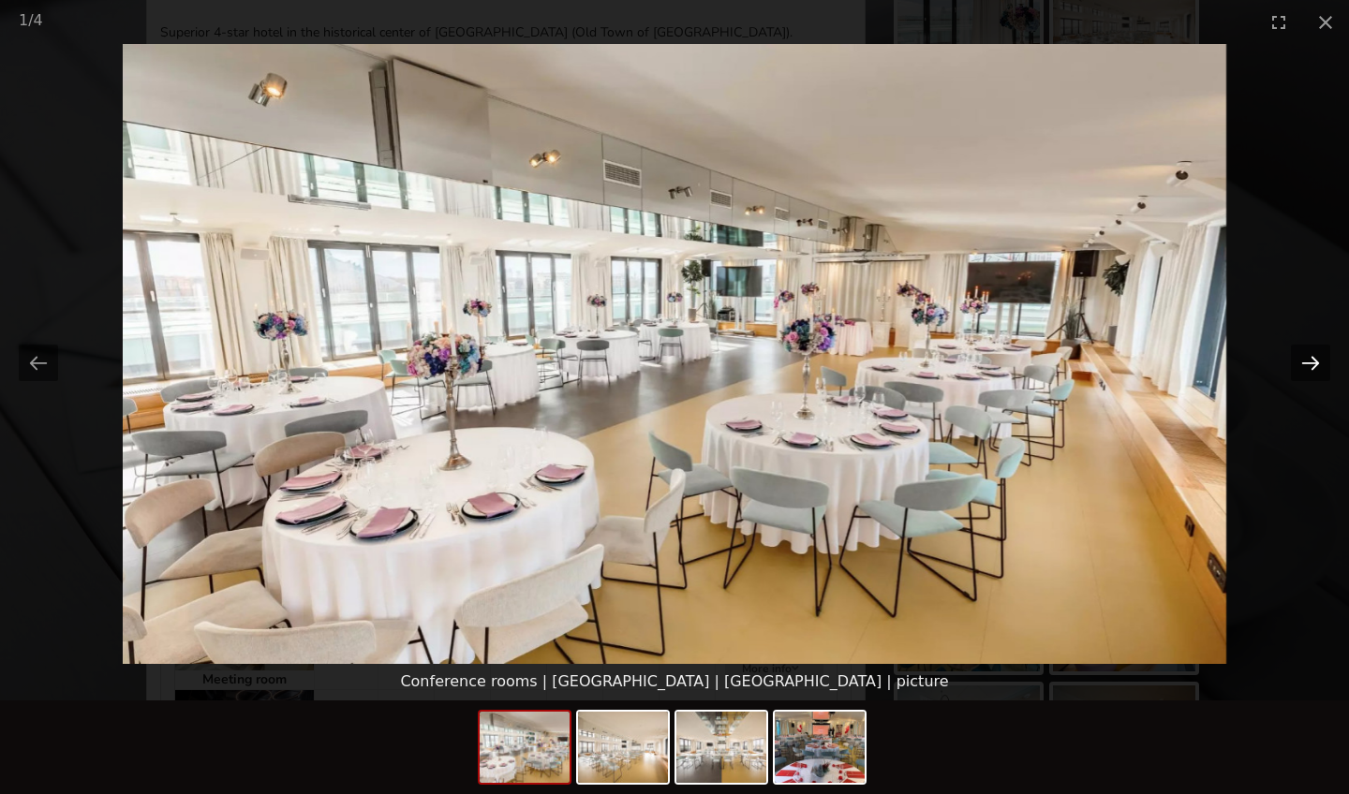
click at [1310, 365] on button "Next slide" at bounding box center [1310, 363] width 39 height 37
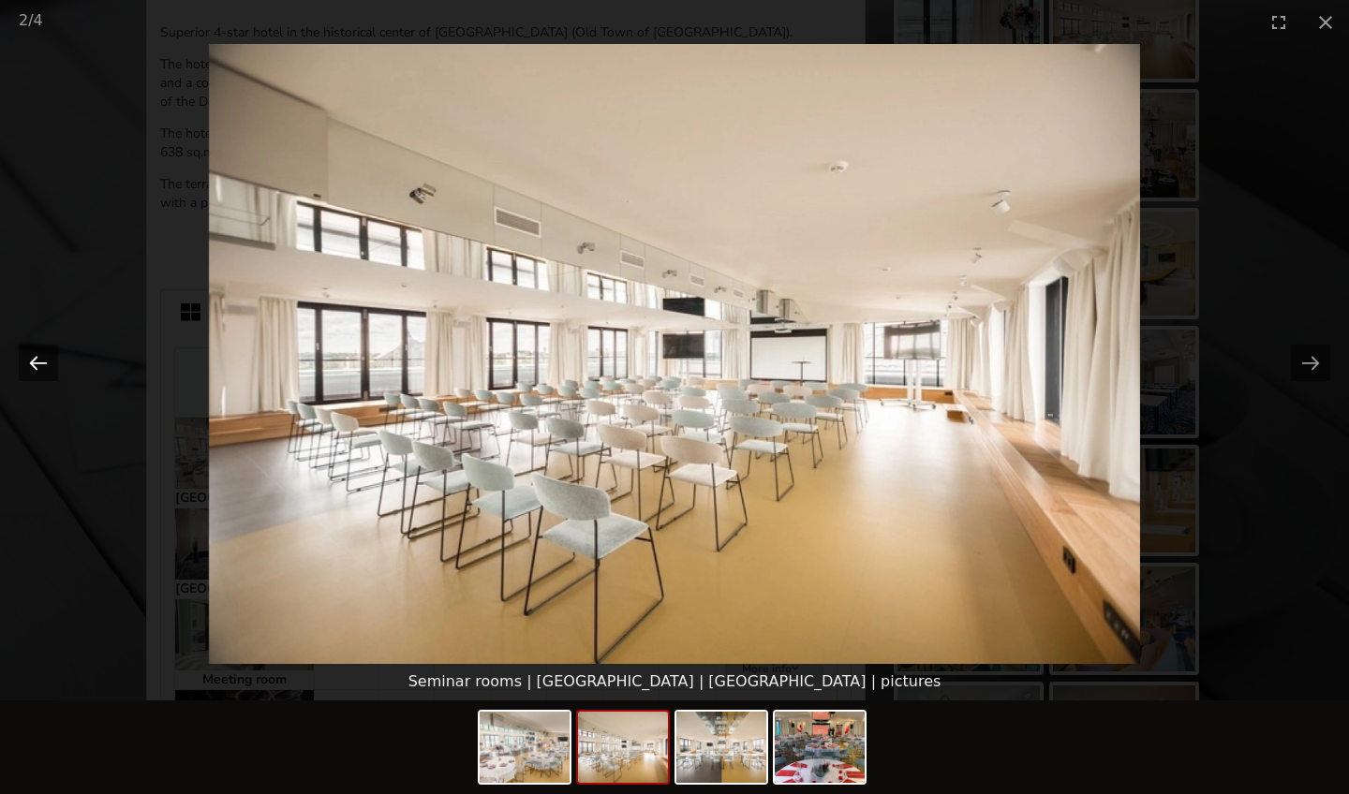
click at [33, 365] on button "Previous slide" at bounding box center [38, 363] width 39 height 37
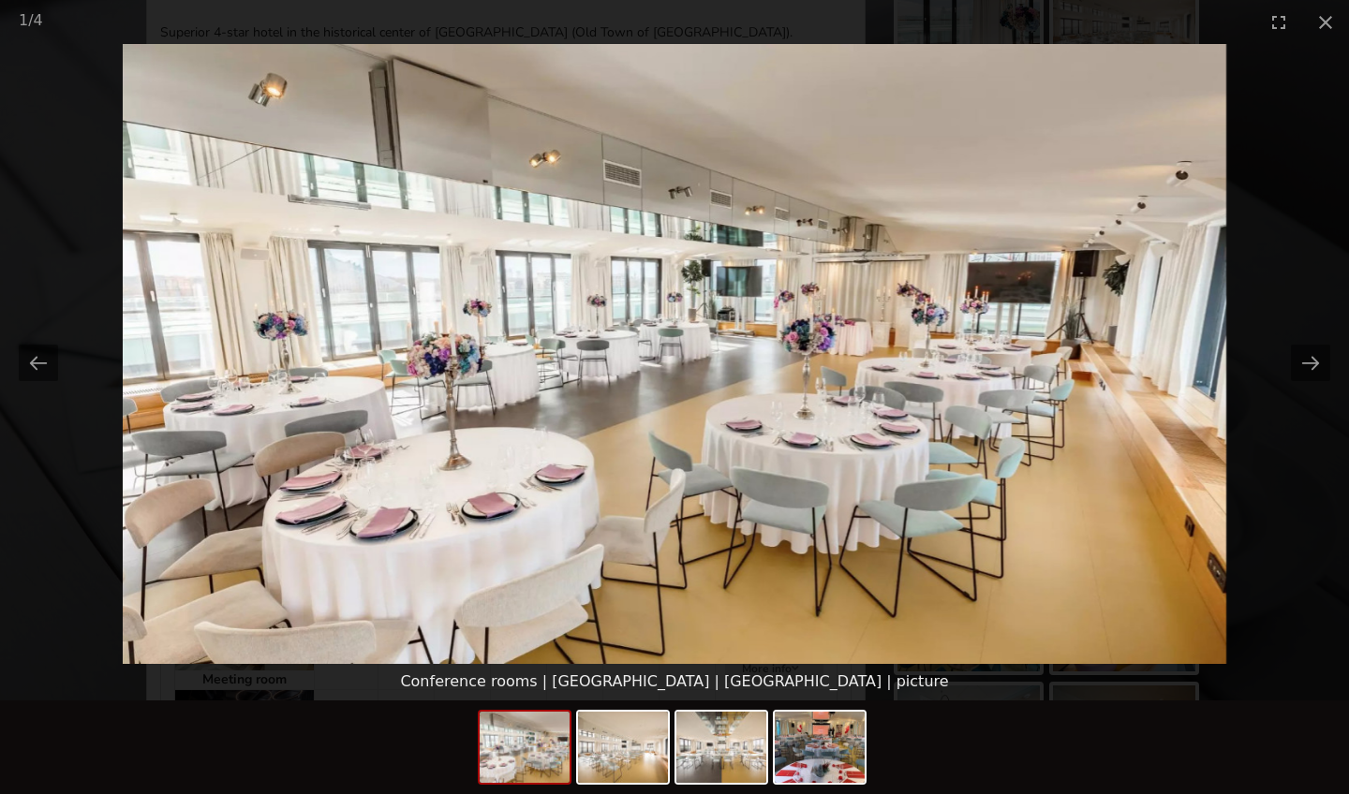
click at [420, 275] on img at bounding box center [674, 354] width 1103 height 620
click at [298, 356] on picture at bounding box center [674, 354] width 1349 height 620
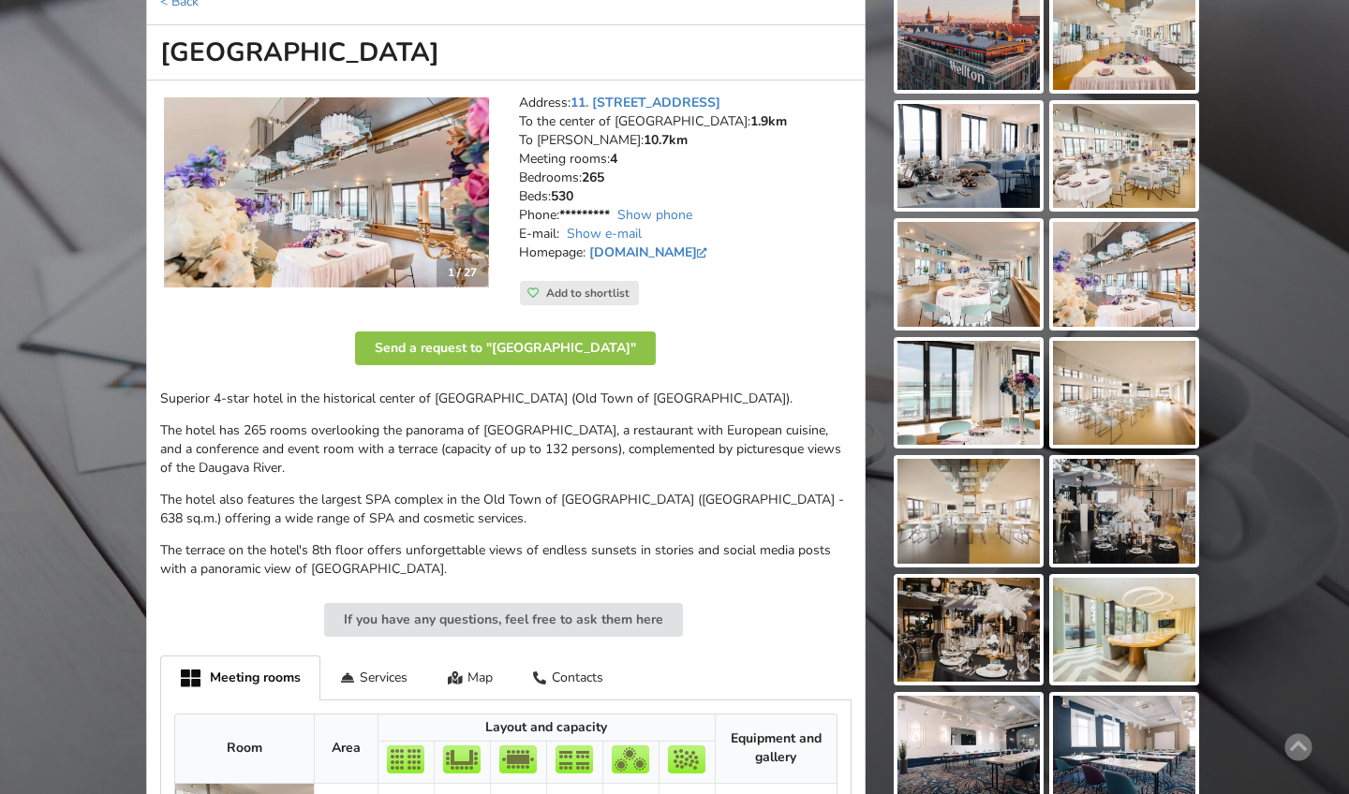
scroll to position [566, 0]
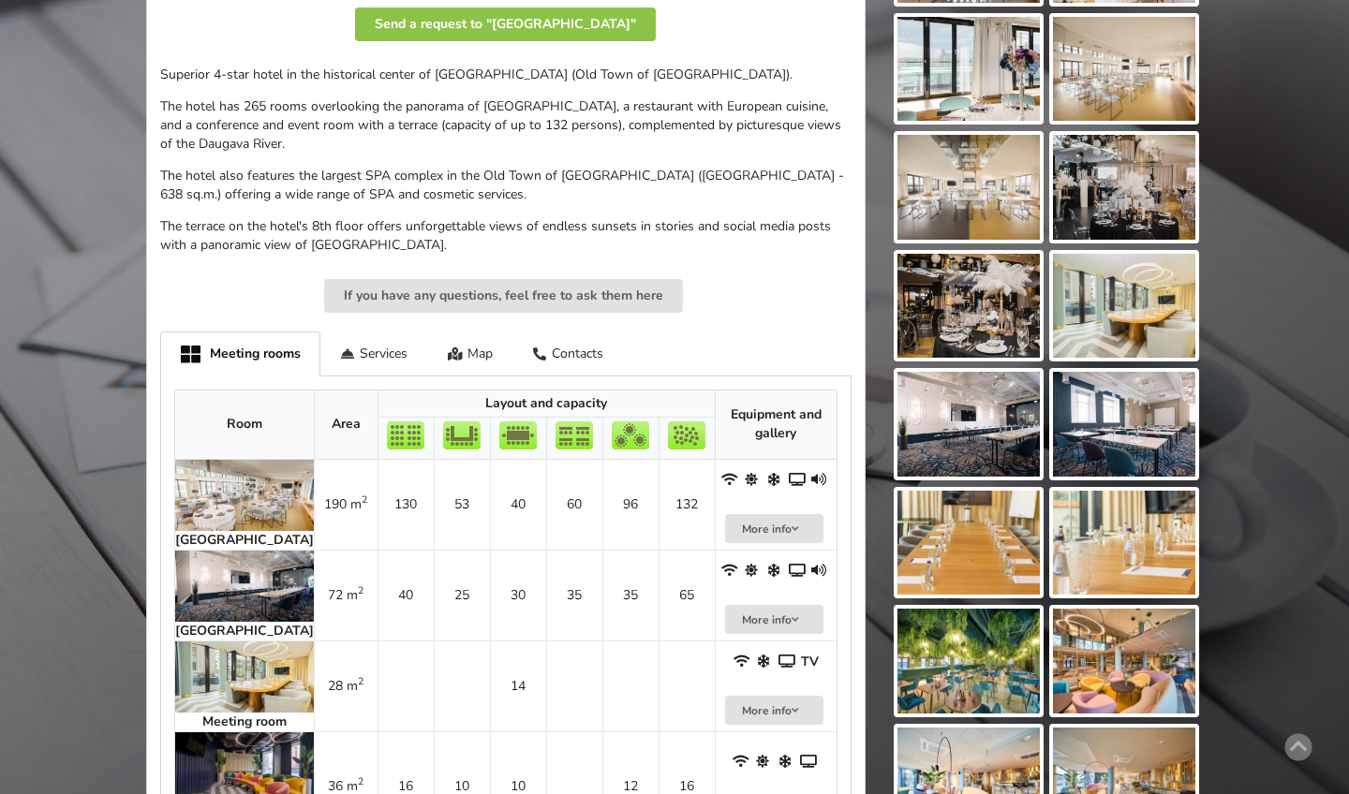
click at [234, 460] on img at bounding box center [244, 495] width 139 height 71
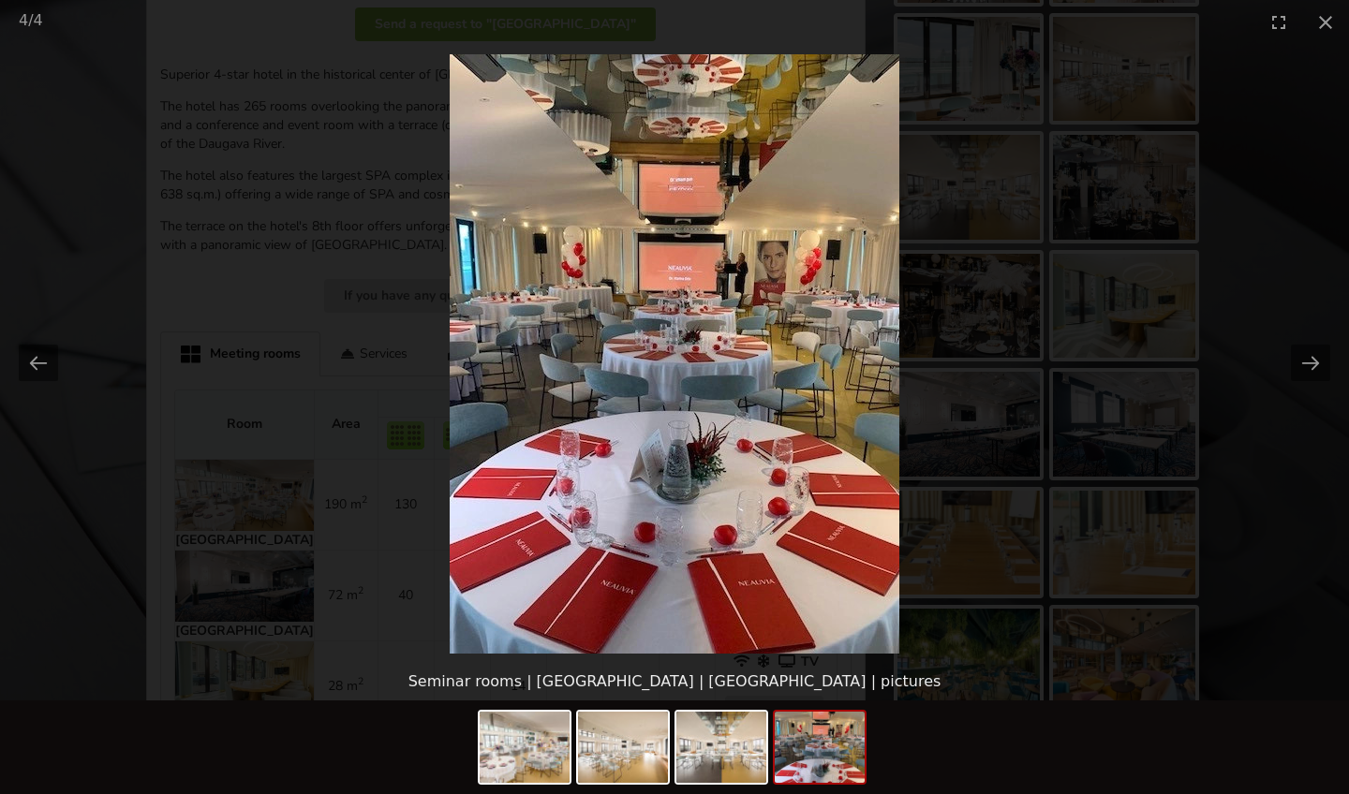
click at [632, 157] on picture at bounding box center [674, 354] width 1349 height 620
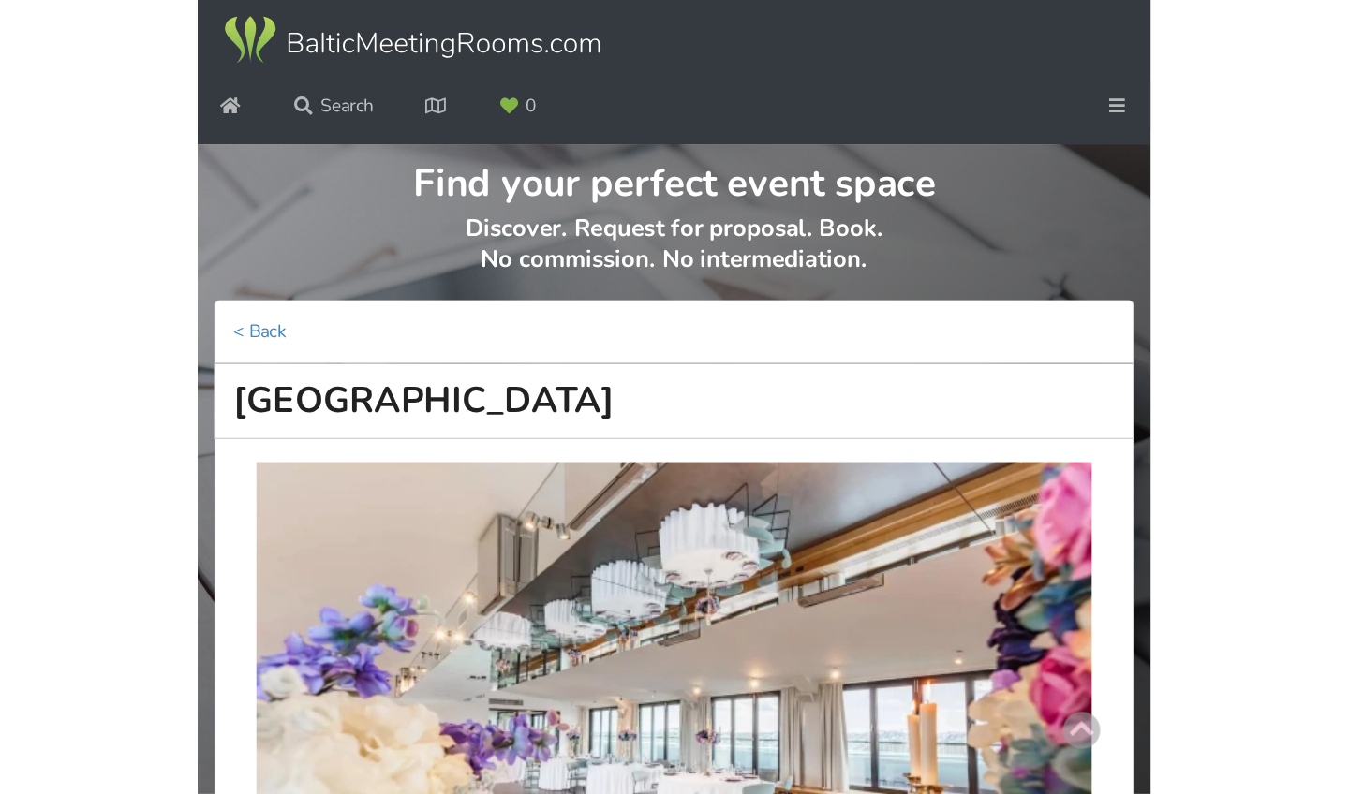
scroll to position [2, 0]
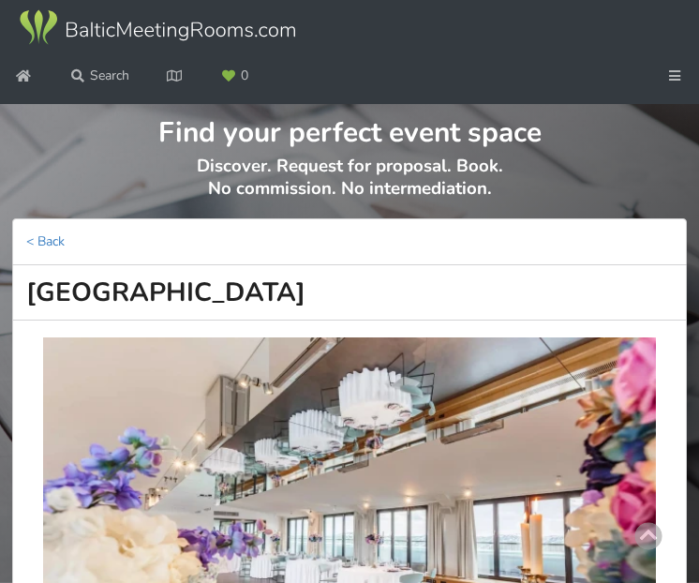
drag, startPoint x: 381, startPoint y: 332, endPoint x: -17, endPoint y: 327, distance: 398.2
click at [0, 327] on html "Meeting venues Map How it works? Join us English Русский Latviešu Your last vis…" at bounding box center [349, 289] width 699 height 583
drag, startPoint x: 386, startPoint y: 346, endPoint x: -7, endPoint y: 344, distance: 393.5
click at [0, 344] on html "Meeting venues Map How it works? Join us English Русский Latviešu Your last vis…" at bounding box center [349, 289] width 699 height 583
copy h1 "[GEOGRAPHIC_DATA]"
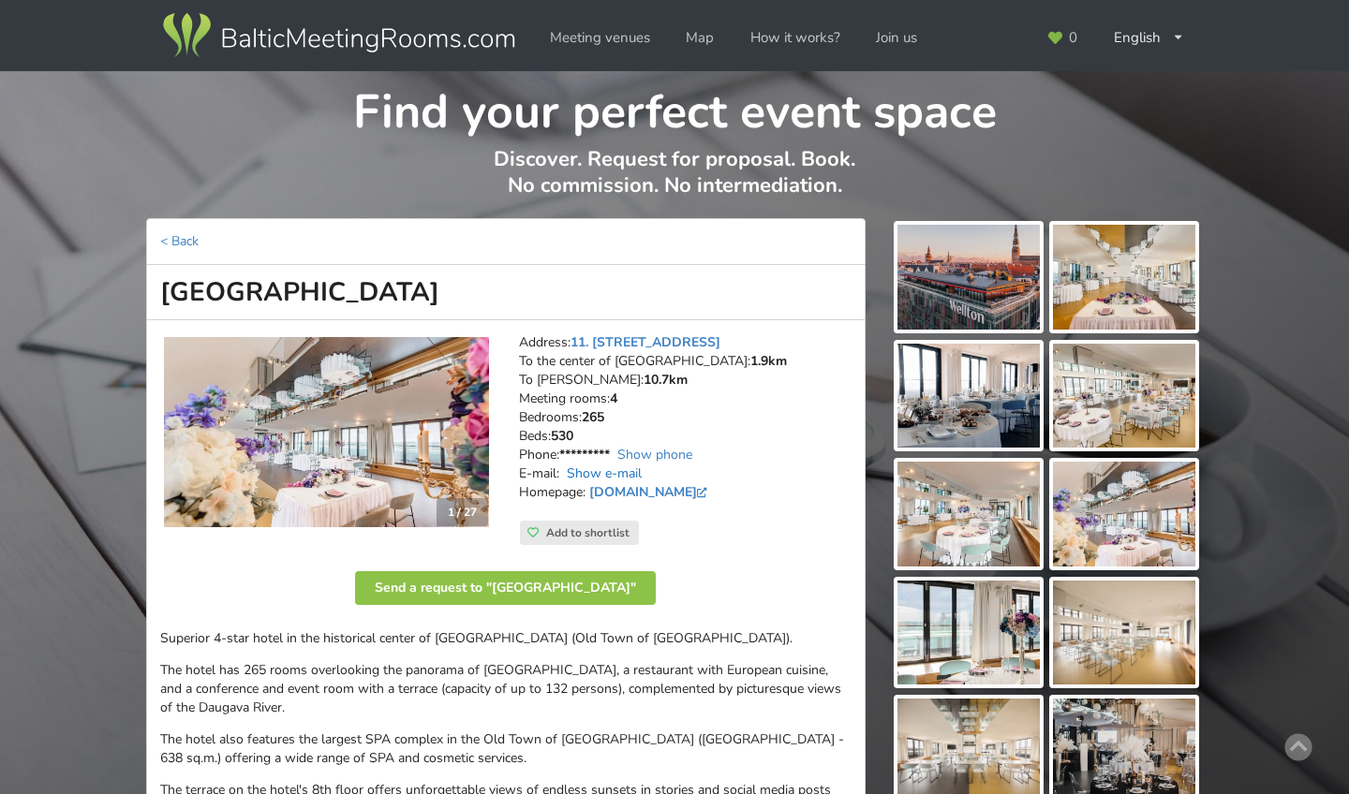
click at [613, 465] on link "Show e-mail" at bounding box center [604, 474] width 75 height 18
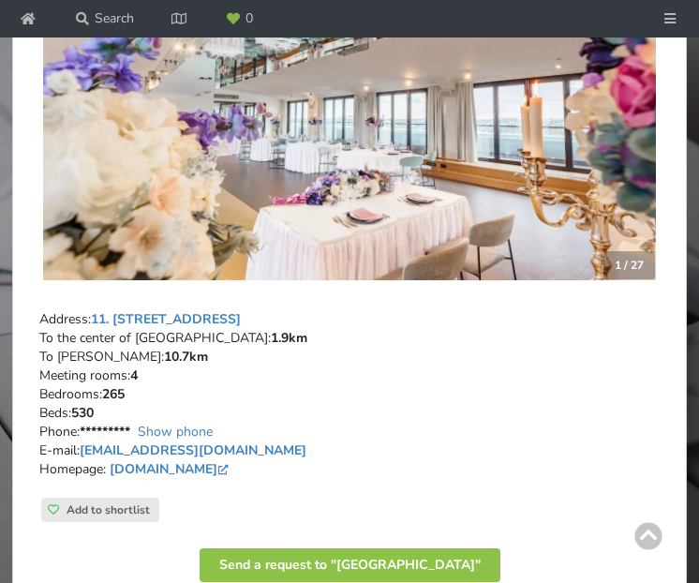
scroll to position [421, 0]
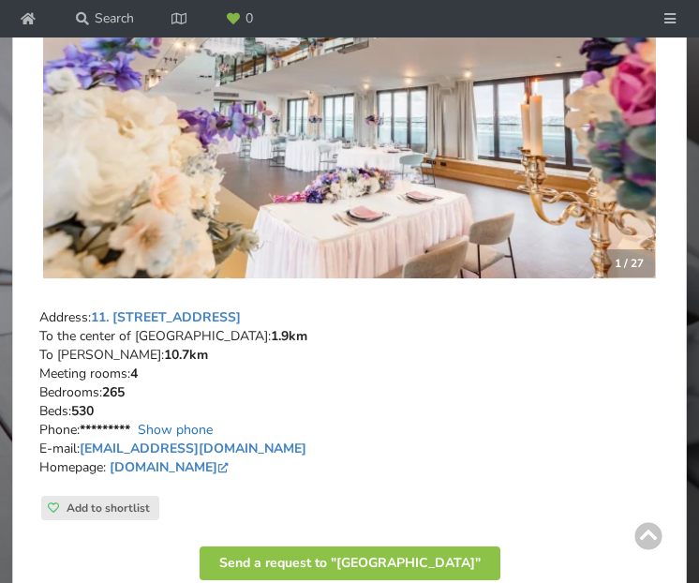
click at [159, 438] on link "Show phone" at bounding box center [175, 430] width 75 height 18
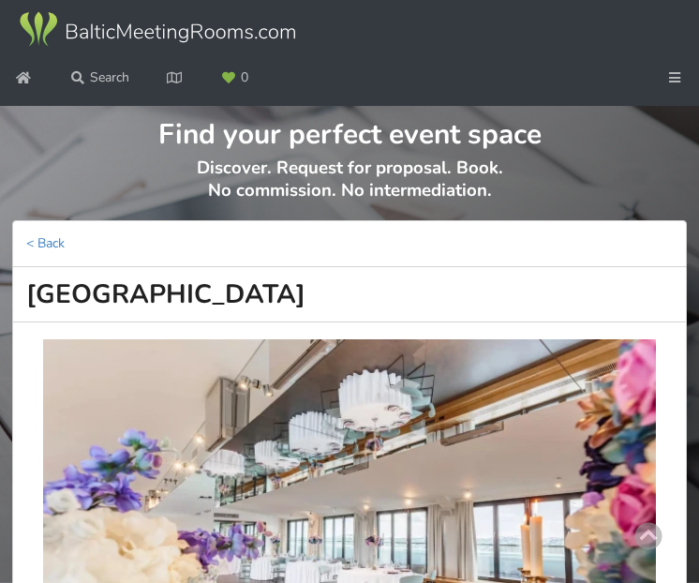
scroll to position [0, 0]
drag, startPoint x: 37, startPoint y: 341, endPoint x: 393, endPoint y: 340, distance: 356.9
click at [393, 322] on h1 "[GEOGRAPHIC_DATA]" at bounding box center [349, 294] width 674 height 55
copy h1 "[GEOGRAPHIC_DATA]"
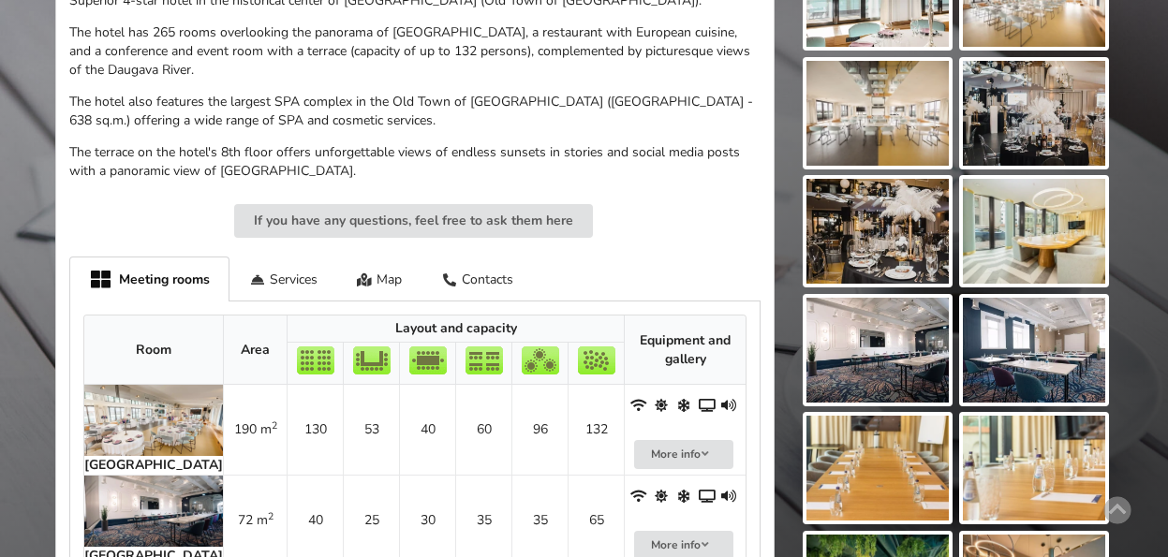
scroll to position [641, 0]
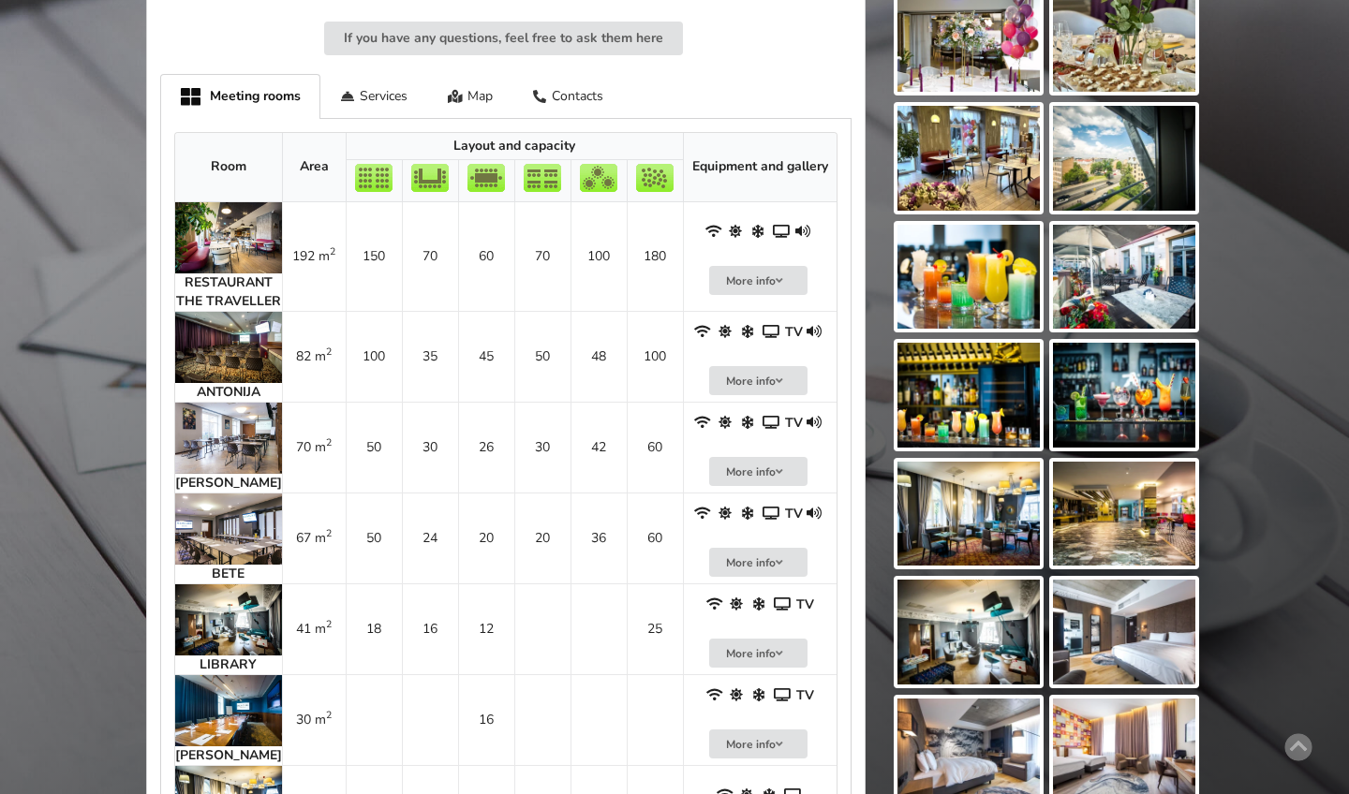
scroll to position [1028, 0]
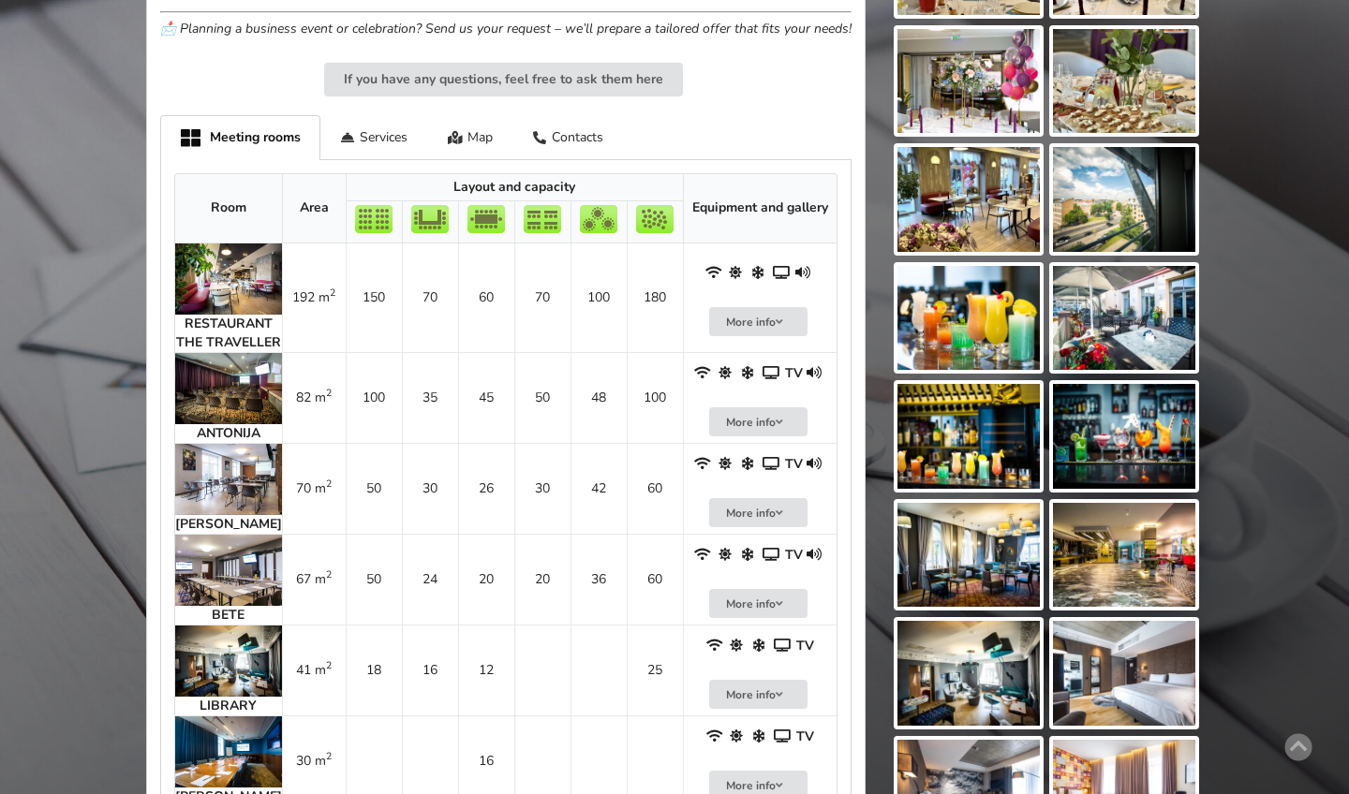
click at [230, 285] on img at bounding box center [228, 279] width 107 height 71
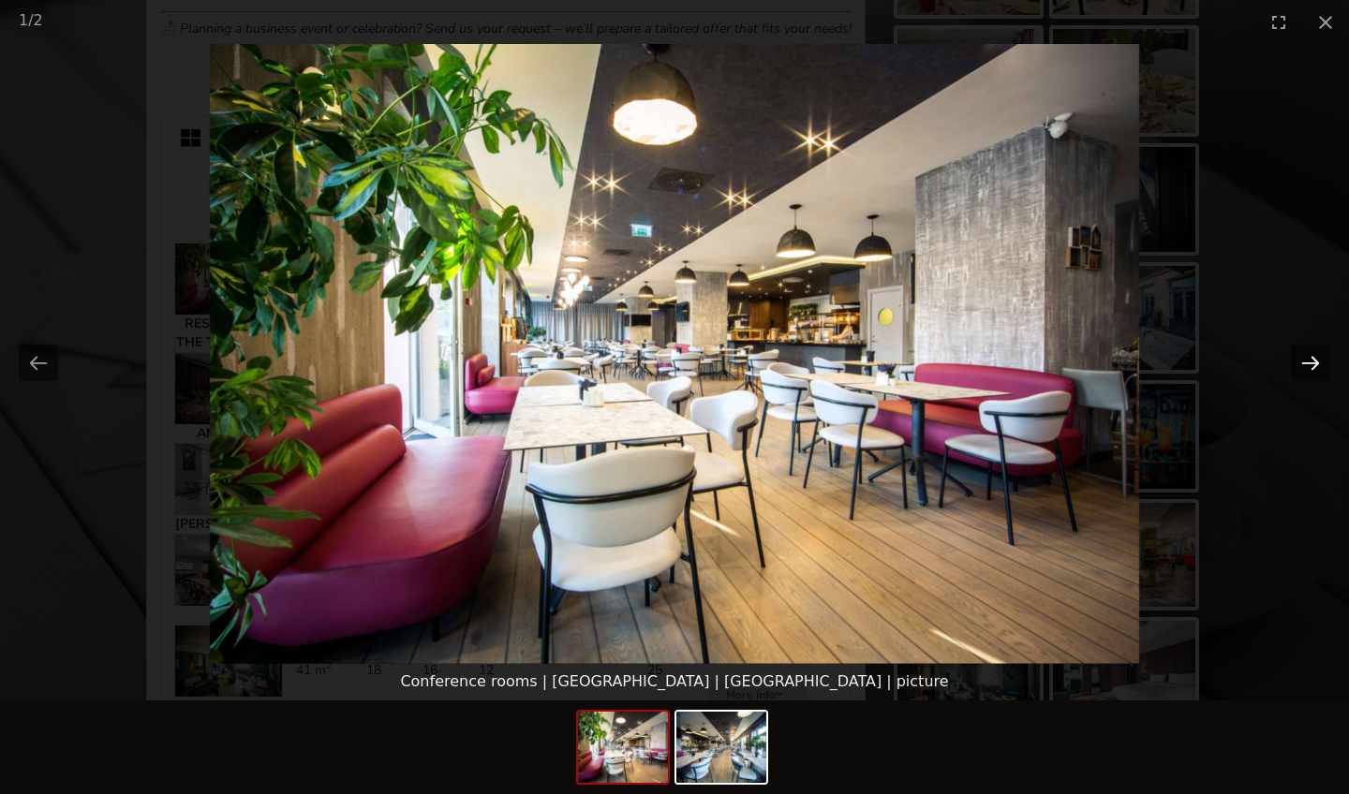
click at [1306, 366] on button "Next slide" at bounding box center [1310, 363] width 39 height 37
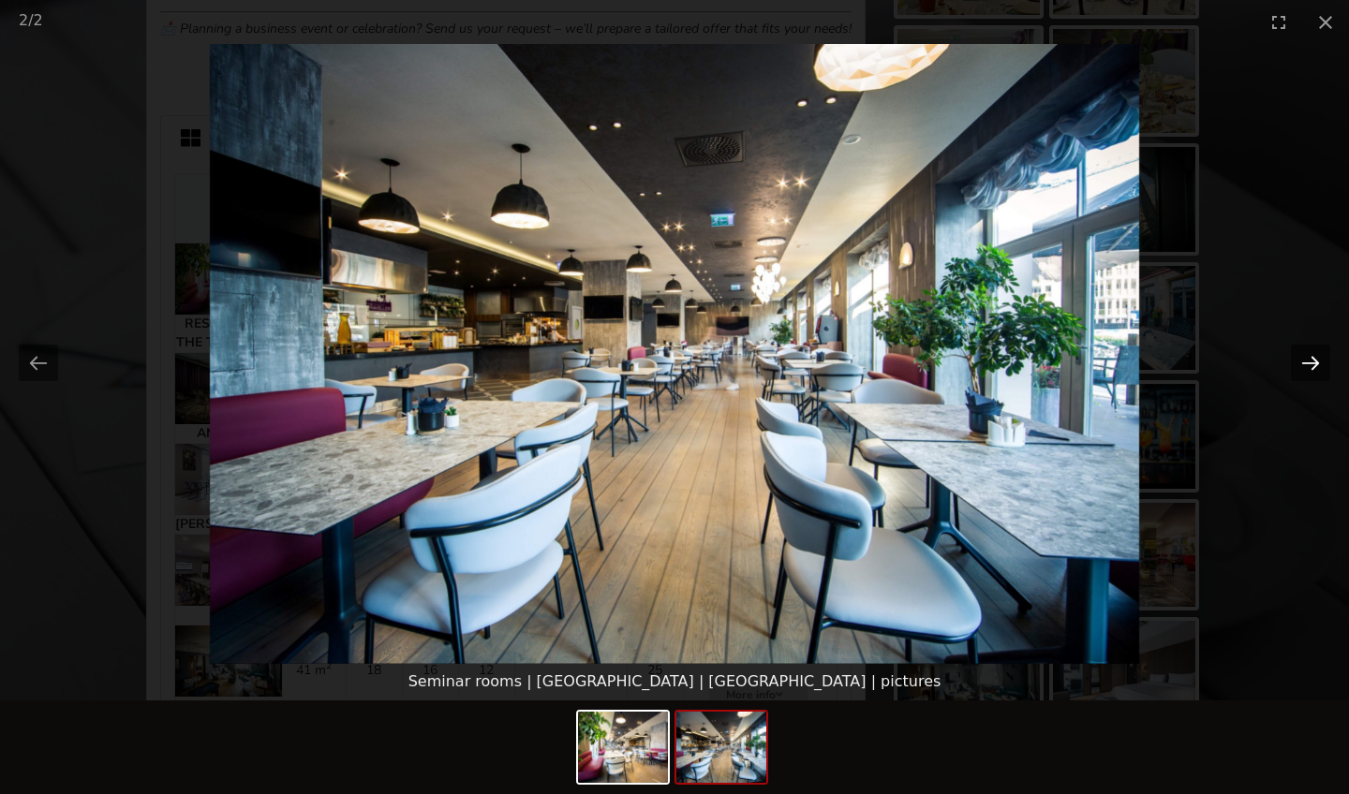
click at [1306, 366] on button "Next slide" at bounding box center [1310, 363] width 39 height 37
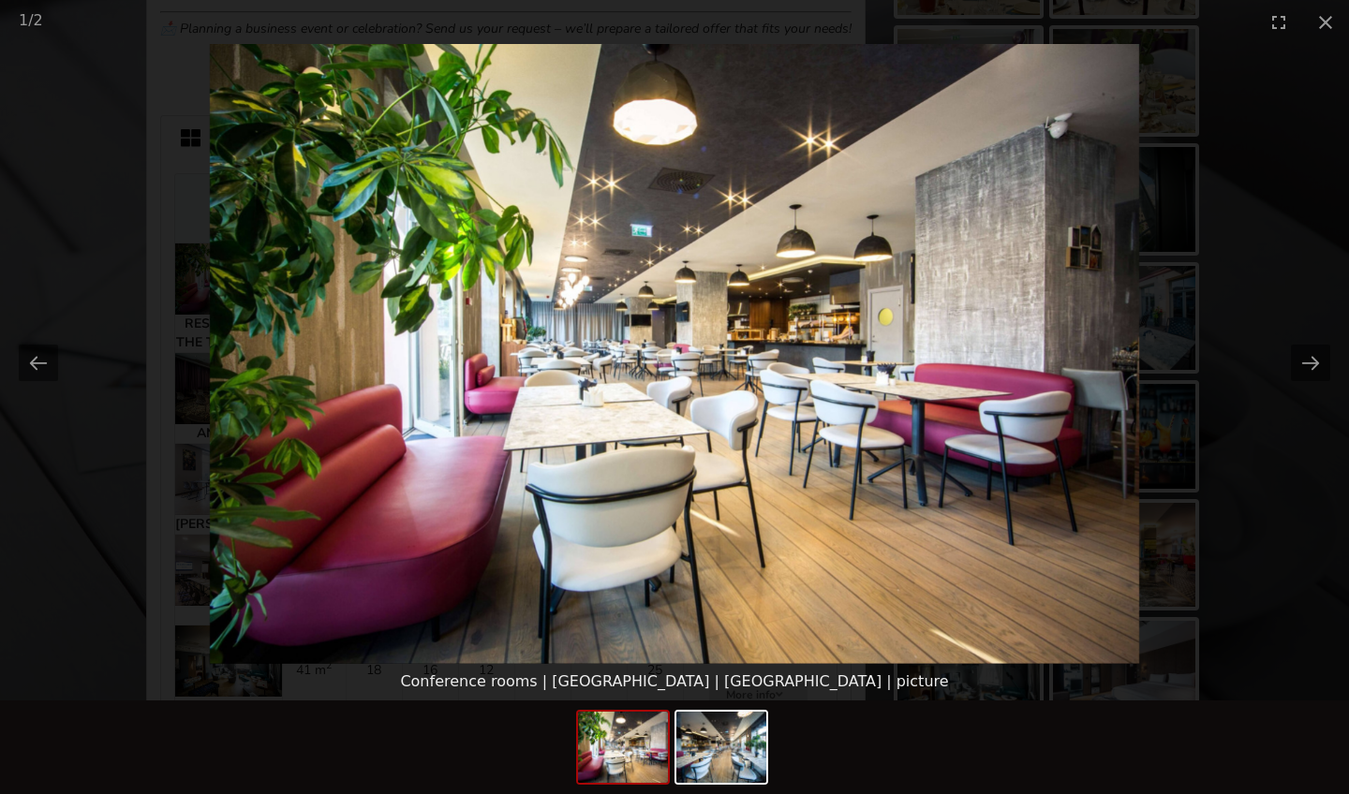
click at [1248, 376] on picture at bounding box center [674, 354] width 1349 height 620
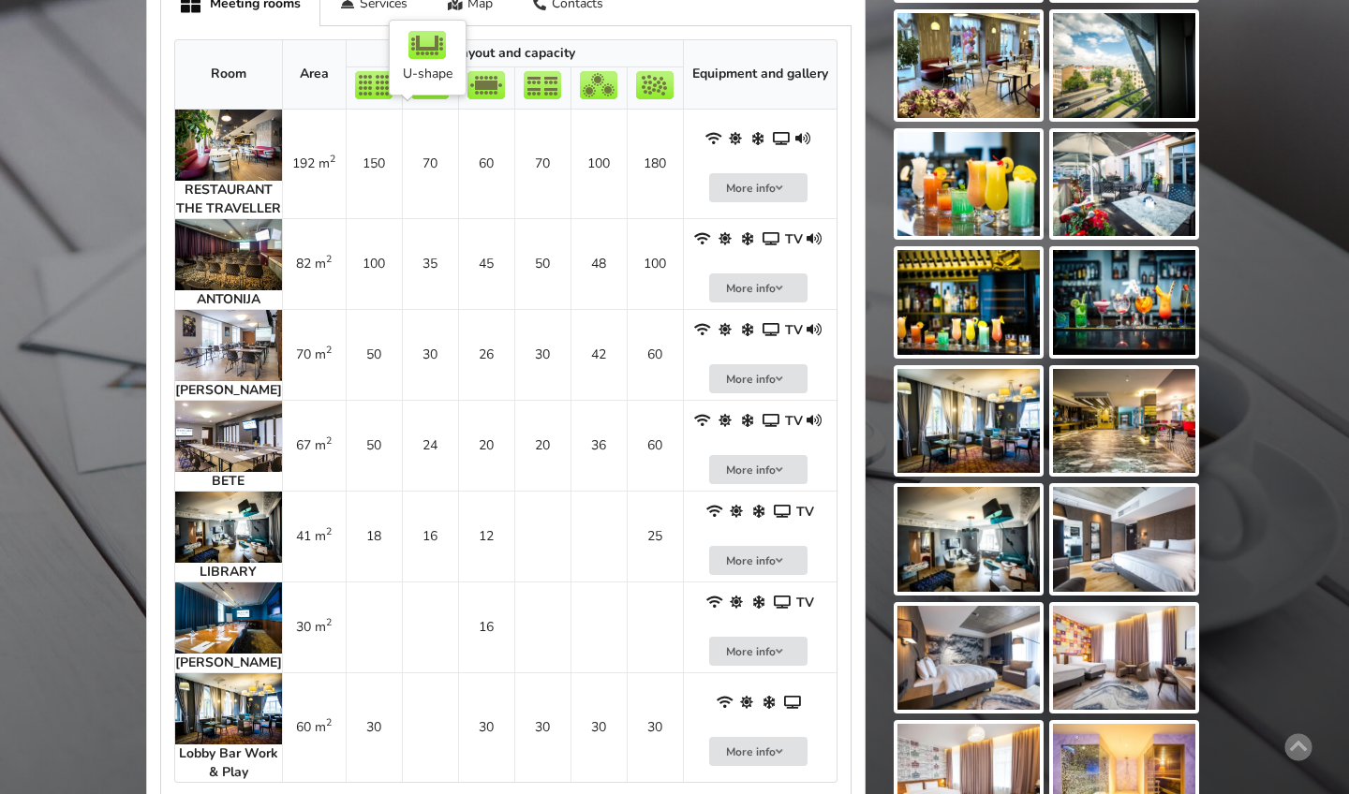
scroll to position [1263, 0]
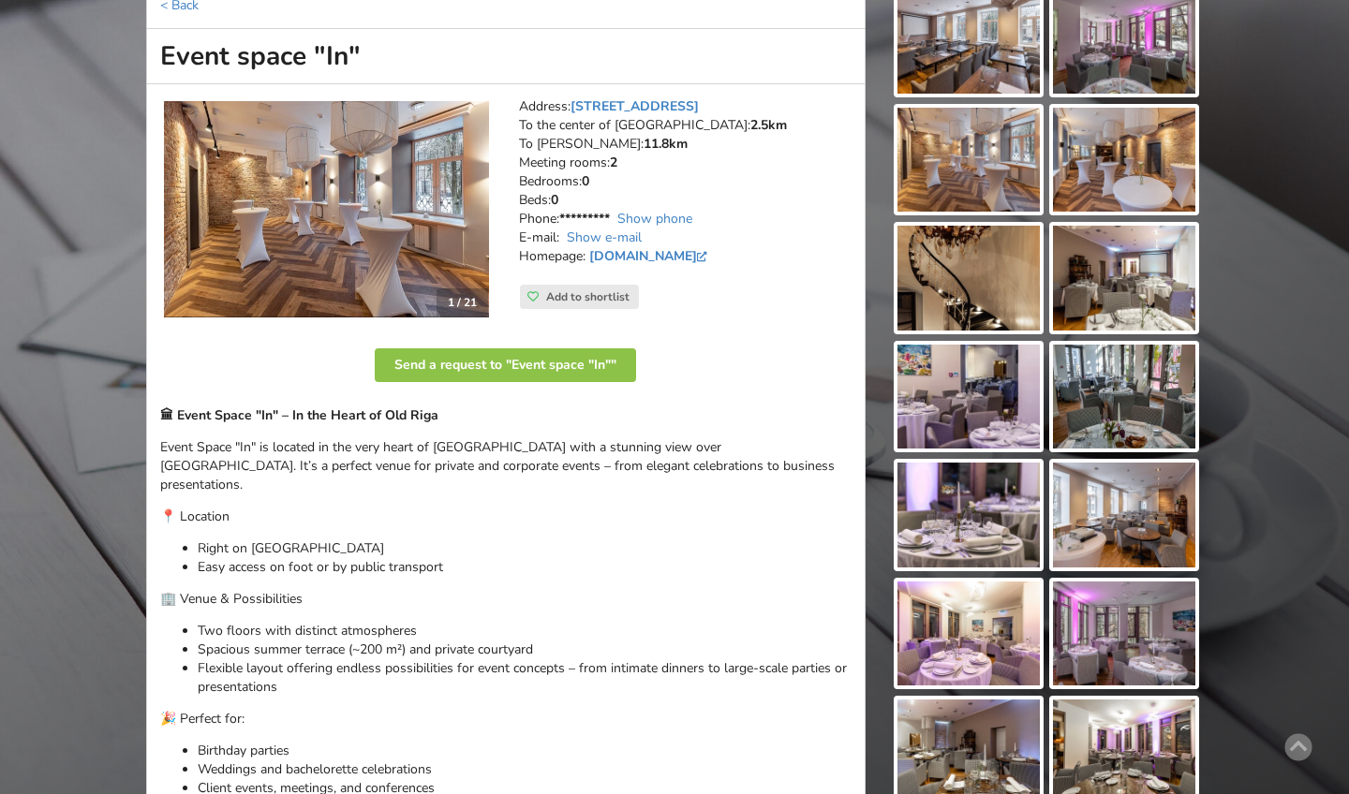
scroll to position [701, 0]
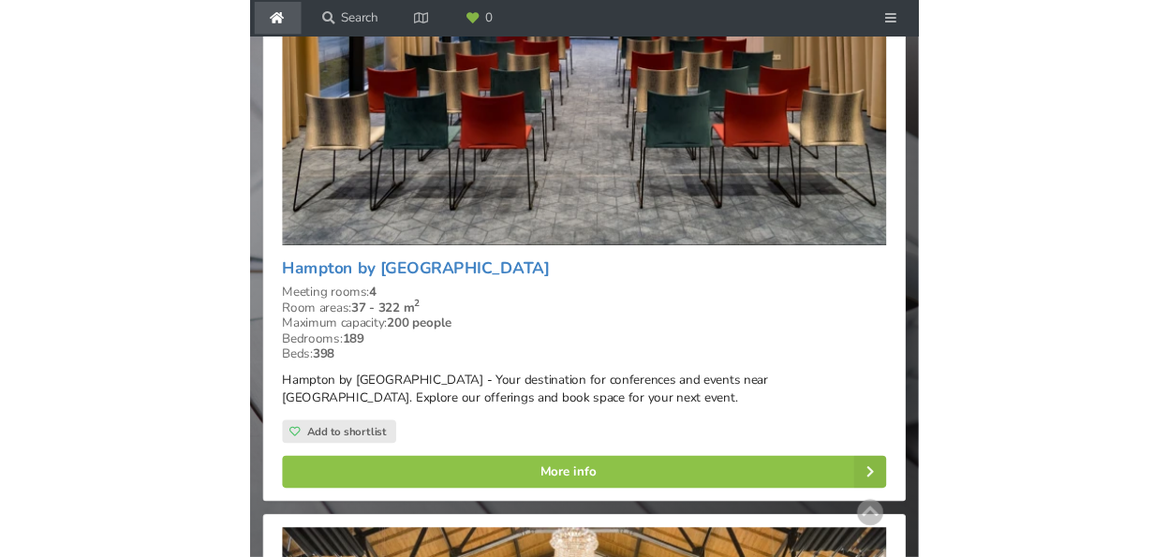
scroll to position [2088, 0]
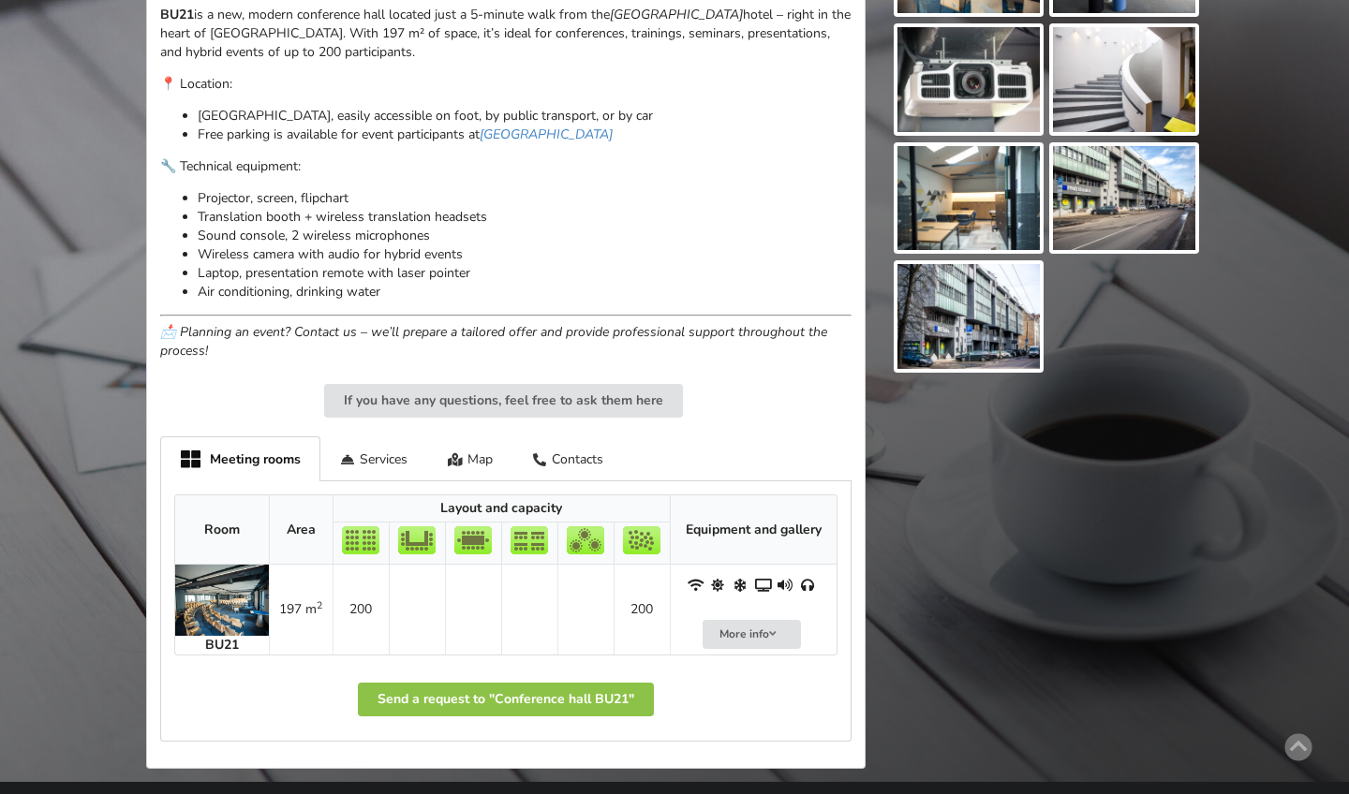
scroll to position [715, 0]
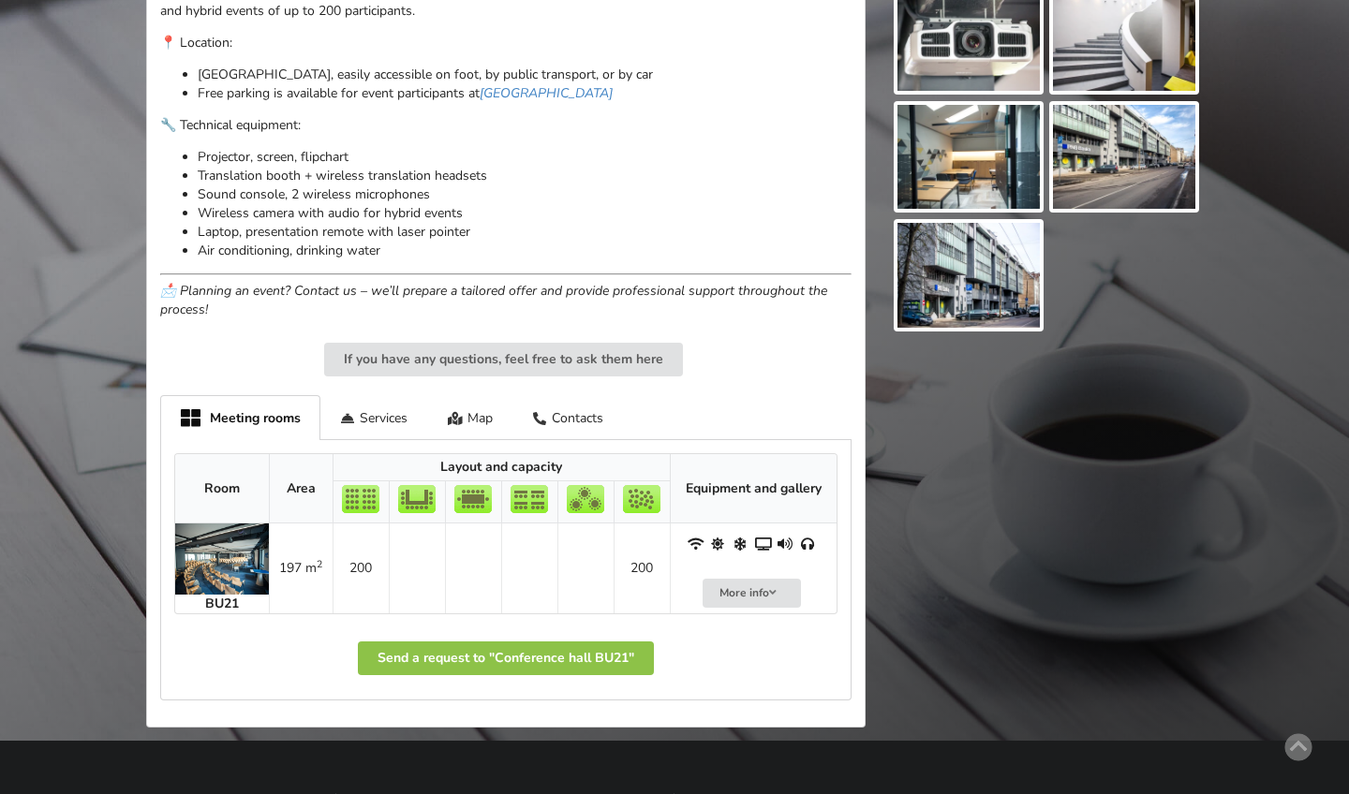
click at [215, 529] on img at bounding box center [222, 559] width 94 height 71
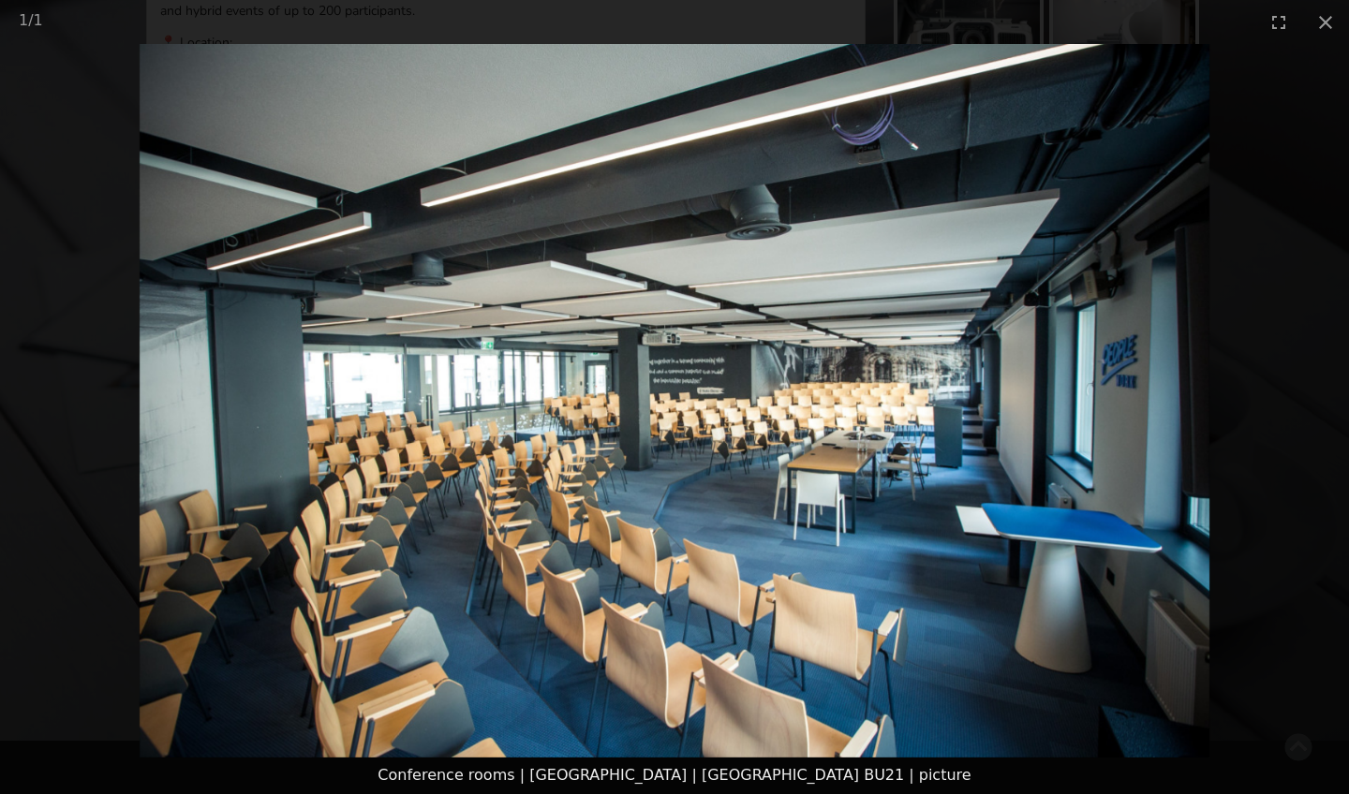
click at [1059, 444] on img at bounding box center [675, 401] width 1071 height 714
click at [1089, 425] on img at bounding box center [675, 401] width 1071 height 714
click at [1326, 19] on button "Close gallery" at bounding box center [1325, 22] width 47 height 44
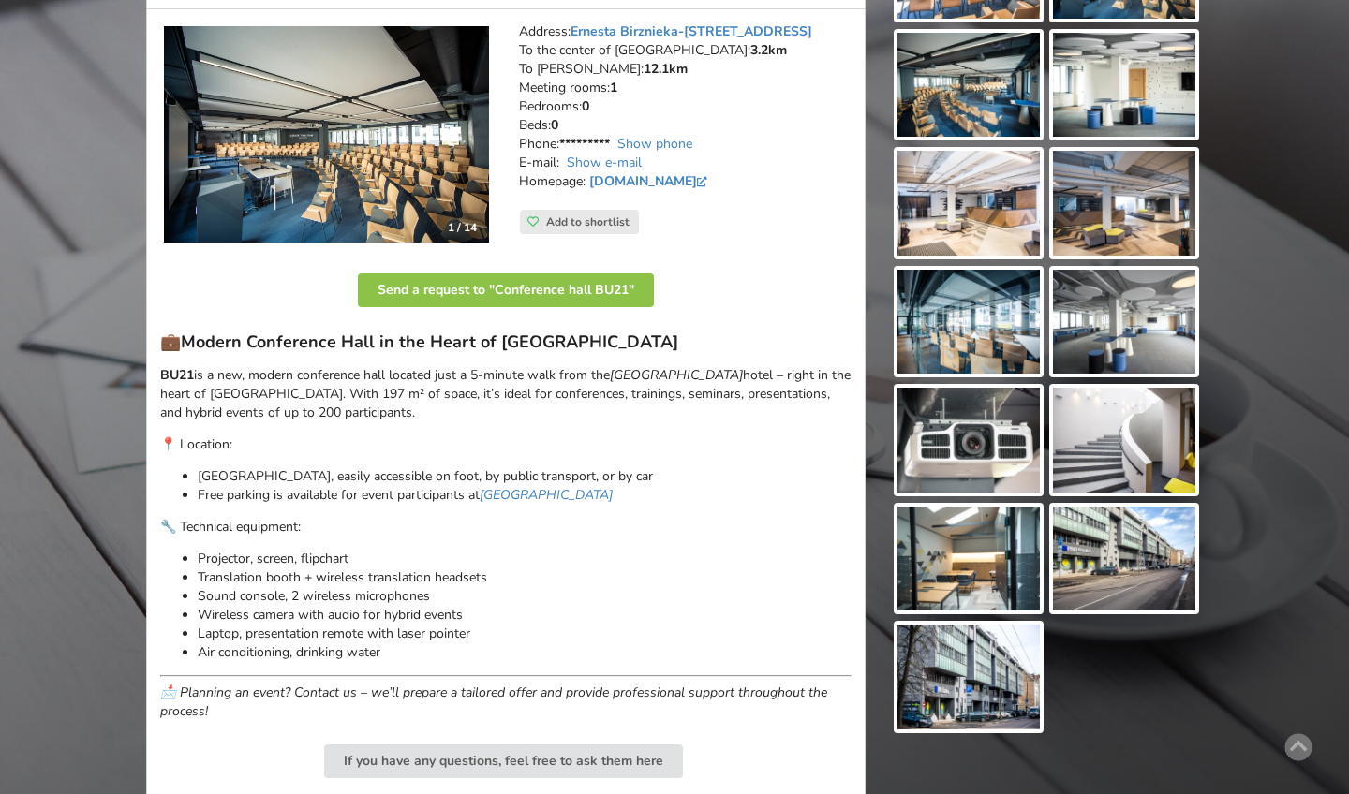
scroll to position [267, 0]
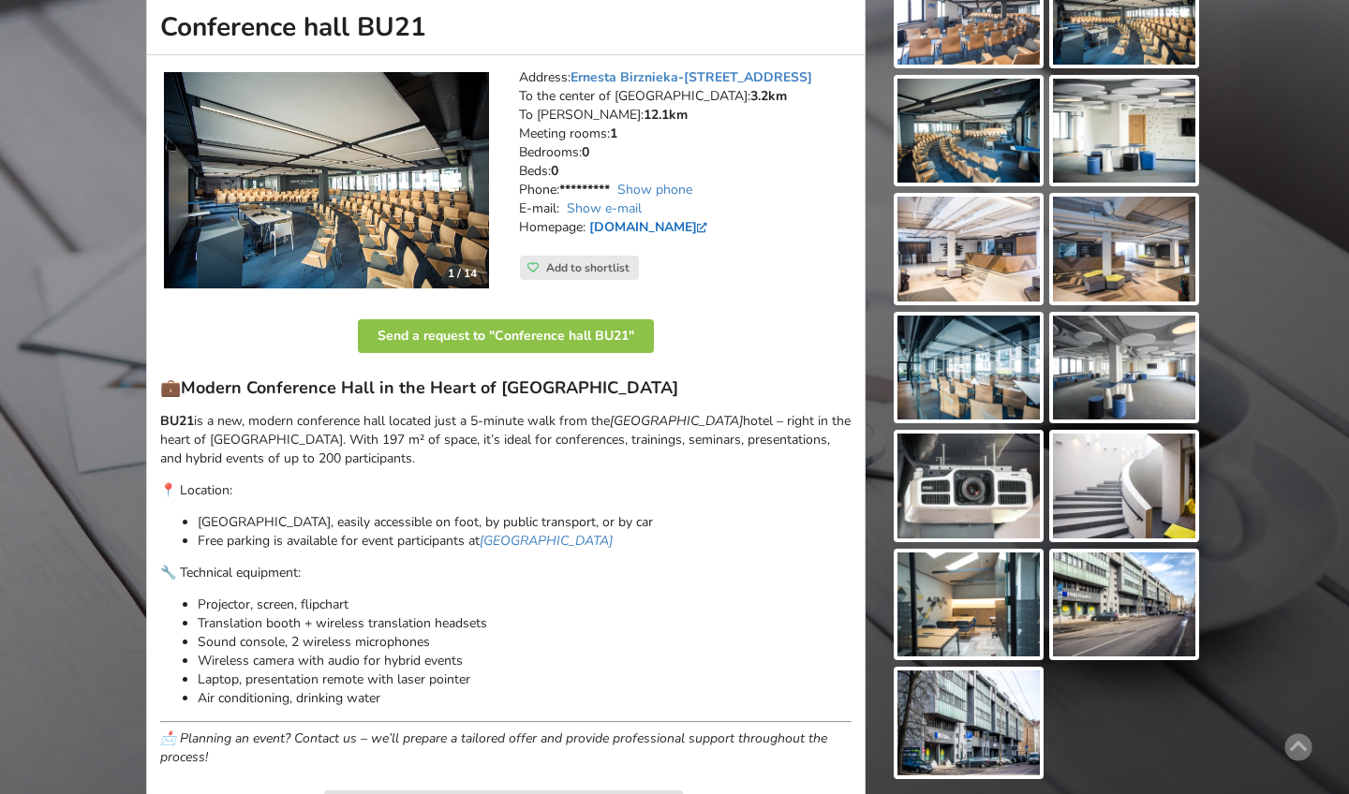
click at [628, 218] on link "mercure-riga.com" at bounding box center [650, 227] width 123 height 18
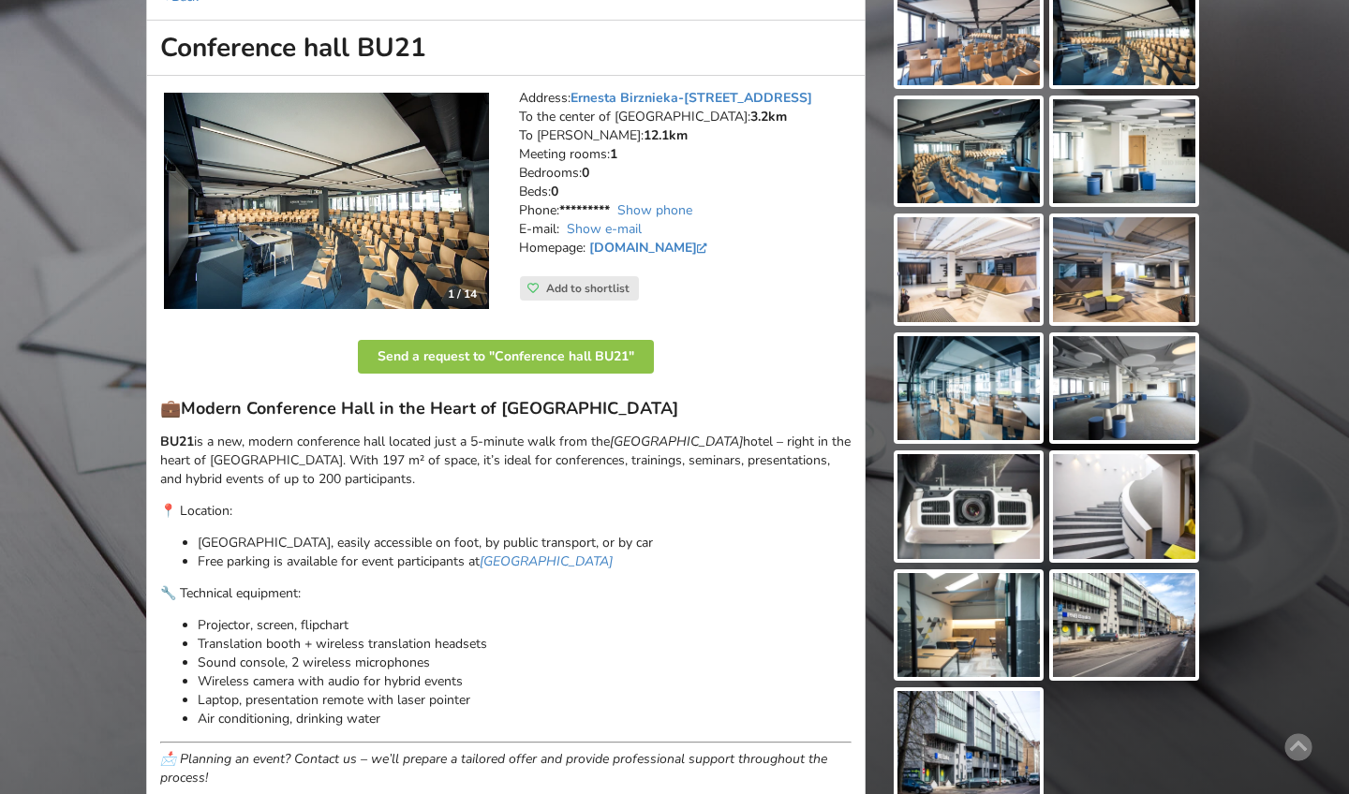
scroll to position [244, 0]
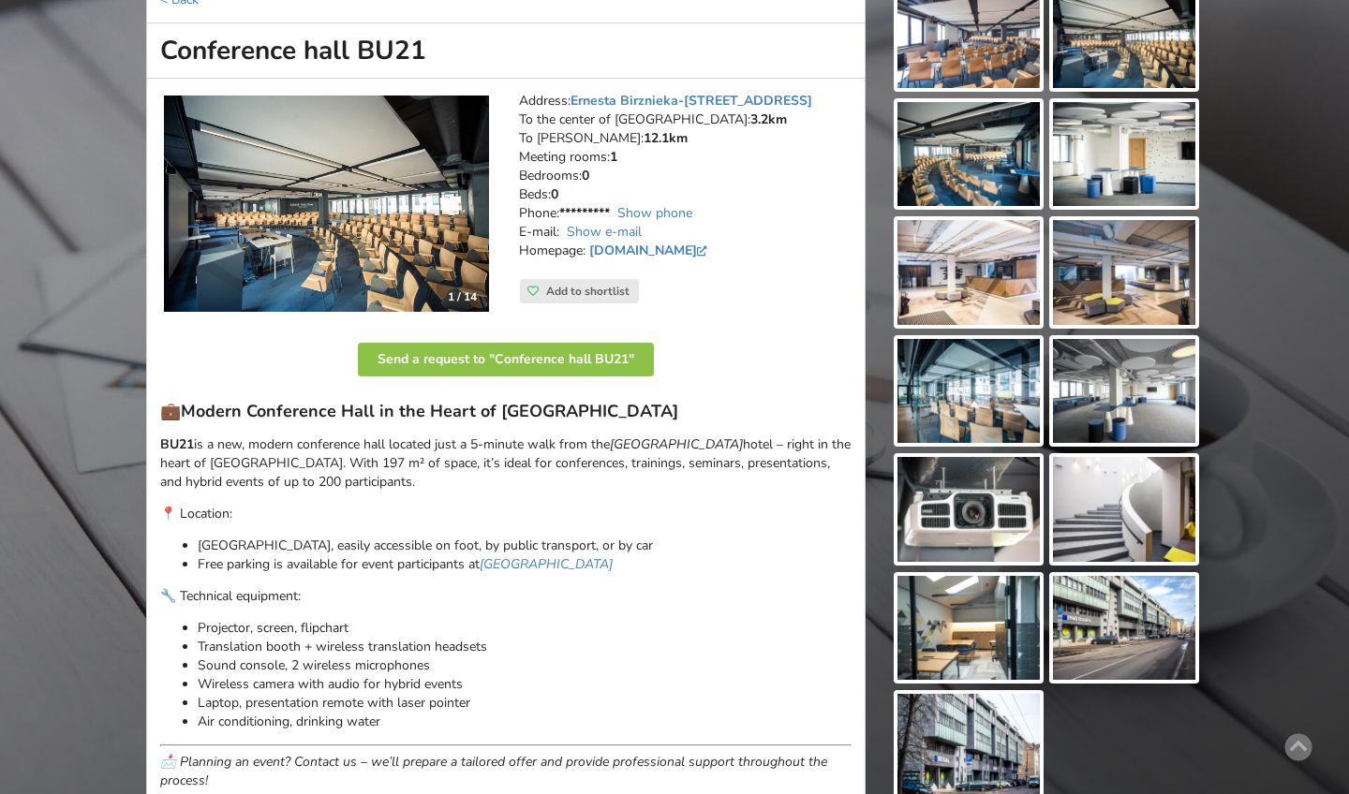
click at [376, 221] on img at bounding box center [326, 204] width 325 height 217
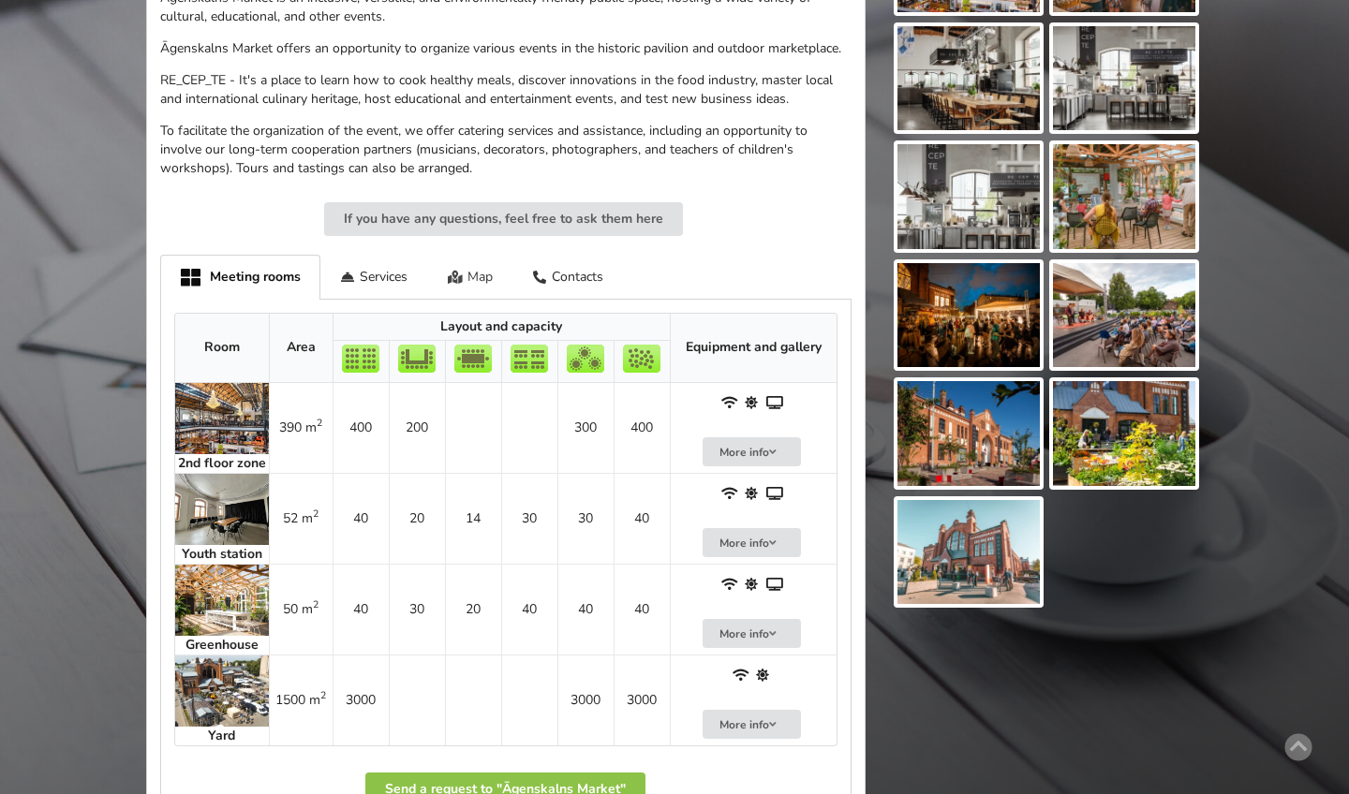
scroll to position [818, 0]
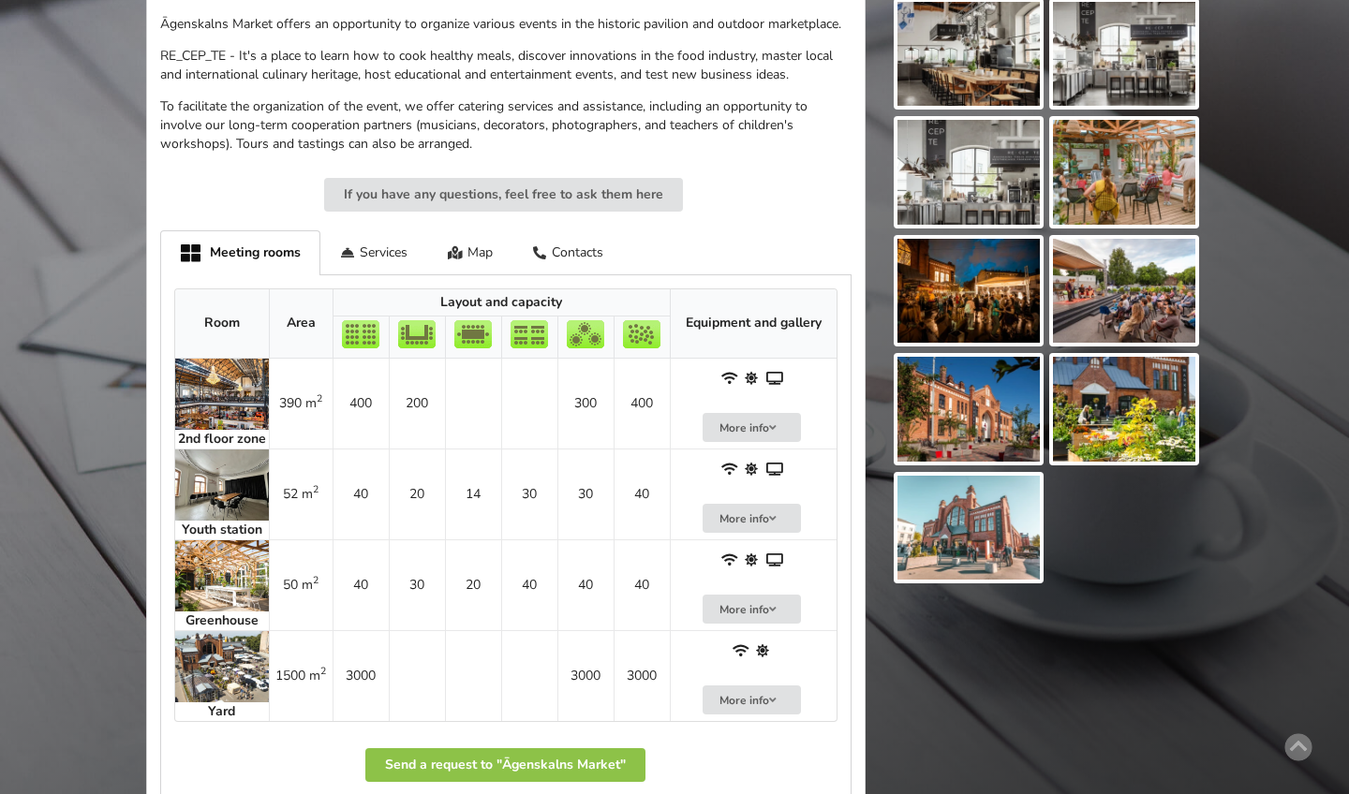
click at [213, 377] on img at bounding box center [222, 394] width 94 height 71
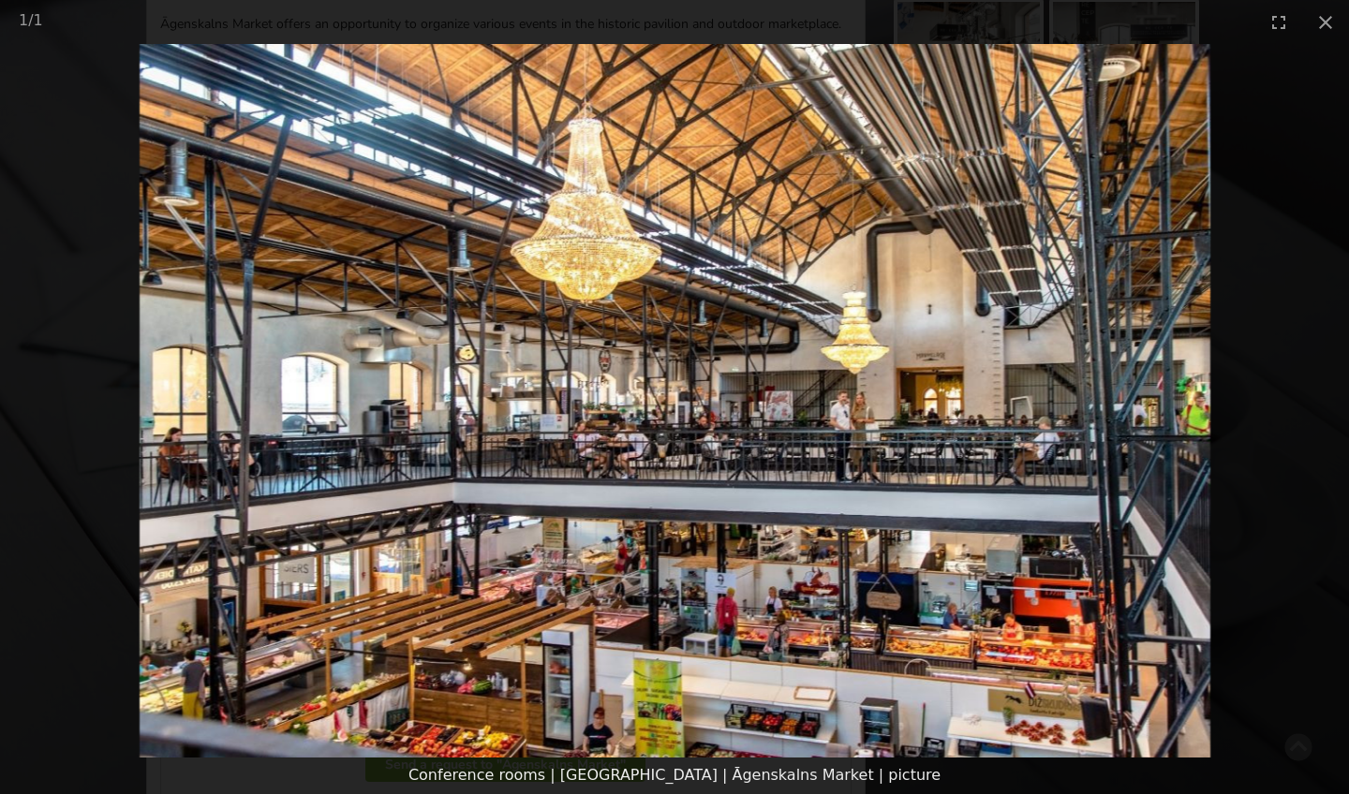
click at [126, 513] on picture at bounding box center [674, 401] width 1349 height 714
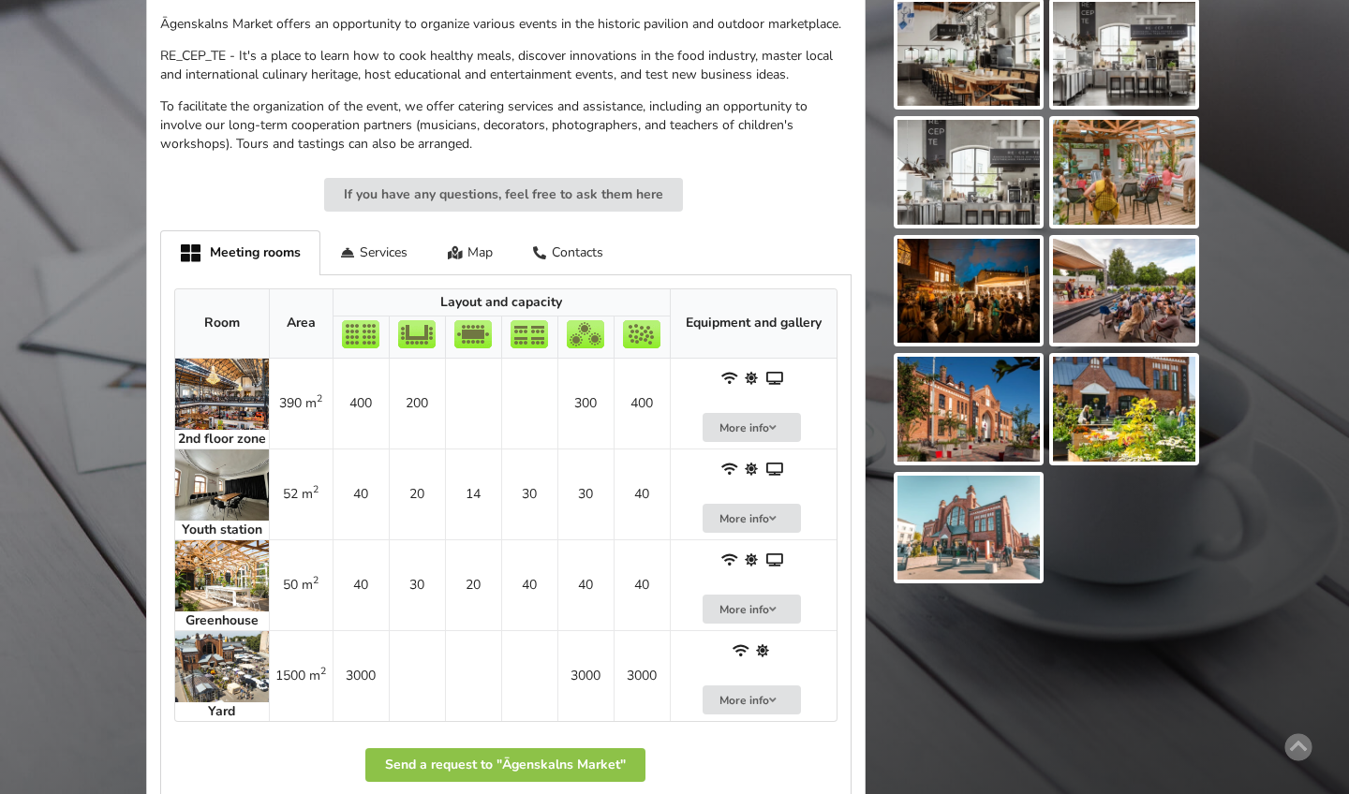
click at [232, 472] on img at bounding box center [222, 485] width 94 height 71
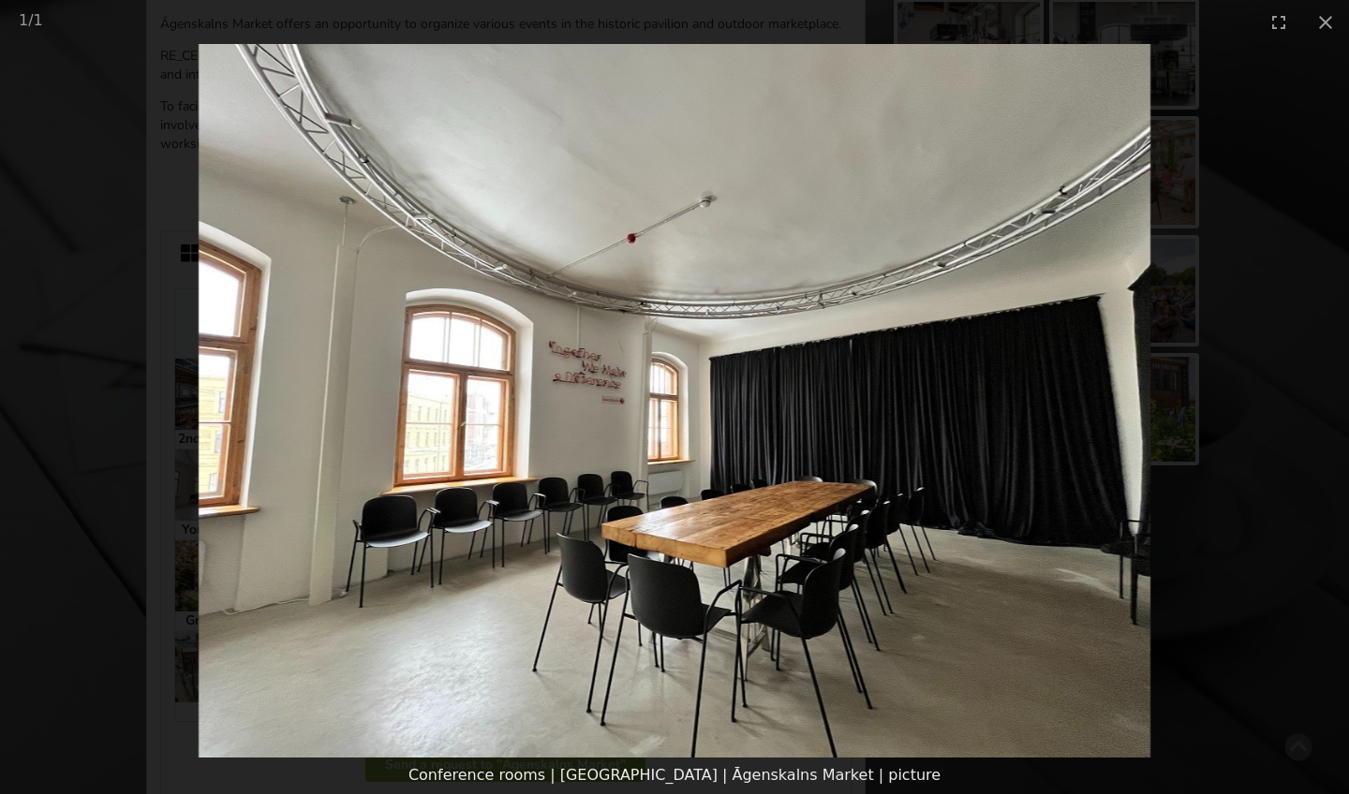
click at [220, 553] on picture at bounding box center [674, 401] width 1349 height 714
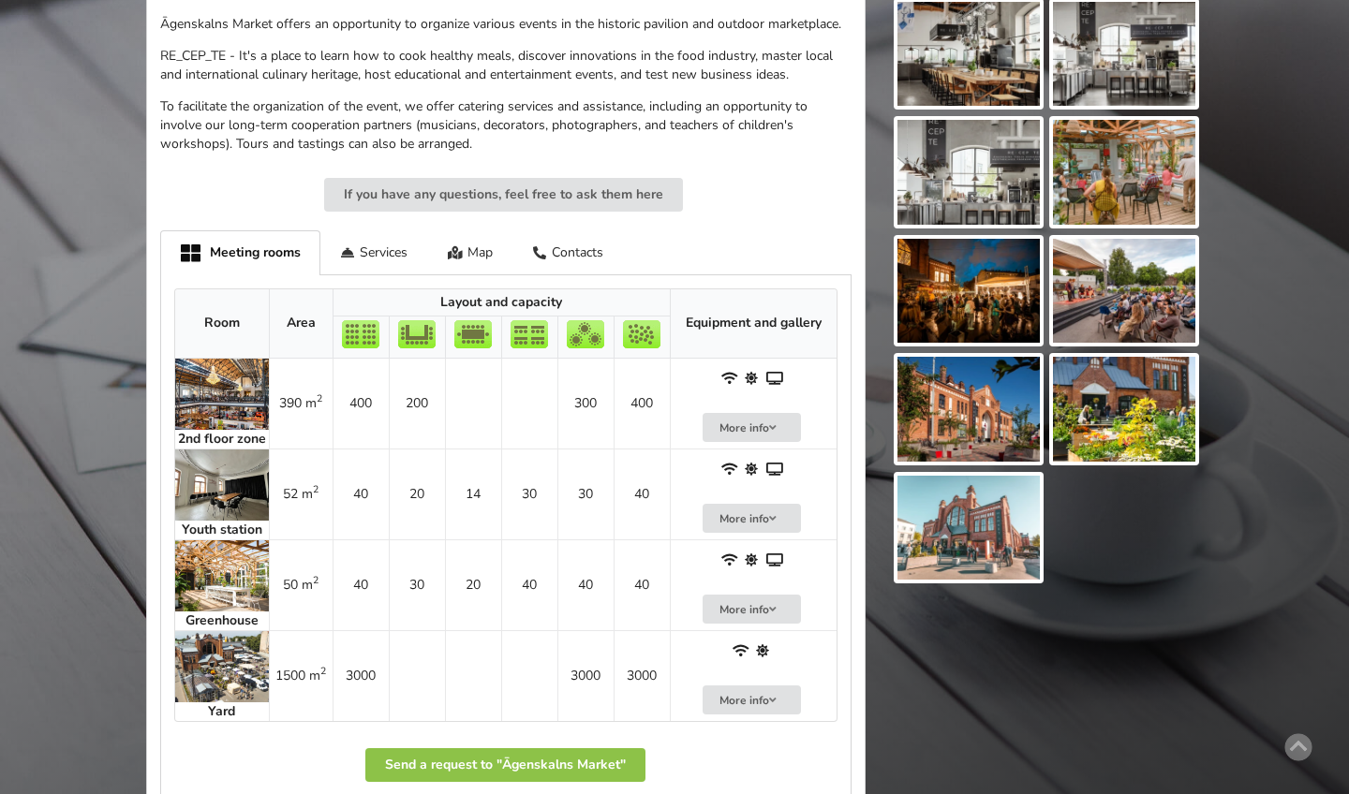
click at [207, 631] on img at bounding box center [222, 666] width 94 height 71
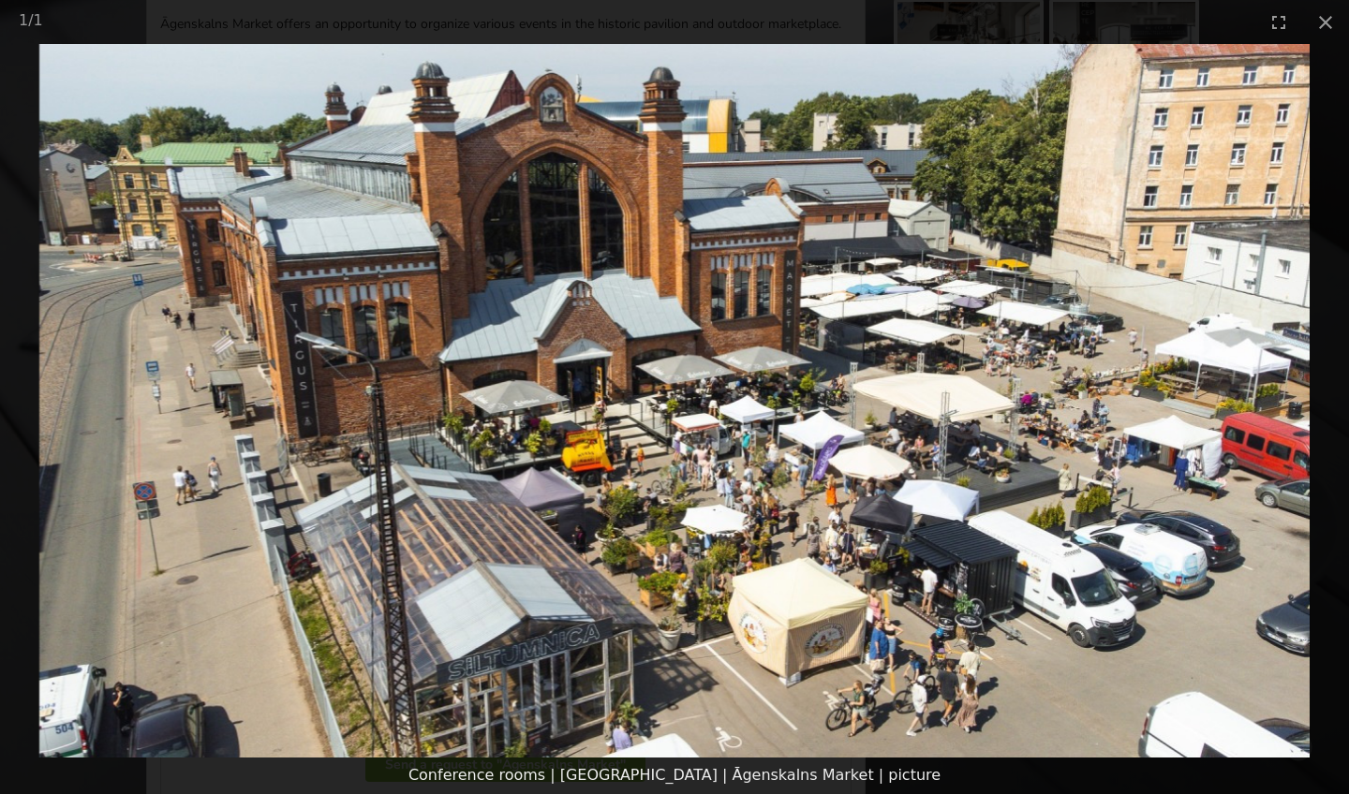
click at [207, 631] on picture at bounding box center [674, 401] width 1349 height 714
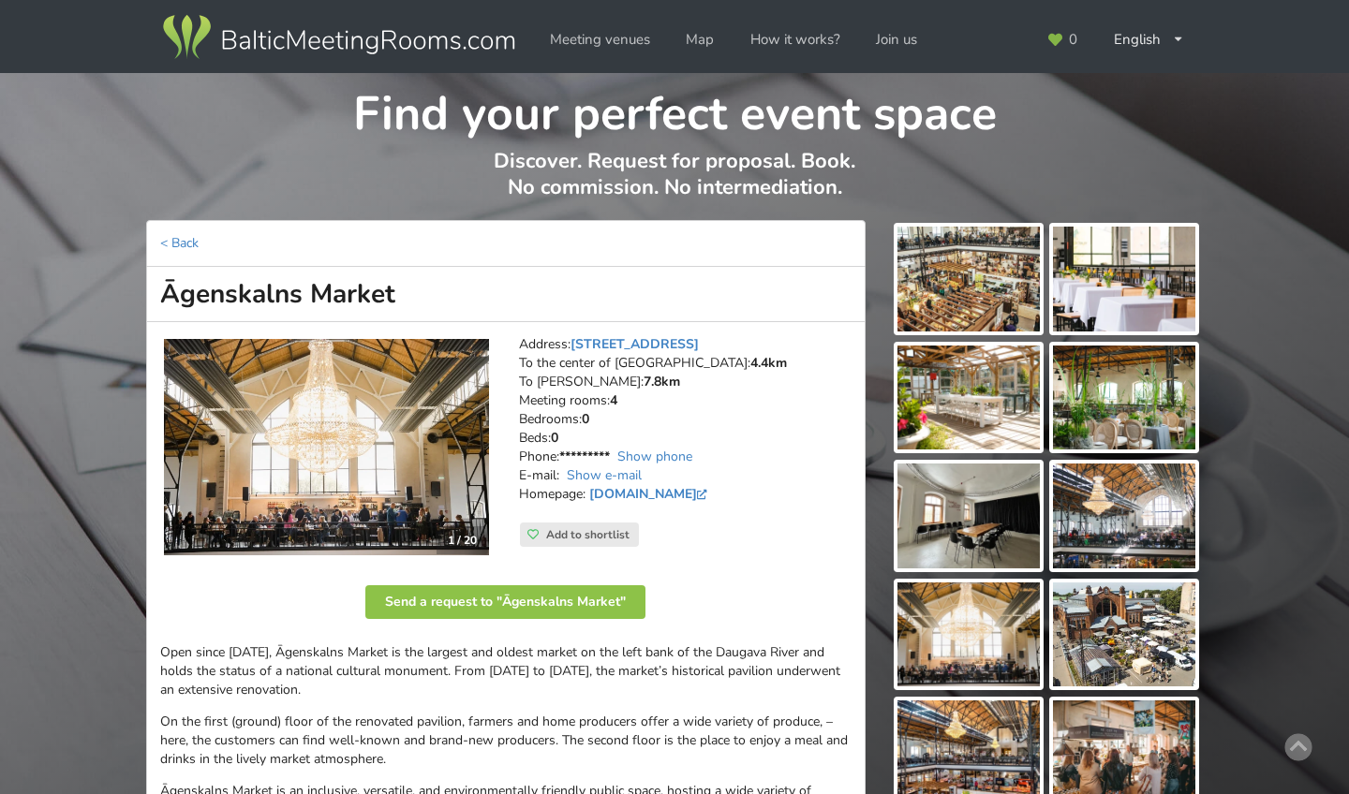
scroll to position [0, 0]
click at [345, 415] on img at bounding box center [326, 447] width 325 height 216
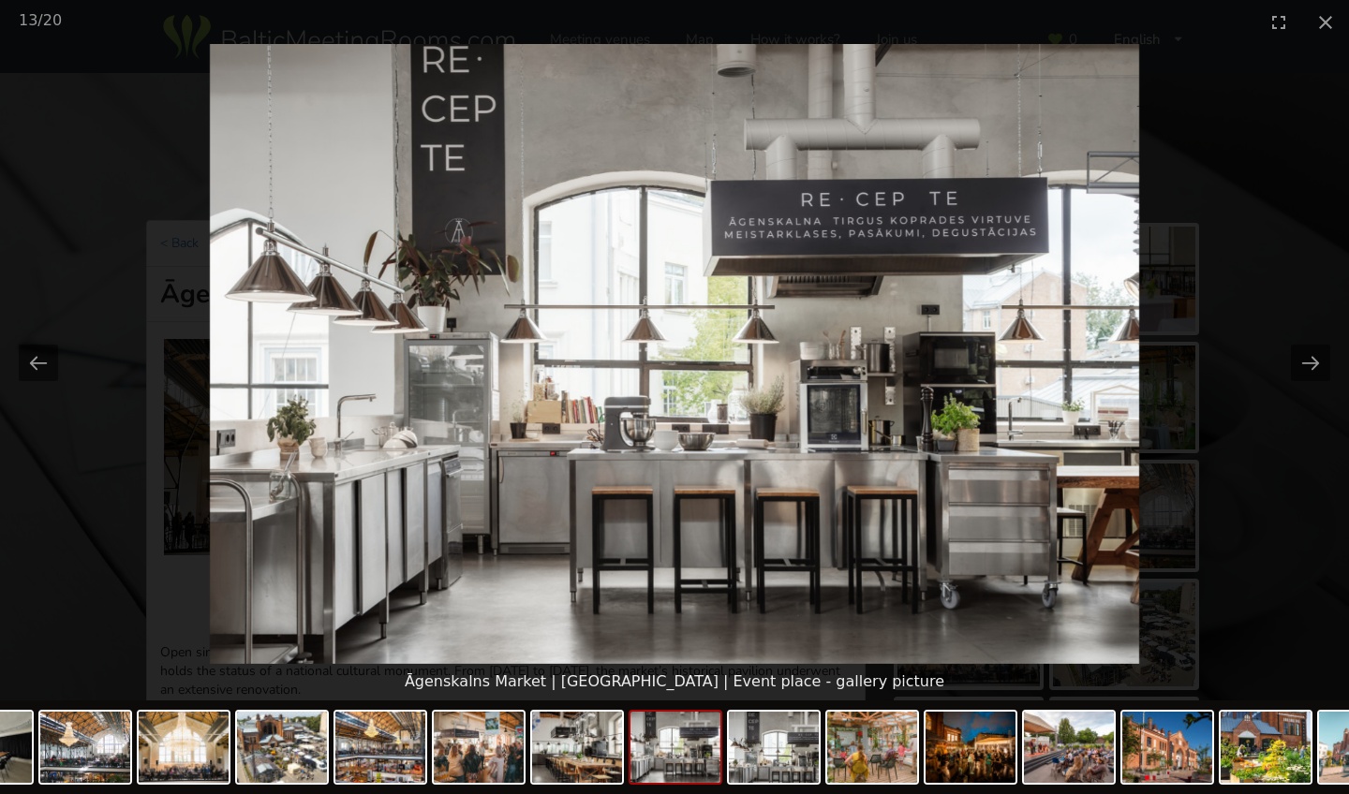
click at [345, 415] on img at bounding box center [675, 354] width 930 height 620
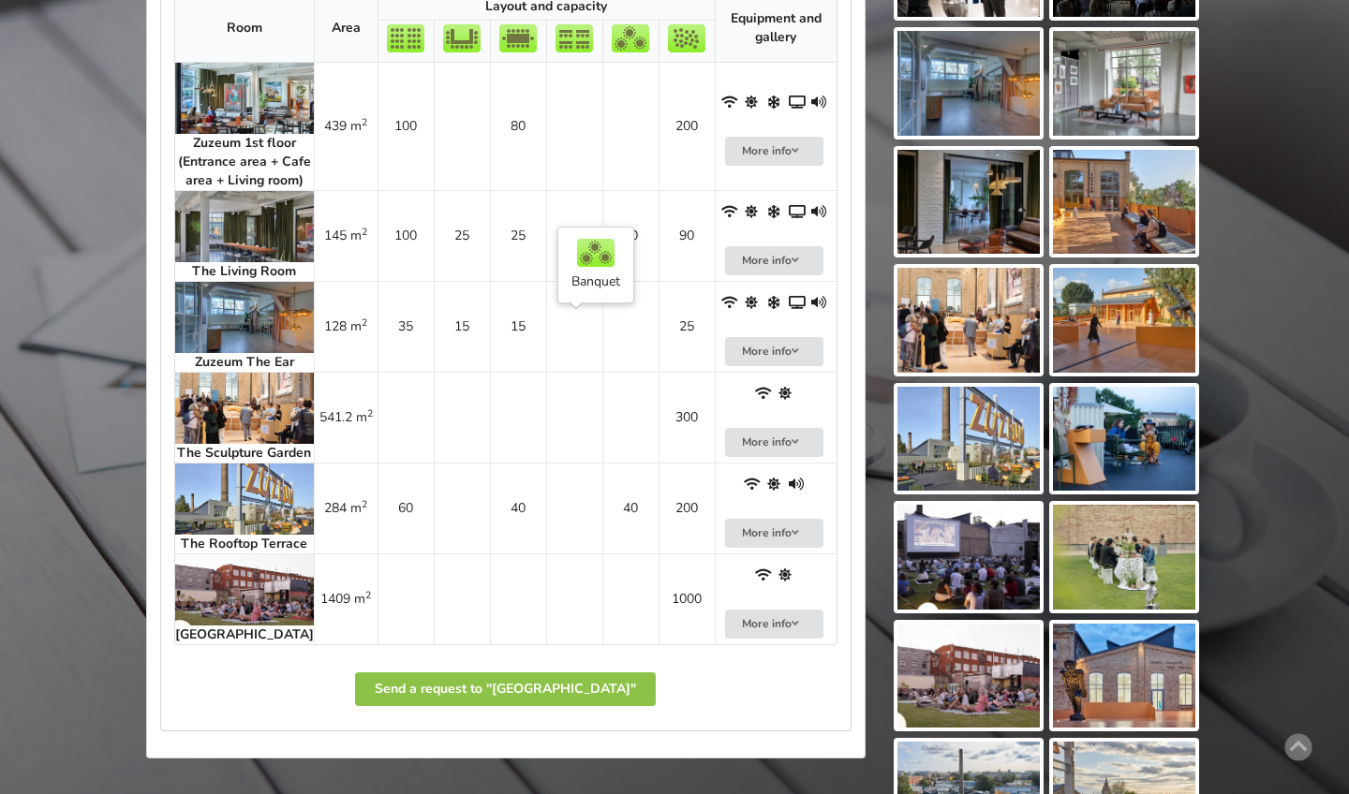
scroll to position [1011, 0]
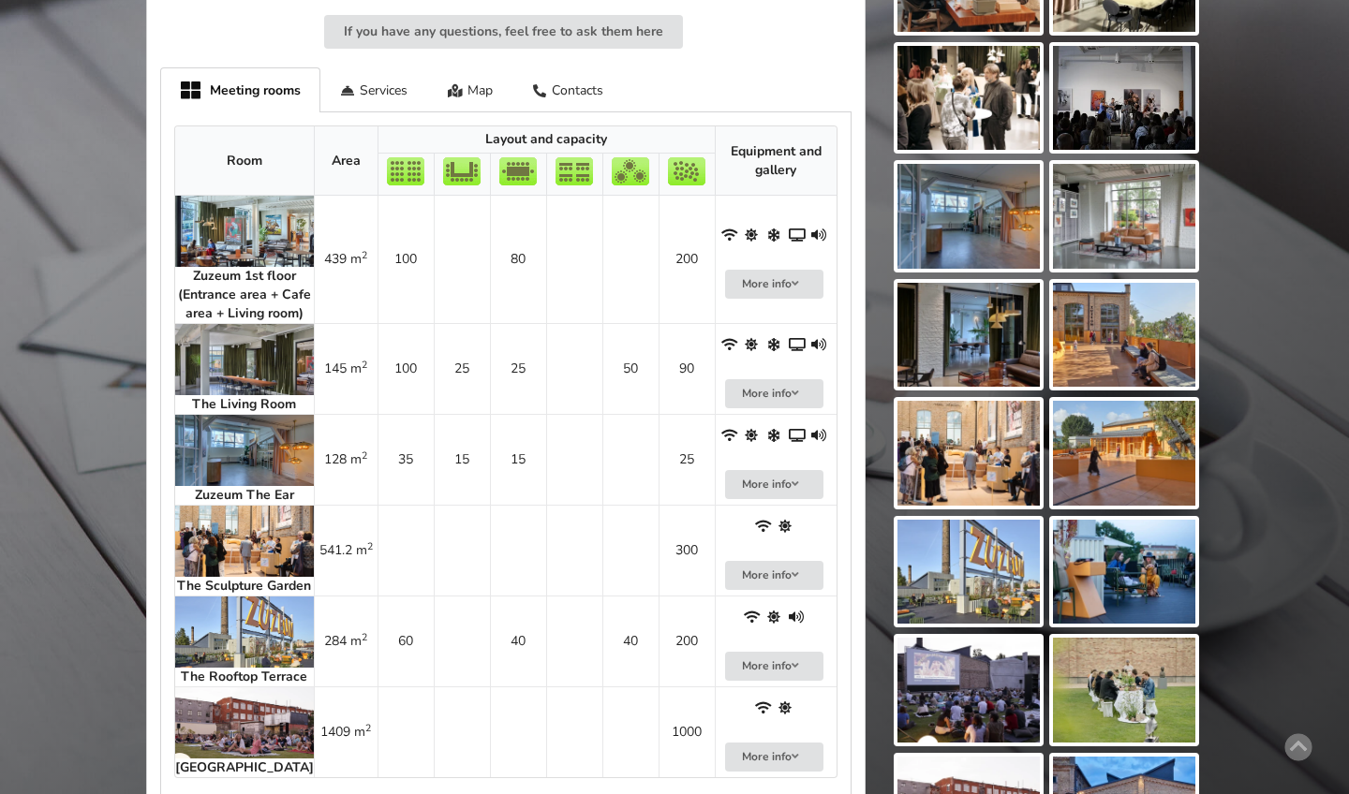
click at [214, 245] on img at bounding box center [244, 231] width 139 height 71
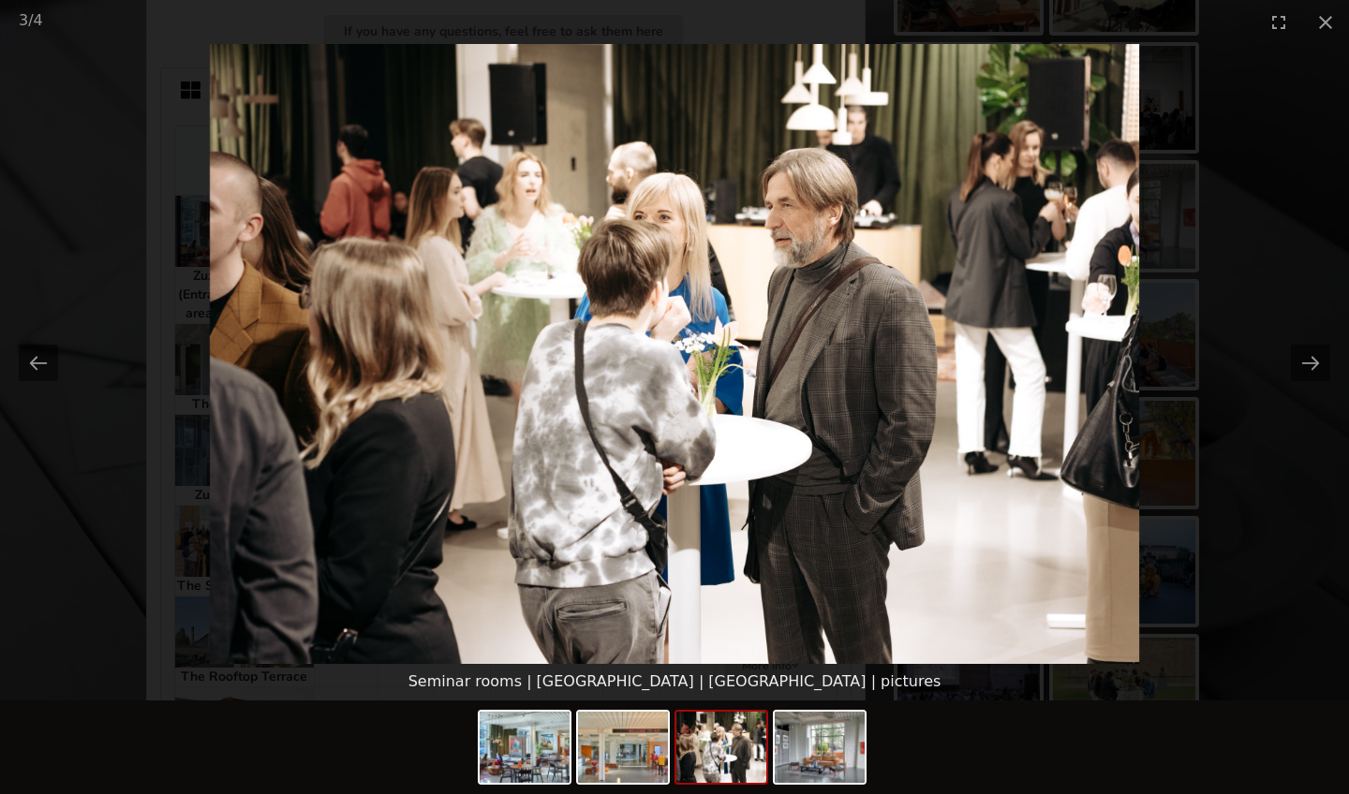
click at [553, 228] on img at bounding box center [674, 354] width 929 height 620
click at [126, 505] on picture at bounding box center [674, 354] width 1349 height 620
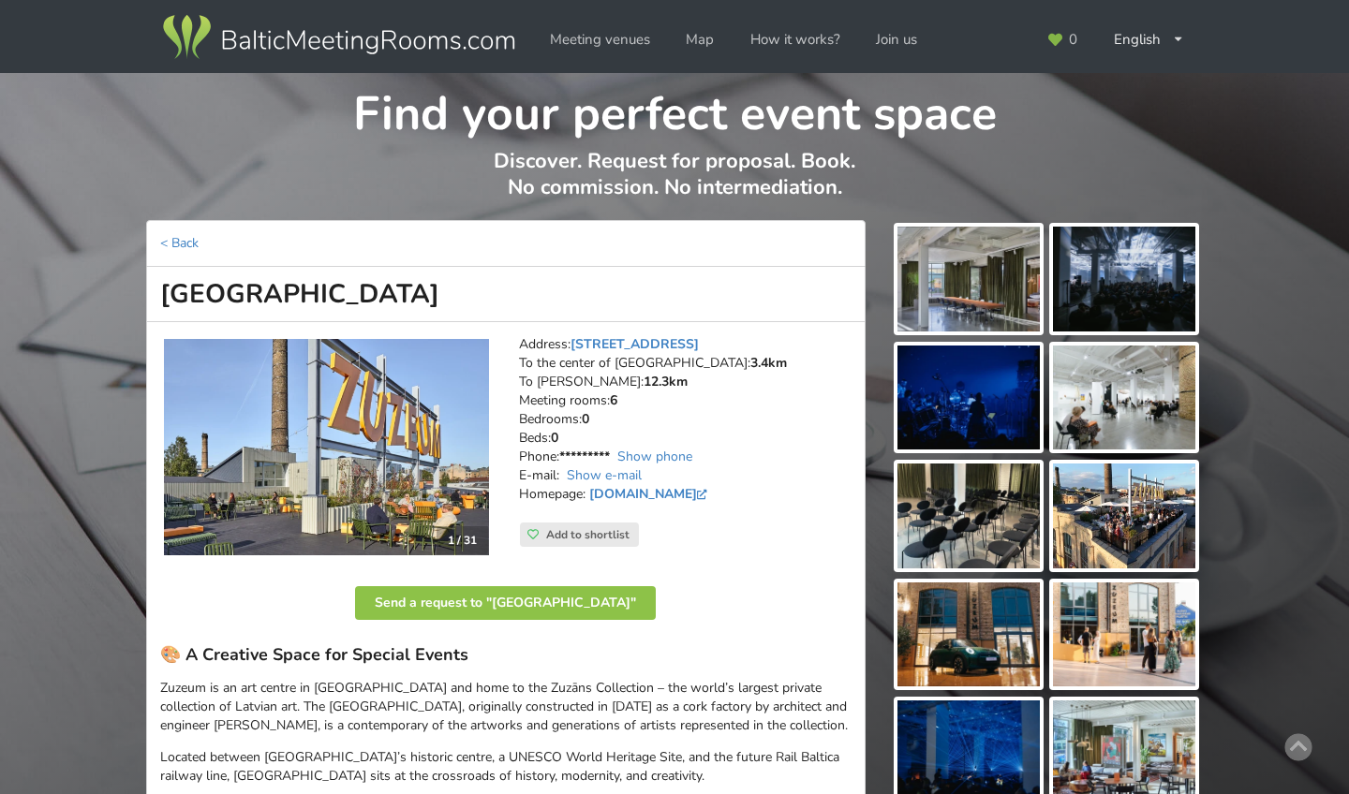
scroll to position [0, 0]
click at [219, 383] on img at bounding box center [326, 447] width 325 height 217
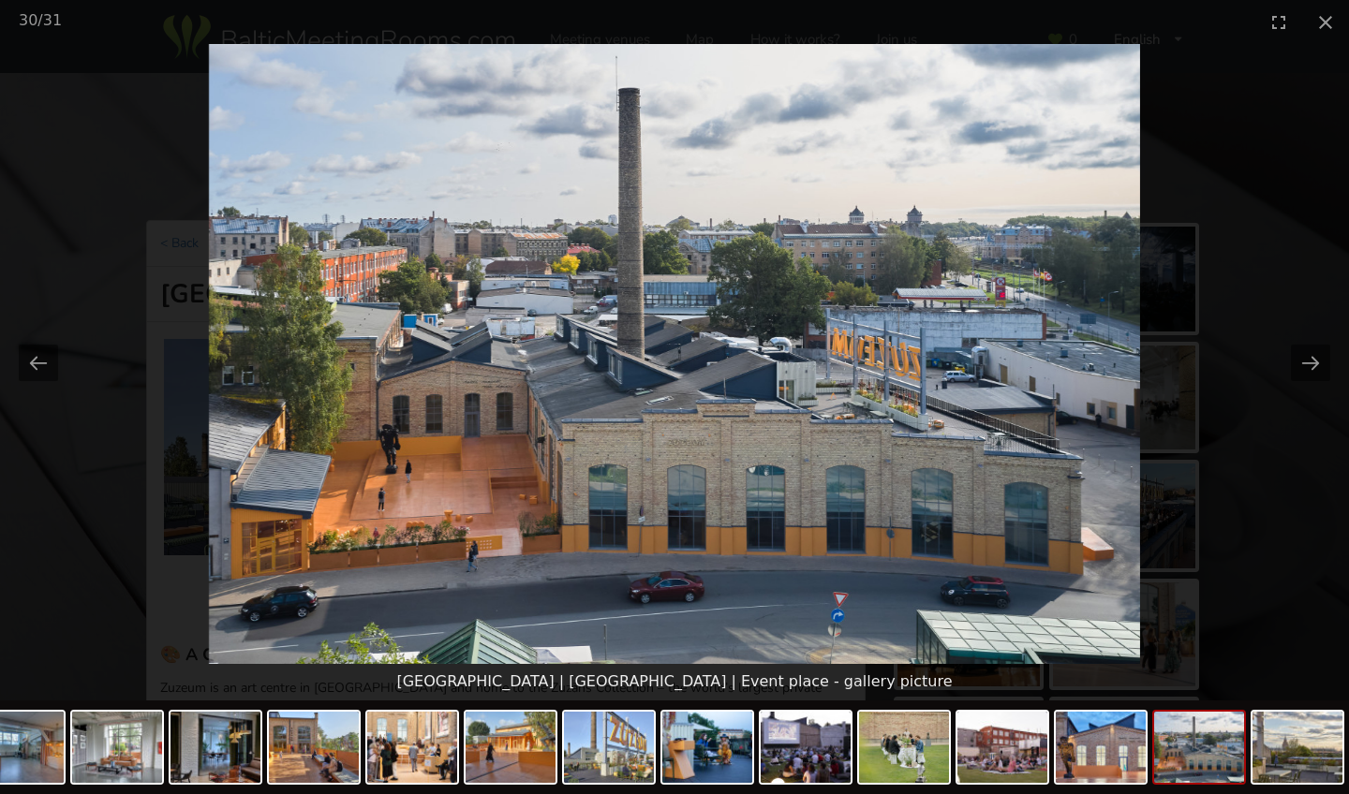
click at [221, 451] on img at bounding box center [674, 354] width 931 height 620
click at [185, 480] on picture at bounding box center [674, 354] width 1349 height 620
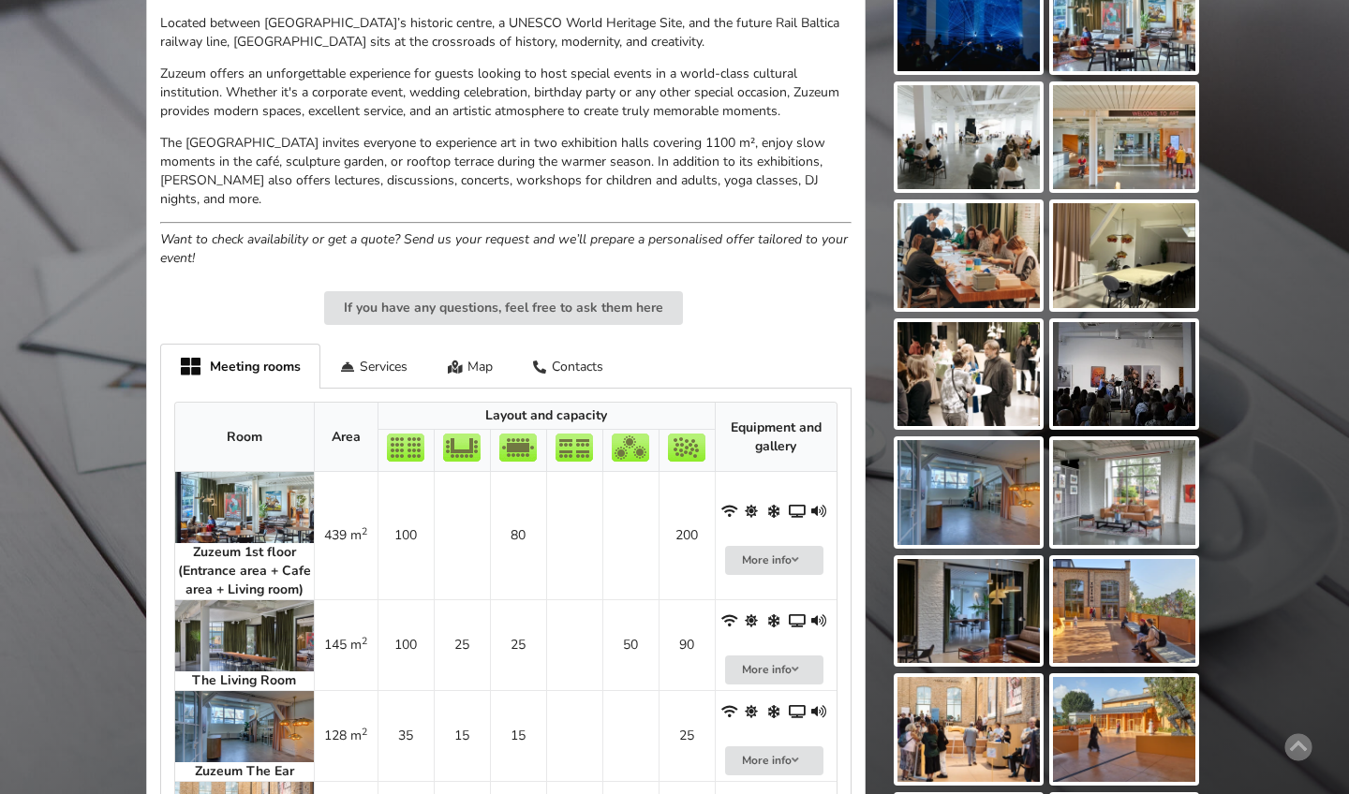
scroll to position [865, 0]
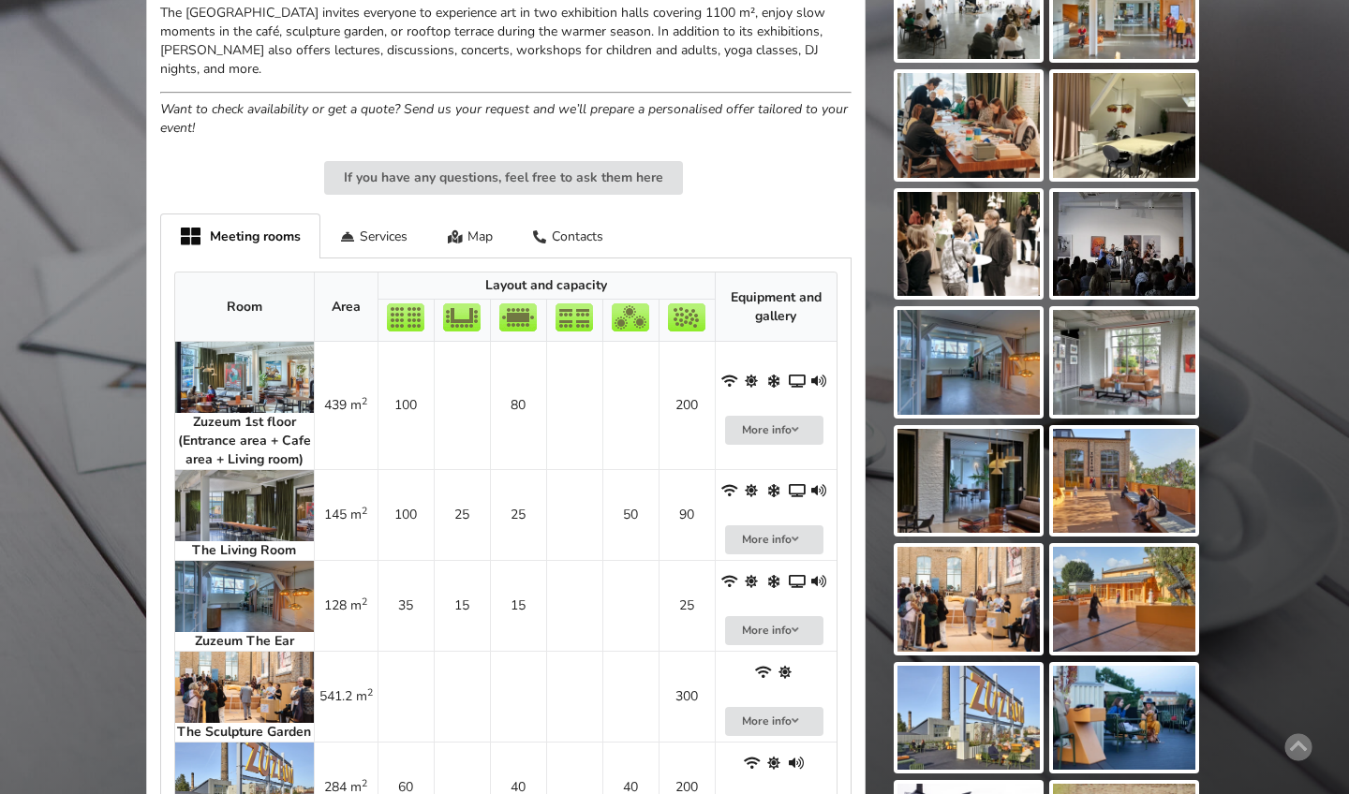
click at [230, 365] on img at bounding box center [244, 377] width 139 height 71
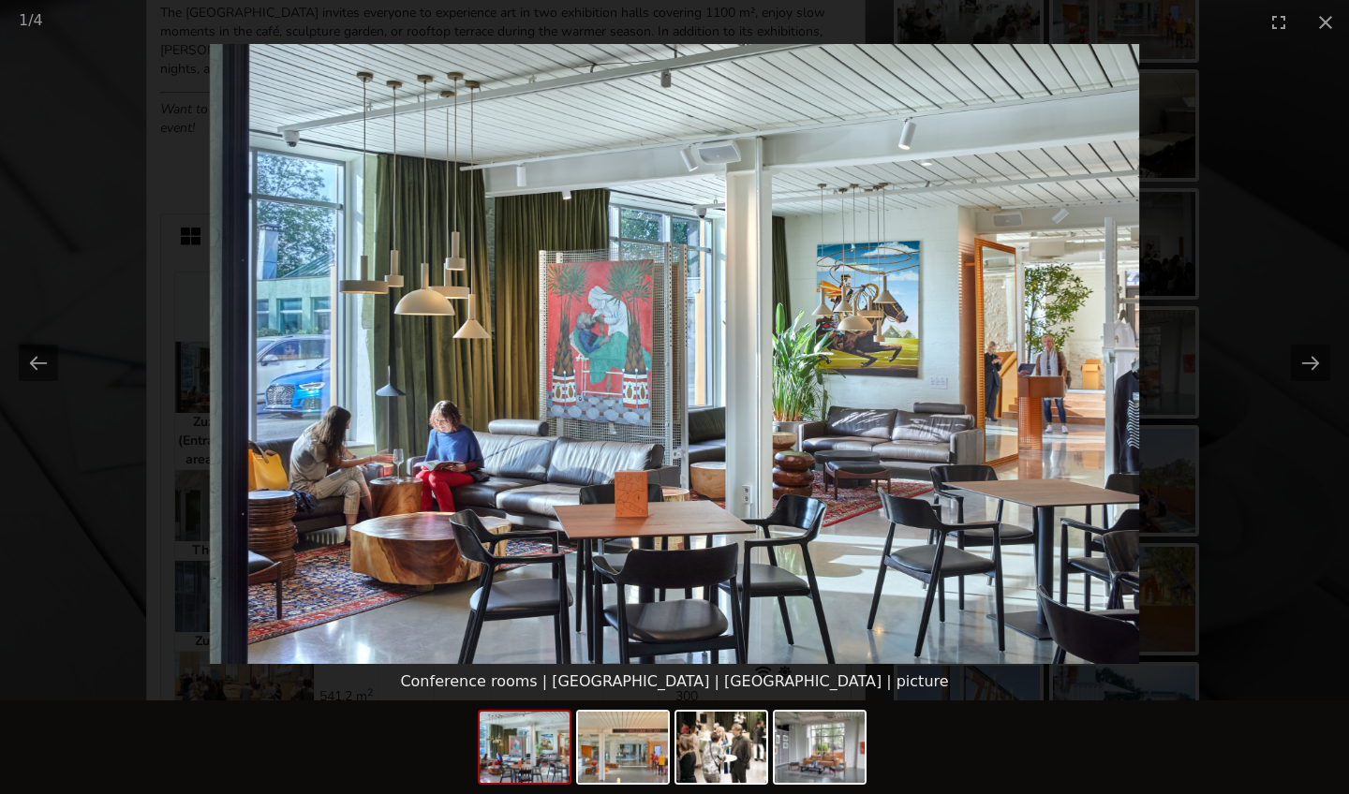
click at [185, 434] on picture at bounding box center [674, 354] width 1349 height 620
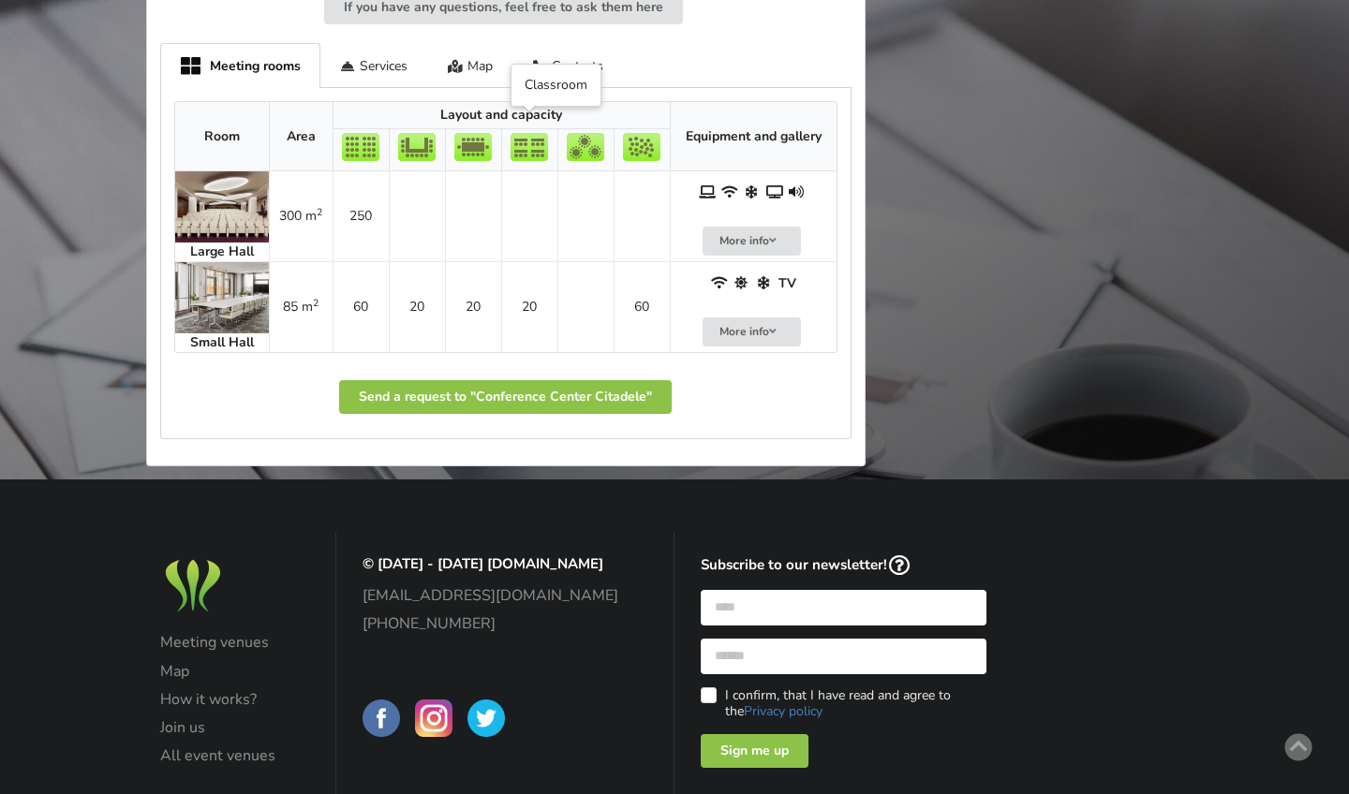
scroll to position [996, 0]
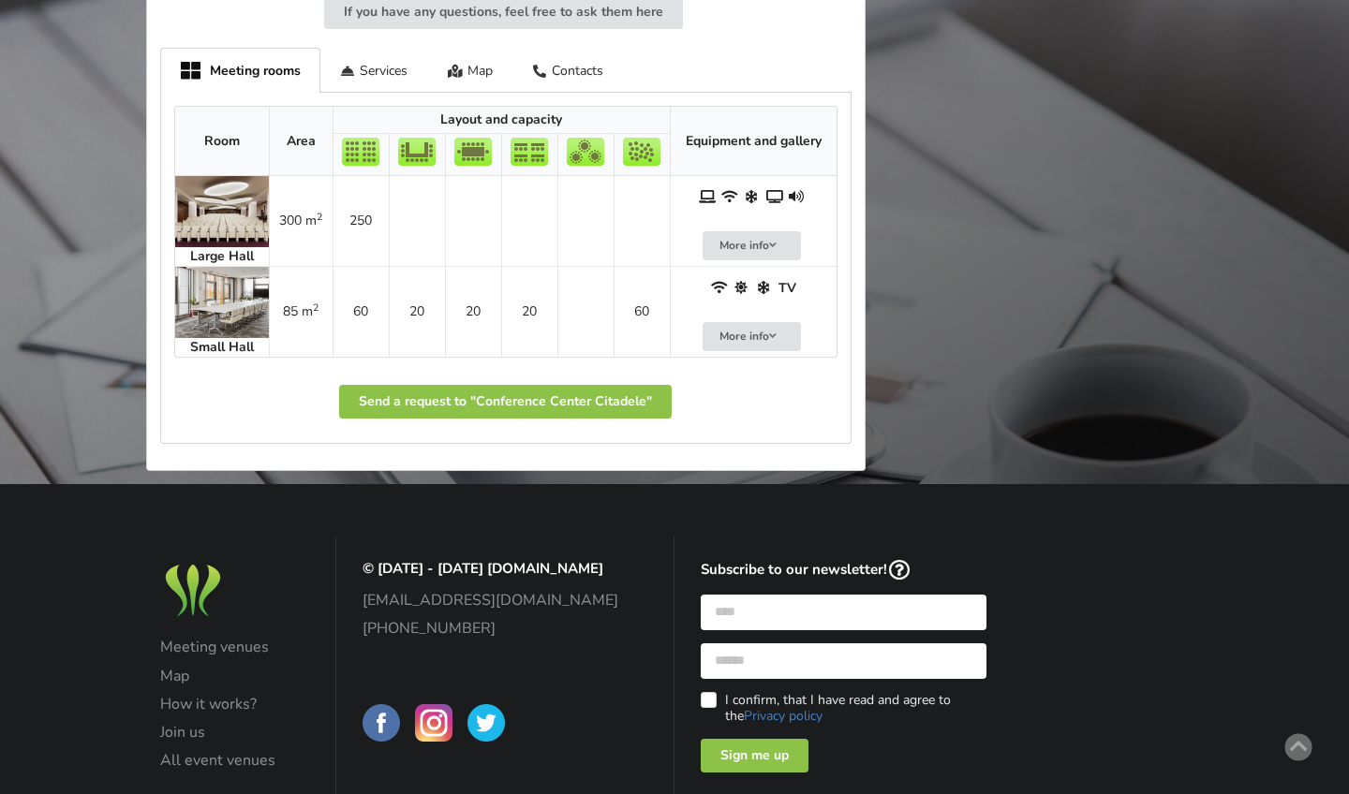
click at [189, 184] on img at bounding box center [222, 211] width 94 height 71
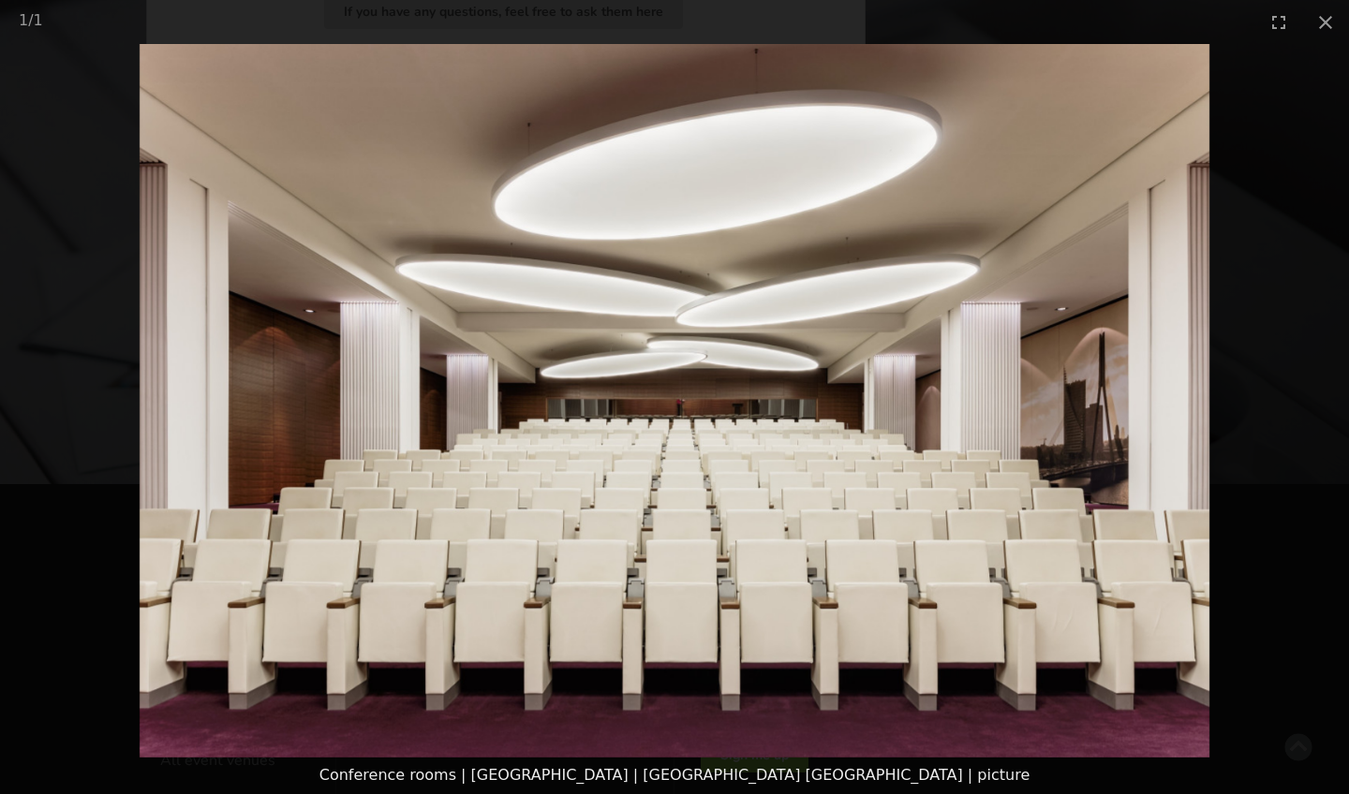
click at [147, 396] on picture at bounding box center [674, 401] width 1349 height 714
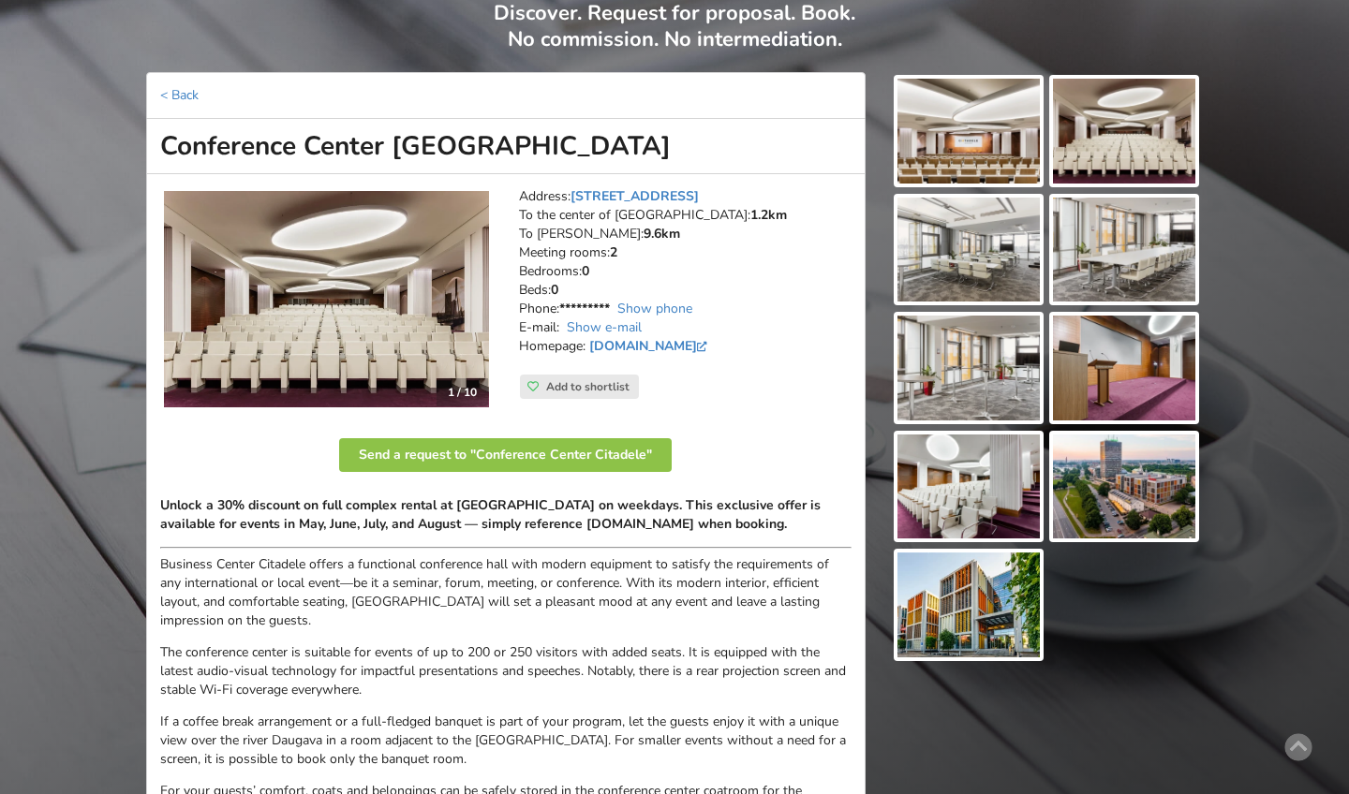
scroll to position [71, 0]
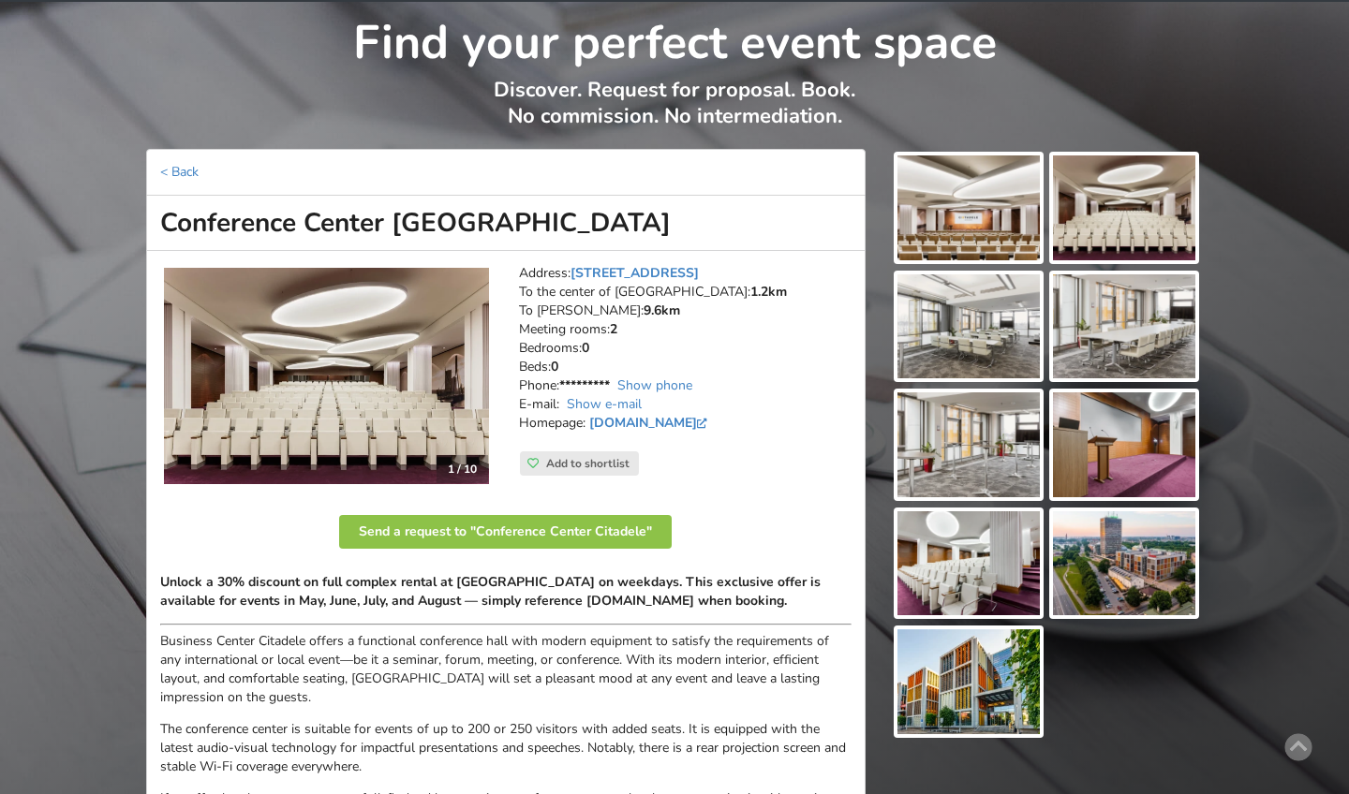
click at [270, 360] on img at bounding box center [326, 376] width 325 height 217
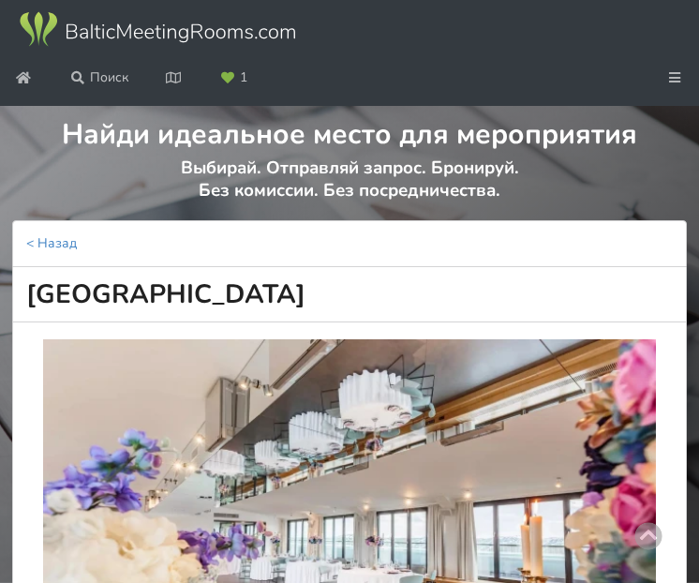
drag, startPoint x: 378, startPoint y: 344, endPoint x: -12, endPoint y: 353, distance: 390.8
click at [0, 353] on html "Ивент-площадки Карта Как это работает? Сотрудничество Русский English Latviešu …" at bounding box center [349, 291] width 699 height 583
copy h1 "[GEOGRAPHIC_DATA]"
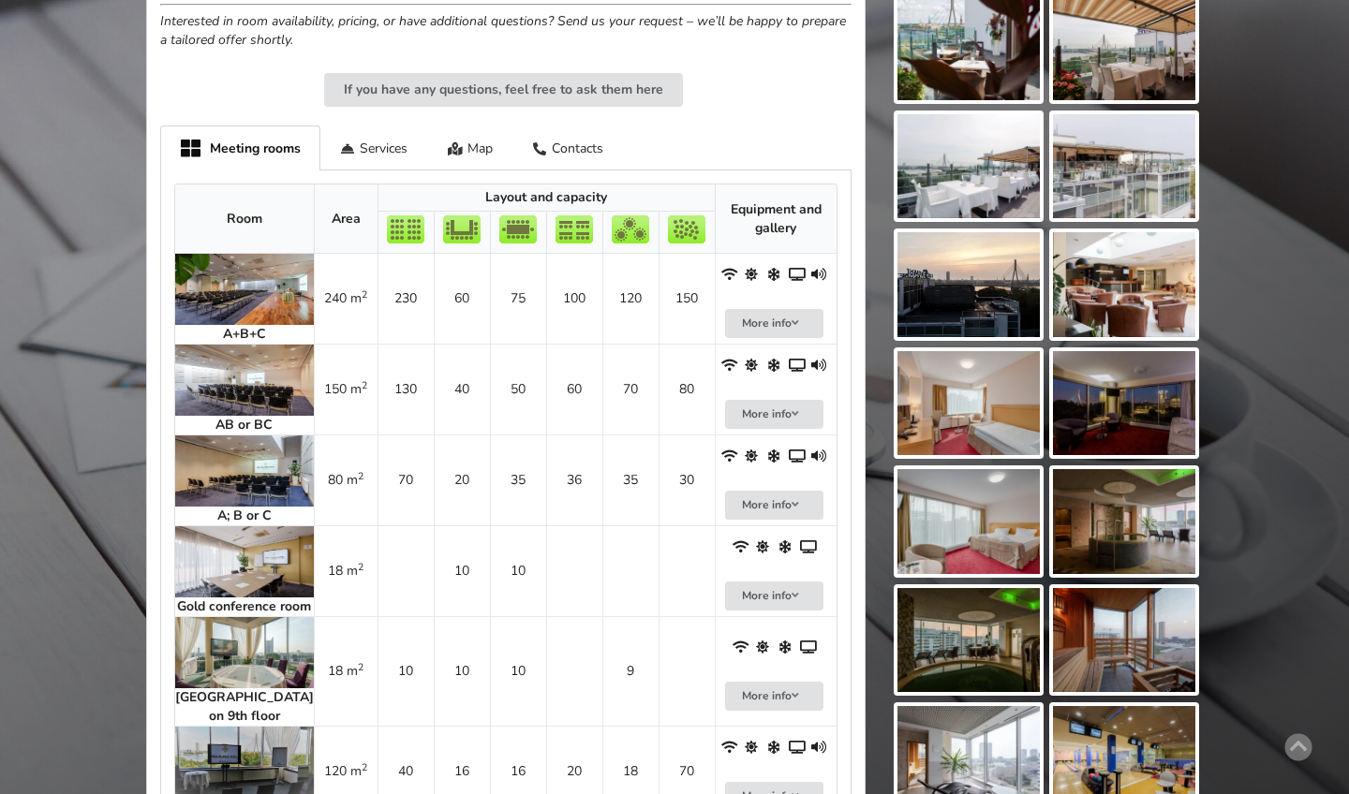
scroll to position [1149, 0]
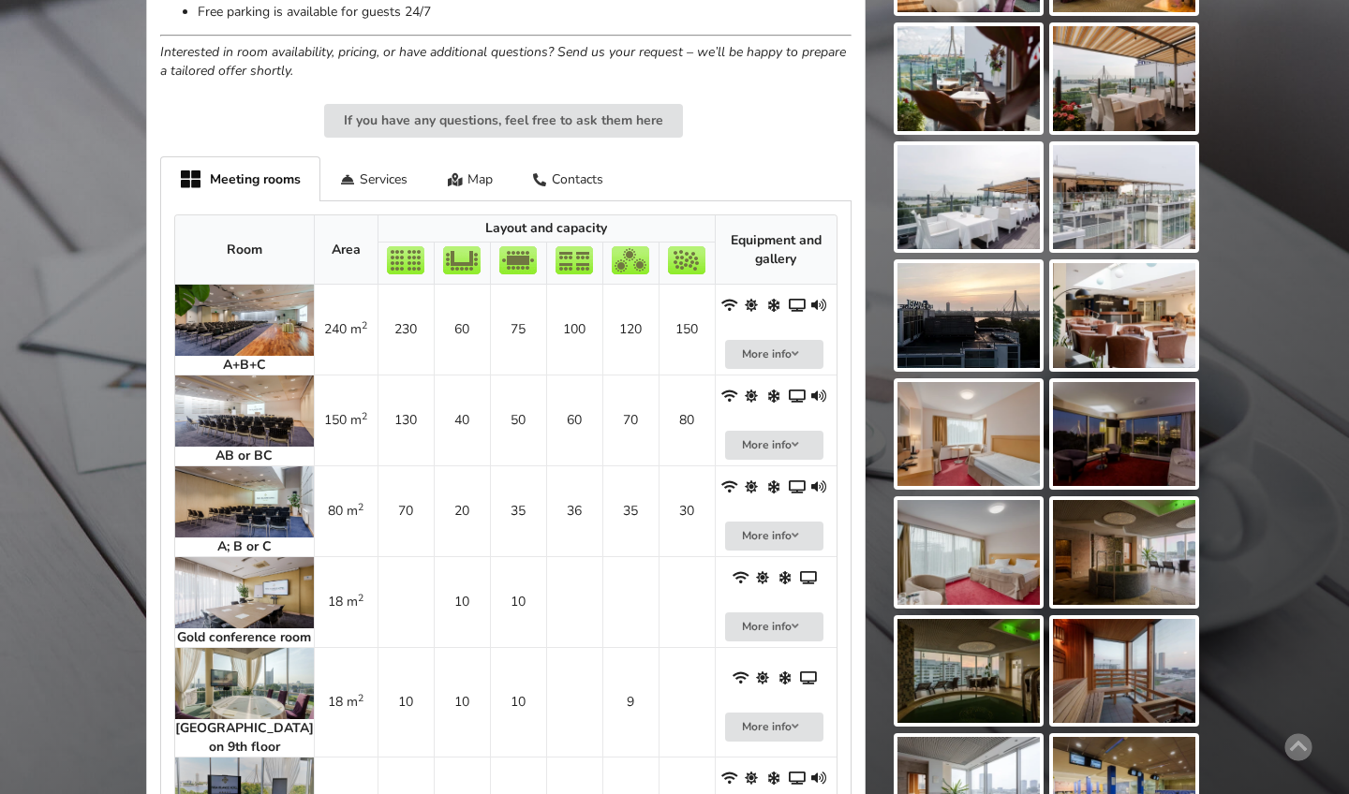
click at [220, 285] on img at bounding box center [244, 320] width 139 height 71
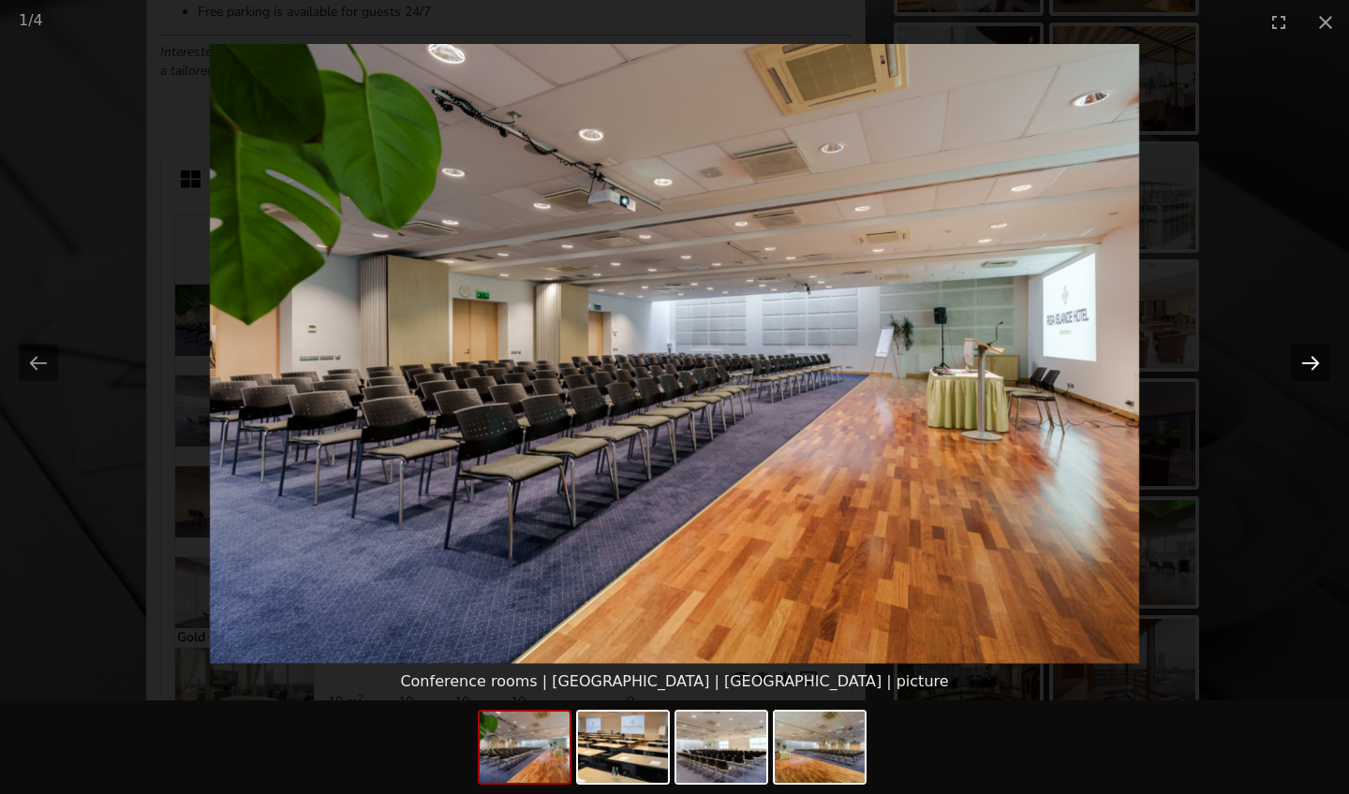
click at [1306, 360] on button "Next slide" at bounding box center [1310, 363] width 39 height 37
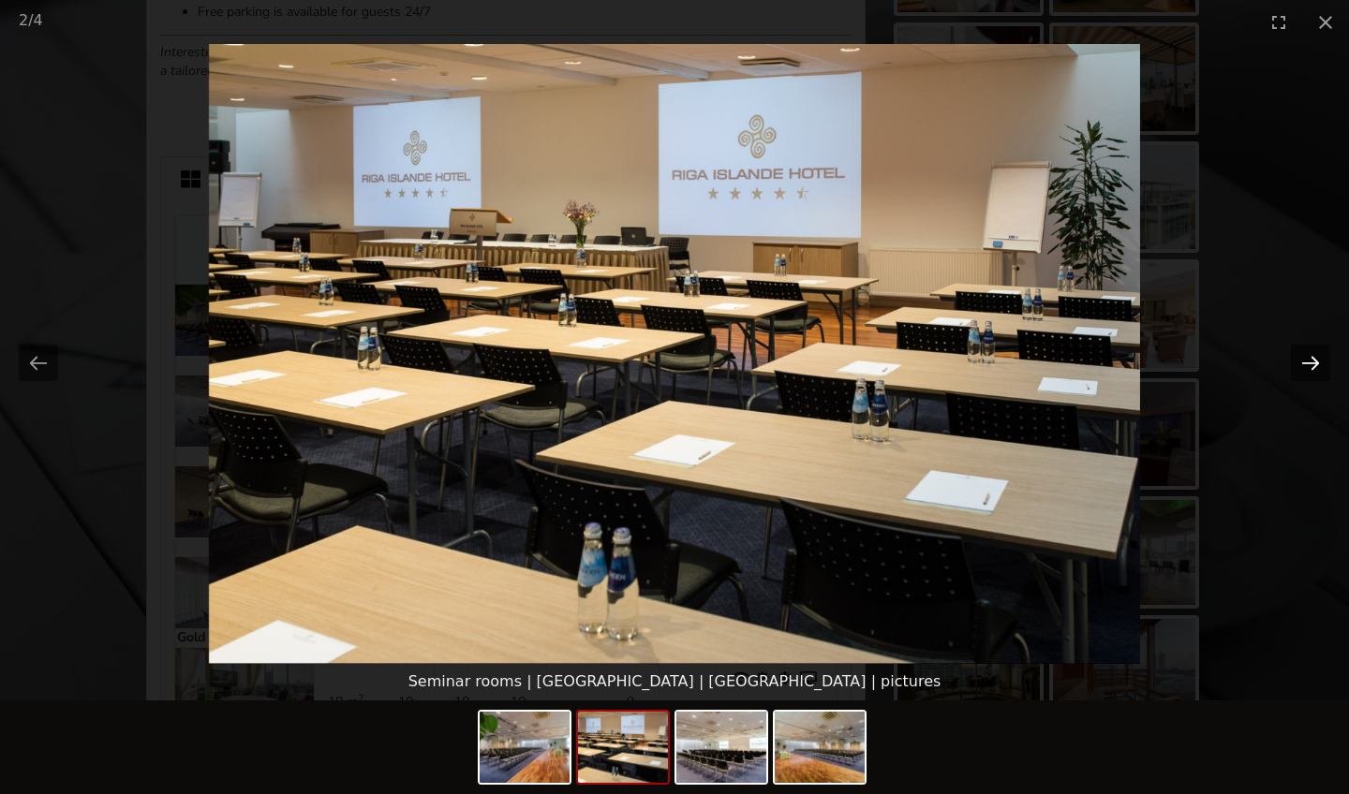
click at [1306, 360] on button "Next slide" at bounding box center [1310, 363] width 39 height 37
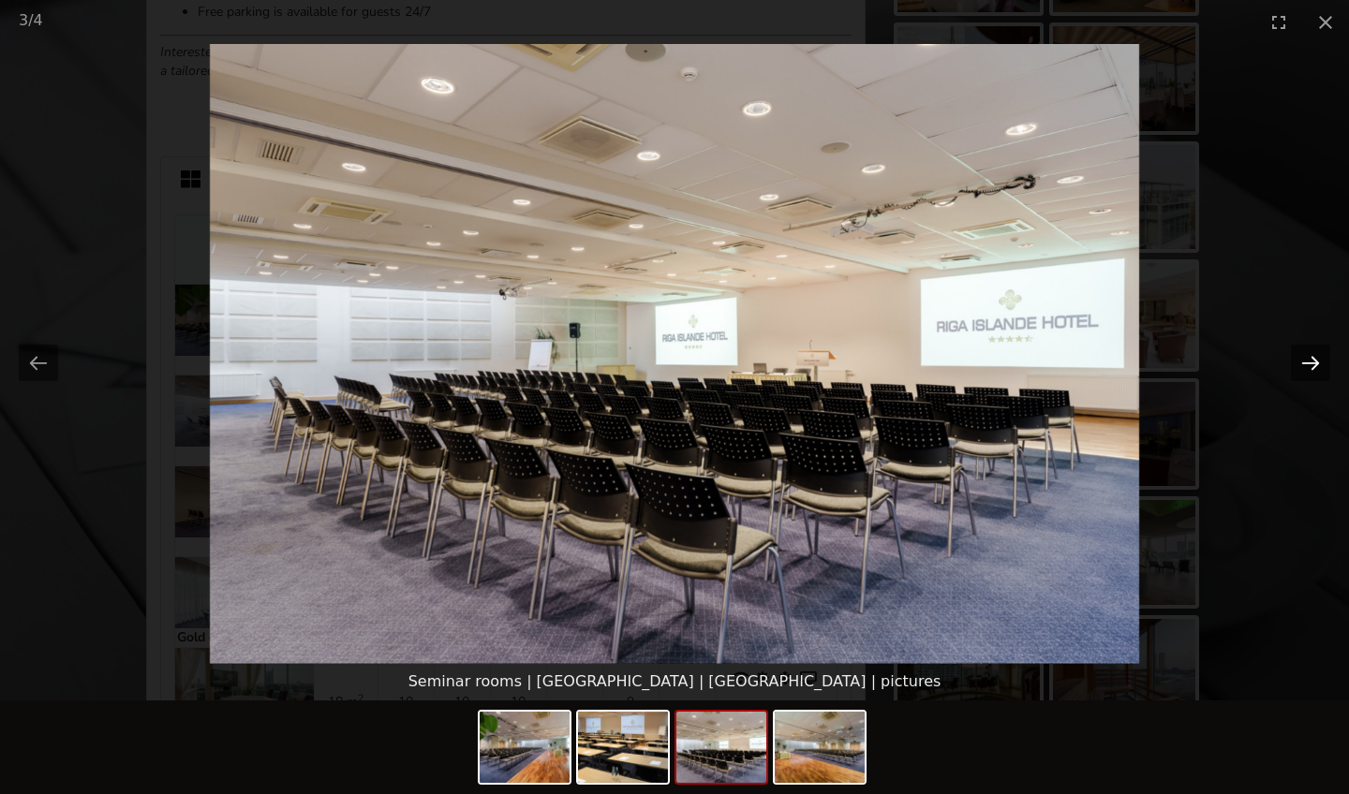
click at [1306, 360] on button "Next slide" at bounding box center [1310, 363] width 39 height 37
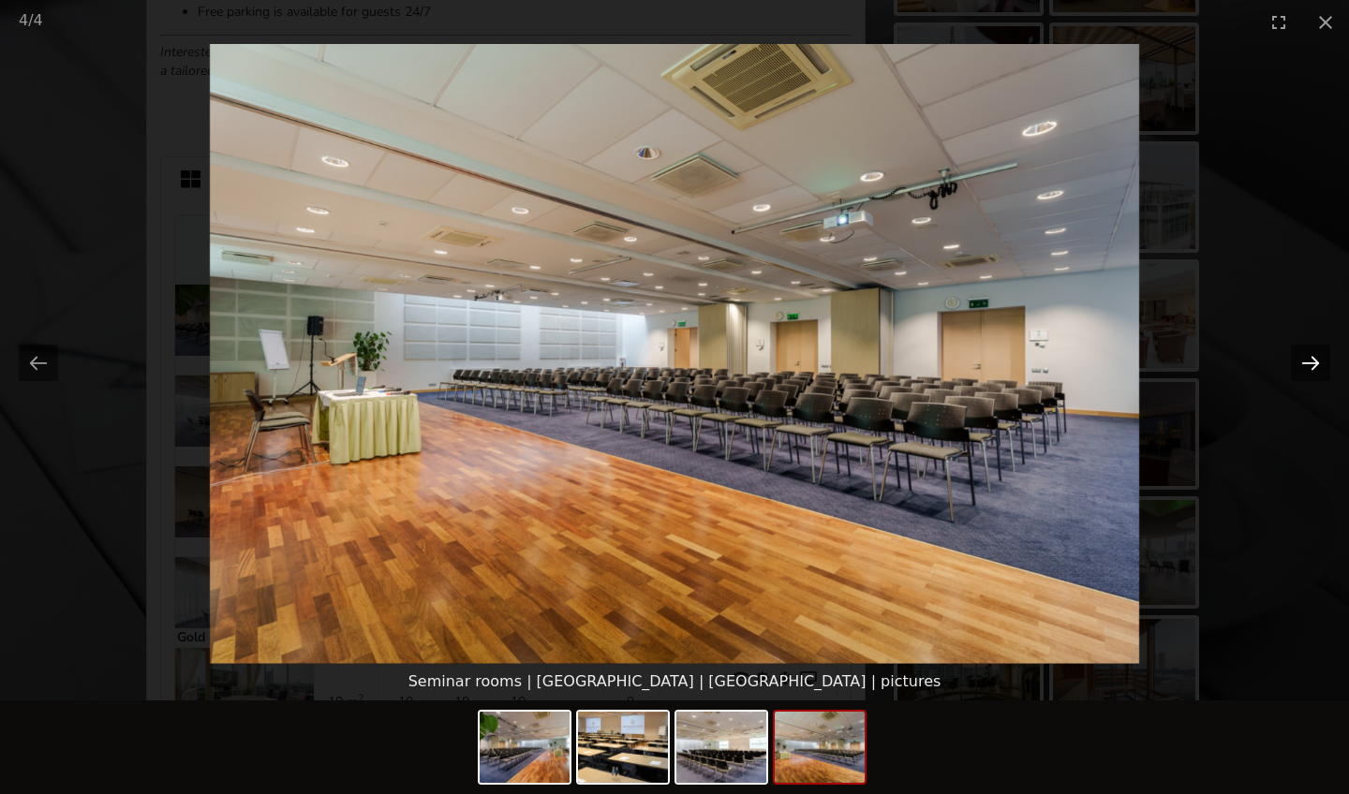
click at [1306, 360] on button "Next slide" at bounding box center [1310, 363] width 39 height 37
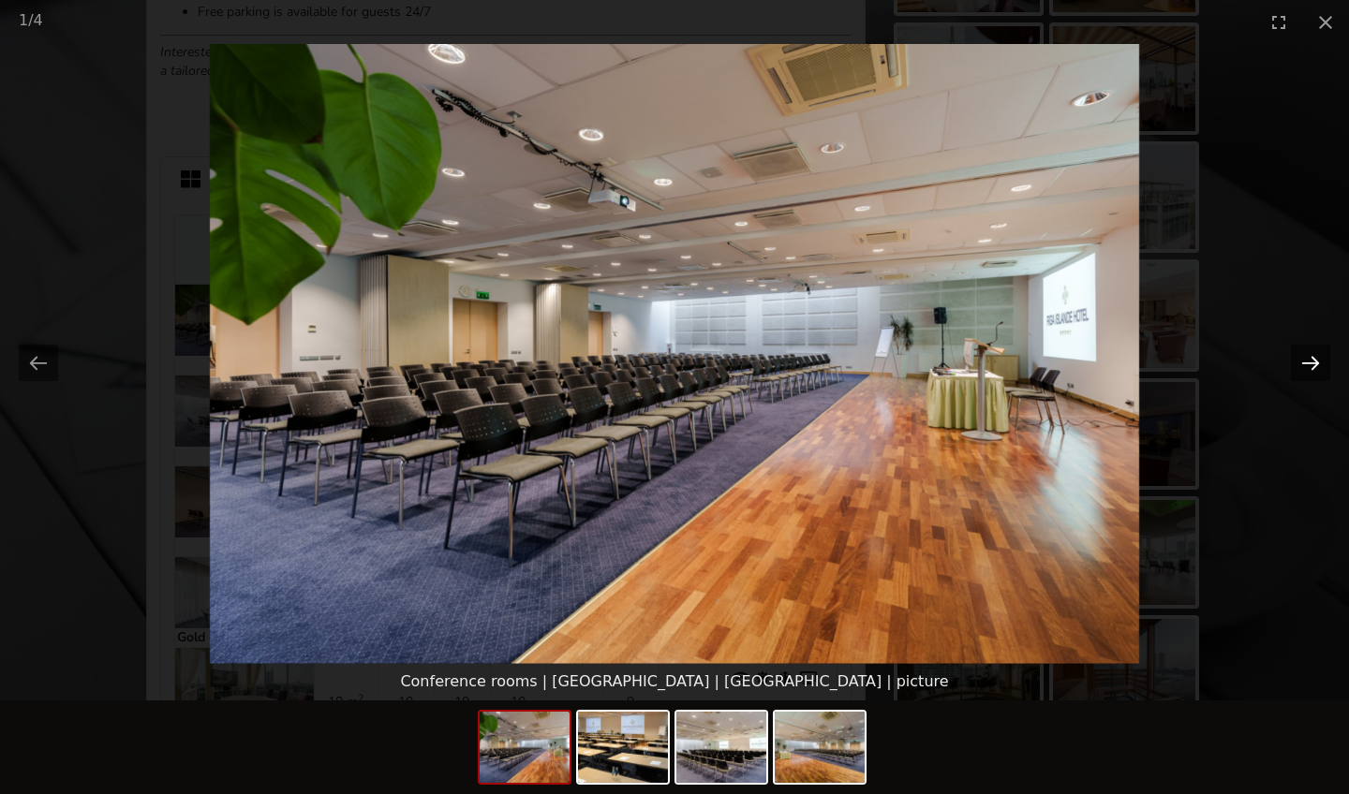
click at [1306, 360] on button "Next slide" at bounding box center [1310, 363] width 39 height 37
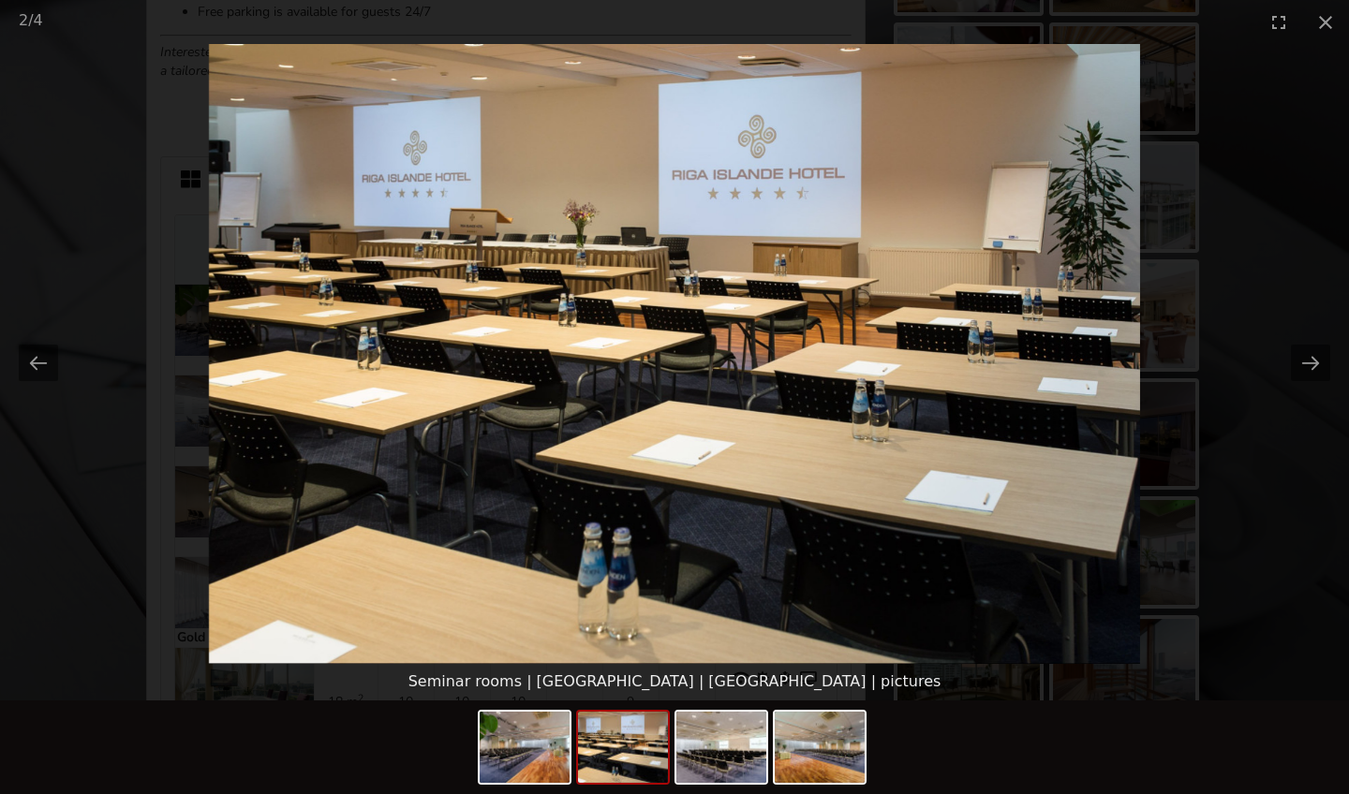
click at [1231, 351] on picture at bounding box center [674, 354] width 1349 height 620
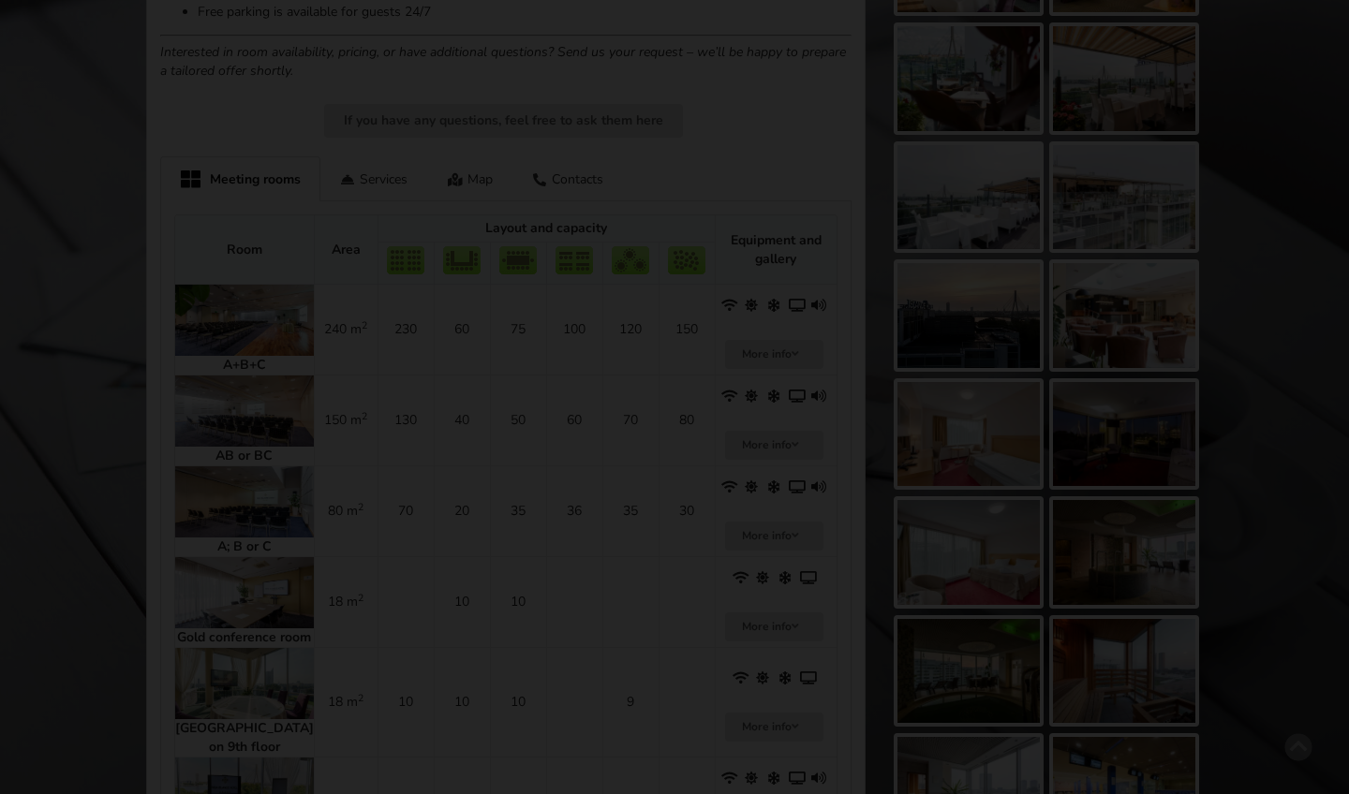
scroll to position [0, 0]
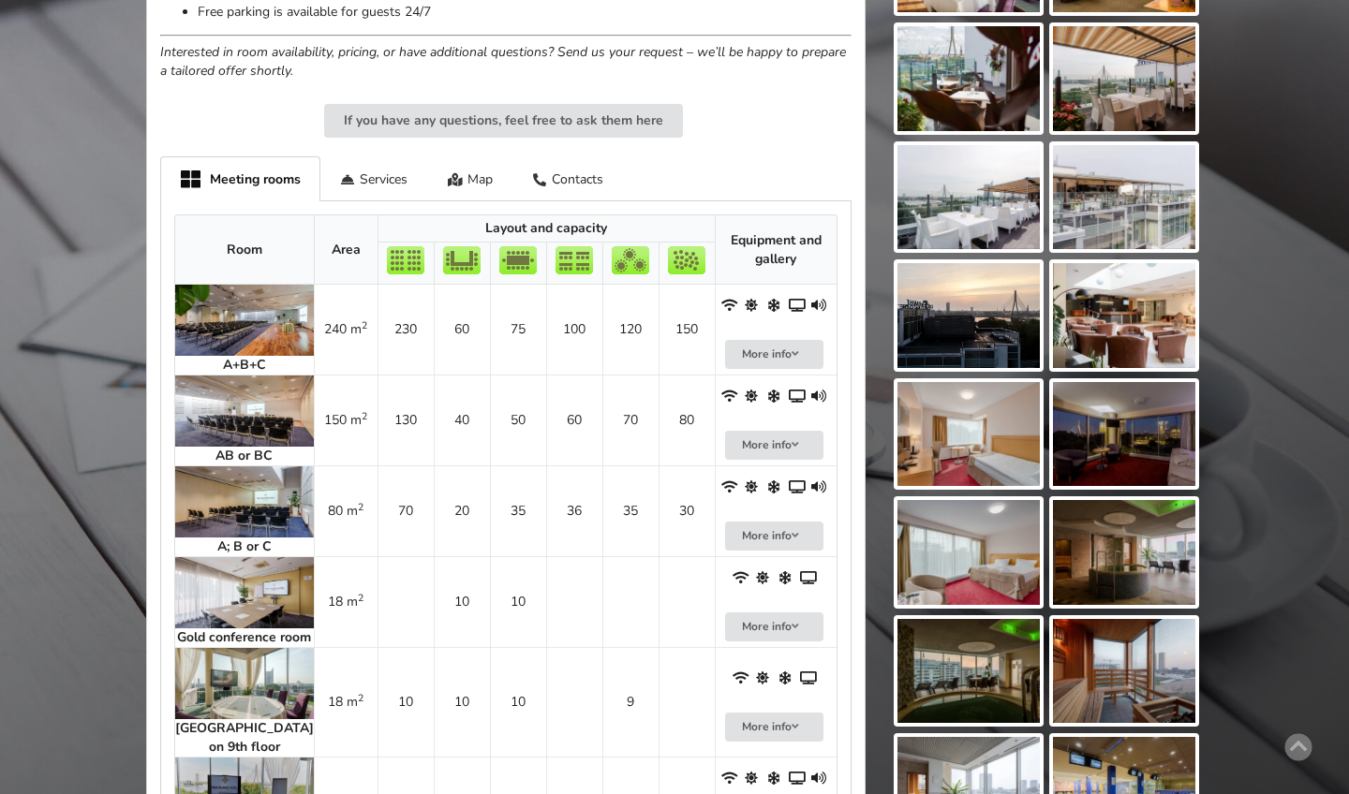
click at [201, 467] on img at bounding box center [244, 502] width 139 height 71
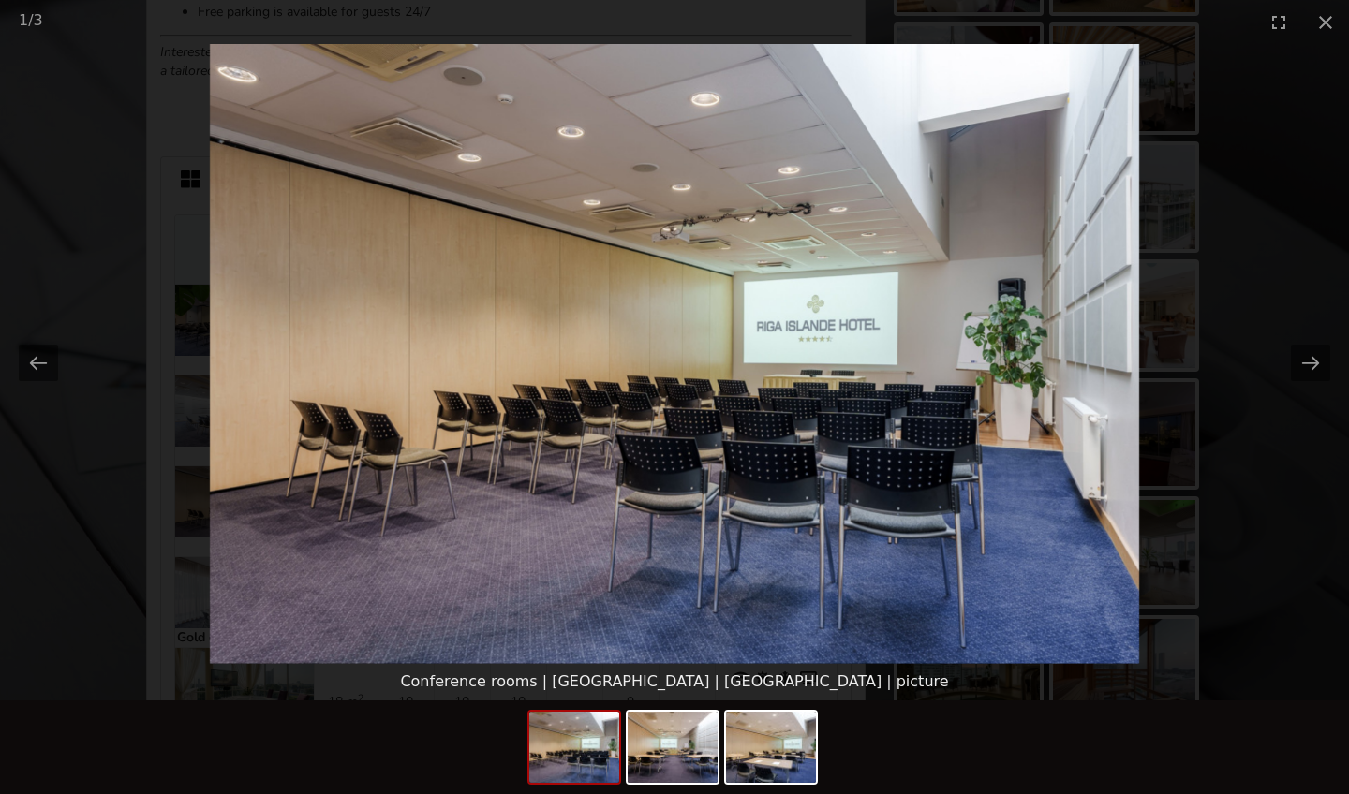
click at [201, 447] on picture at bounding box center [674, 354] width 1349 height 620
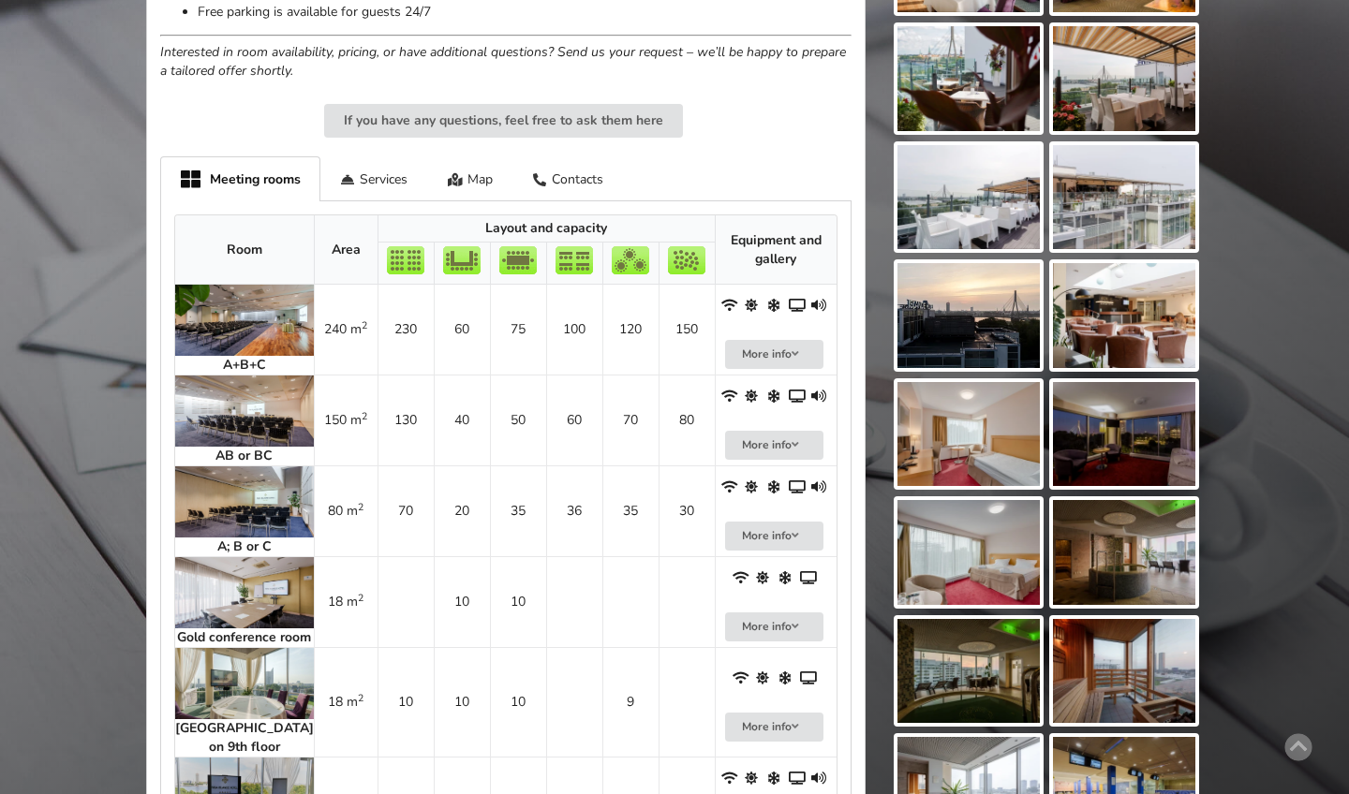
scroll to position [1316, 0]
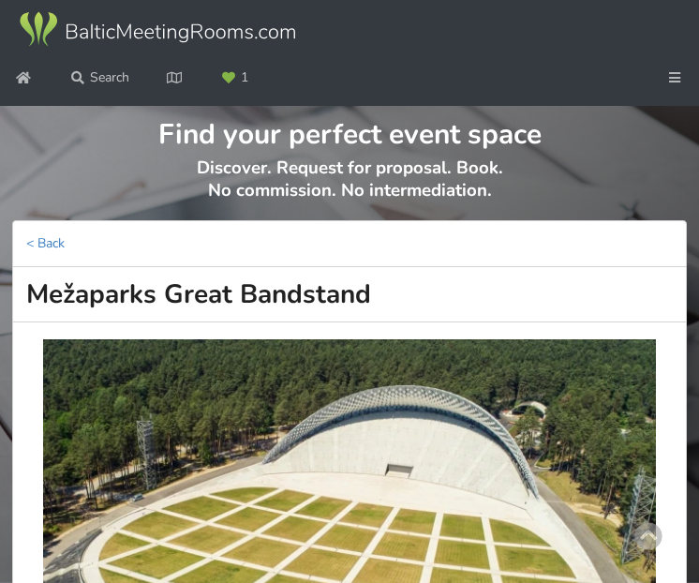
drag, startPoint x: 28, startPoint y: 330, endPoint x: 478, endPoint y: 319, distance: 449.8
click at [478, 319] on h1 "Mežaparks Great Bandstand" at bounding box center [349, 294] width 674 height 55
click at [475, 319] on h1 "Mežaparks Great Bandstand" at bounding box center [349, 294] width 674 height 55
drag, startPoint x: 387, startPoint y: 347, endPoint x: 131, endPoint y: 353, distance: 255.8
click at [131, 322] on h1 "Mežaparks Great Bandstand" at bounding box center [349, 294] width 674 height 55
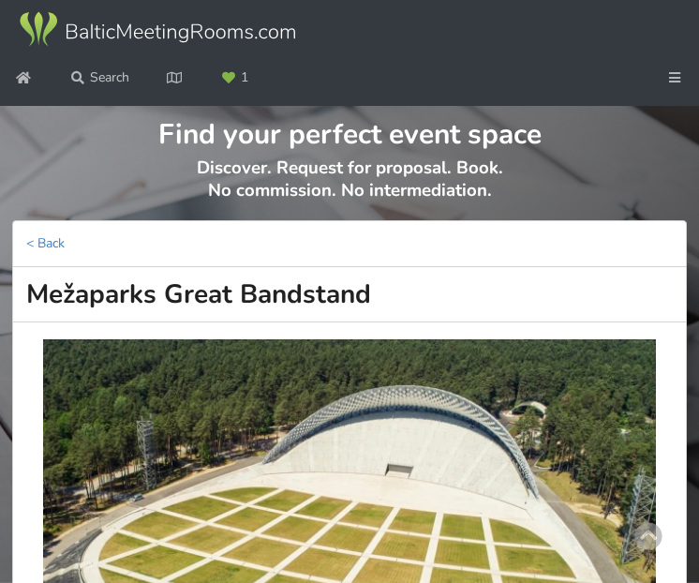
click at [50, 322] on h1 "Mežaparks Great Bandstand" at bounding box center [349, 294] width 674 height 55
drag, startPoint x: 29, startPoint y: 339, endPoint x: 416, endPoint y: 339, distance: 386.9
click at [416, 322] on h1 "Mežaparks Great Bandstand" at bounding box center [349, 294] width 674 height 55
copy h1 "Mežaparks Great Bandstand"
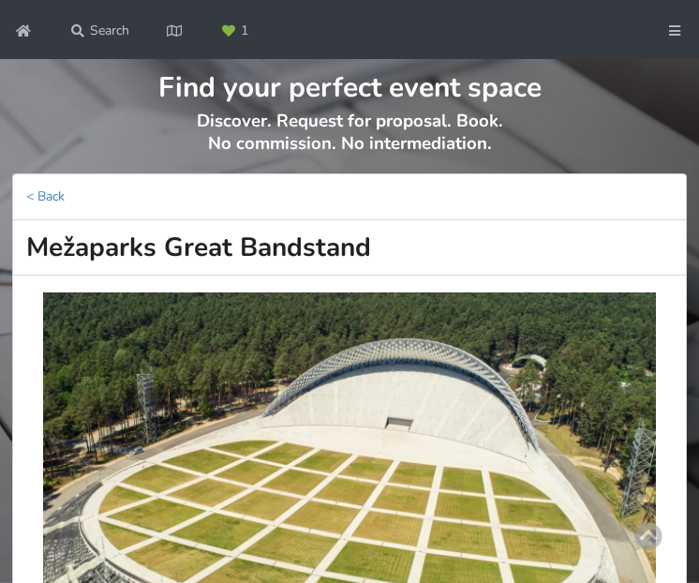
scroll to position [101, 0]
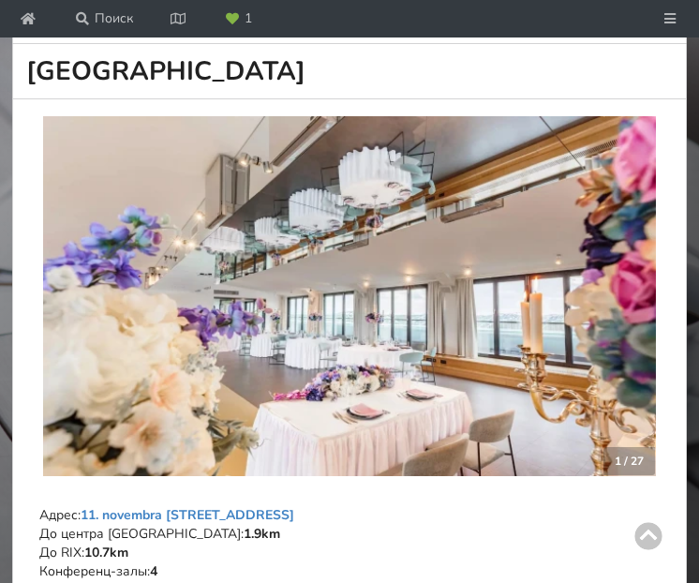
scroll to position [193, 0]
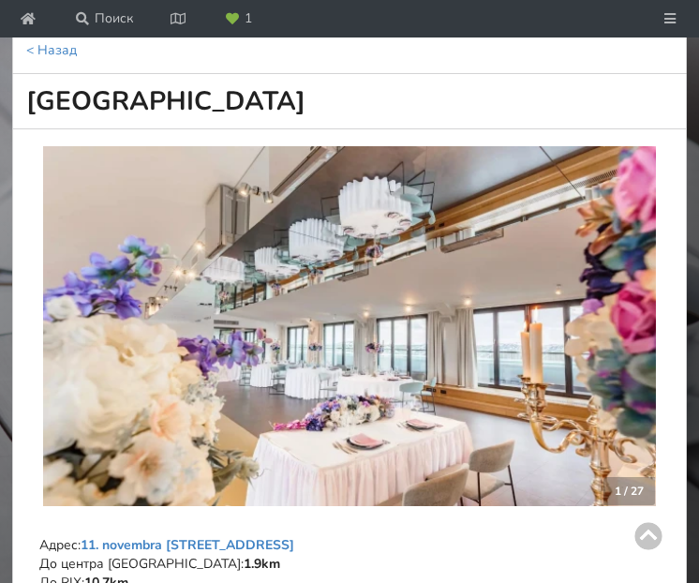
drag, startPoint x: 24, startPoint y: 144, endPoint x: 400, endPoint y: 148, distance: 375.7
click at [400, 129] on h1 "[GEOGRAPHIC_DATA]" at bounding box center [349, 101] width 674 height 55
copy h1 "[GEOGRAPHIC_DATA]"
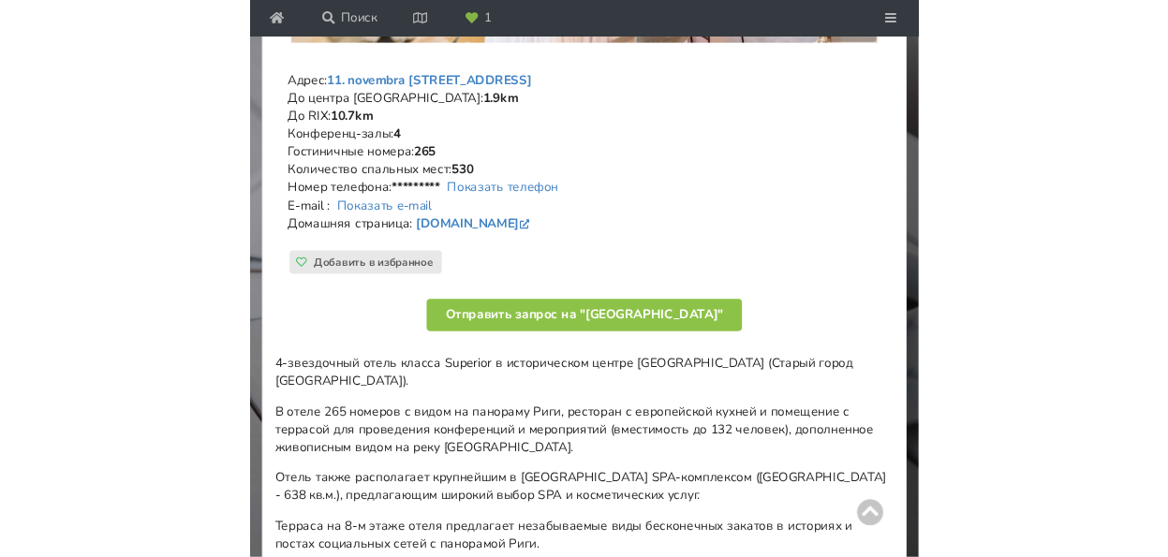
scroll to position [660, 0]
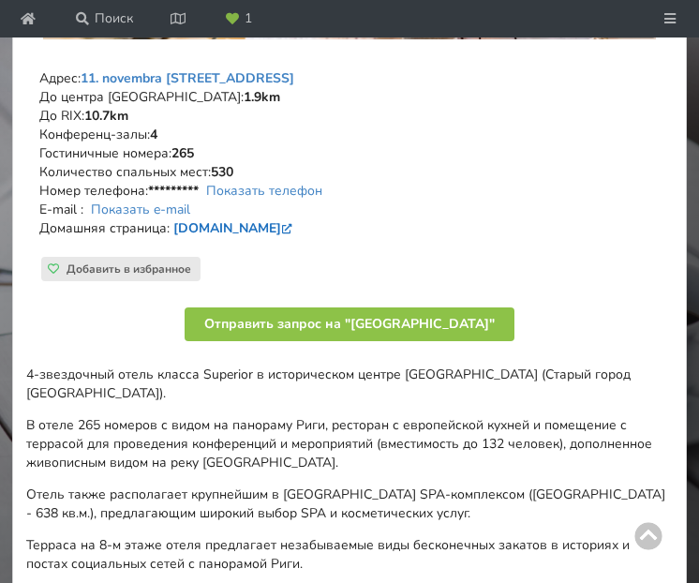
click at [217, 237] on link "[DOMAIN_NAME]" at bounding box center [234, 228] width 123 height 18
